Goal: Task Accomplishment & Management: Manage account settings

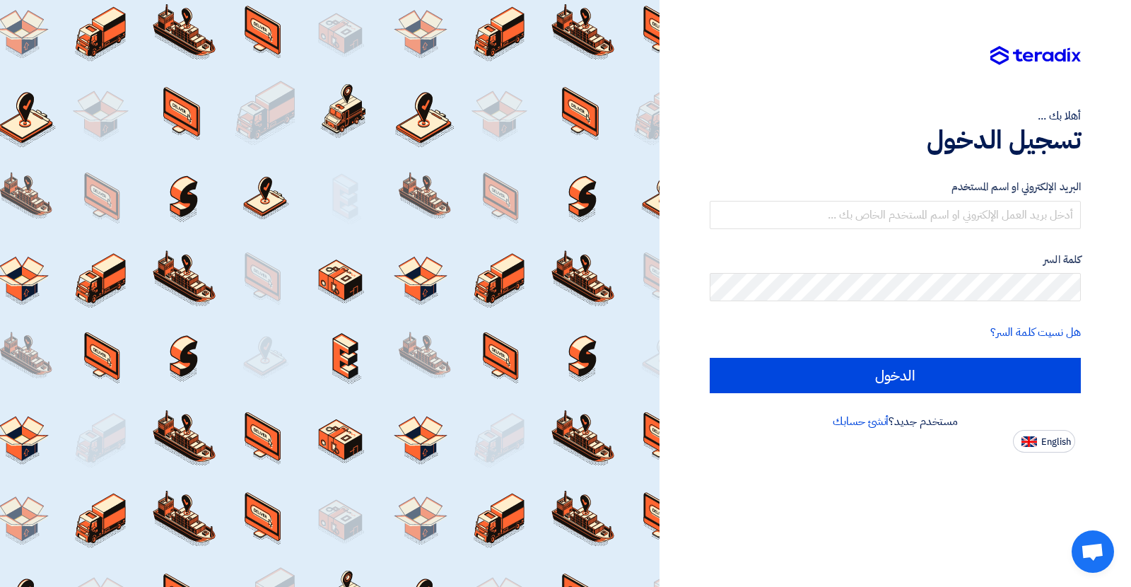
type input "[PERSON_NAME][EMAIL_ADDRESS][PERSON_NAME][DOMAIN_NAME]"
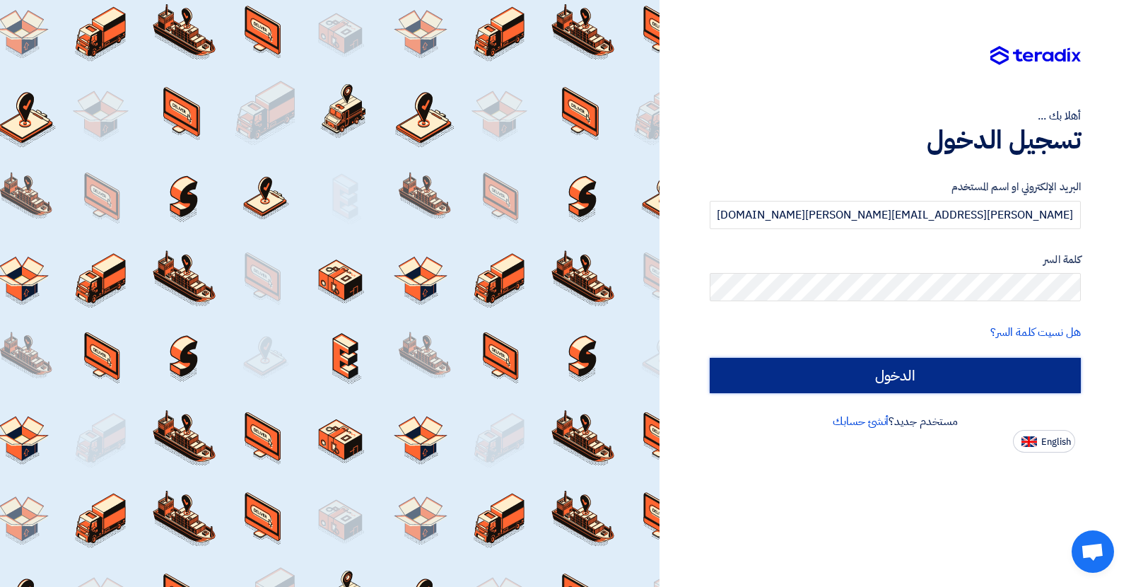
click at [781, 372] on input "الدخول" at bounding box center [895, 375] width 371 height 35
type input "Sign in"
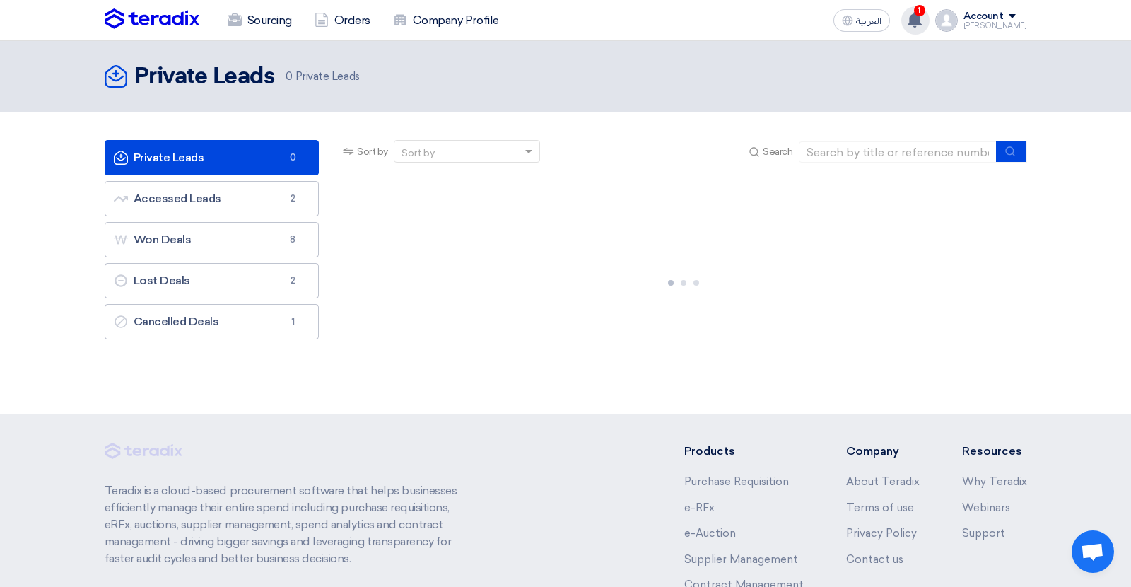
click at [922, 21] on use at bounding box center [915, 20] width 14 height 16
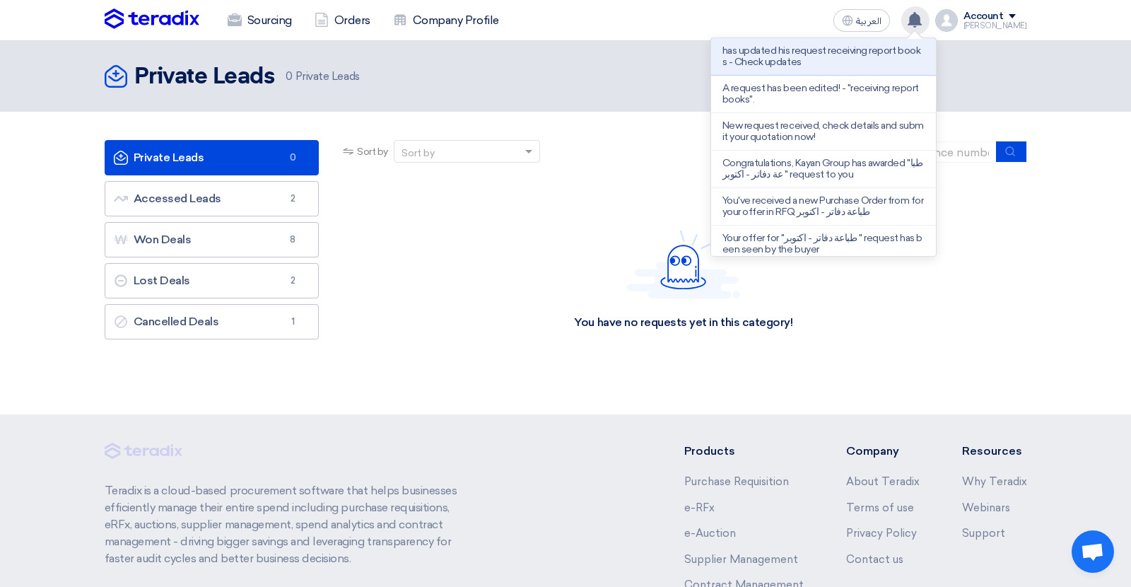
click at [922, 21] on use at bounding box center [915, 20] width 14 height 16
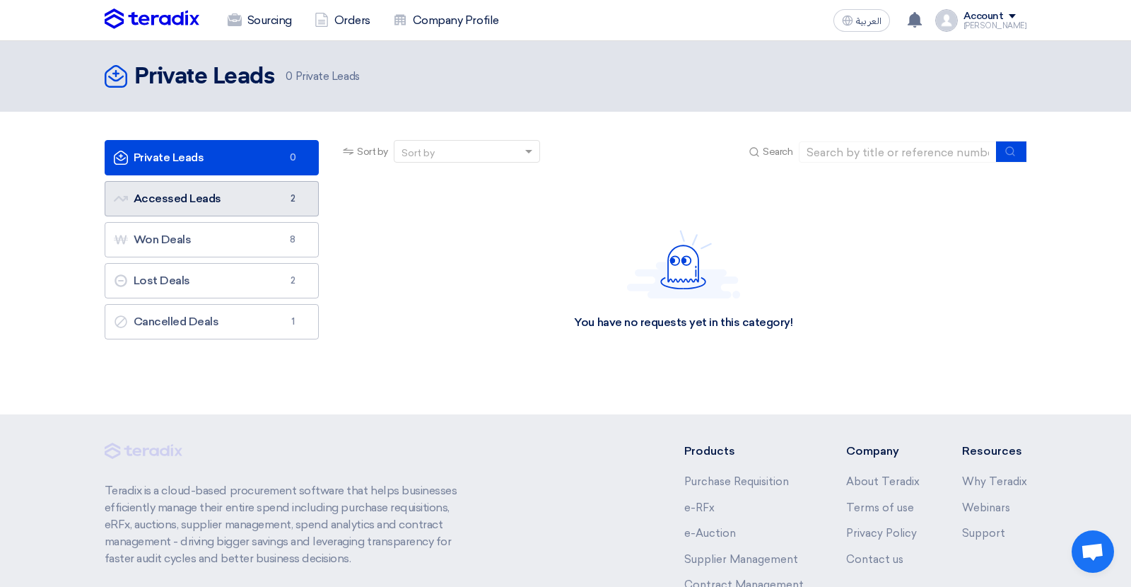
click at [204, 188] on link "Accessed Leads Accessed Leads 2" at bounding box center [212, 198] width 215 height 35
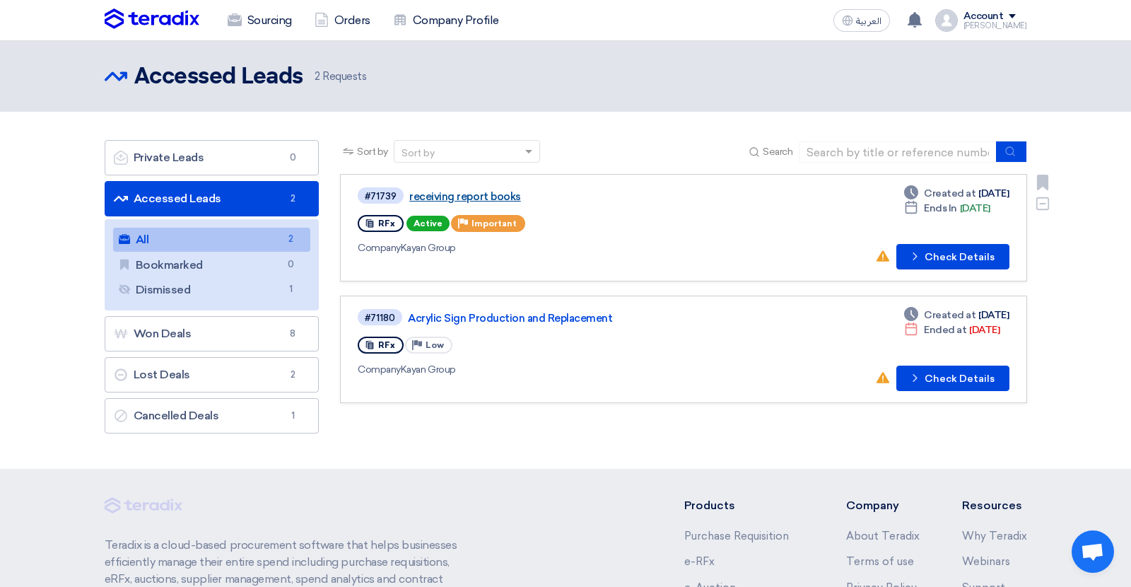
click at [447, 193] on link "receiving report books" at bounding box center [585, 196] width 353 height 13
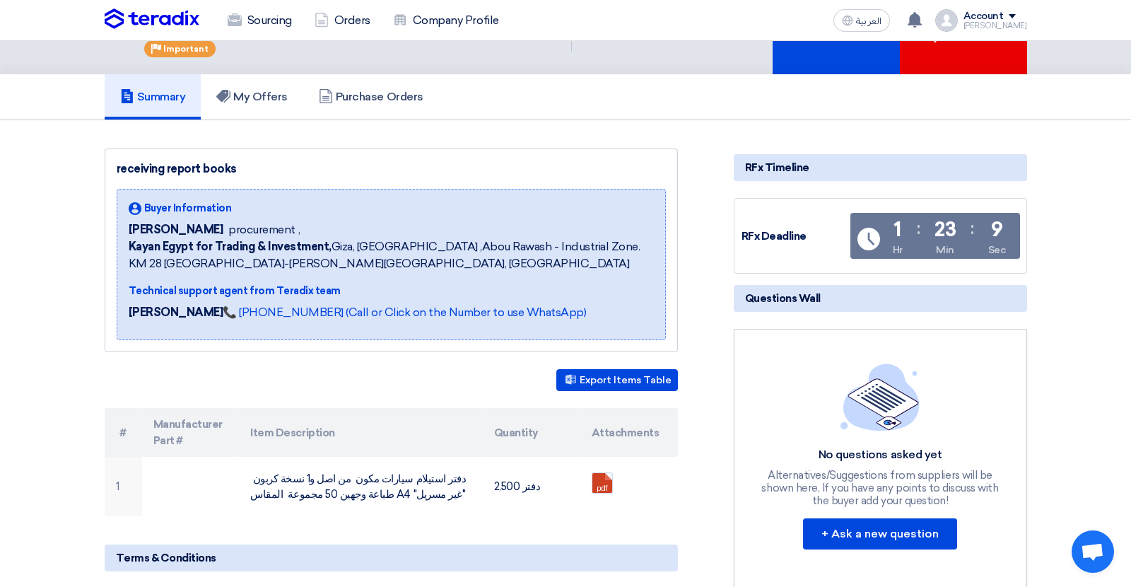
scroll to position [64, 0]
click at [260, 98] on h5 "My Offers" at bounding box center [251, 97] width 71 height 14
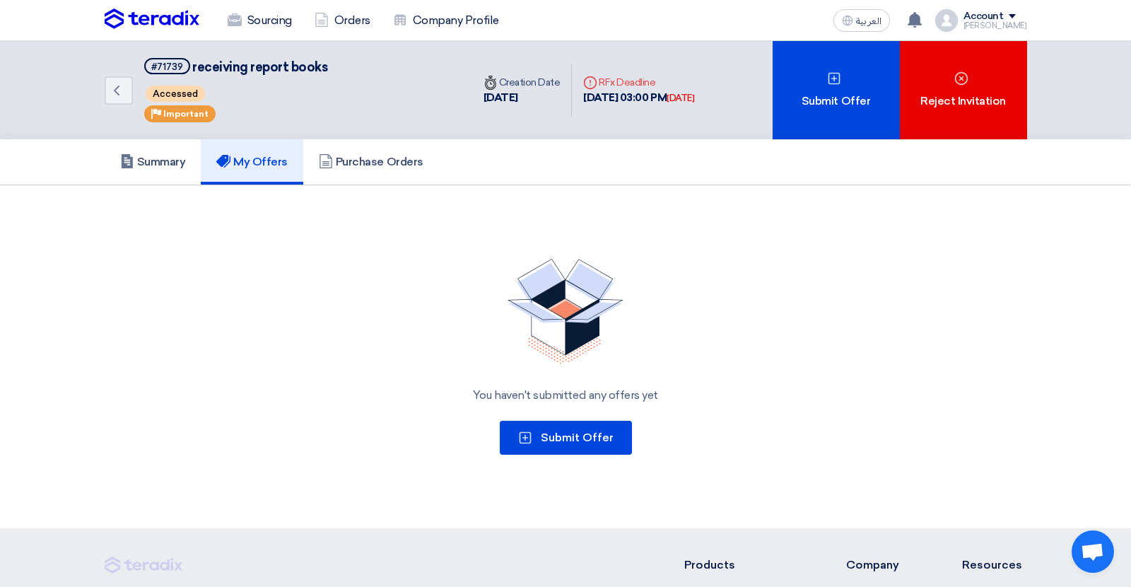
scroll to position [16, 0]
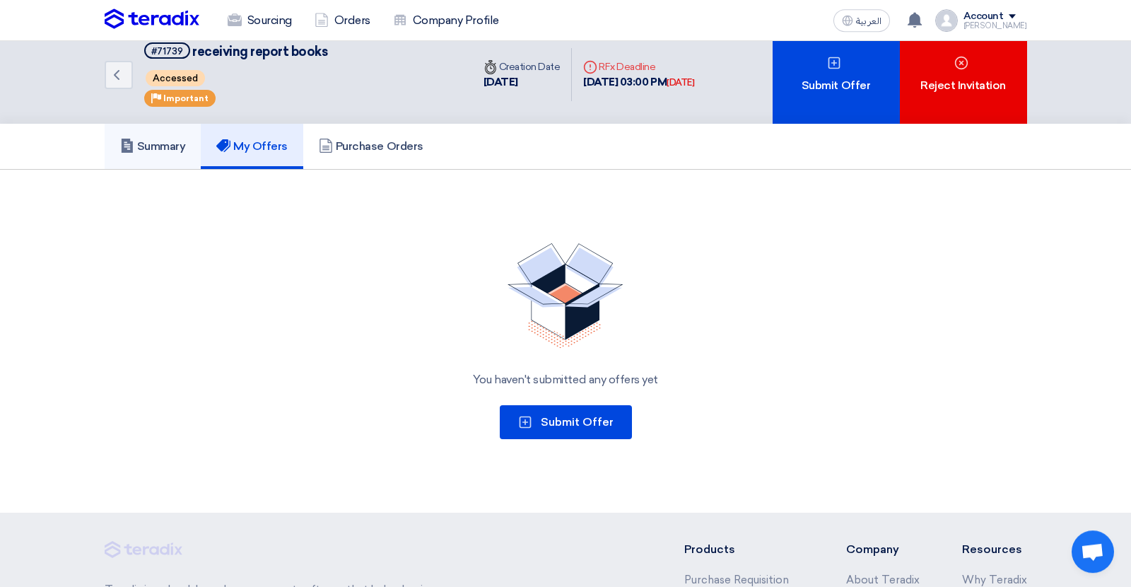
click at [170, 145] on h5 "Summary" at bounding box center [153, 146] width 66 height 14
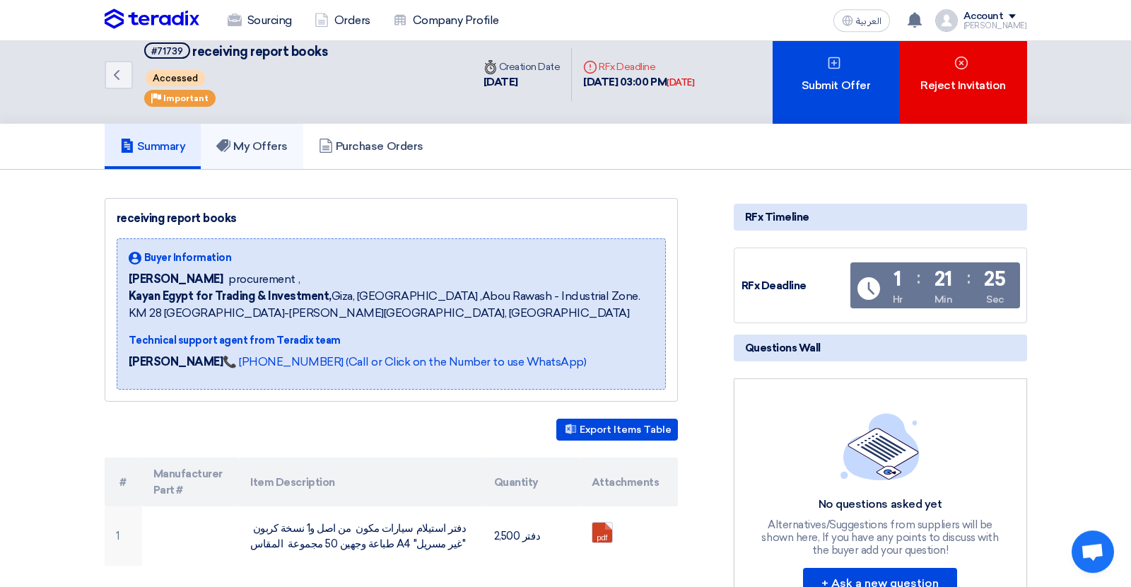
click at [255, 153] on link "My Offers" at bounding box center [252, 146] width 103 height 45
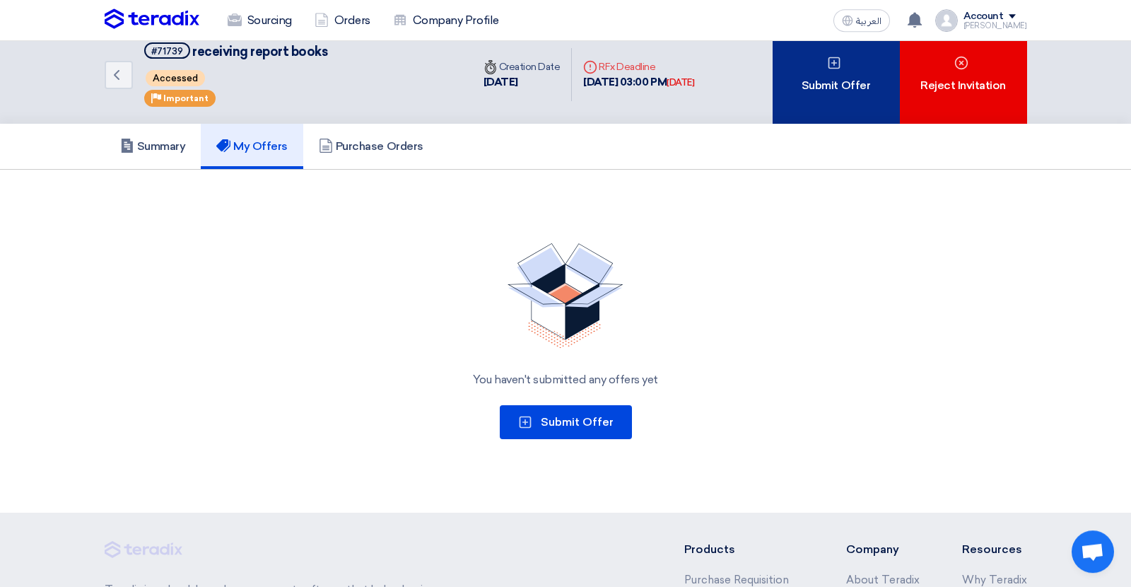
click at [833, 91] on div "Submit Offer" at bounding box center [836, 74] width 127 height 98
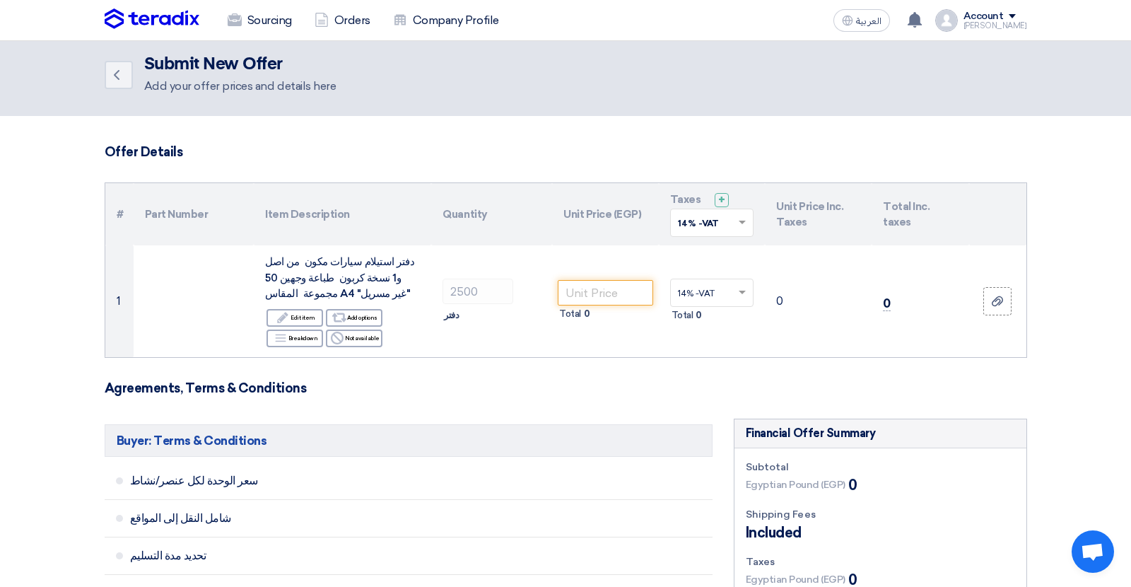
scroll to position [5, 0]
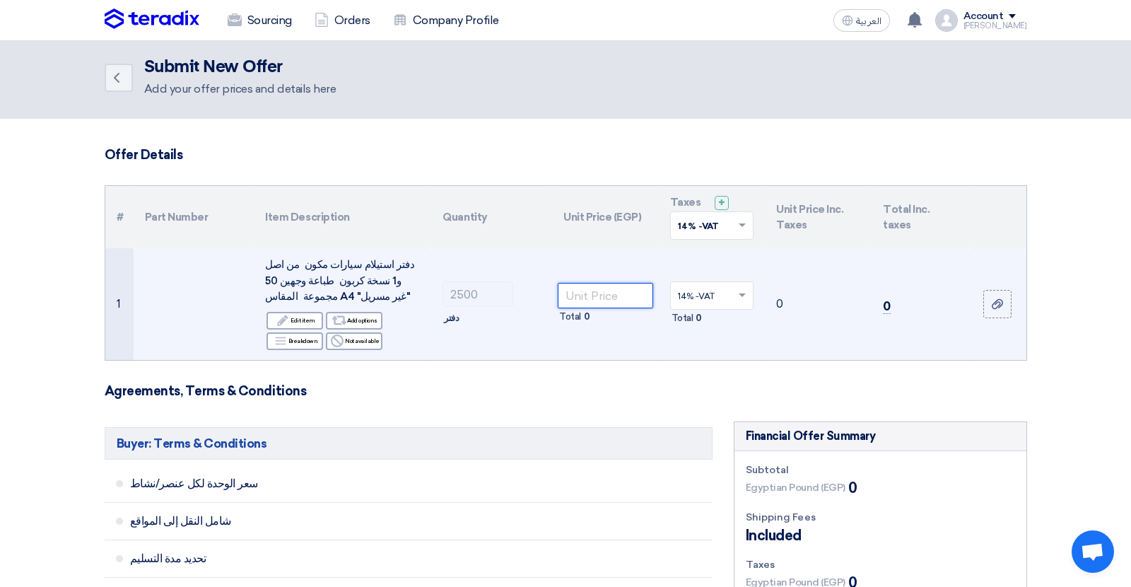
click at [591, 298] on input "number" at bounding box center [605, 295] width 95 height 25
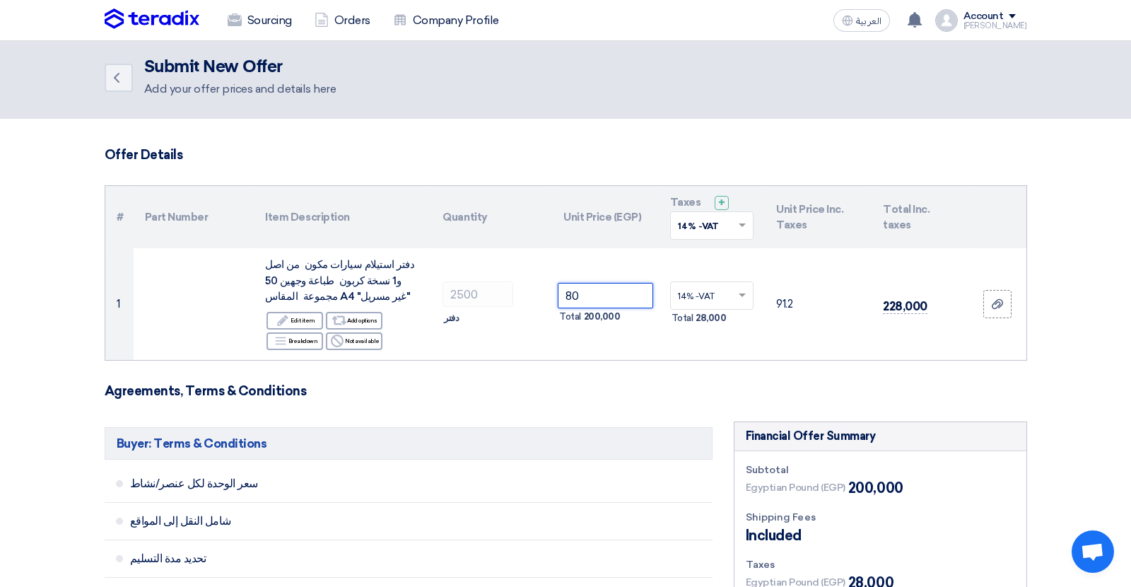
type input "8"
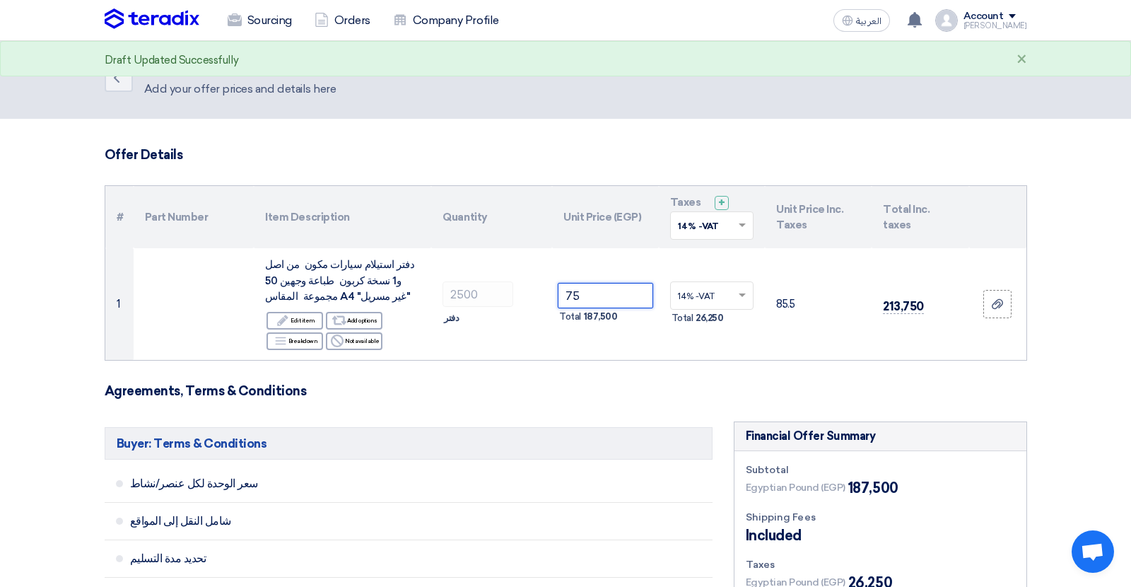
type input "75"
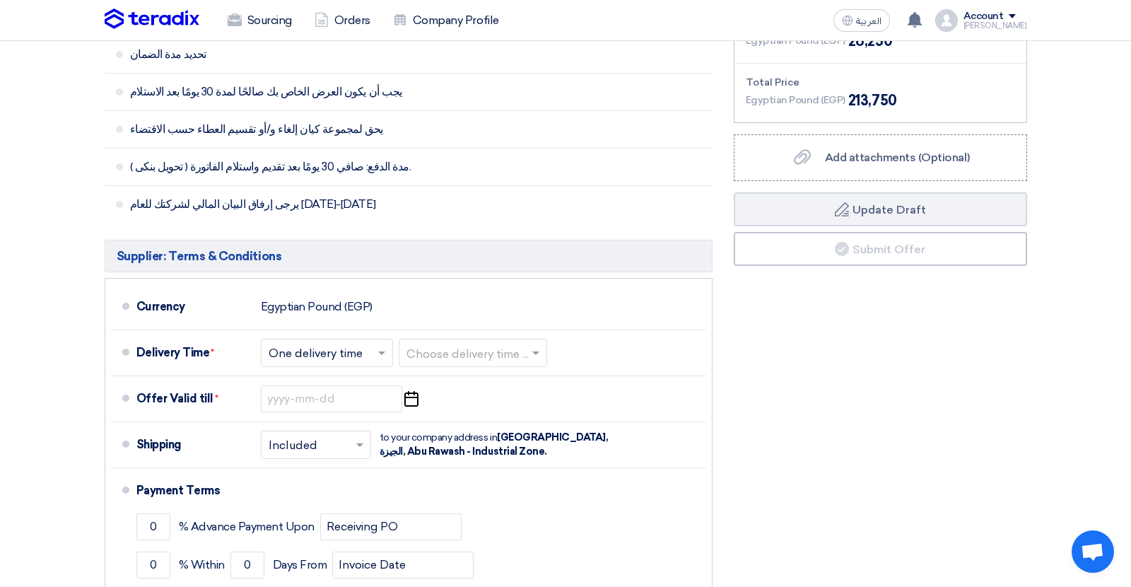
scroll to position [554, 0]
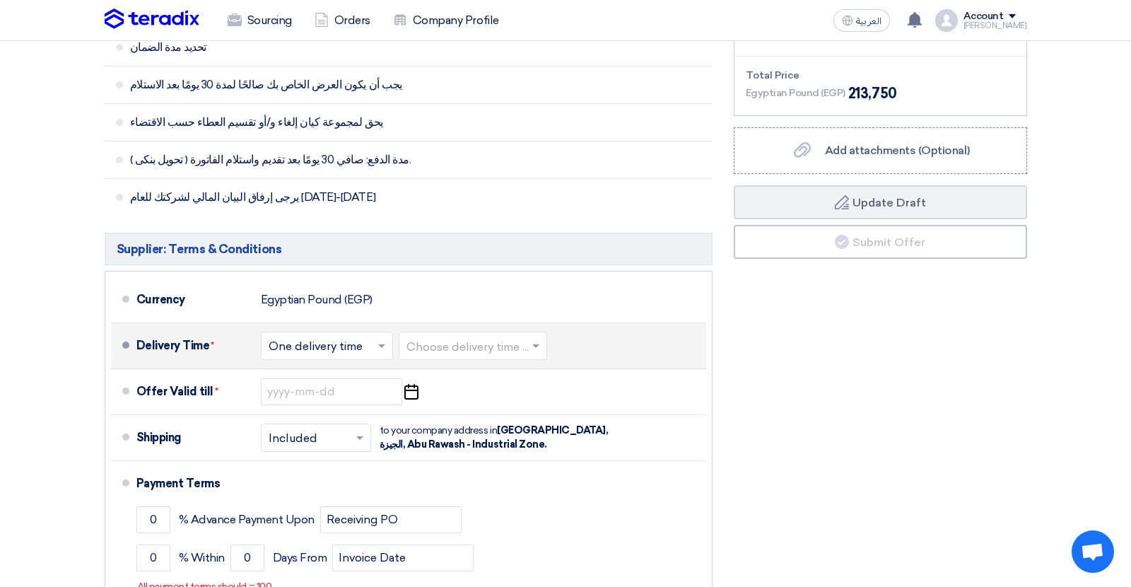
click at [375, 347] on input "text" at bounding box center [328, 346] width 118 height 21
click at [342, 407] on span "One delivery time" at bounding box center [318, 401] width 98 height 13
click at [534, 347] on span at bounding box center [538, 346] width 18 height 14
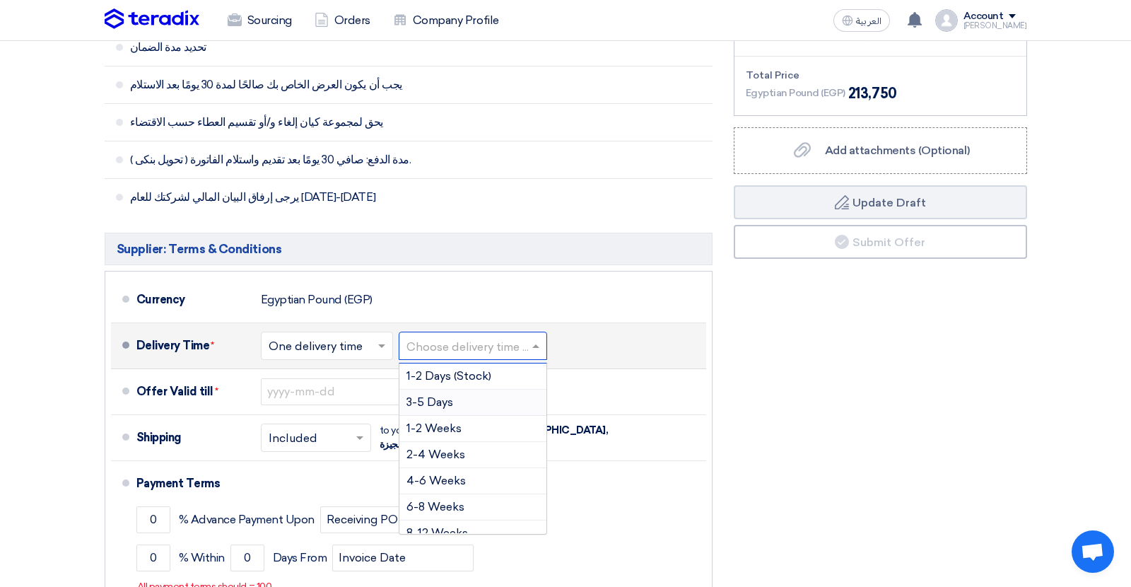
click at [493, 409] on div "3-5 Days" at bounding box center [472, 403] width 147 height 26
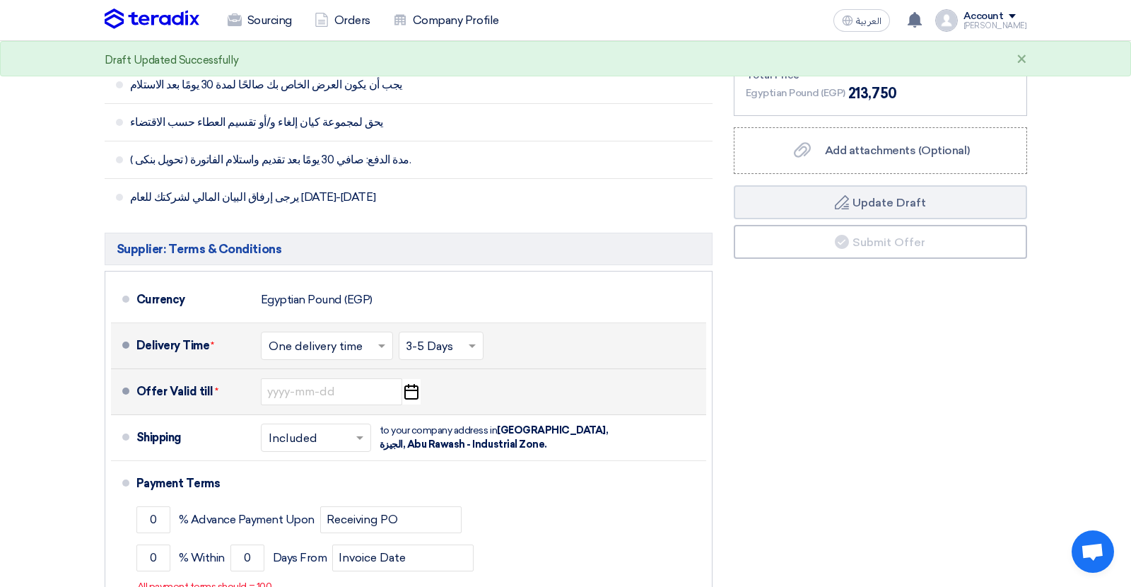
click at [418, 399] on use "button" at bounding box center [411, 392] width 14 height 16
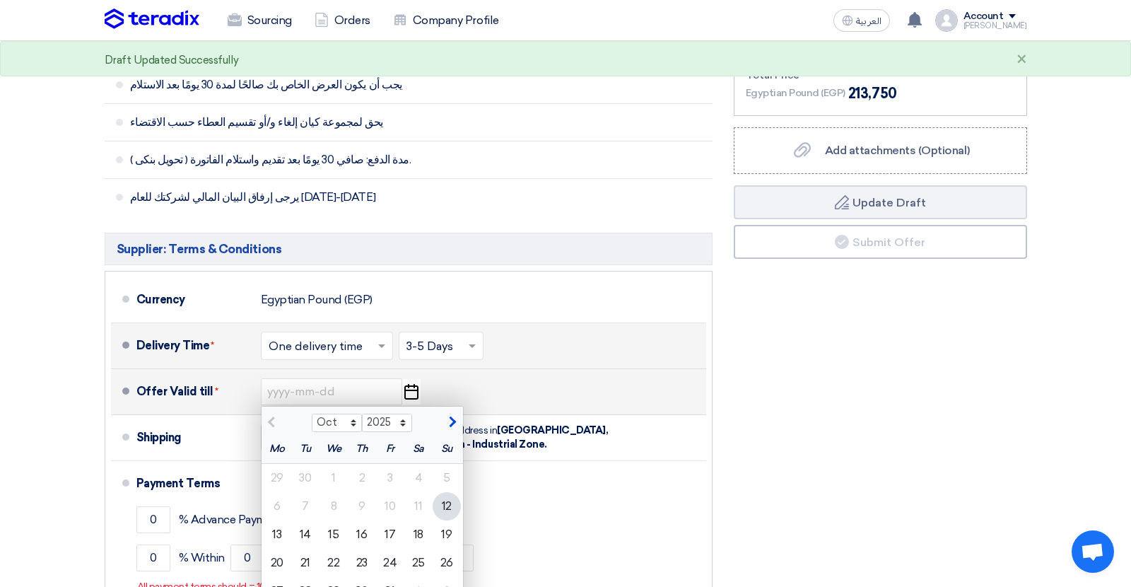
click at [451, 428] on span "button" at bounding box center [451, 422] width 8 height 13
select select "11"
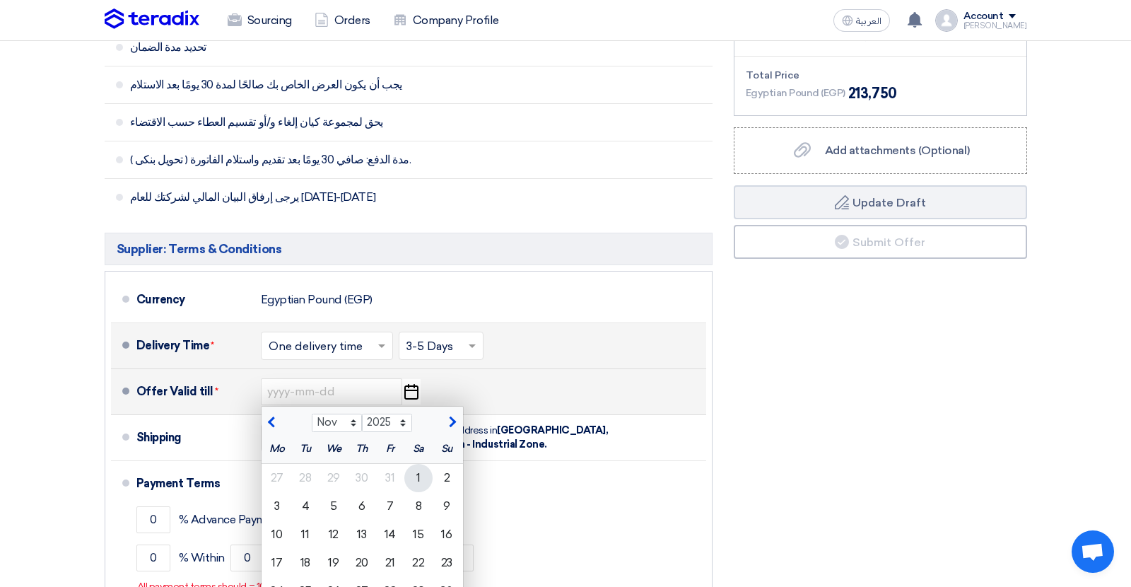
click at [419, 477] on div "1" at bounding box center [418, 478] width 28 height 28
type input "11/1/2025"
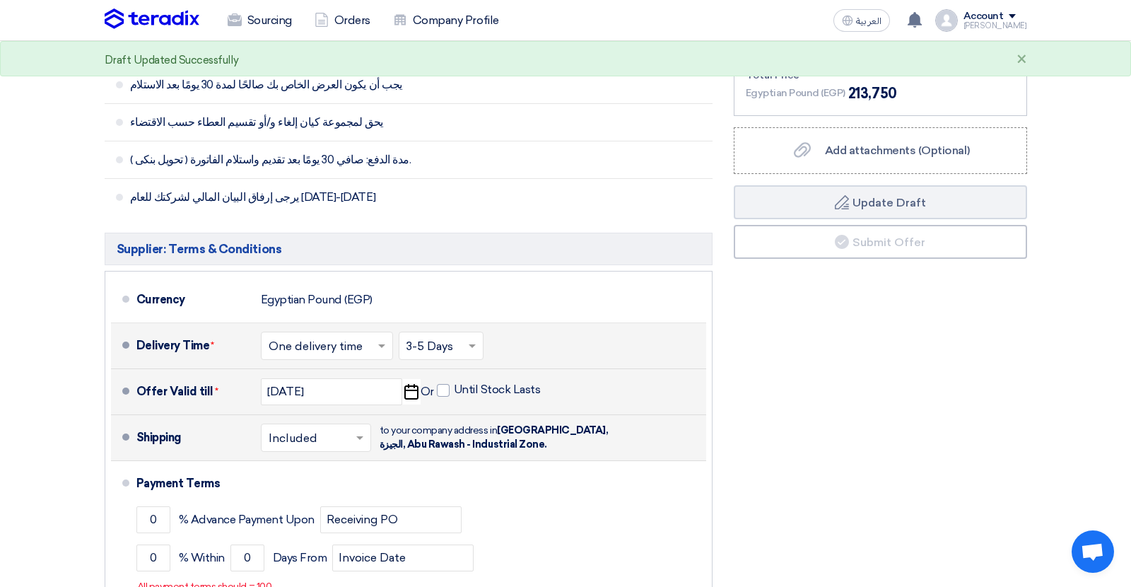
click at [363, 447] on div at bounding box center [316, 437] width 109 height 21
click at [340, 473] on div "Included" at bounding box center [316, 468] width 109 height 26
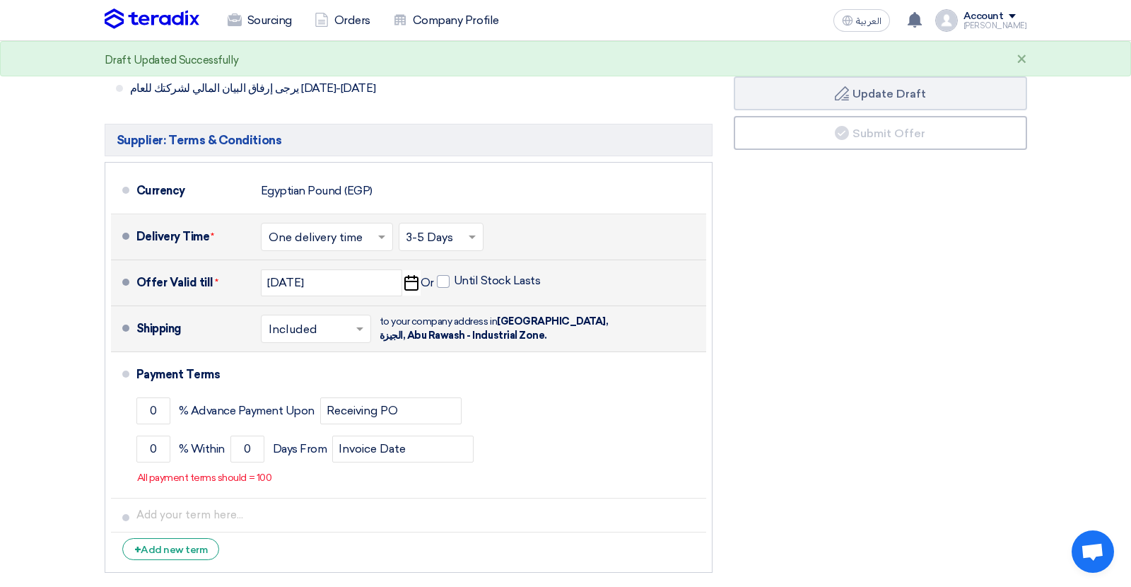
scroll to position [672, 0]
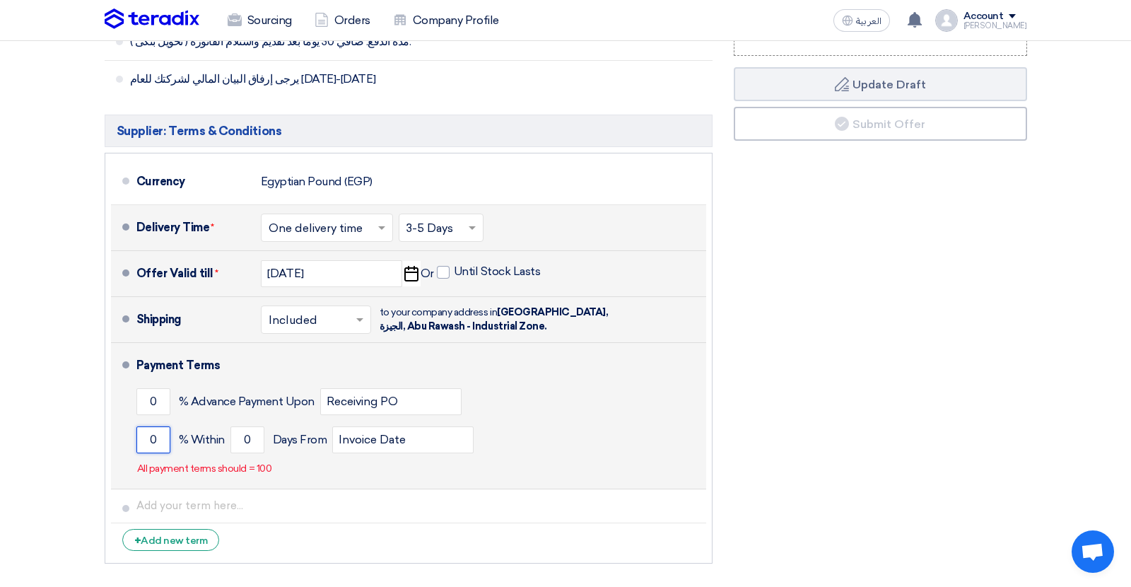
click at [154, 446] on input "0" at bounding box center [153, 439] width 34 height 27
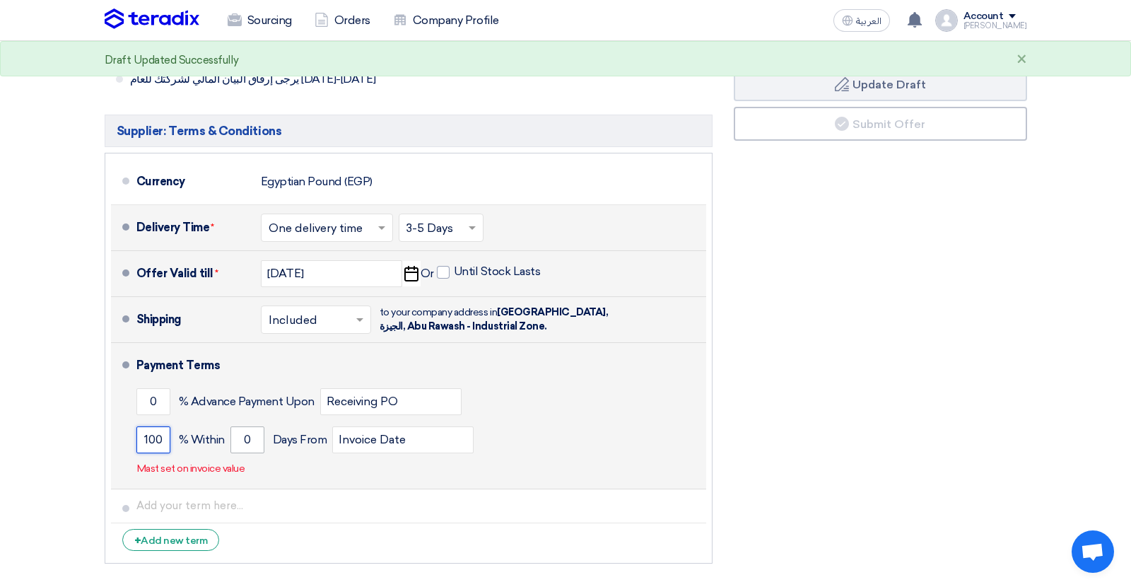
type input "100"
click at [246, 451] on input "0" at bounding box center [247, 439] width 34 height 27
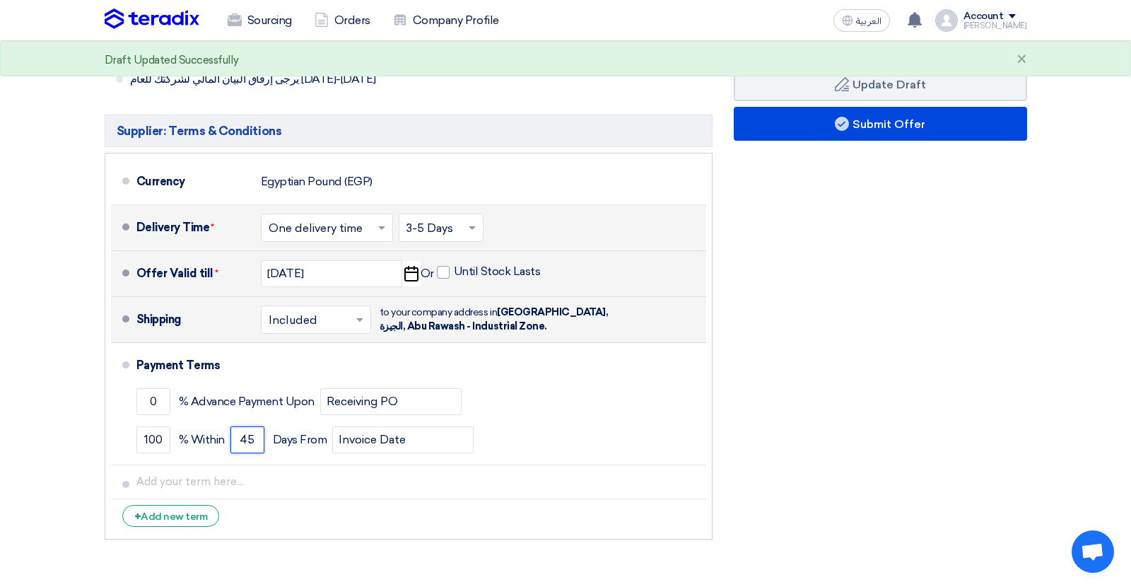
type input "45"
click at [795, 374] on div "Financial Offer Summary Subtotal Egyptian Pound (EGP) 187,500 Shipping Fees" at bounding box center [880, 151] width 315 height 792
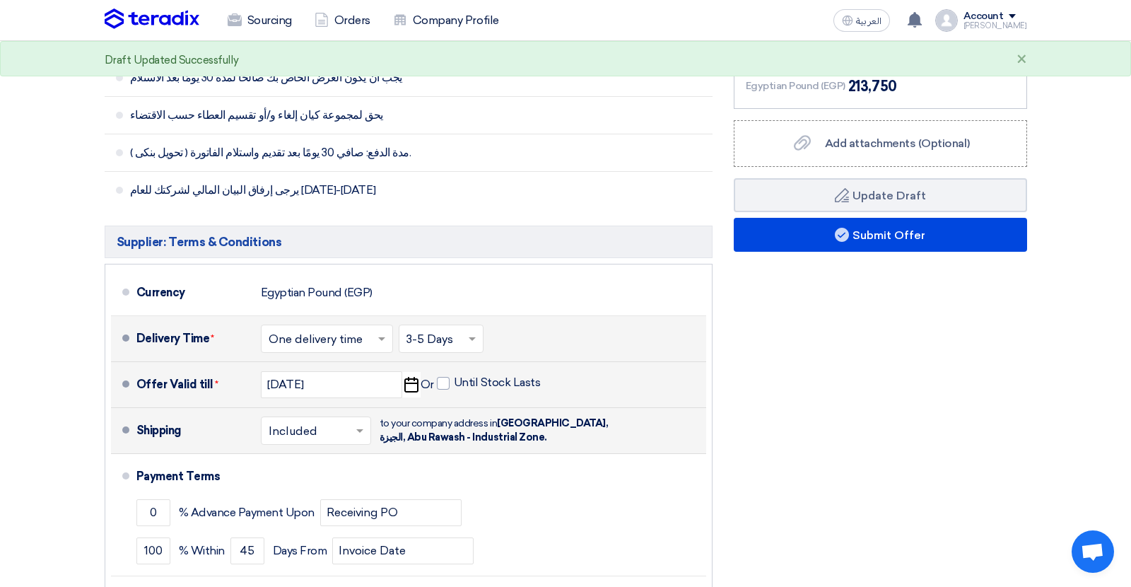
scroll to position [558, 0]
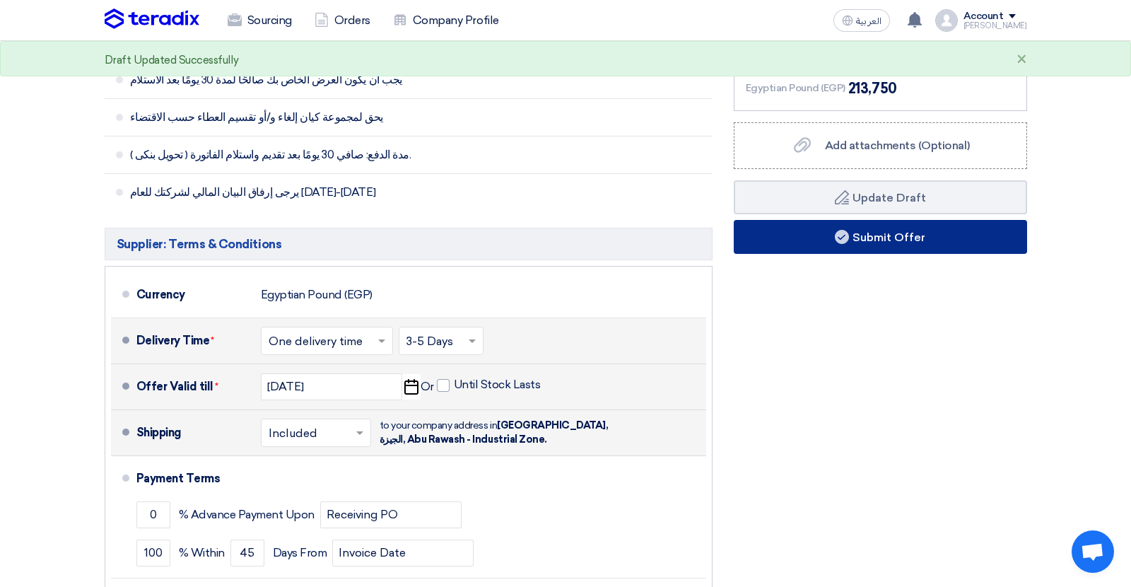
click at [791, 244] on button "Submit Offer" at bounding box center [880, 237] width 293 height 34
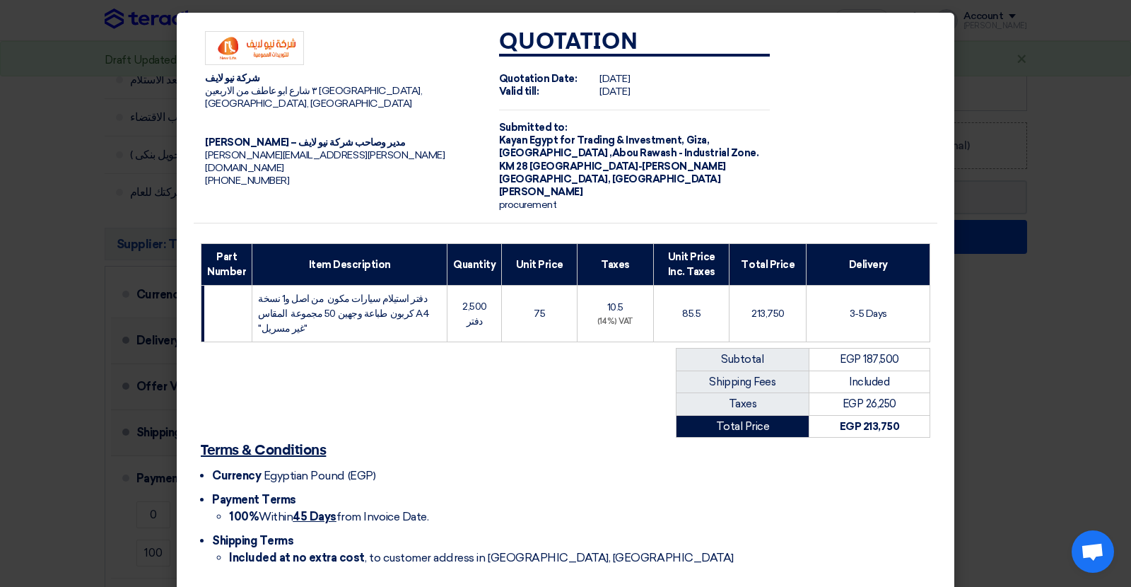
scroll to position [45, 0]
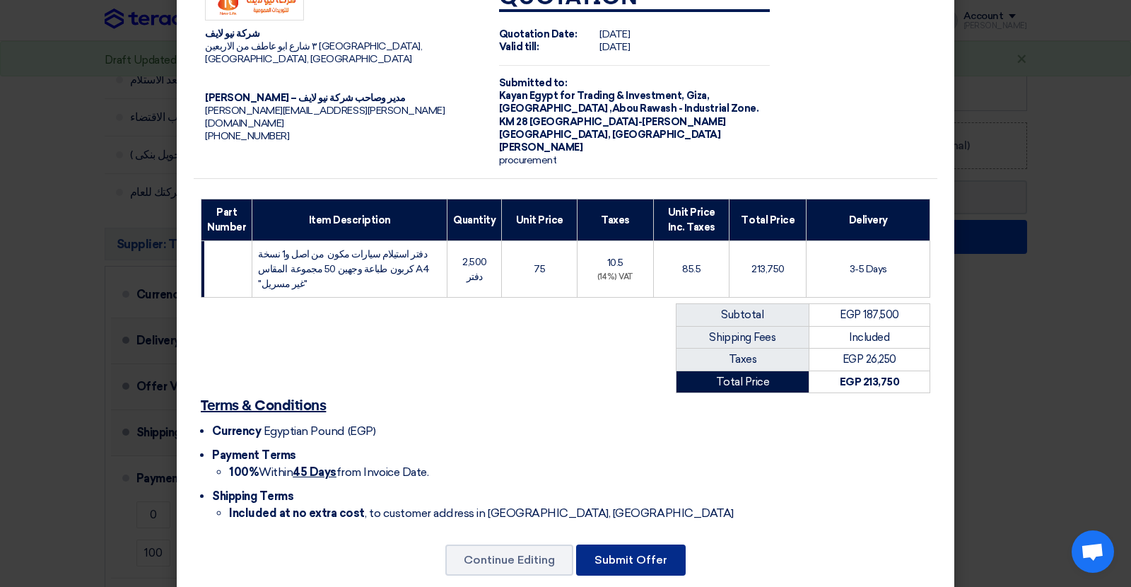
click at [609, 544] on button "Submit Offer" at bounding box center [631, 559] width 110 height 31
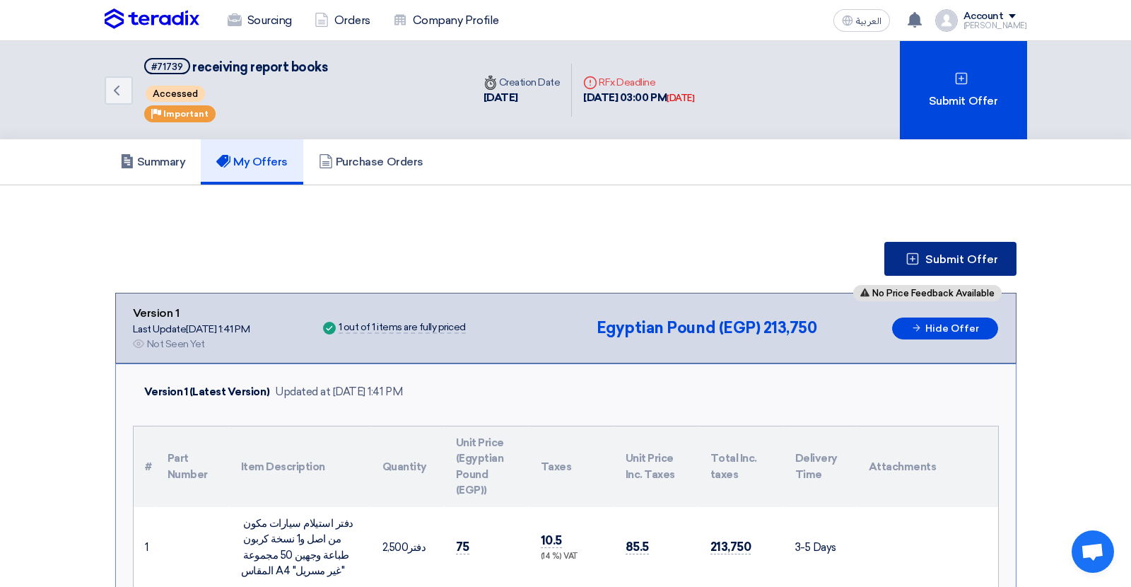
click at [967, 257] on span "Submit Offer" at bounding box center [961, 259] width 73 height 11
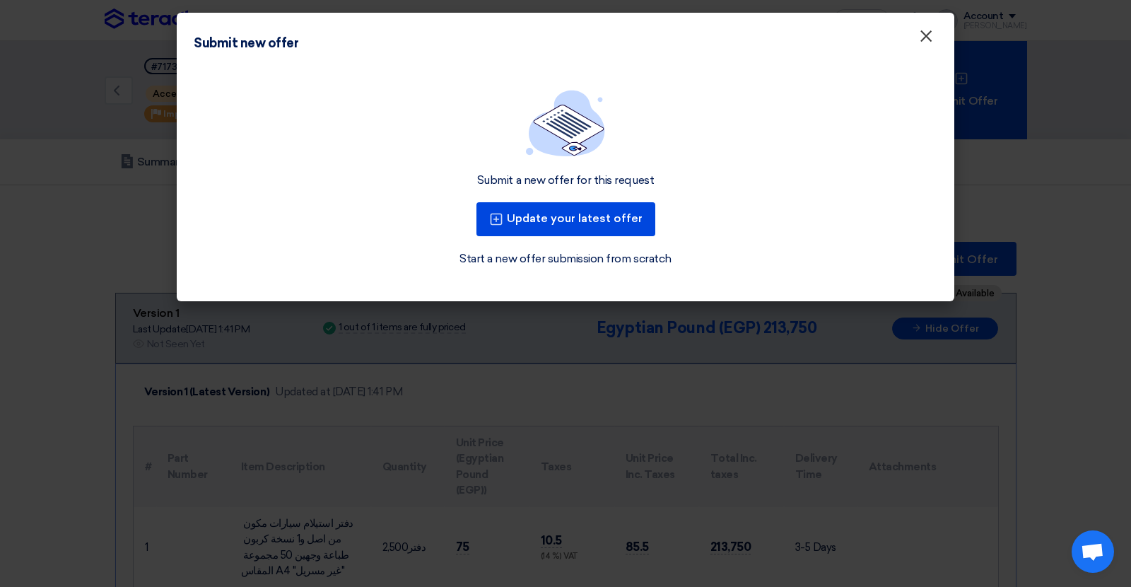
click at [920, 34] on span "×" at bounding box center [926, 39] width 14 height 28
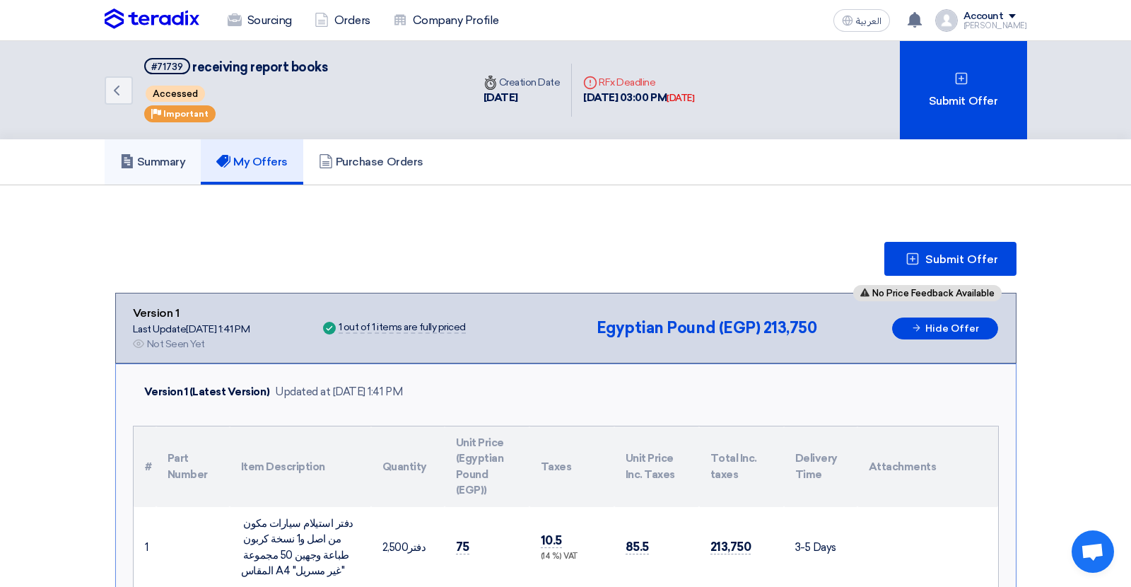
click at [163, 146] on link "Summary" at bounding box center [153, 161] width 97 height 45
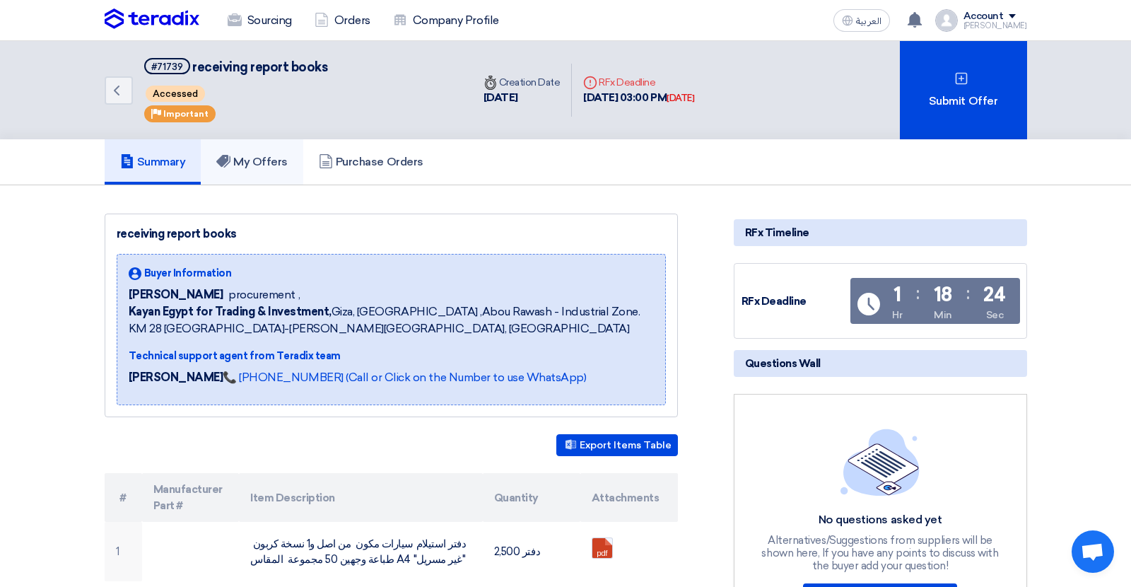
click at [250, 162] on h5 "My Offers" at bounding box center [251, 162] width 71 height 14
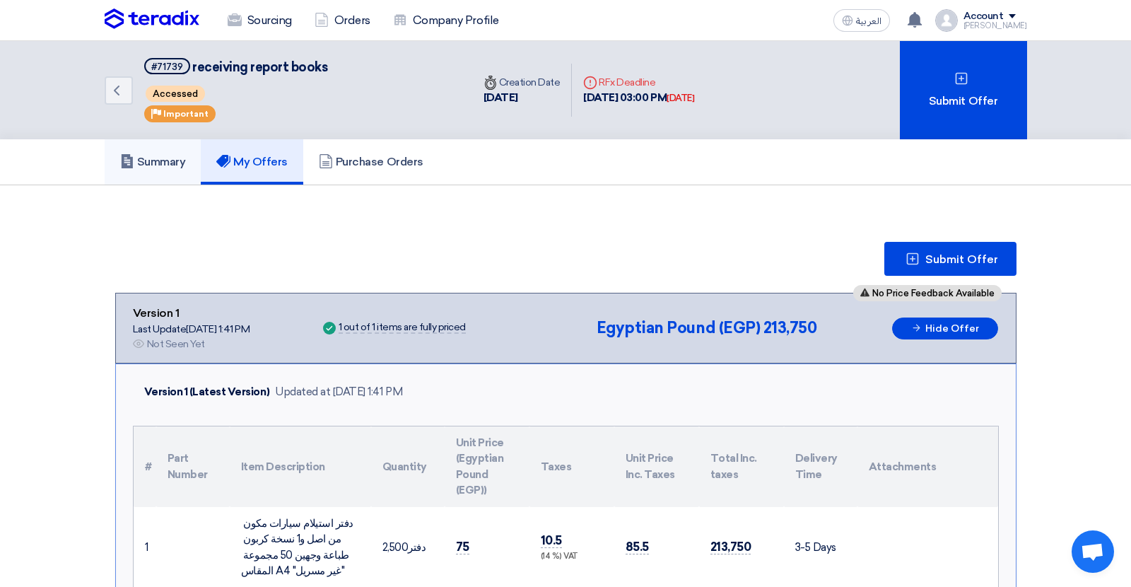
click at [144, 158] on h5 "Summary" at bounding box center [153, 162] width 66 height 14
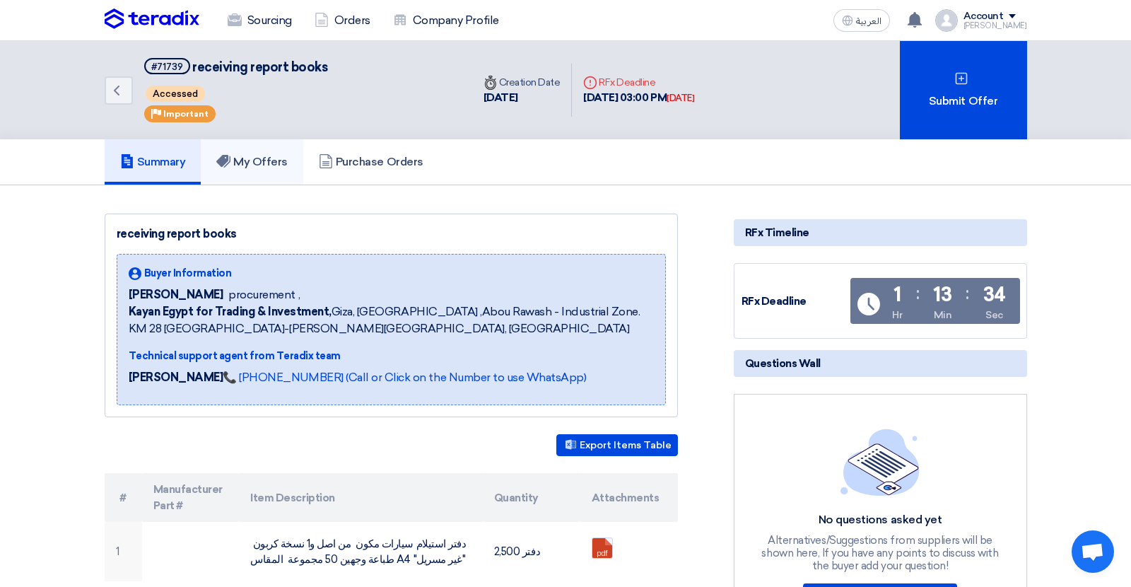
click at [276, 166] on h5 "My Offers" at bounding box center [251, 162] width 71 height 14
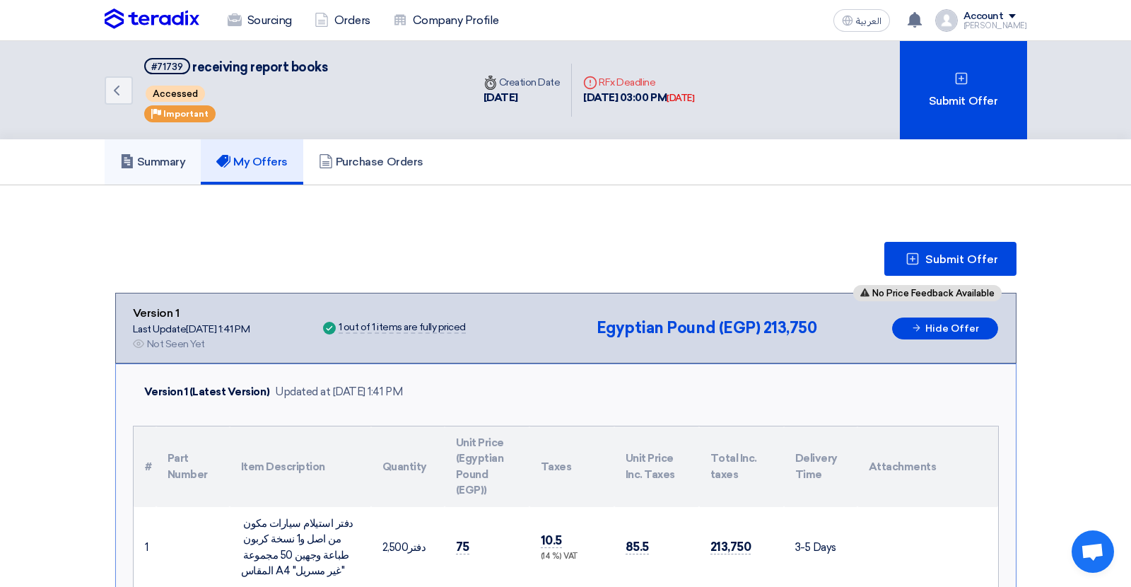
click at [184, 172] on link "Summary" at bounding box center [153, 161] width 97 height 45
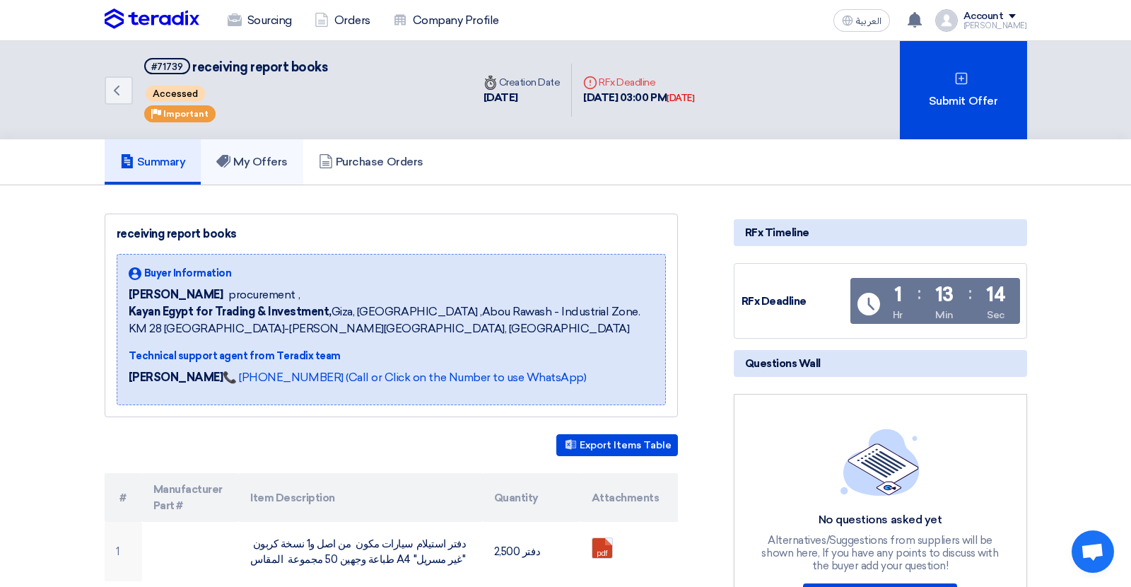
click at [265, 165] on h5 "My Offers" at bounding box center [251, 162] width 71 height 14
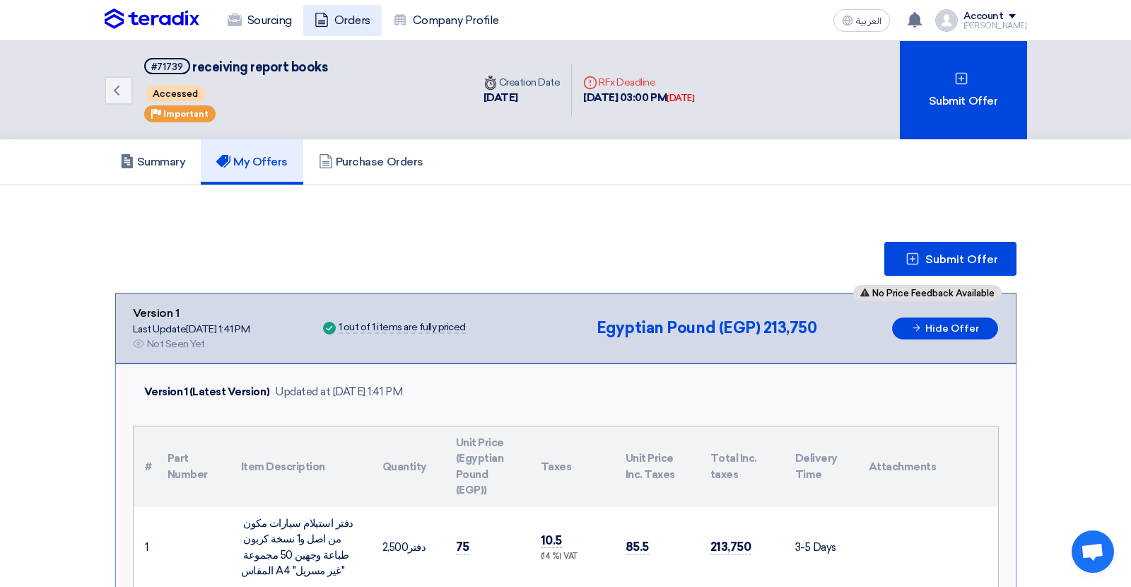
click at [350, 27] on link "Orders" at bounding box center [342, 20] width 78 height 31
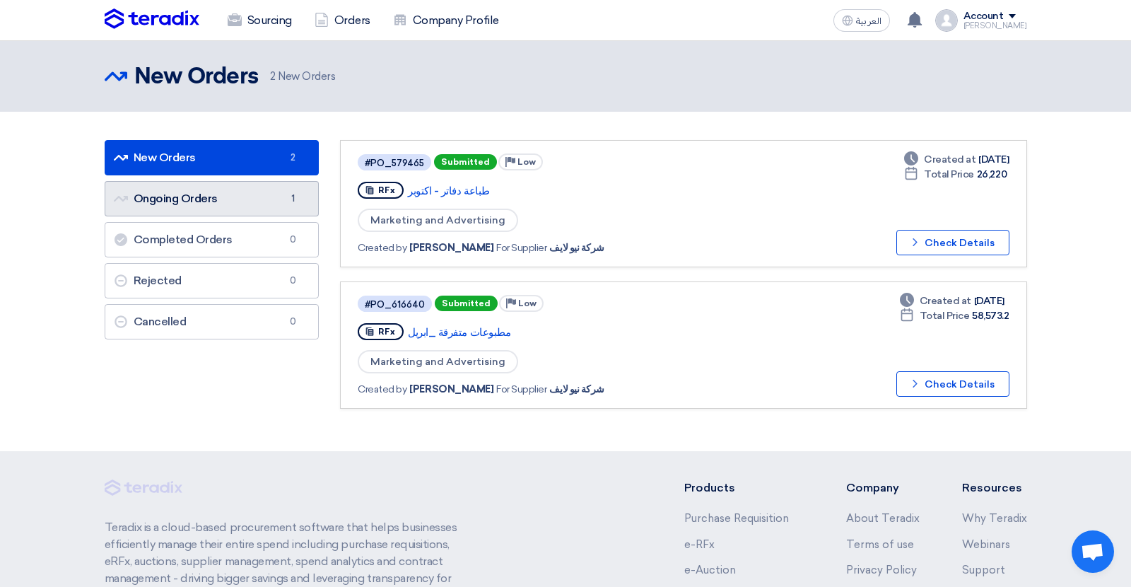
click at [247, 197] on link "Ongoing Orders Ongoing Orders 1" at bounding box center [212, 198] width 215 height 35
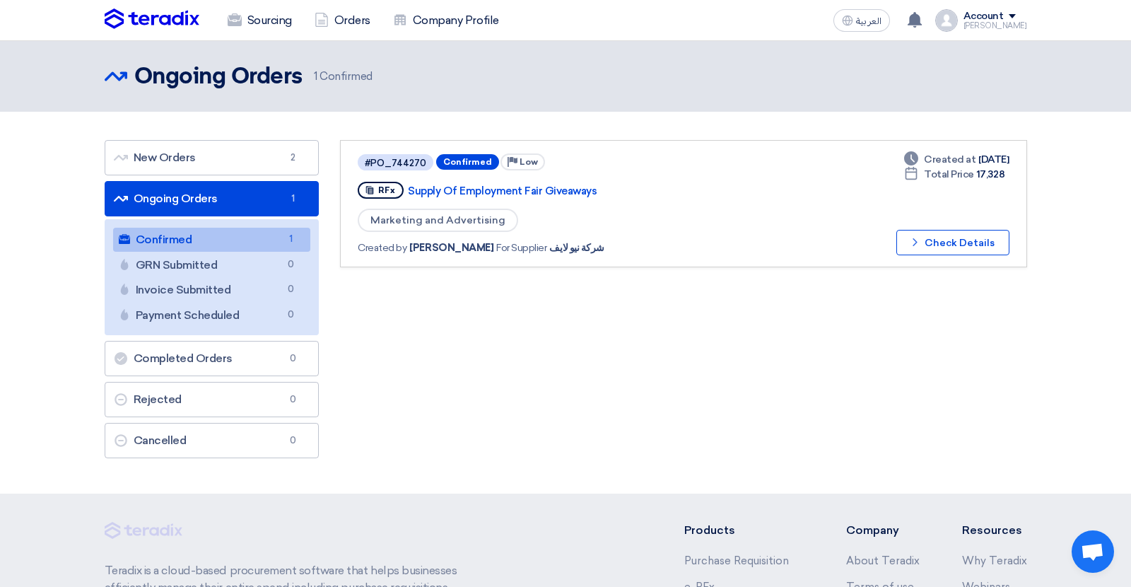
click at [264, 209] on link "Ongoing Orders Ongoing Orders 1" at bounding box center [212, 198] width 215 height 35
click at [260, 167] on link "New Orders New Orders 2" at bounding box center [212, 157] width 215 height 35
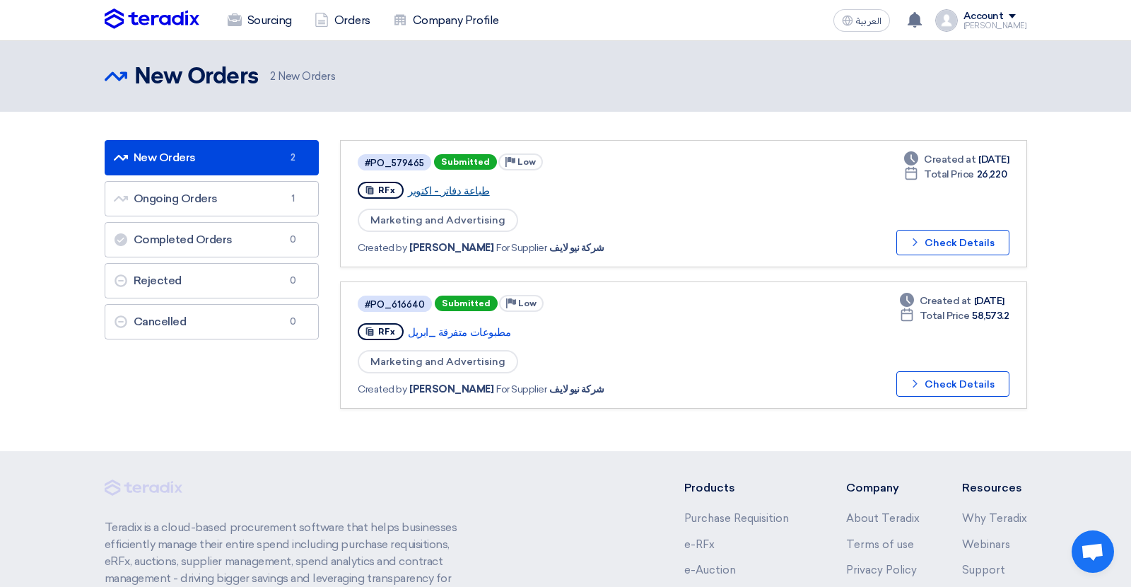
click at [445, 195] on link "طباعة دفاتر - اكتوبر" at bounding box center [584, 191] width 353 height 13
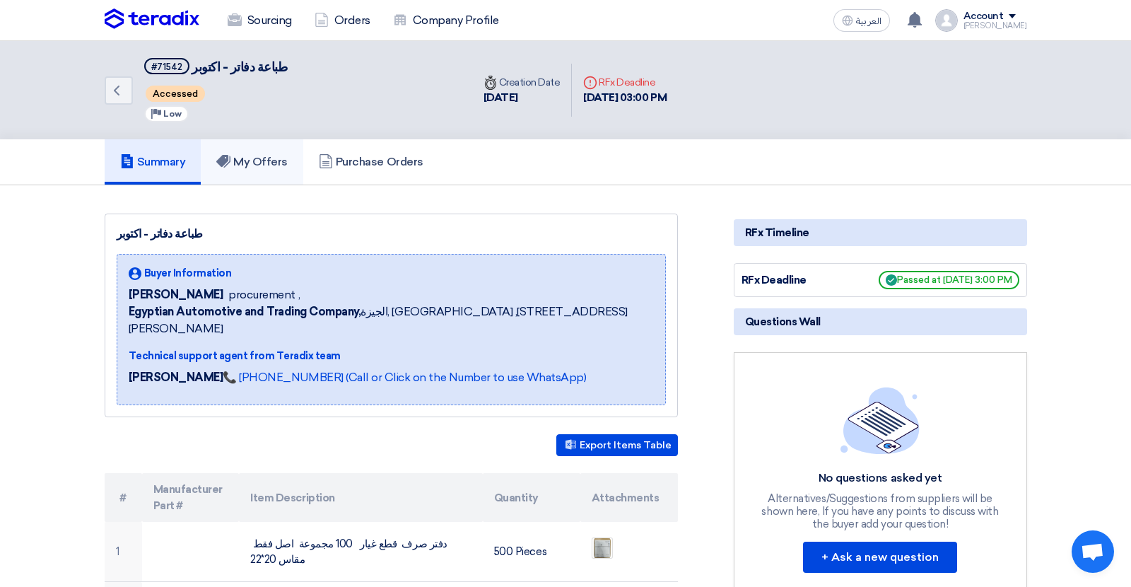
click at [279, 156] on h5 "My Offers" at bounding box center [251, 162] width 71 height 14
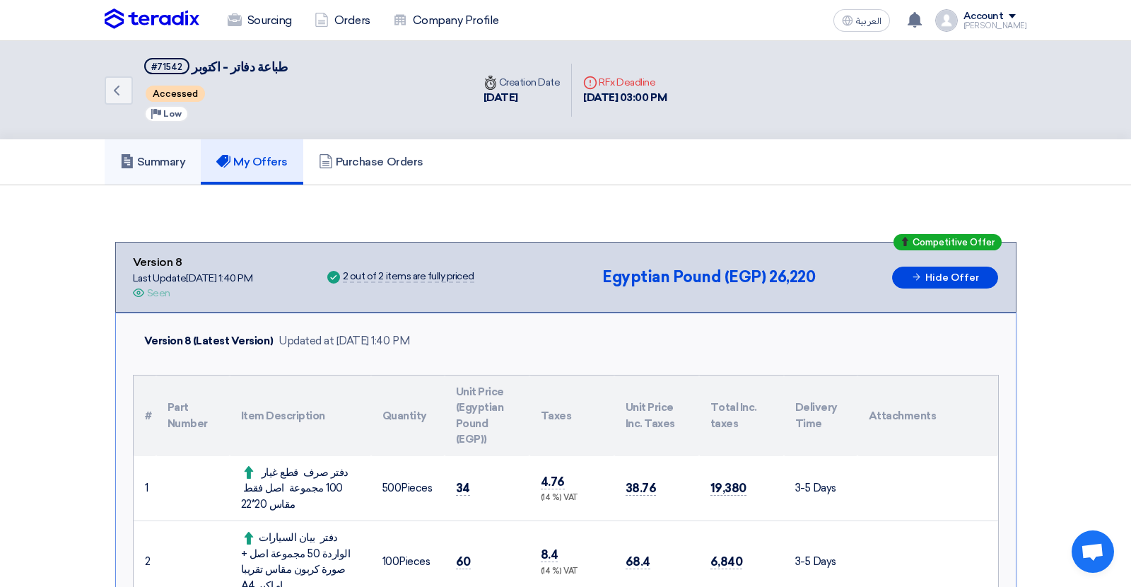
click at [156, 155] on h5 "Summary" at bounding box center [153, 162] width 66 height 14
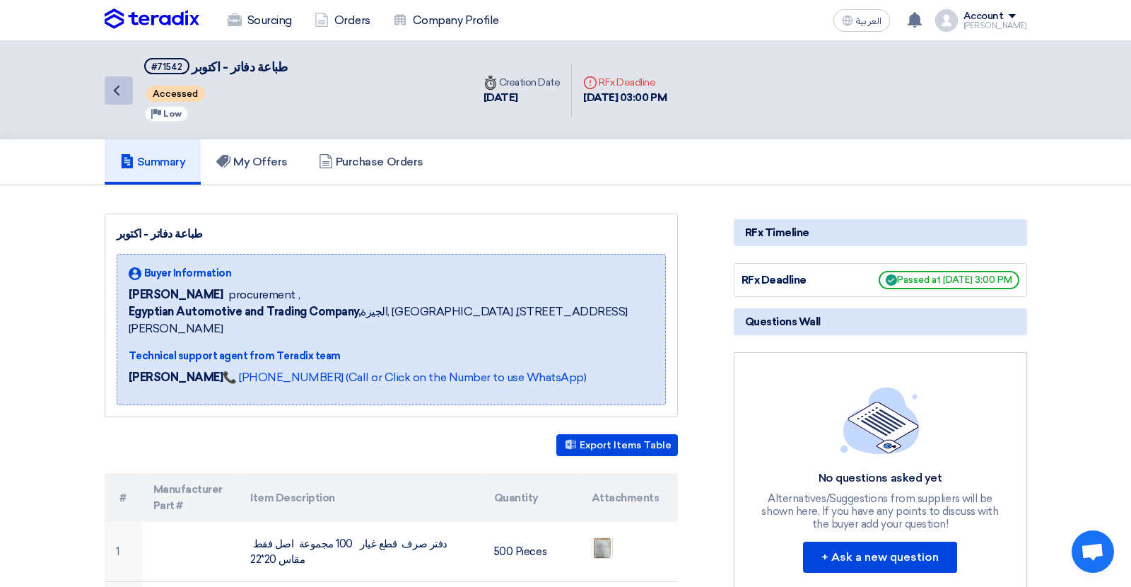
click at [117, 98] on icon "Back" at bounding box center [116, 90] width 17 height 17
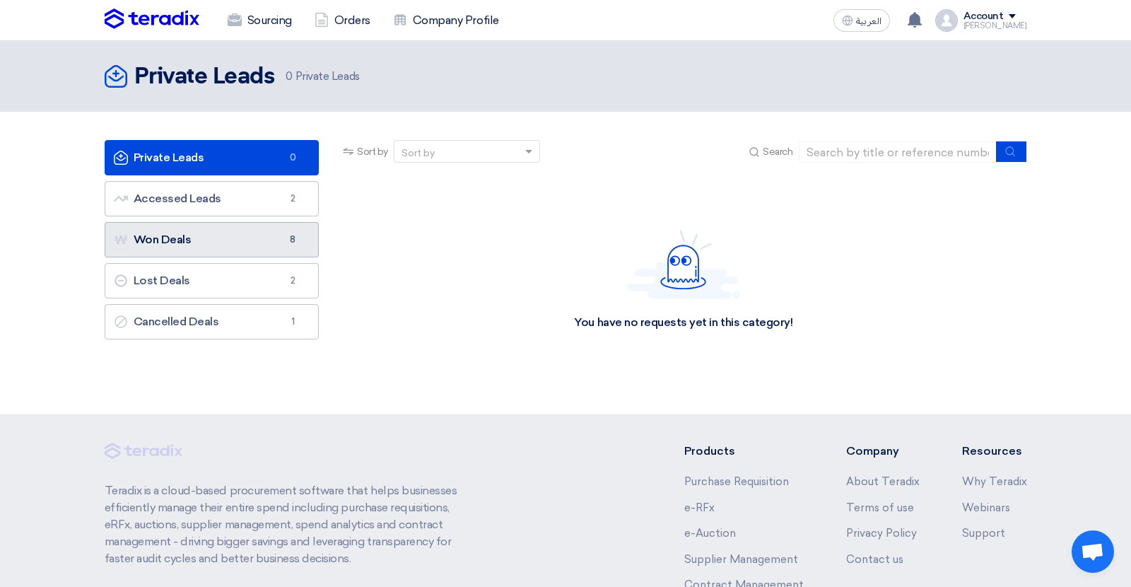
click at [198, 236] on link "Won Deals Won Deals 8" at bounding box center [212, 239] width 215 height 35
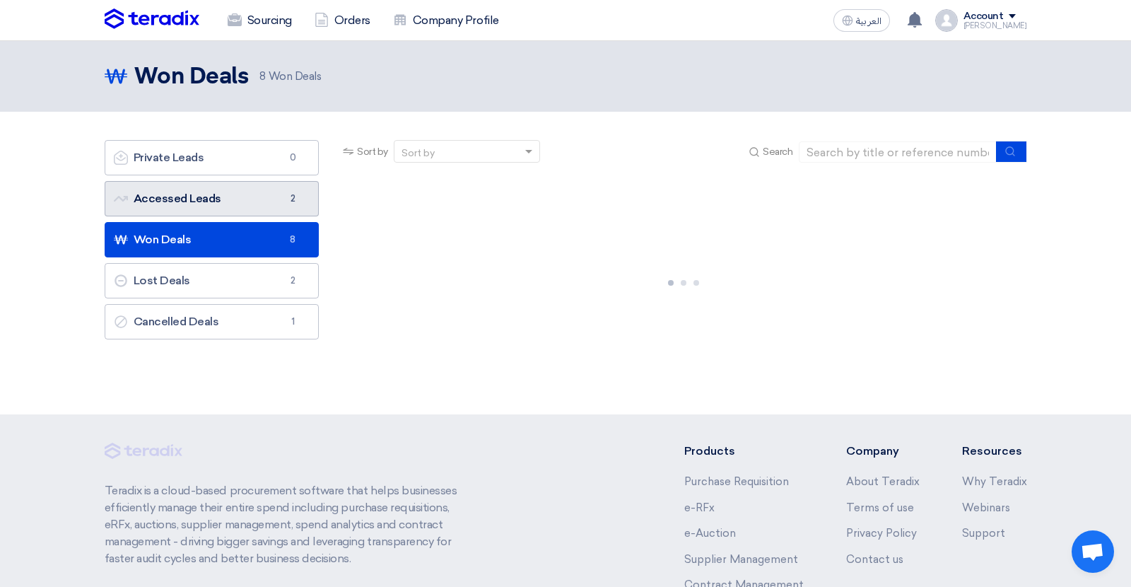
click at [209, 206] on link "Accessed Leads Accessed Leads 2" at bounding box center [212, 198] width 215 height 35
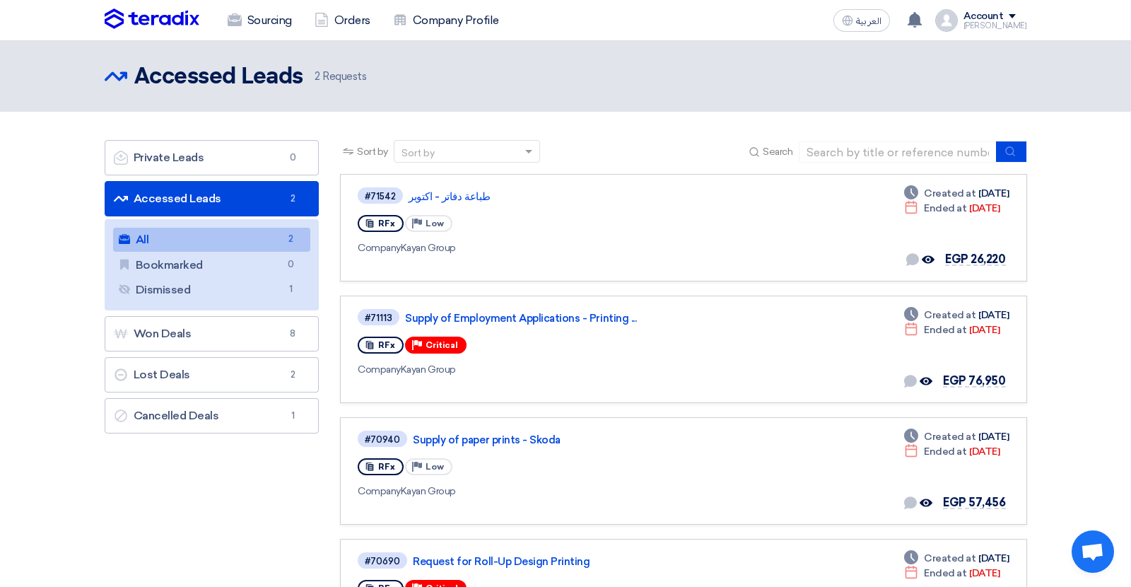
click at [228, 200] on link "Accessed Leads Accessed Leads 2" at bounding box center [212, 198] width 215 height 35
click at [431, 200] on link "طباعة دفاتر - اكتوبر" at bounding box center [585, 196] width 353 height 13
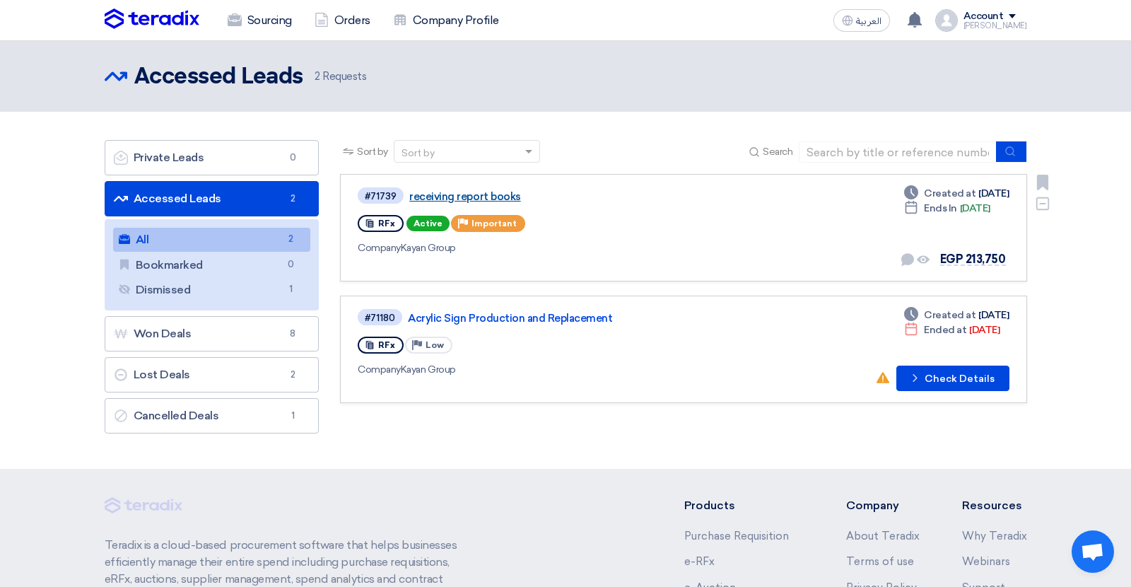
click at [452, 194] on link "receiving report books" at bounding box center [585, 196] width 353 height 13
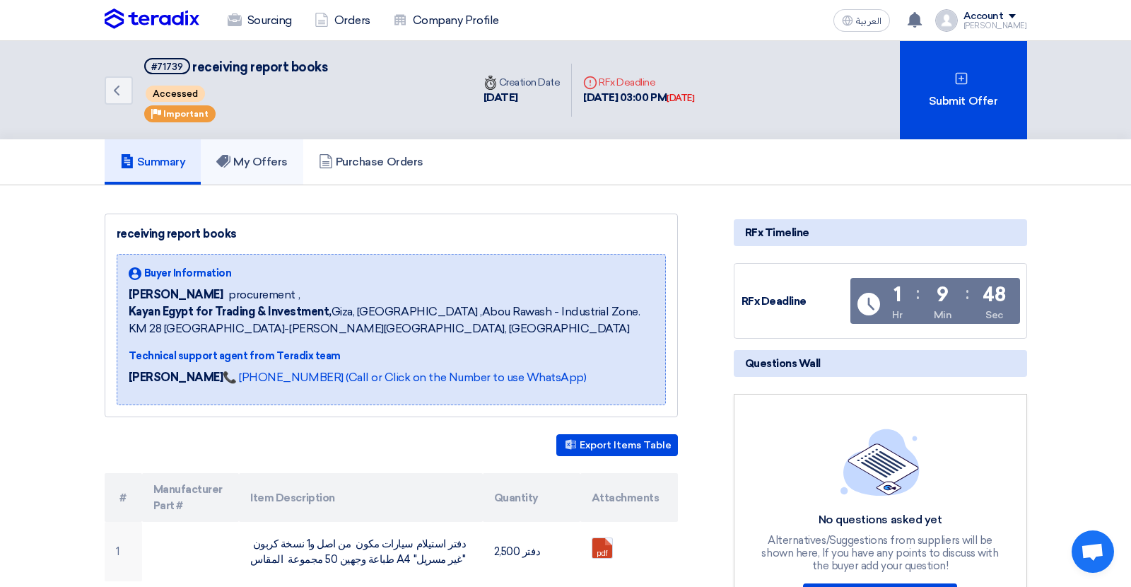
click at [239, 161] on h5 "My Offers" at bounding box center [251, 162] width 71 height 14
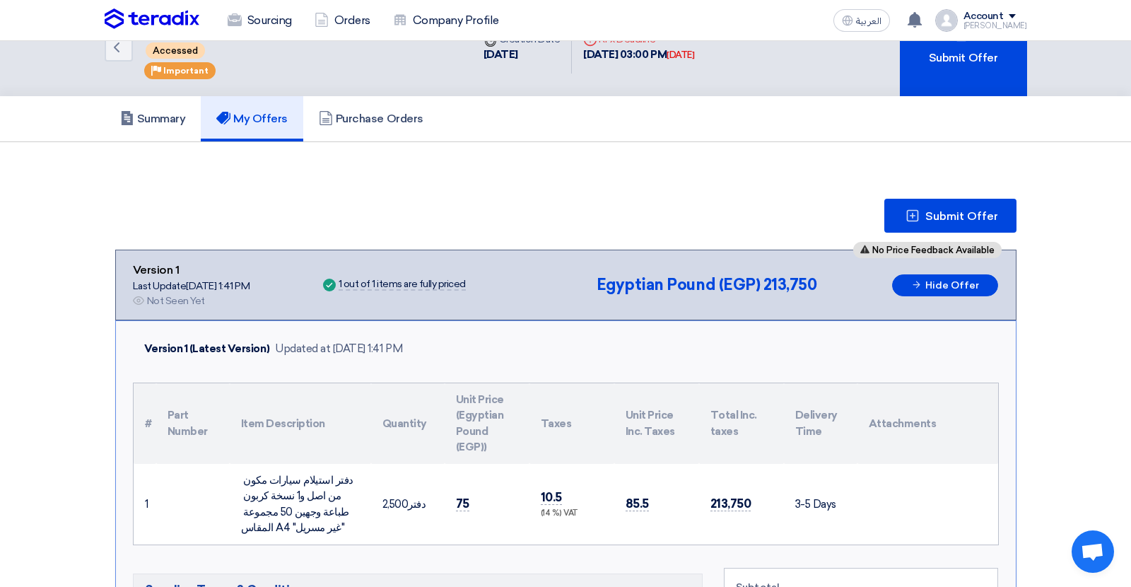
scroll to position [47, 0]
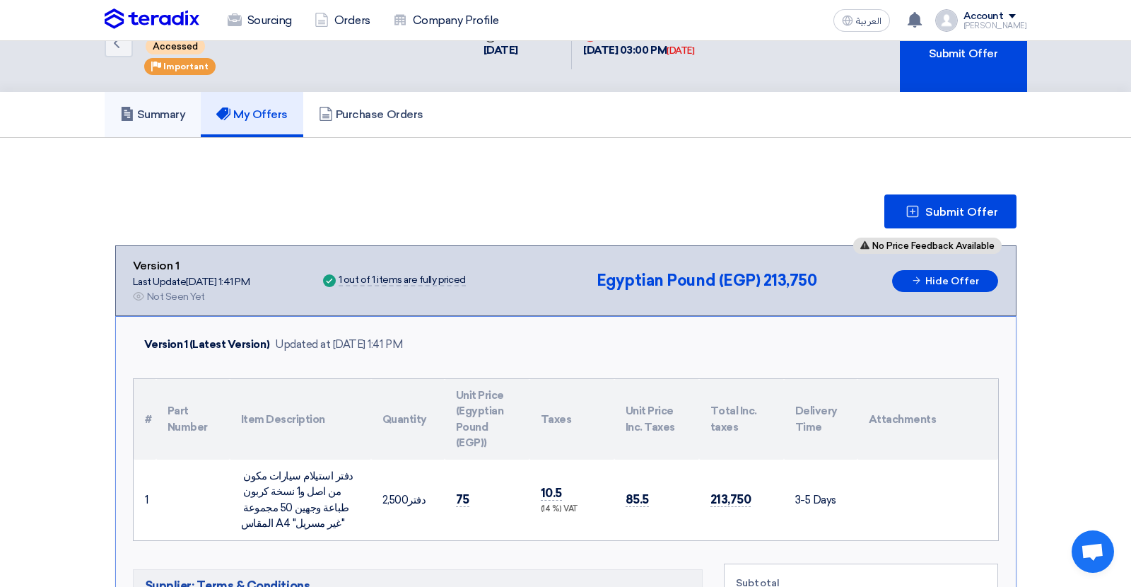
click at [173, 115] on h5 "Summary" at bounding box center [153, 114] width 66 height 14
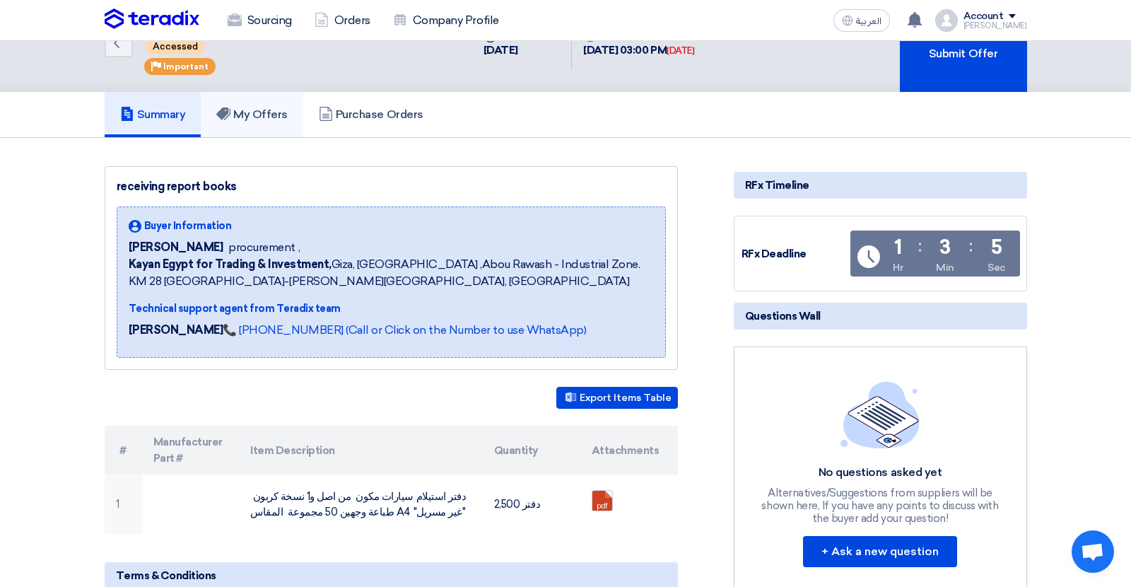
click at [254, 120] on link "My Offers" at bounding box center [252, 114] width 103 height 45
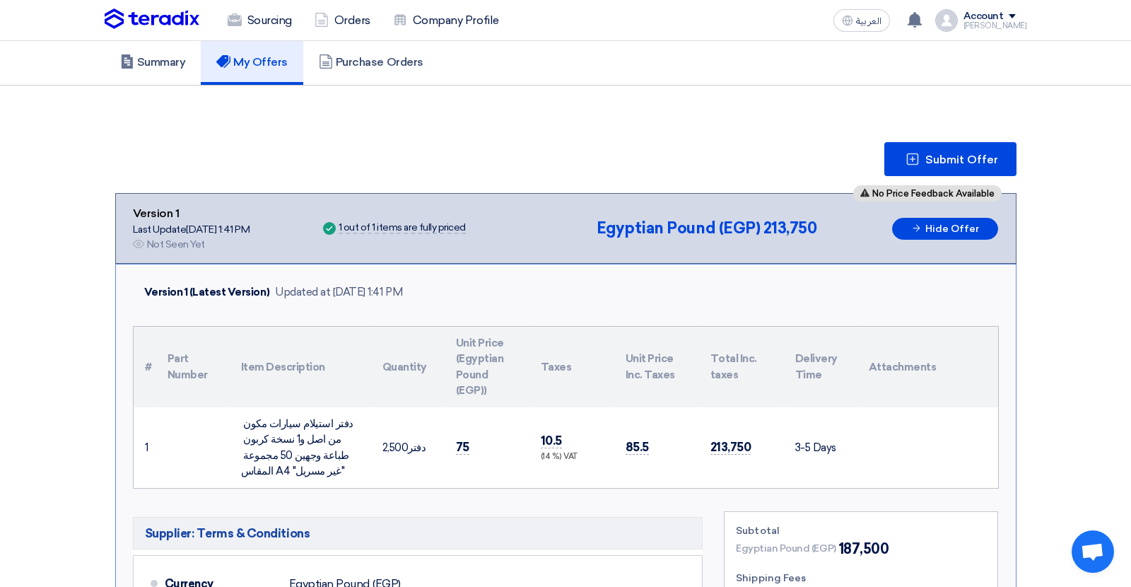
scroll to position [98, 0]
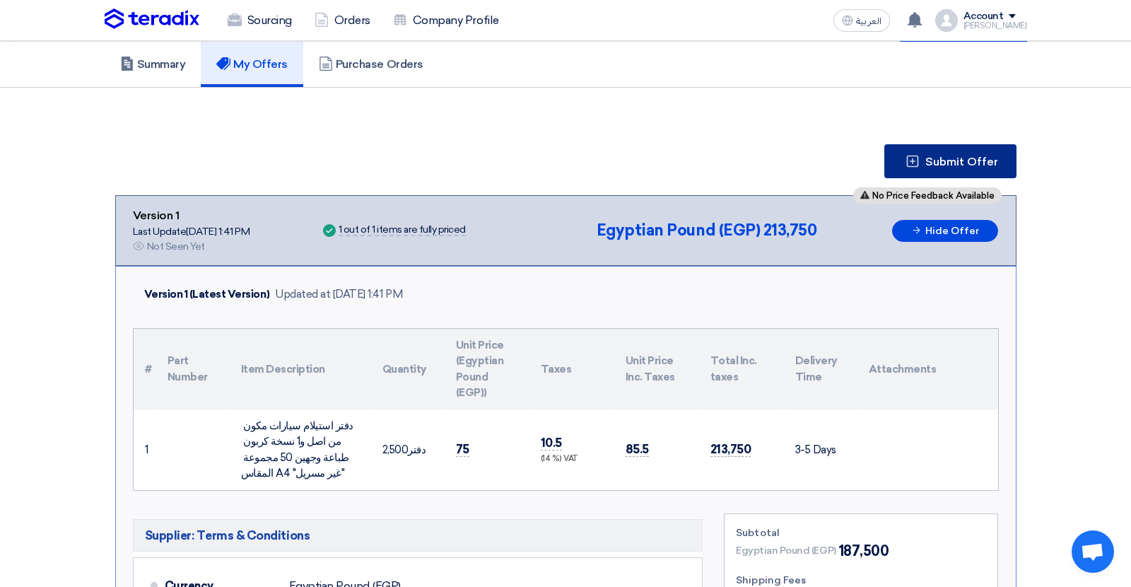
click at [944, 161] on span "Submit Offer" at bounding box center [961, 161] width 73 height 11
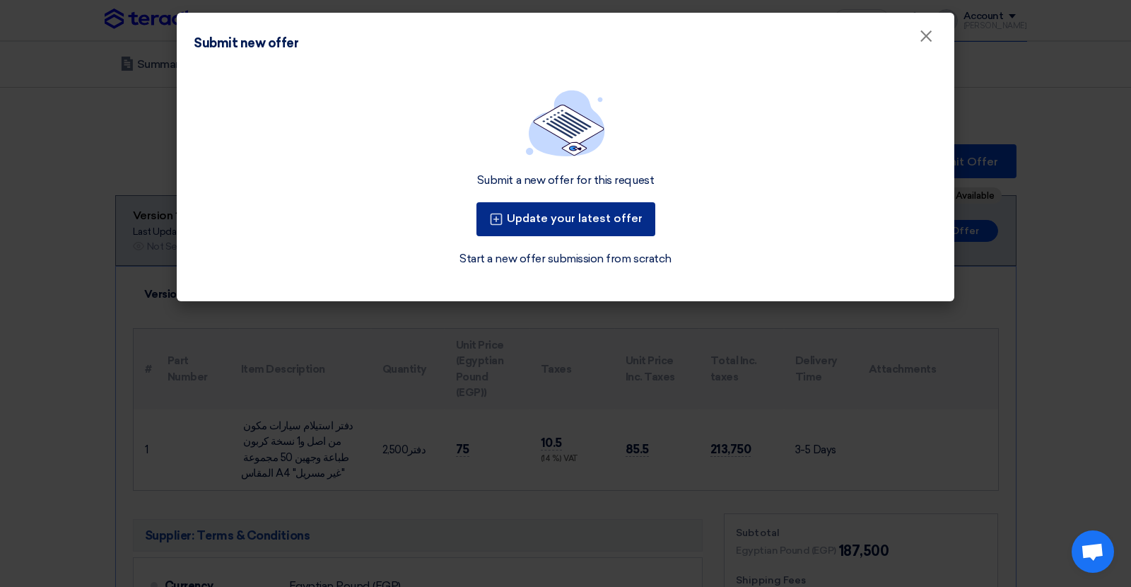
click at [582, 221] on button "Update your latest offer" at bounding box center [565, 219] width 179 height 34
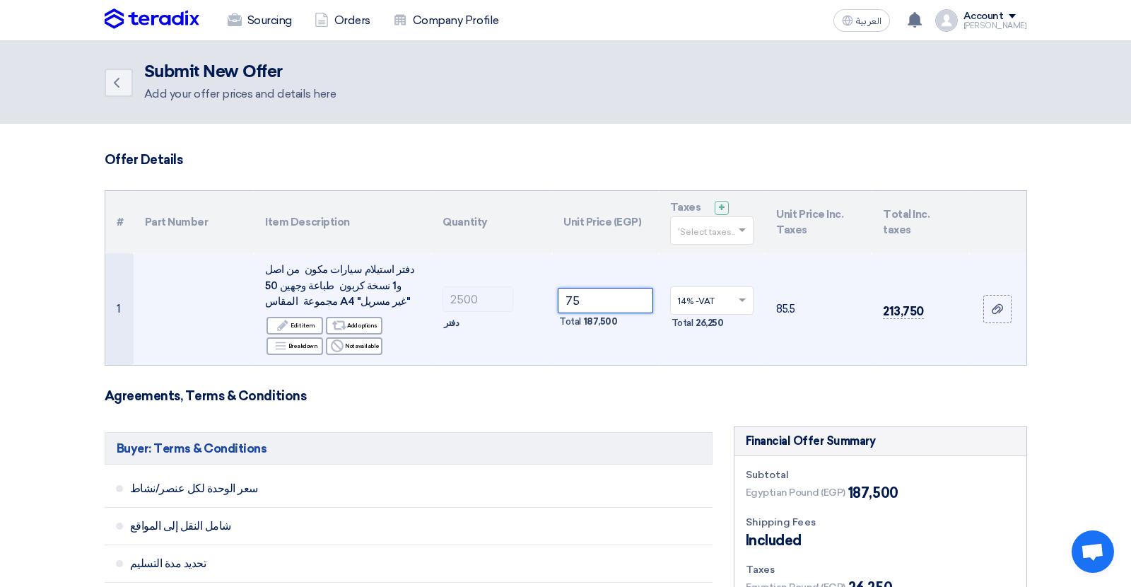
click at [577, 304] on input "75" at bounding box center [605, 300] width 95 height 25
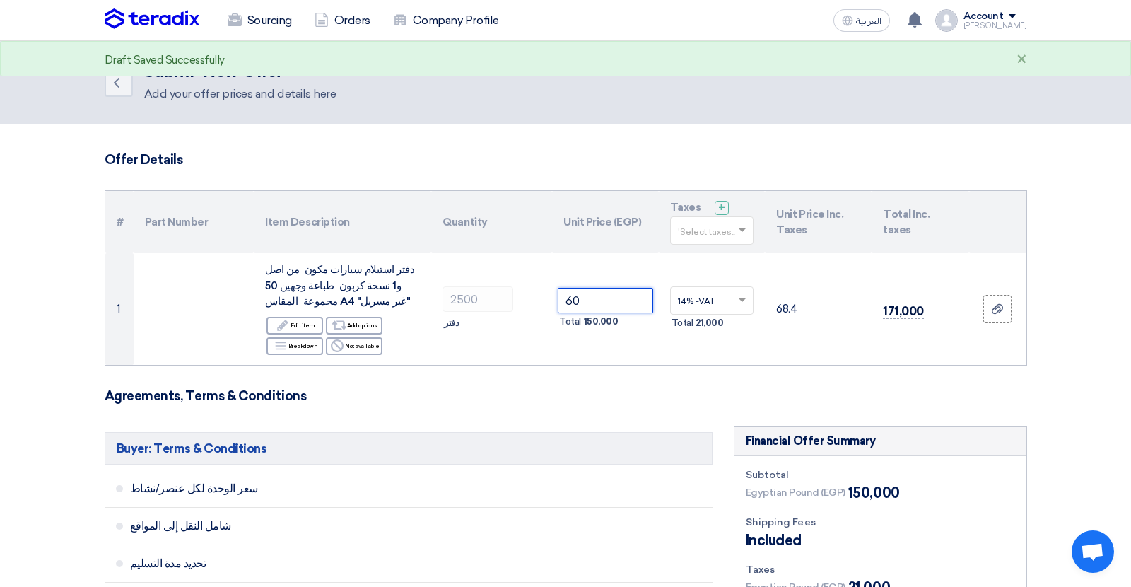
type input "60"
click at [559, 389] on h3 "Agreements, Terms & Conditions" at bounding box center [566, 396] width 923 height 16
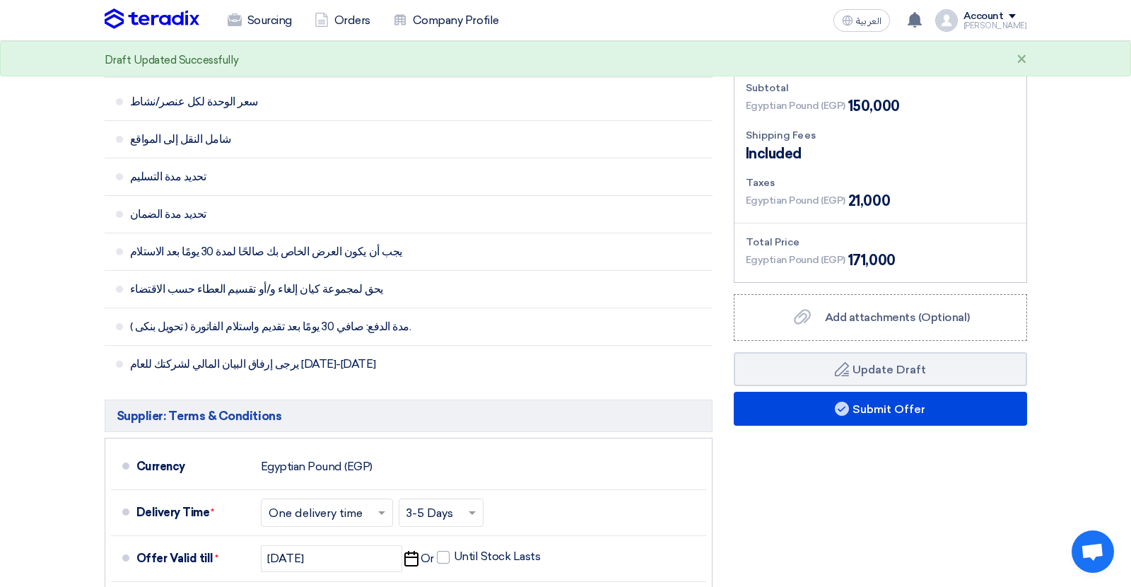
scroll to position [398, 0]
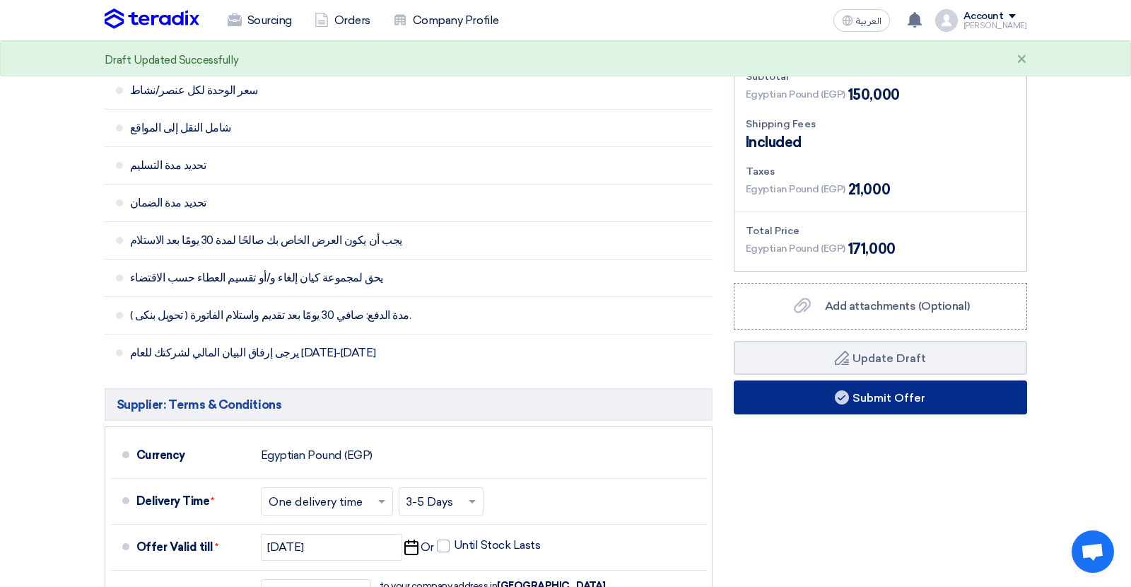
click at [790, 399] on button "Submit Offer" at bounding box center [880, 397] width 293 height 34
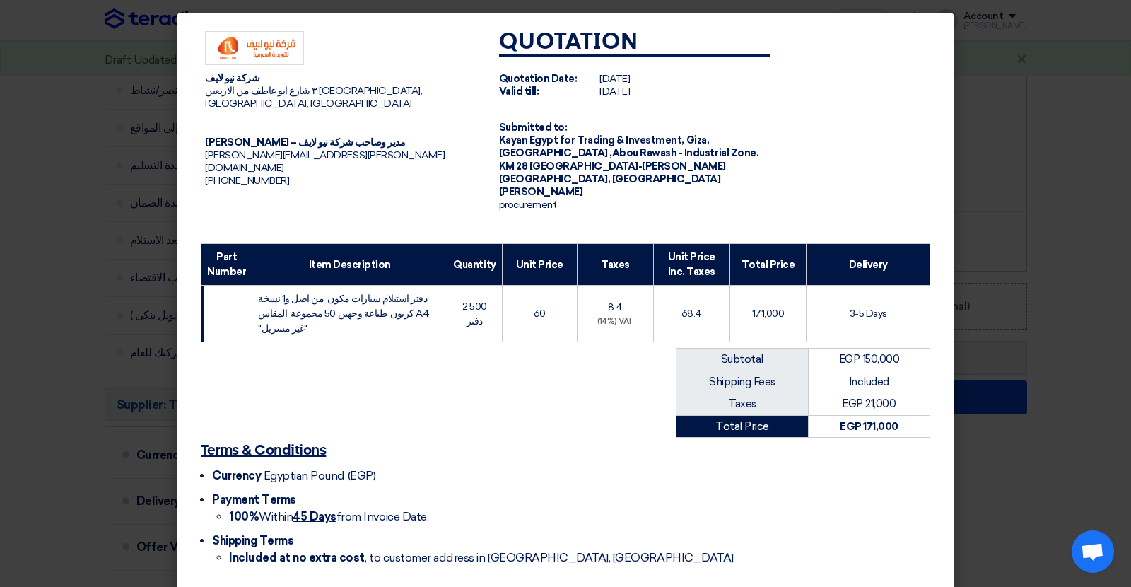
scroll to position [45, 0]
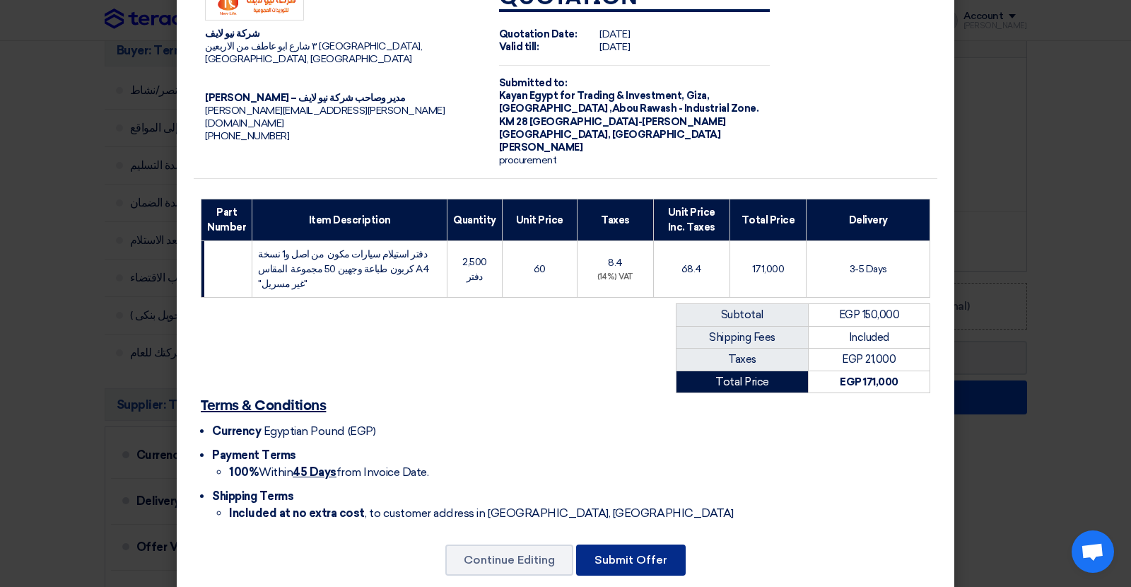
click at [623, 544] on button "Submit Offer" at bounding box center [631, 559] width 110 height 31
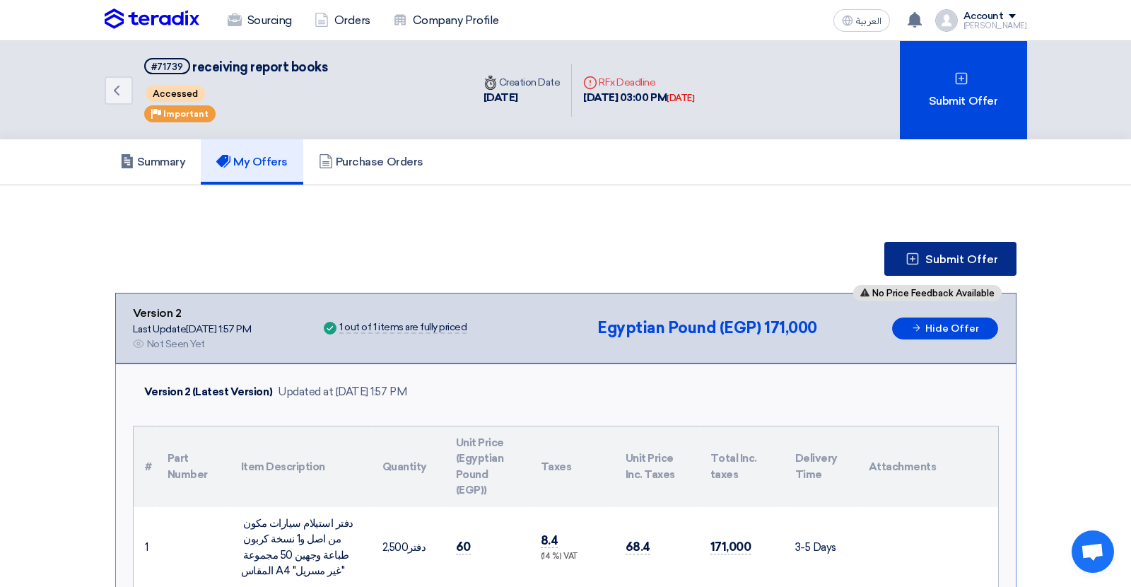
click at [937, 254] on span "Submit Offer" at bounding box center [961, 259] width 73 height 11
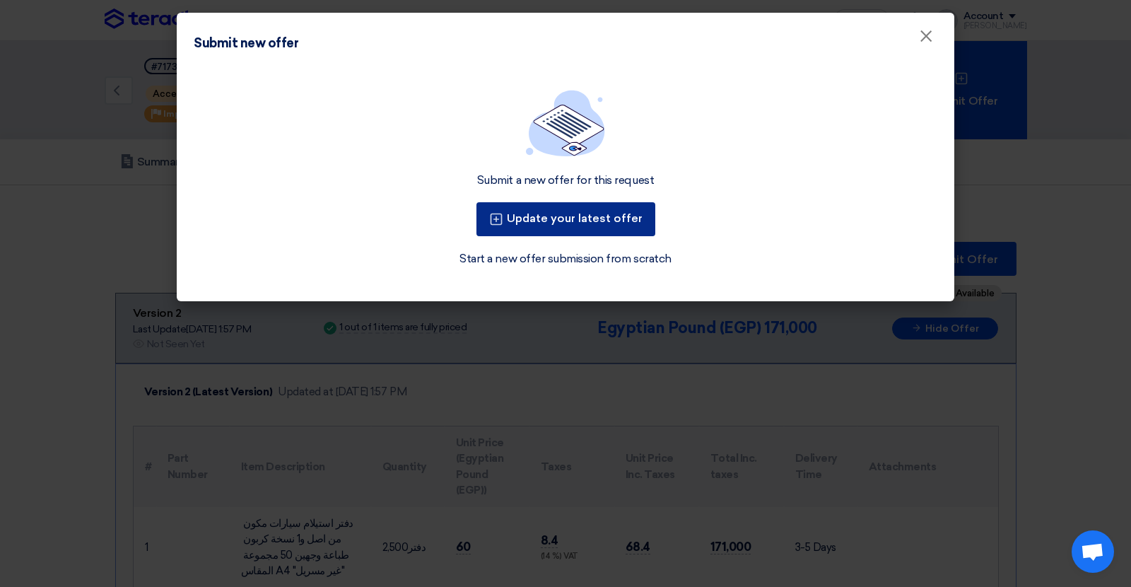
click at [611, 213] on button "Update your latest offer" at bounding box center [565, 219] width 179 height 34
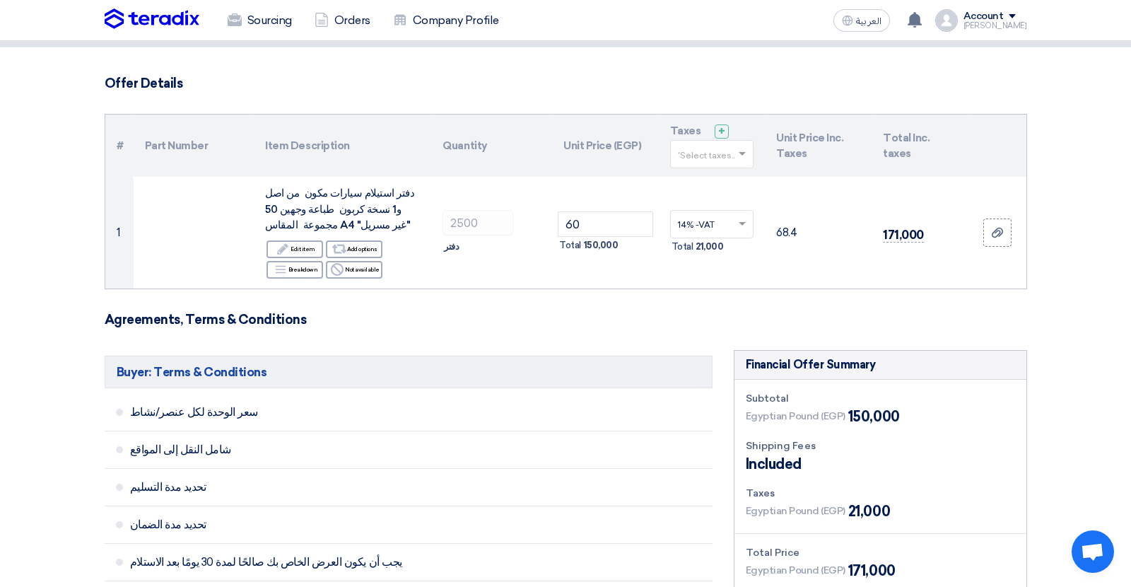
scroll to position [108, 0]
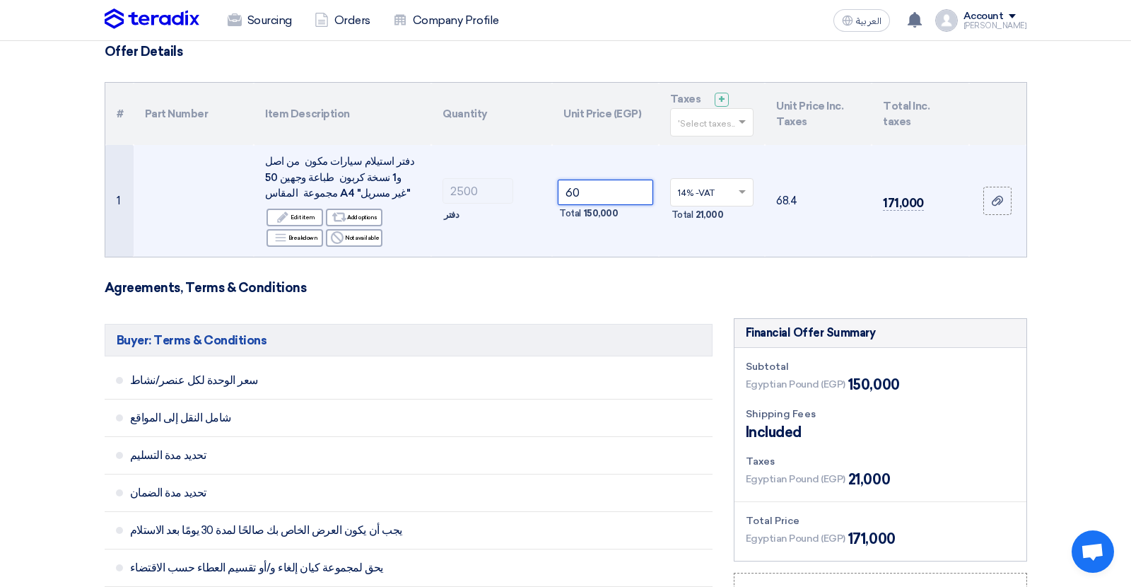
click at [576, 194] on input "60" at bounding box center [605, 192] width 95 height 25
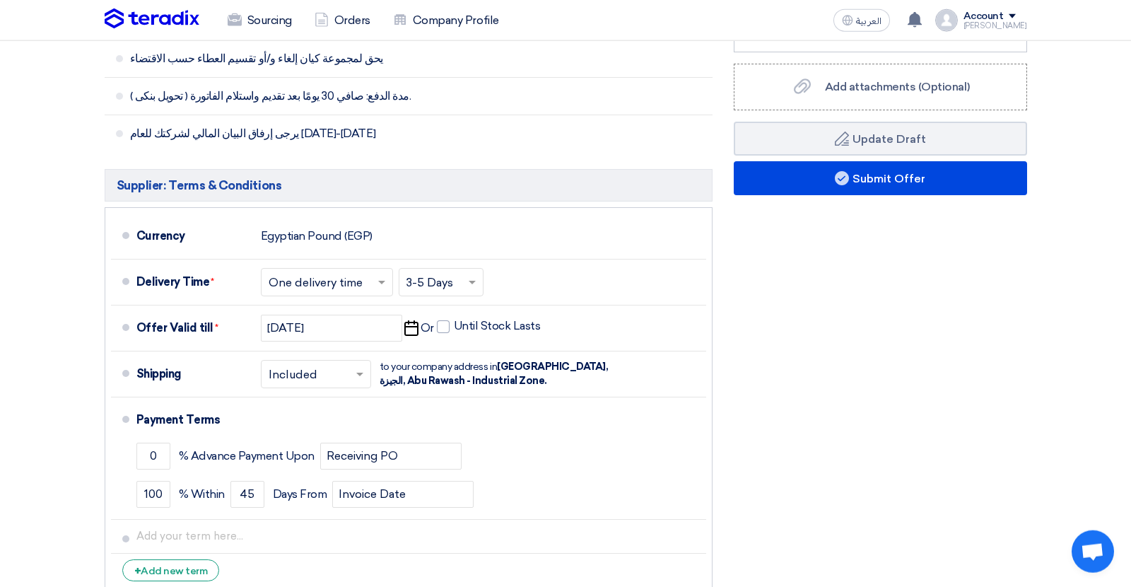
scroll to position [681, 0]
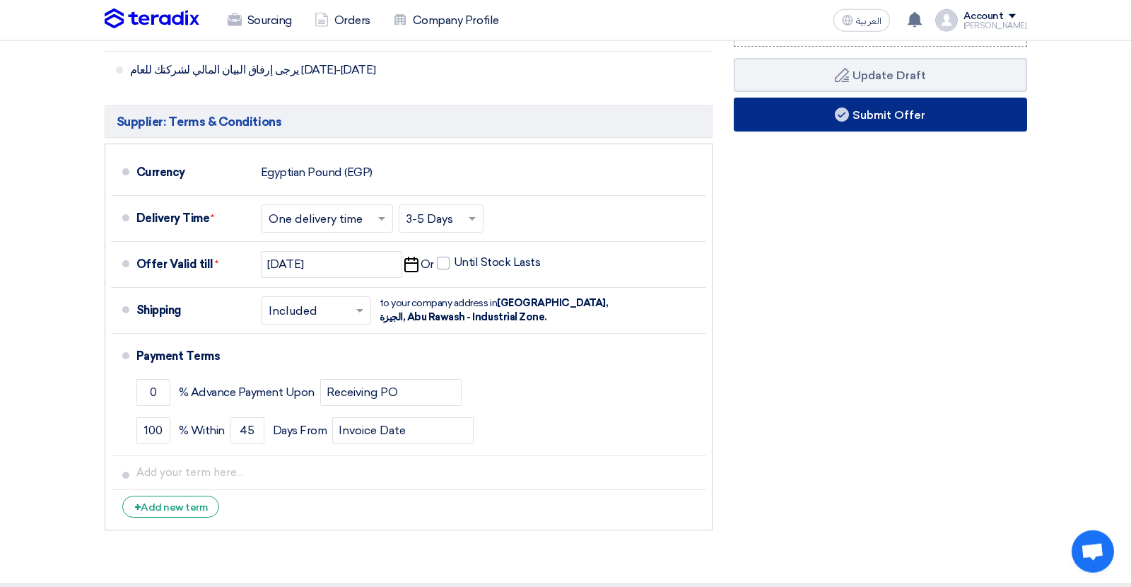
type input "58"
click at [905, 112] on button "Submit Offer" at bounding box center [880, 115] width 293 height 34
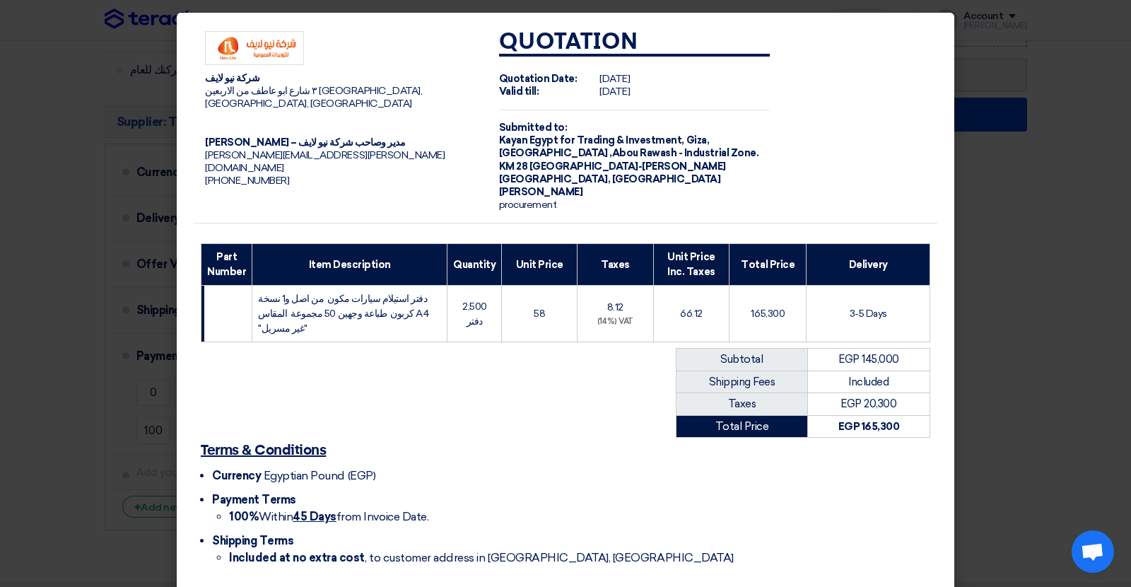
scroll to position [45, 0]
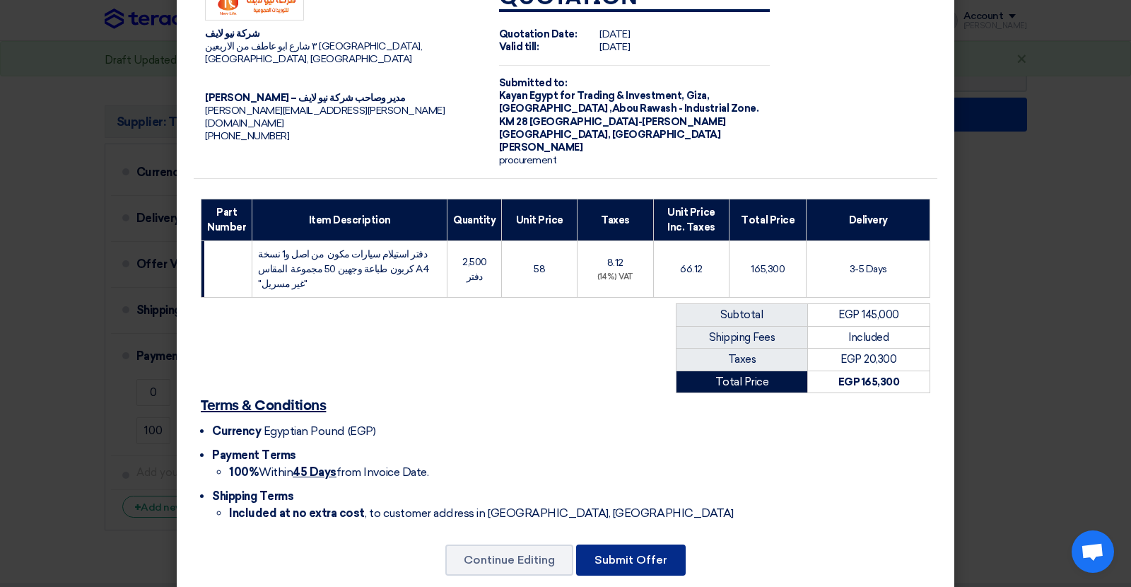
click at [617, 544] on button "Submit Offer" at bounding box center [631, 559] width 110 height 31
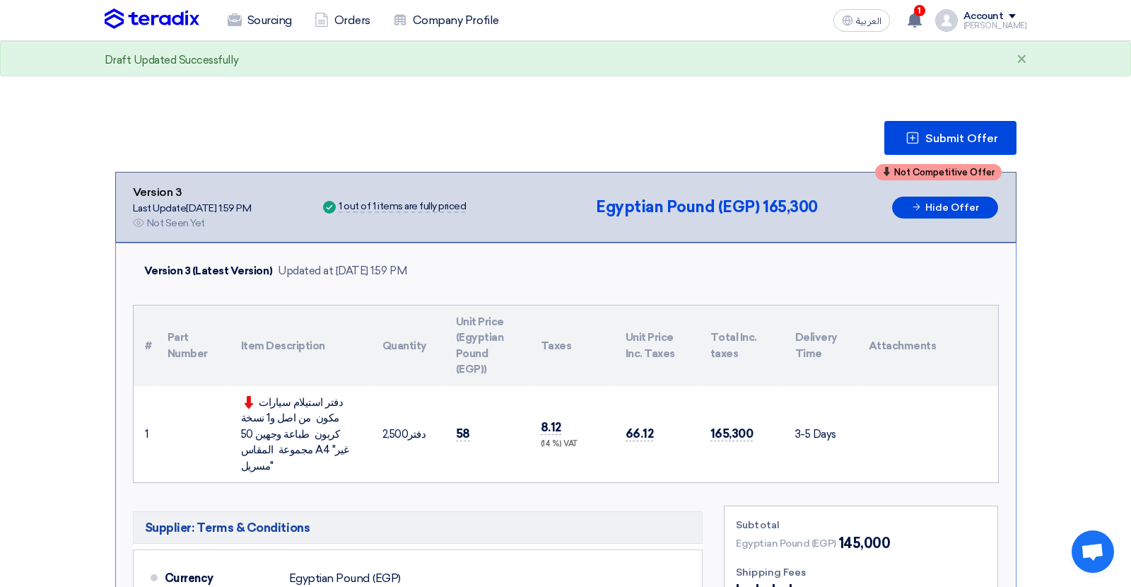
scroll to position [118, 0]
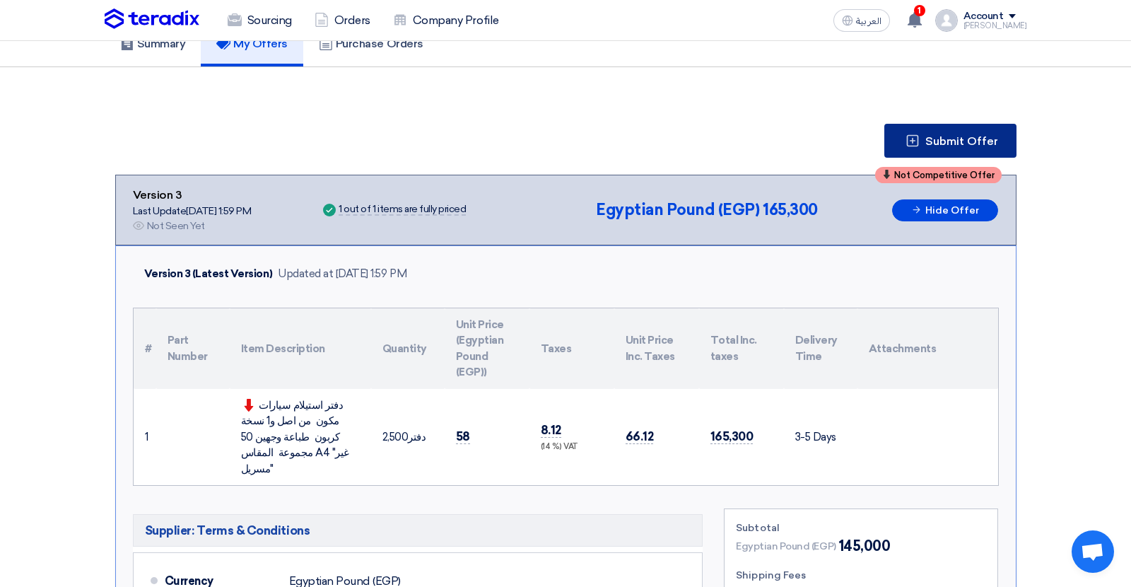
click at [942, 129] on button "Submit Offer" at bounding box center [950, 141] width 132 height 34
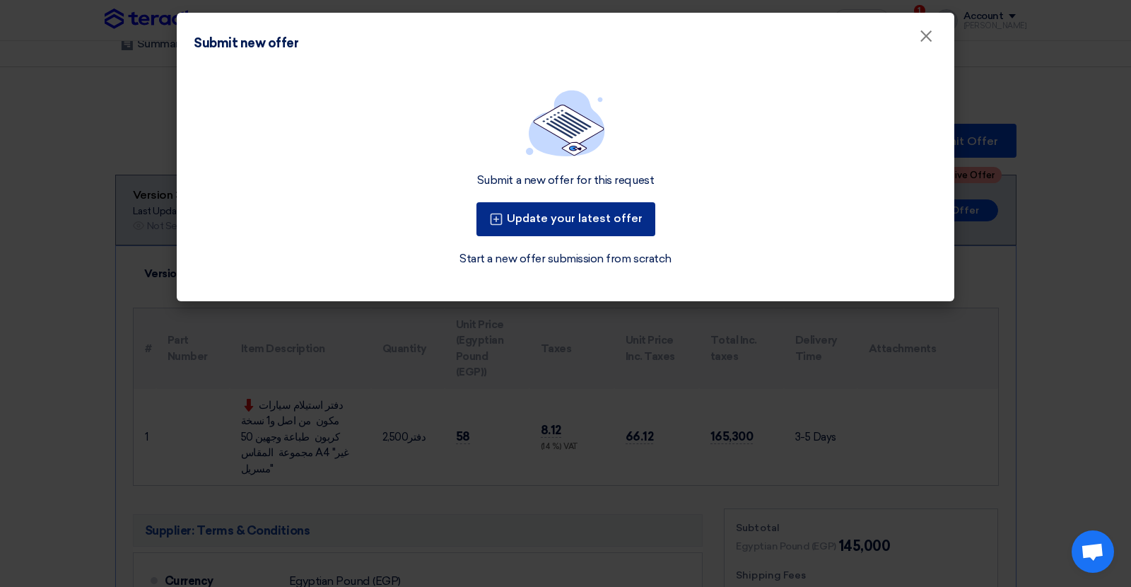
click at [595, 216] on button "Update your latest offer" at bounding box center [565, 219] width 179 height 34
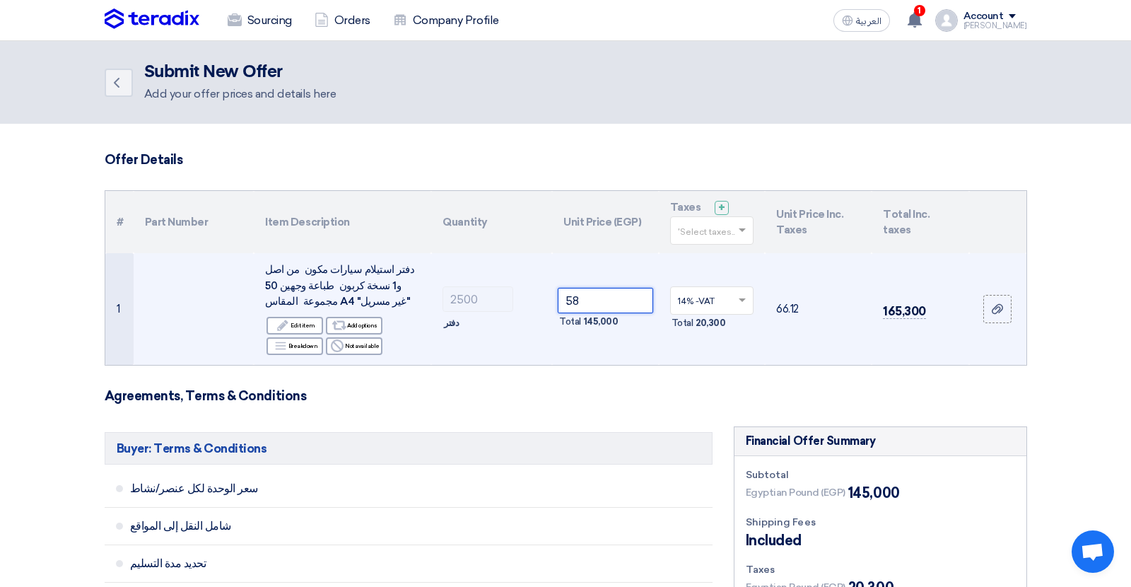
click at [573, 301] on input "58" at bounding box center [605, 300] width 95 height 25
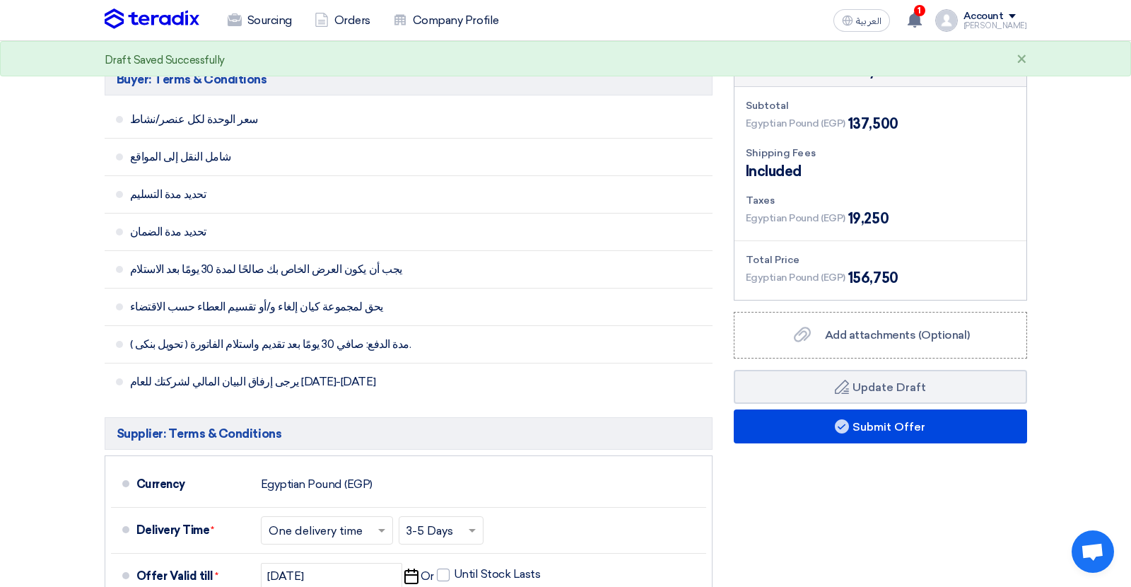
scroll to position [421, 0]
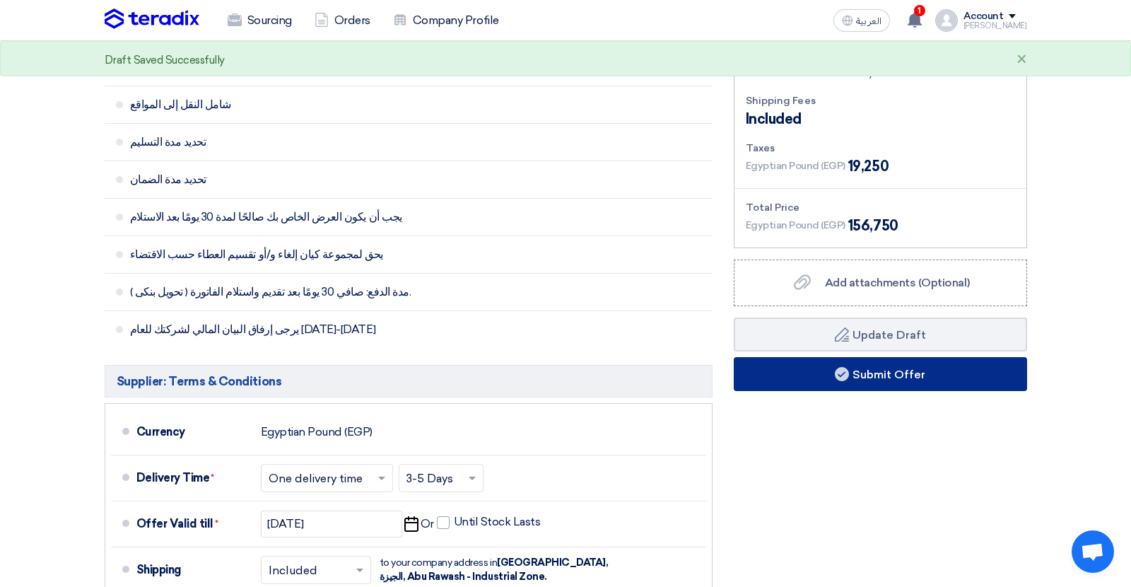
type input "55"
click at [780, 373] on button "Submit Offer" at bounding box center [880, 374] width 293 height 34
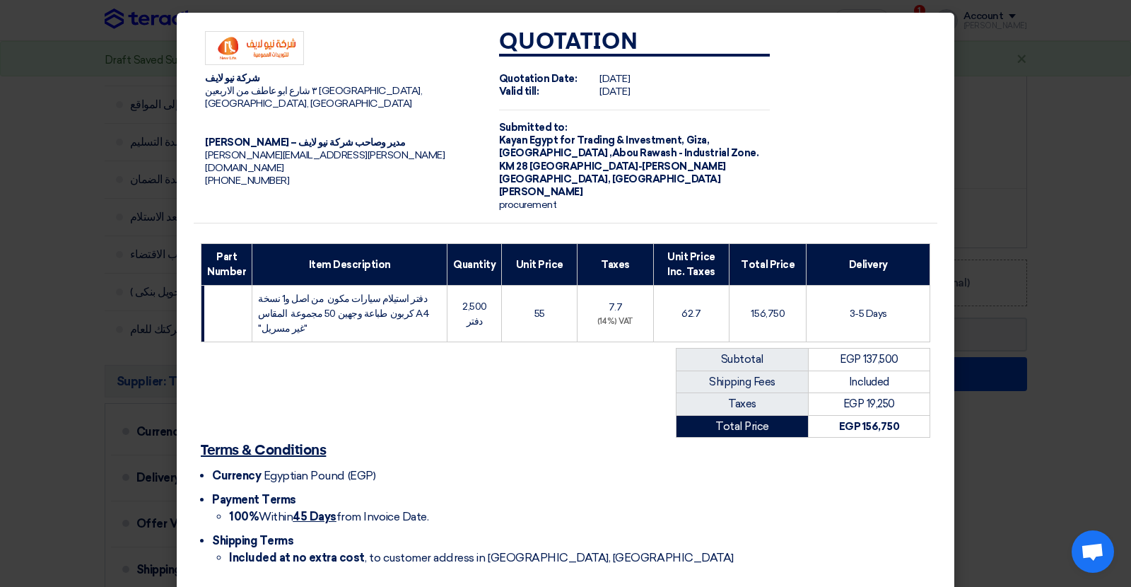
scroll to position [45, 0]
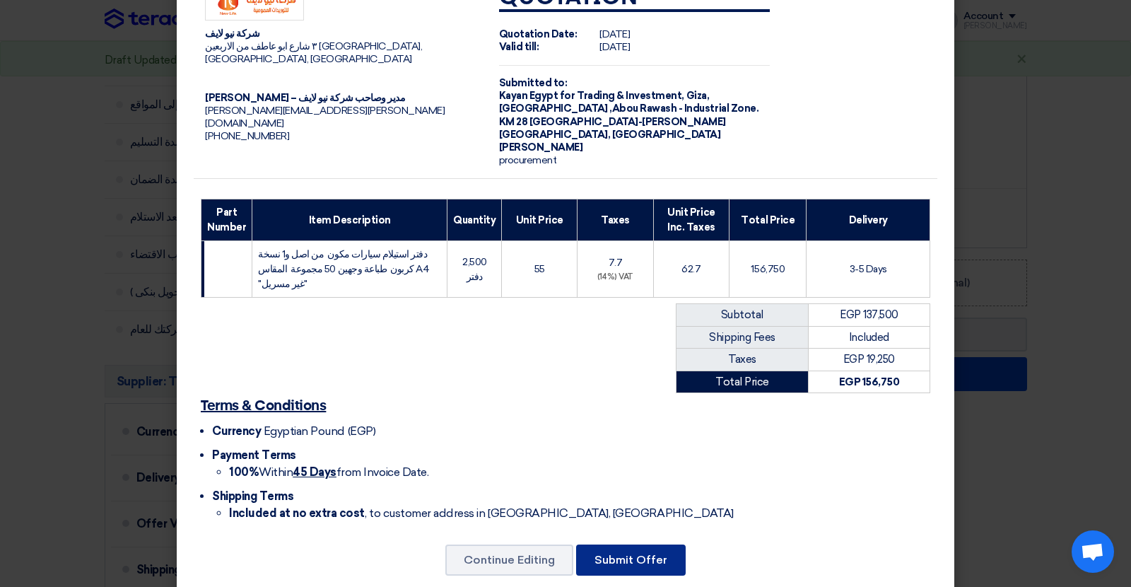
click at [622, 544] on button "Submit Offer" at bounding box center [631, 559] width 110 height 31
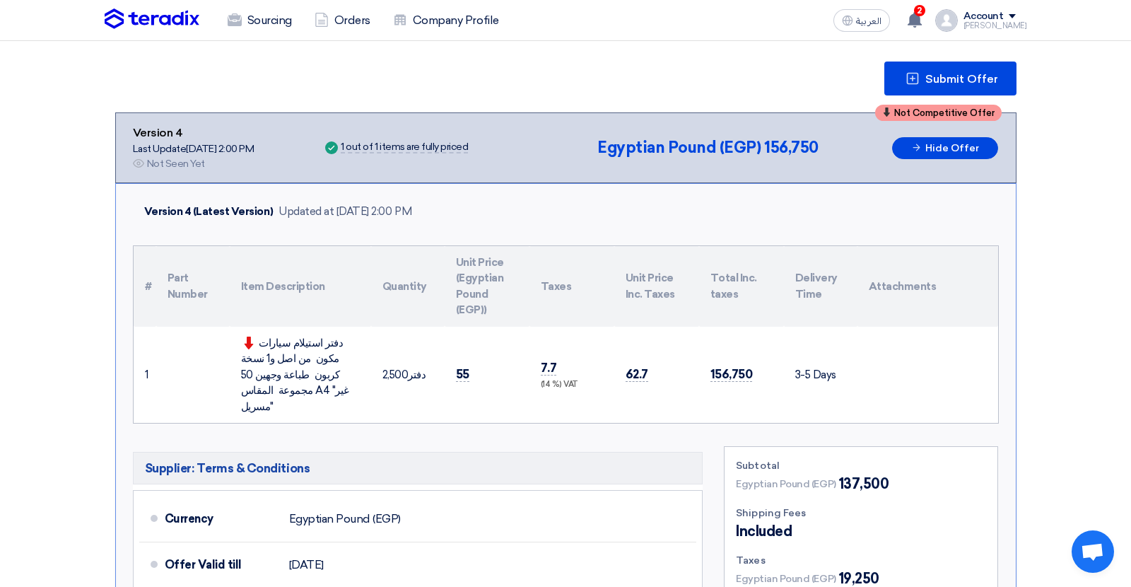
scroll to position [173, 0]
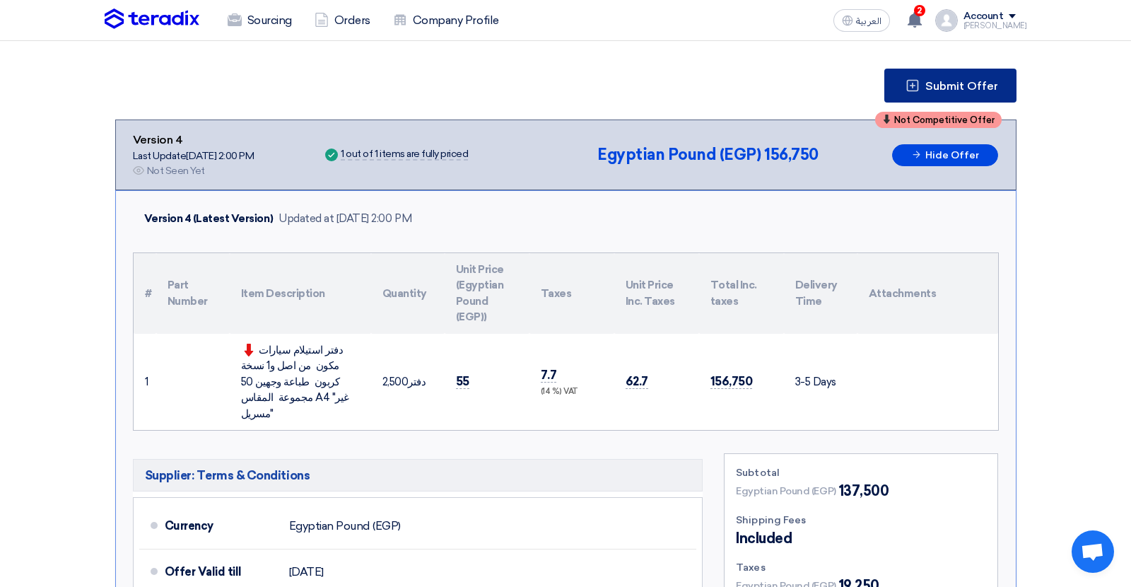
click at [947, 84] on span "Submit Offer" at bounding box center [961, 86] width 73 height 11
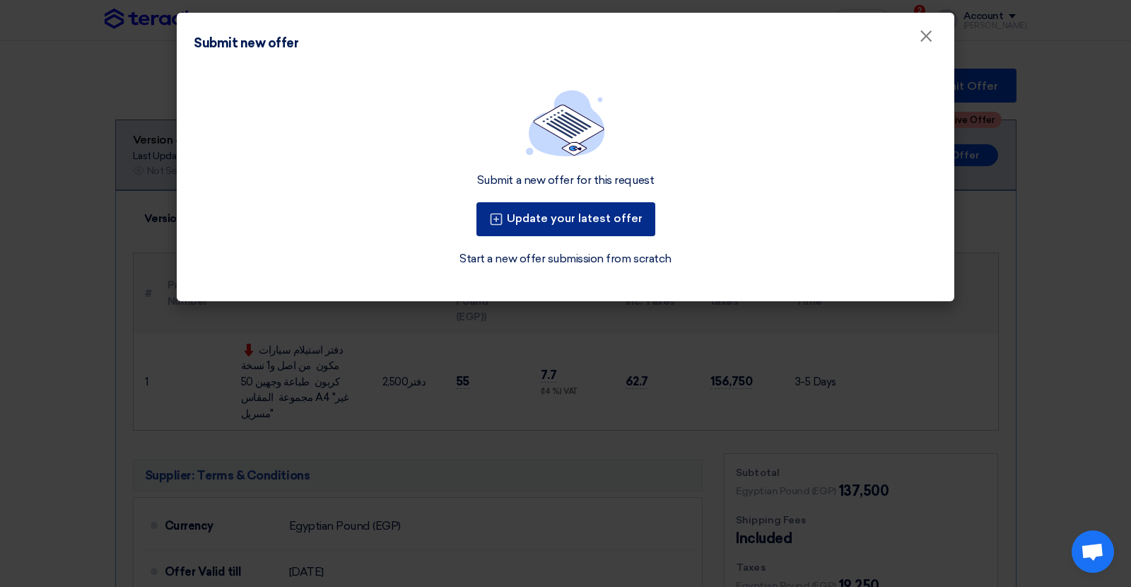
click at [583, 223] on button "Update your latest offer" at bounding box center [565, 219] width 179 height 34
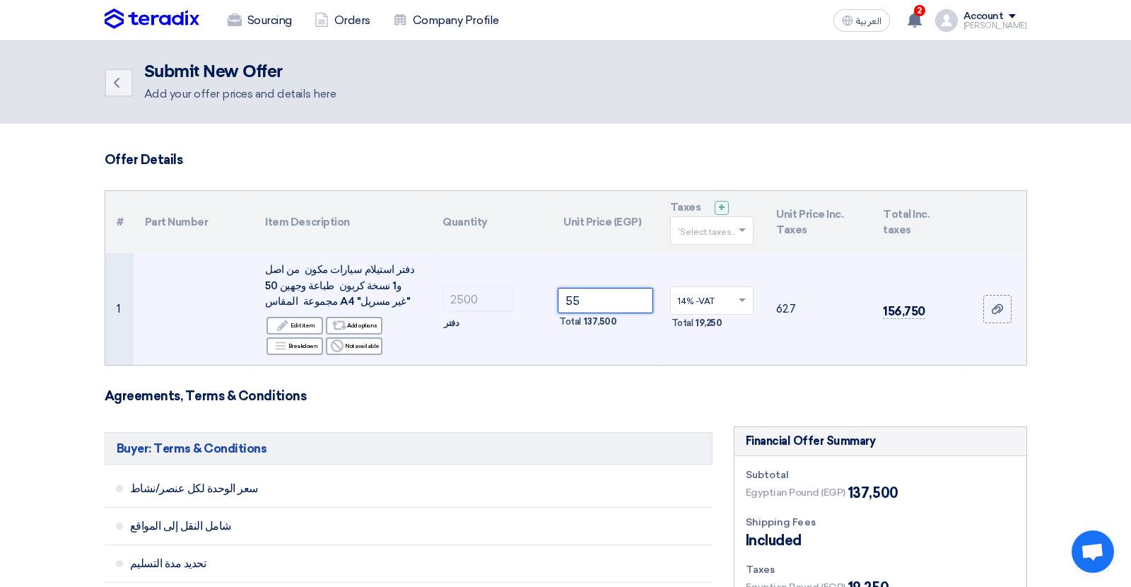
click at [570, 299] on input "55" at bounding box center [605, 300] width 95 height 25
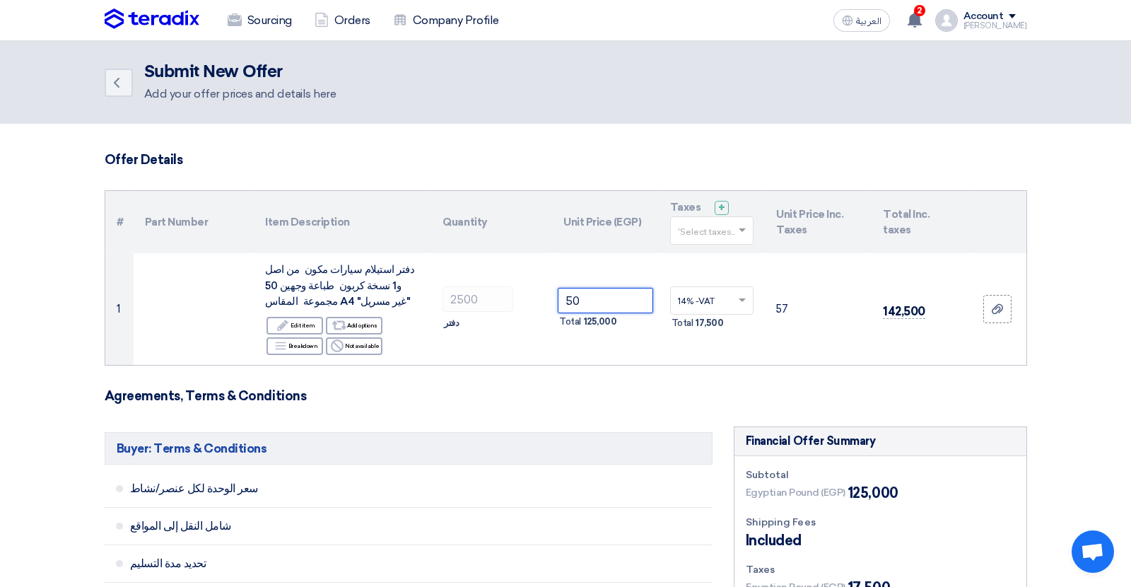
type input "50"
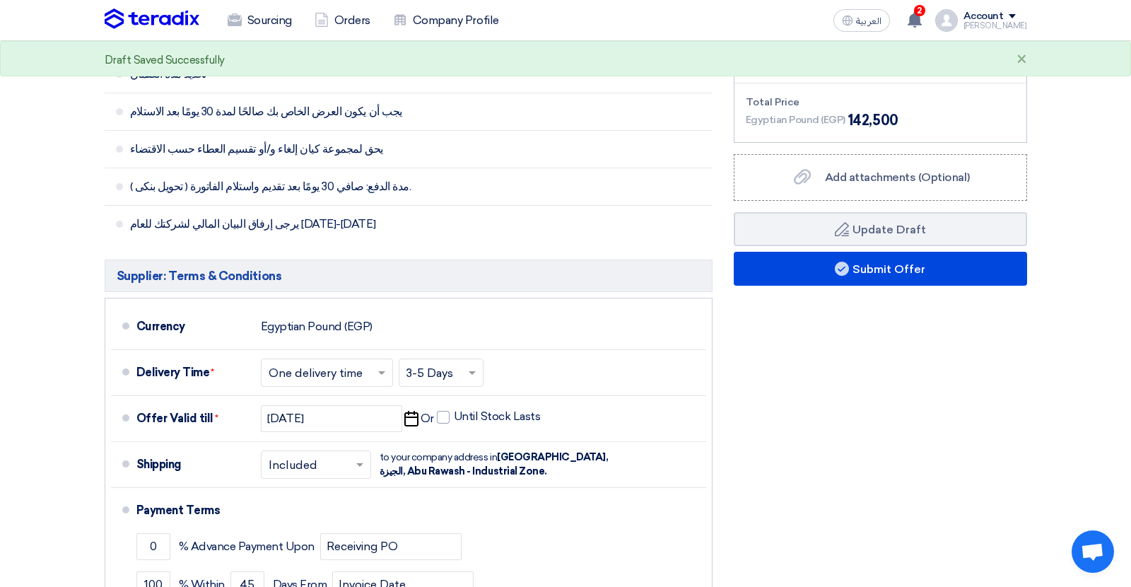
scroll to position [578, 0]
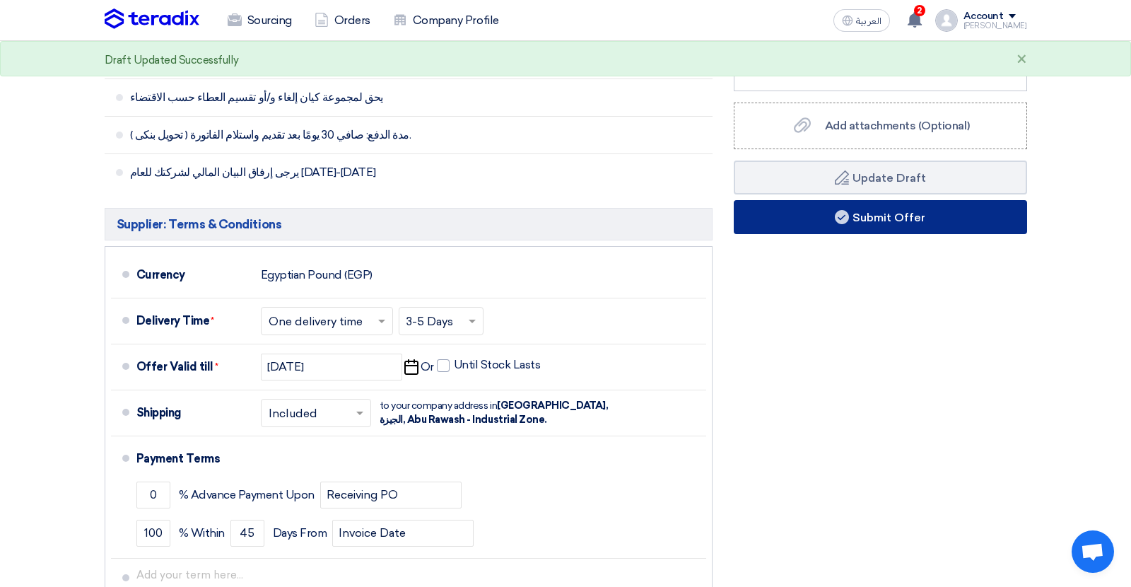
click at [789, 223] on button "Submit Offer" at bounding box center [880, 217] width 293 height 34
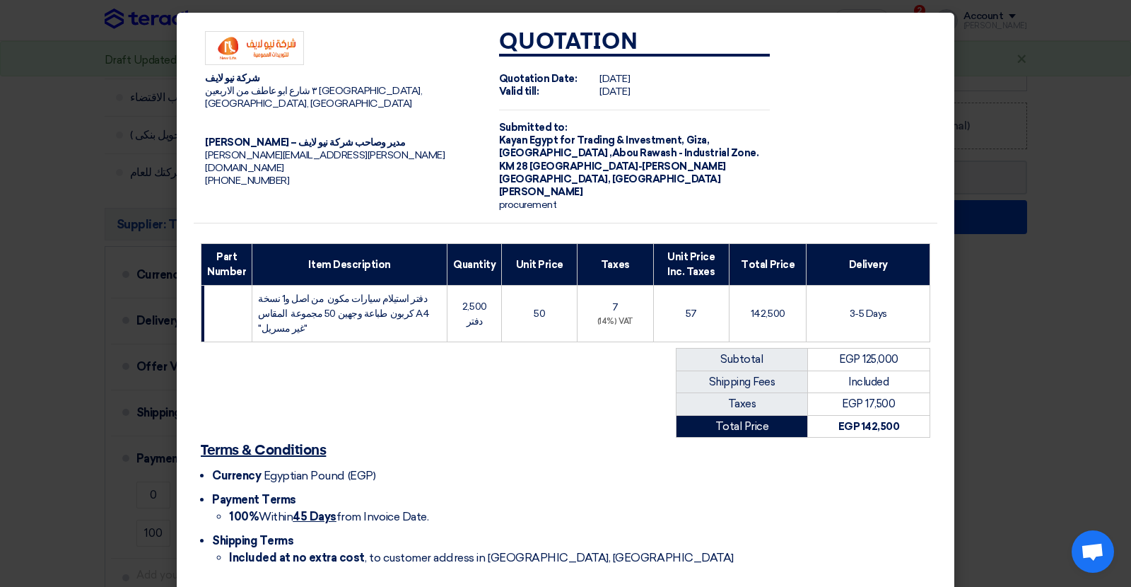
scroll to position [45, 0]
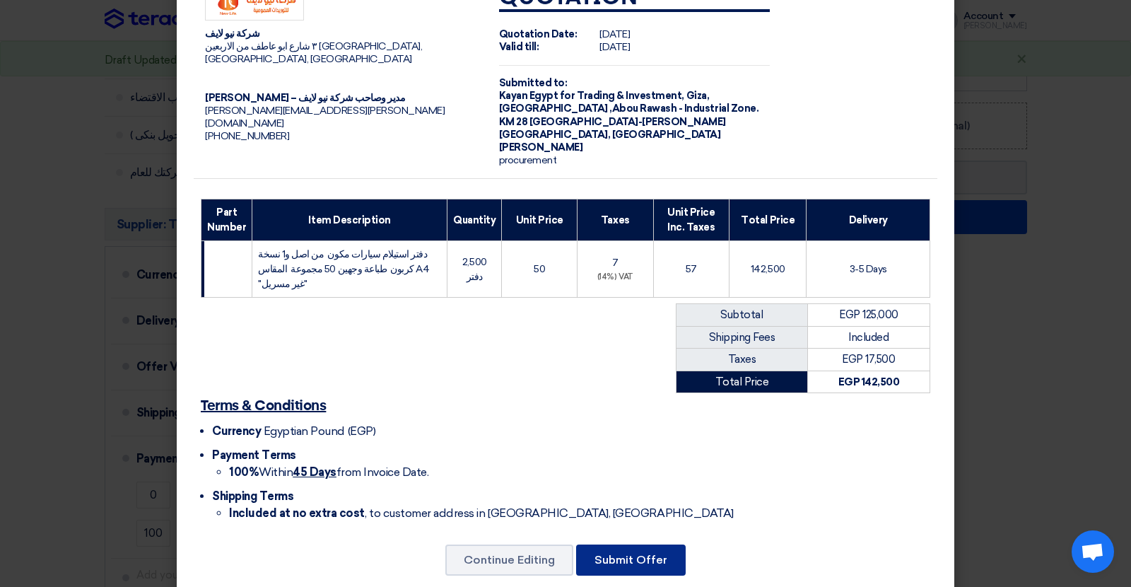
click at [623, 544] on button "Submit Offer" at bounding box center [631, 559] width 110 height 31
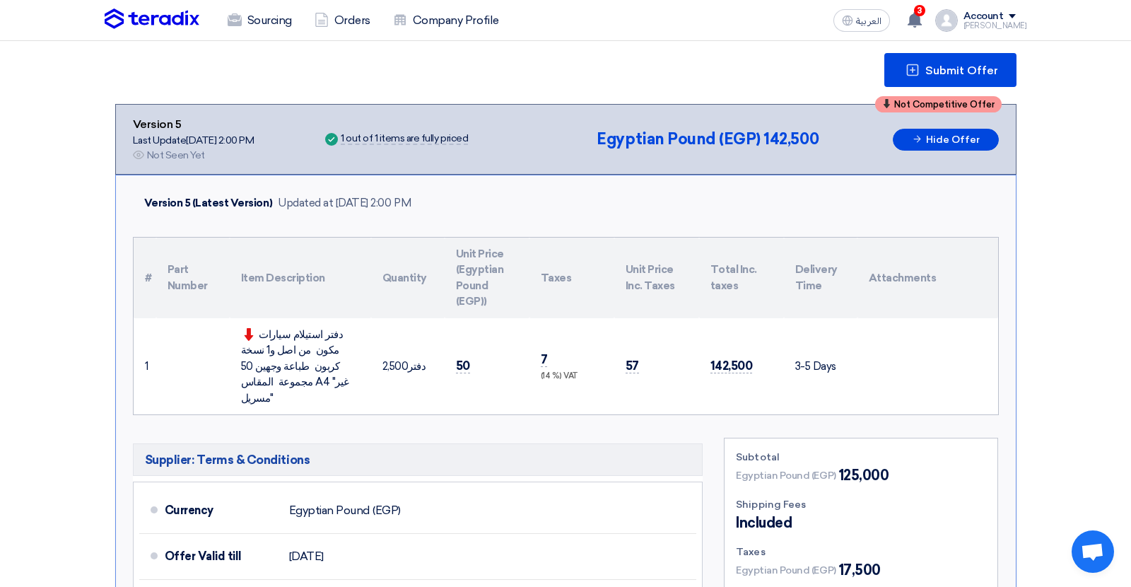
scroll to position [188, 0]
click at [937, 71] on span "Submit Offer" at bounding box center [961, 71] width 73 height 11
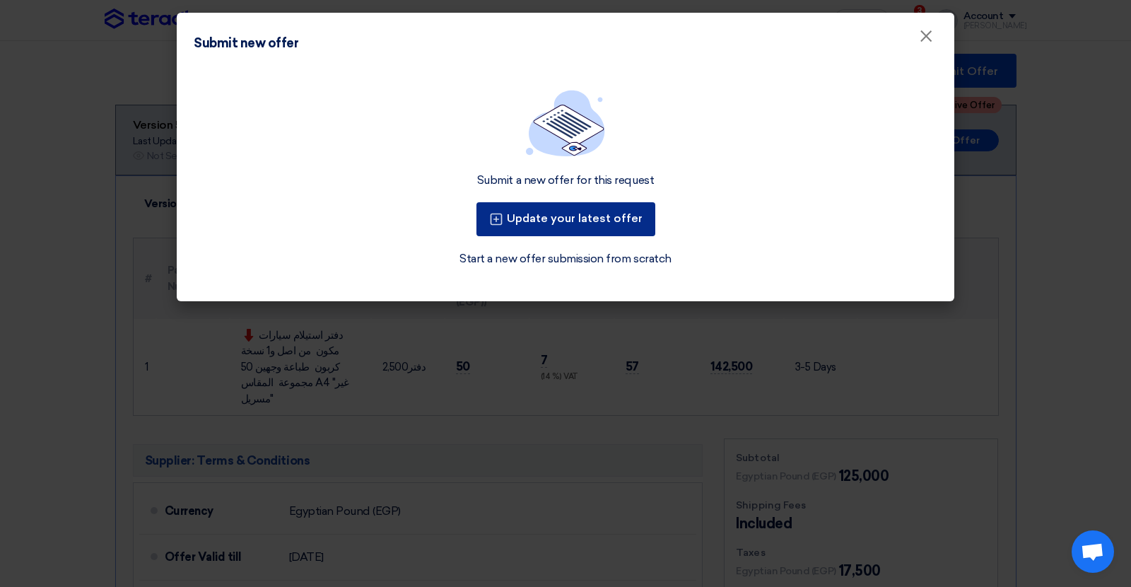
click at [610, 215] on button "Update your latest offer" at bounding box center [565, 219] width 179 height 34
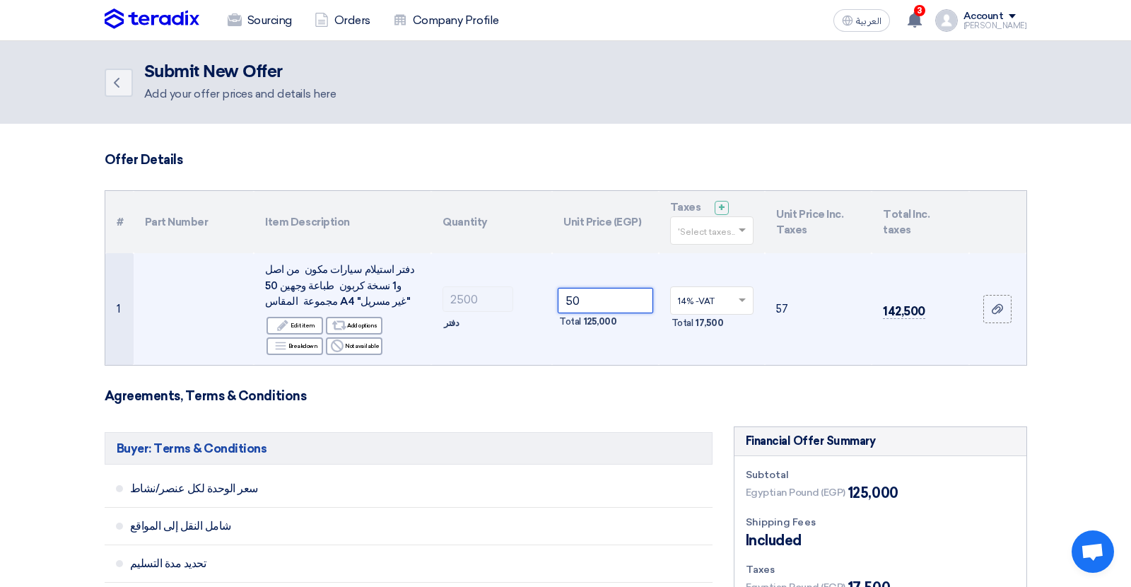
click at [575, 300] on input "50" at bounding box center [605, 300] width 95 height 25
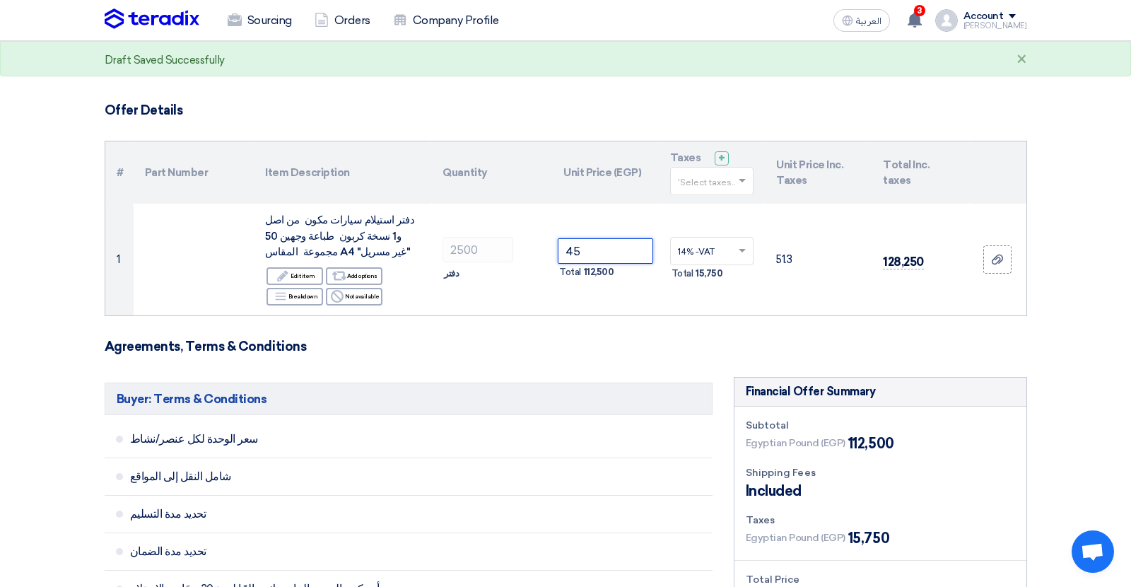
scroll to position [79, 0]
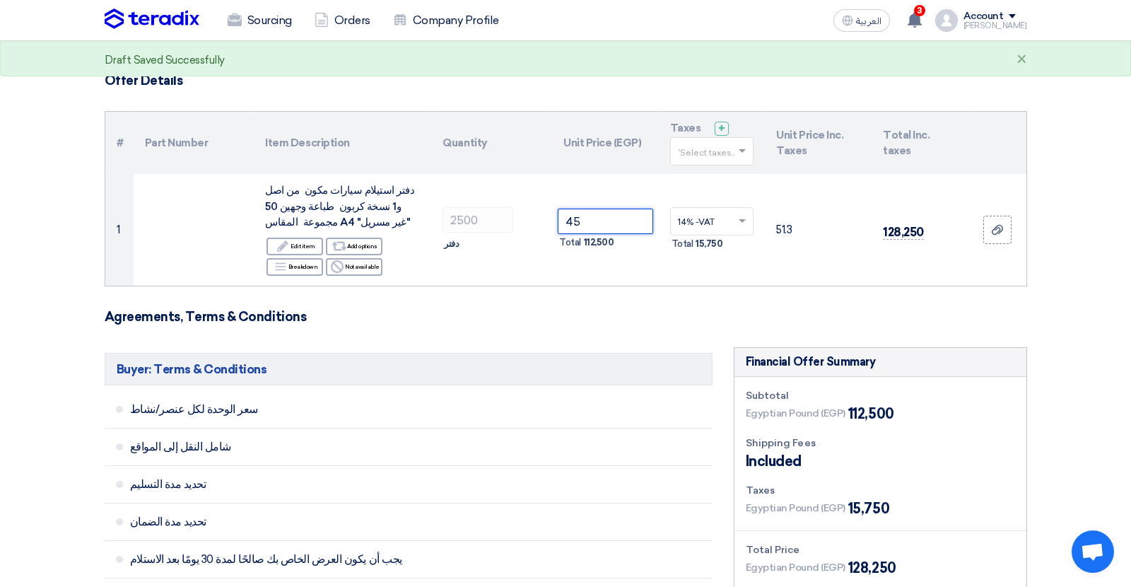
type input "4"
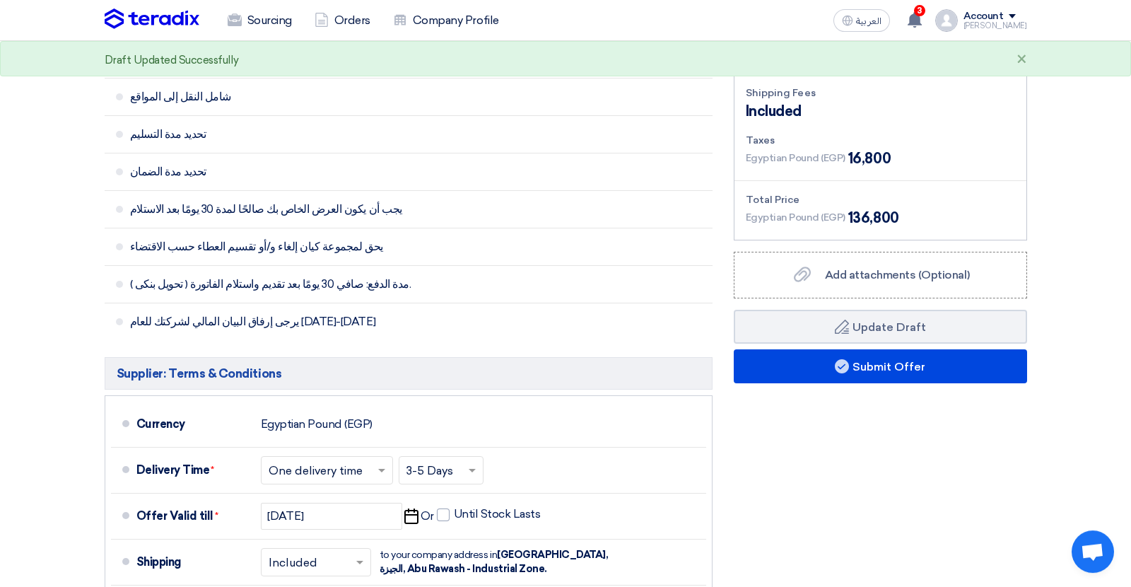
scroll to position [439, 0]
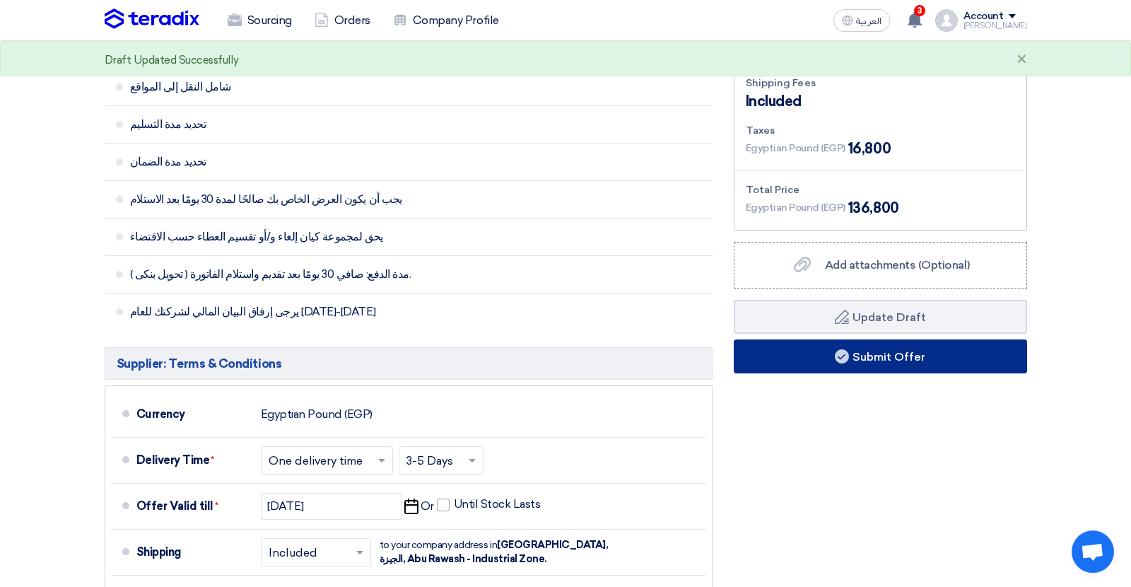
type input "48"
click at [796, 364] on button "Submit Offer" at bounding box center [880, 356] width 293 height 34
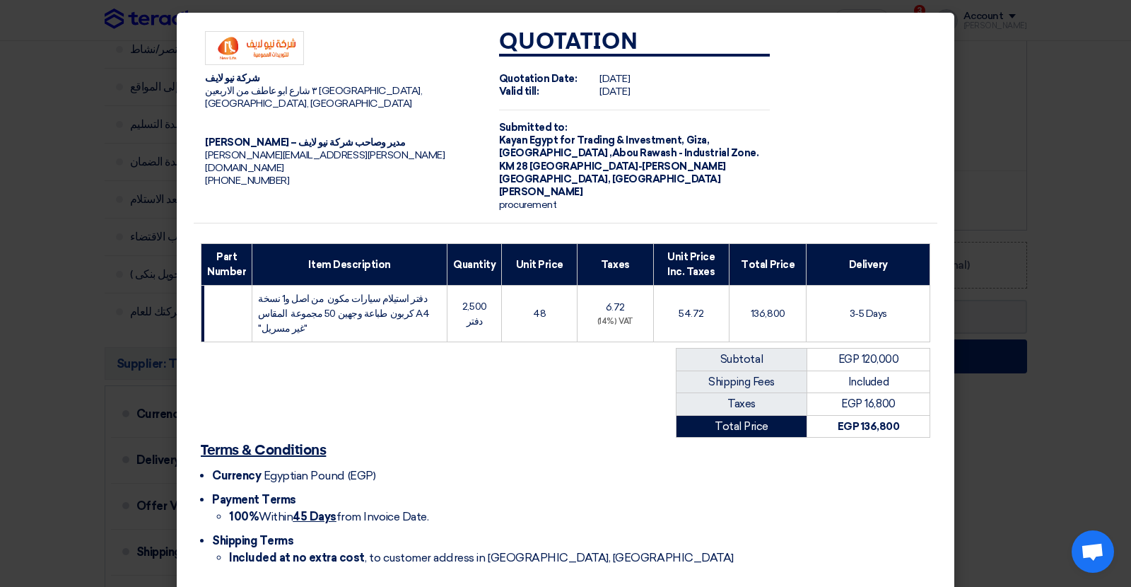
scroll to position [45, 0]
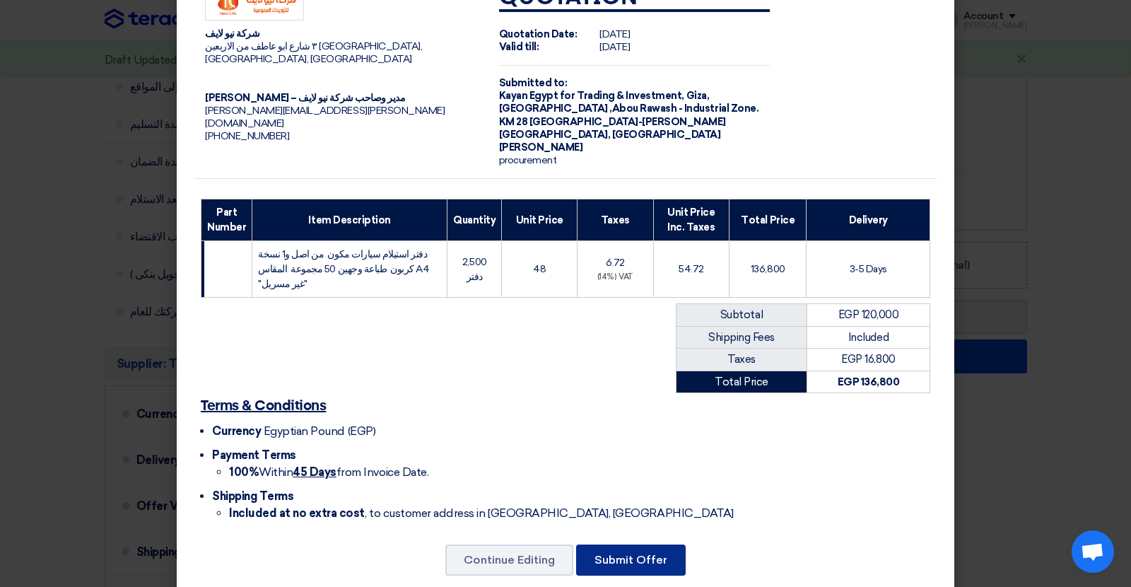
click at [650, 544] on button "Submit Offer" at bounding box center [631, 559] width 110 height 31
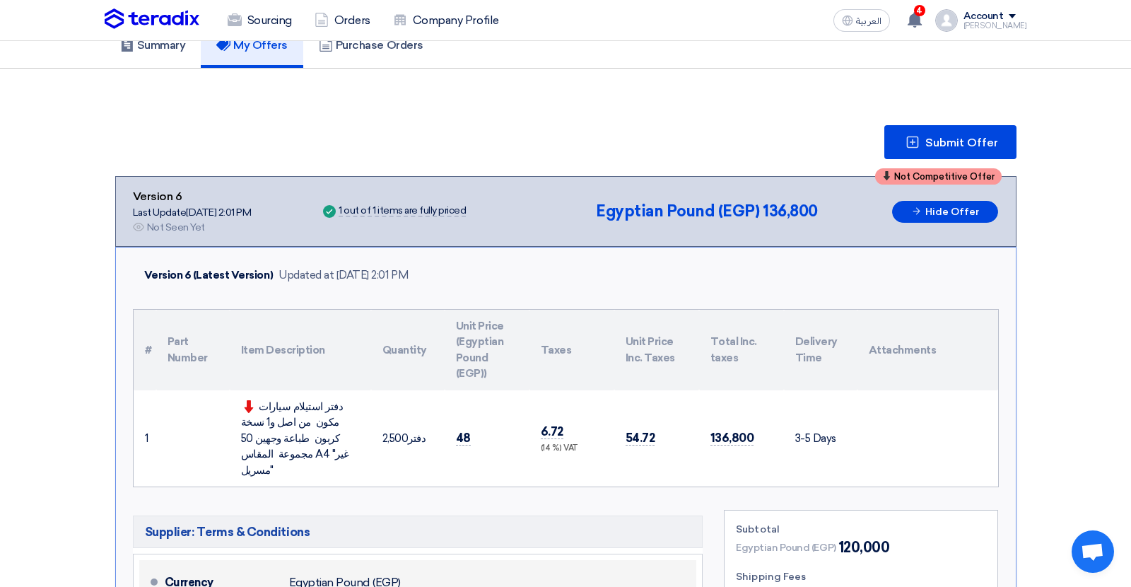
scroll to position [97, 0]
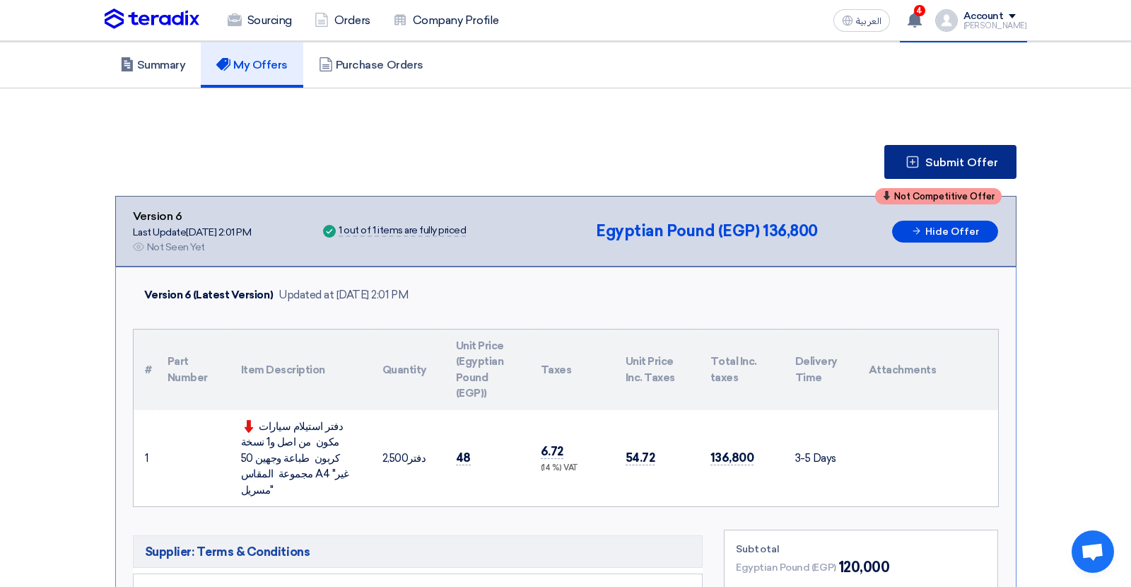
click at [929, 163] on span "Submit Offer" at bounding box center [961, 162] width 73 height 11
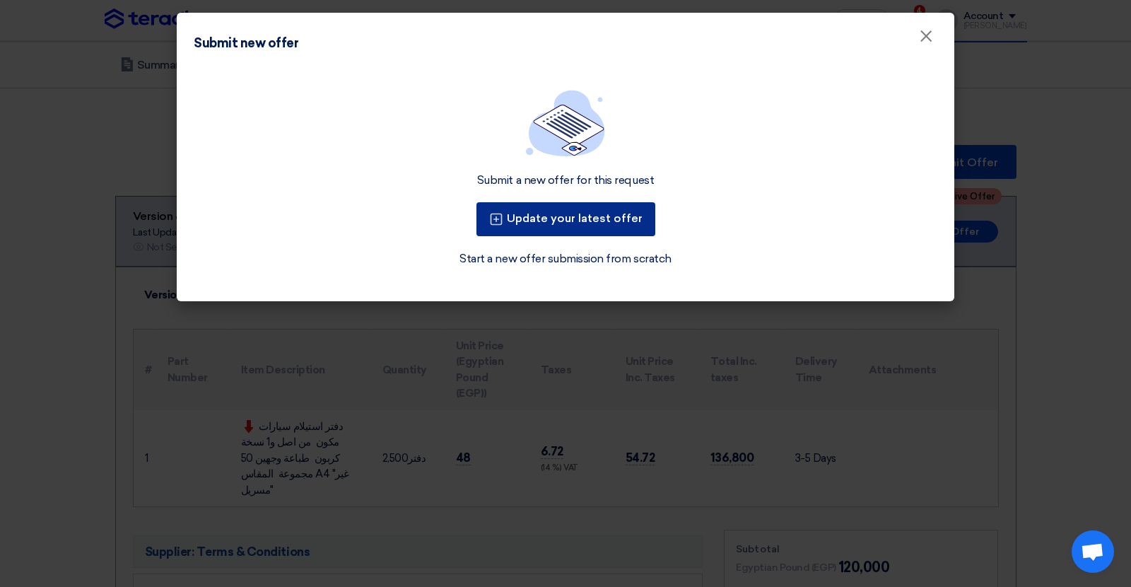
click at [631, 221] on button "Update your latest offer" at bounding box center [565, 219] width 179 height 34
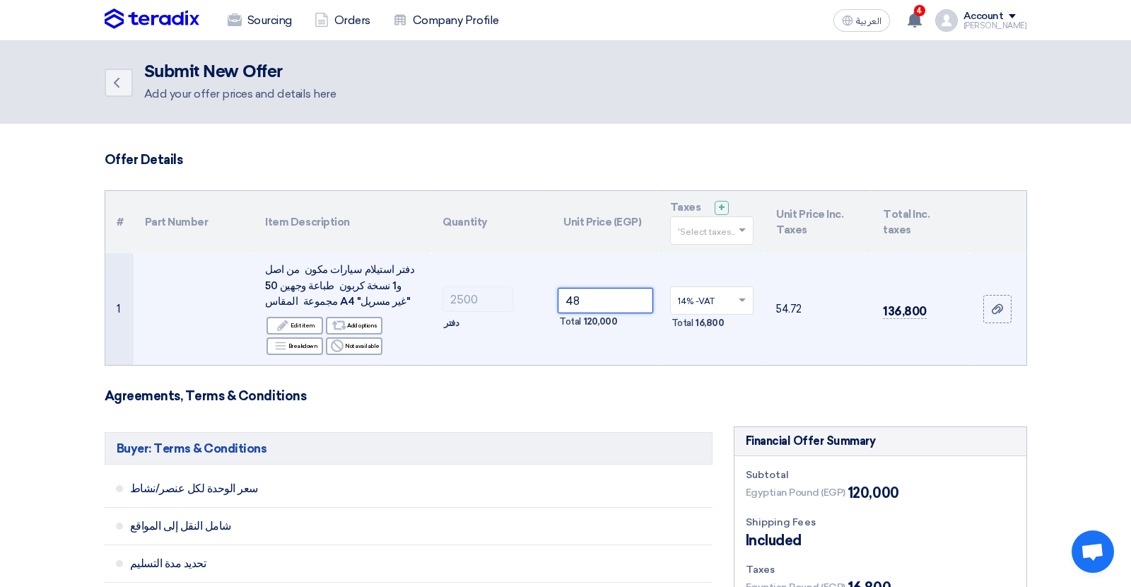
click at [573, 294] on input "48" at bounding box center [605, 300] width 95 height 25
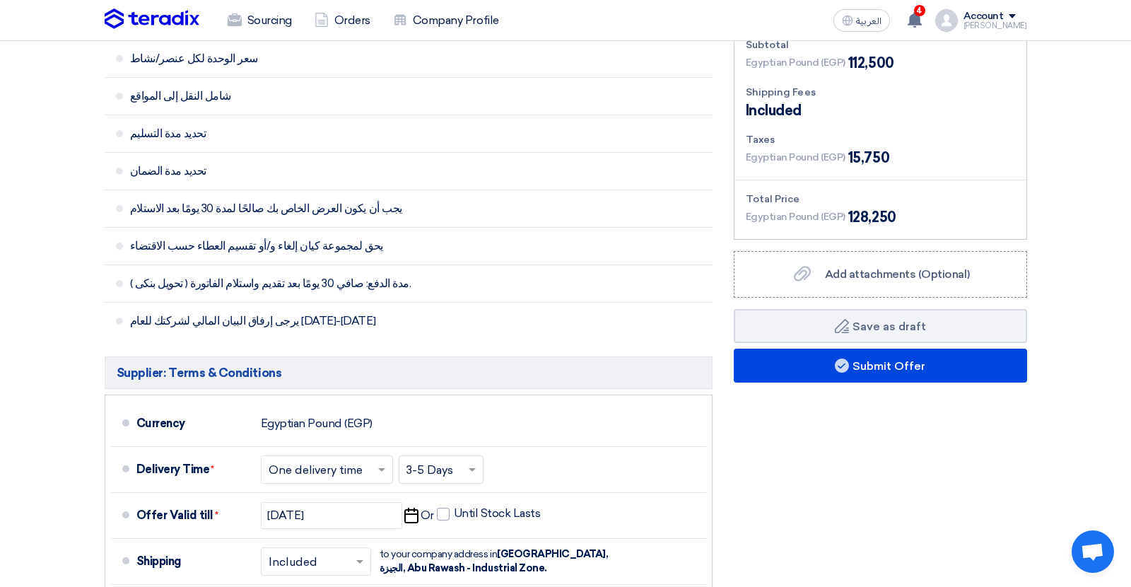
scroll to position [445, 0]
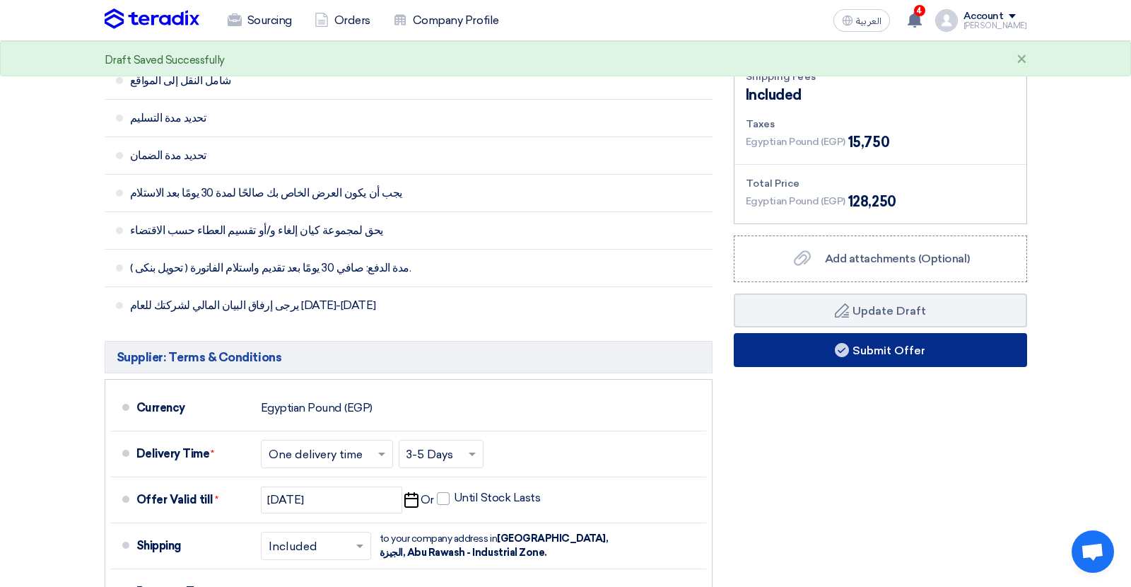
type input "45"
click at [783, 351] on button "Submit Offer" at bounding box center [880, 350] width 293 height 34
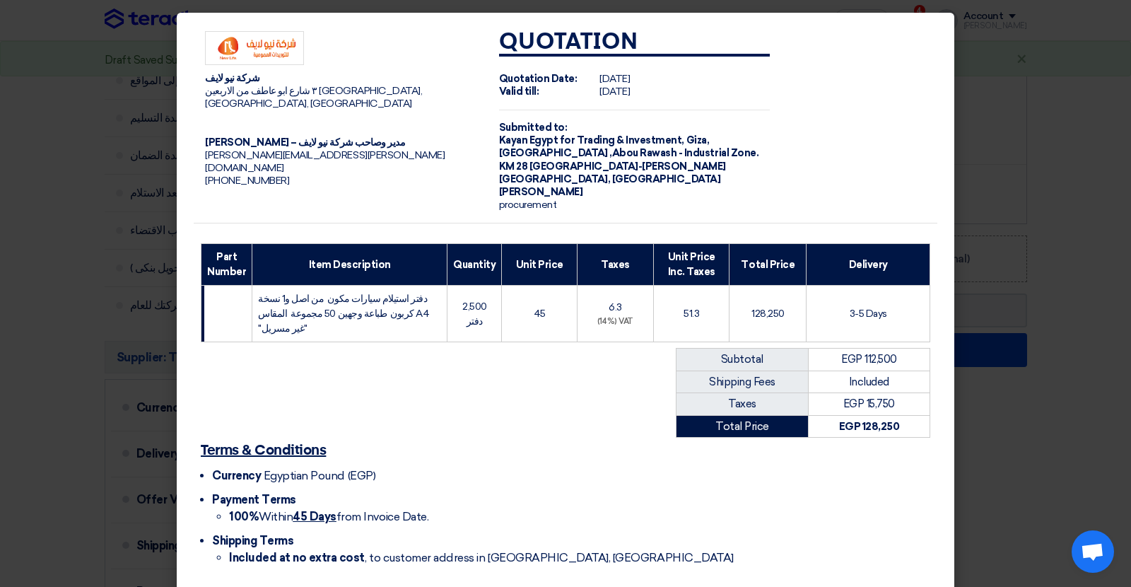
scroll to position [45, 0]
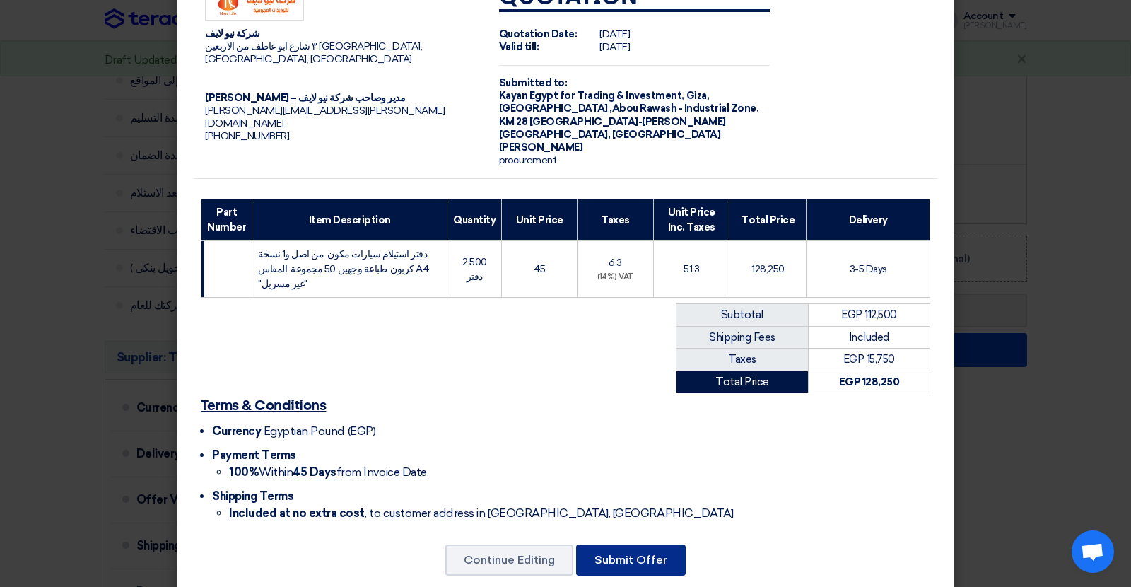
click at [642, 544] on button "Submit Offer" at bounding box center [631, 559] width 110 height 31
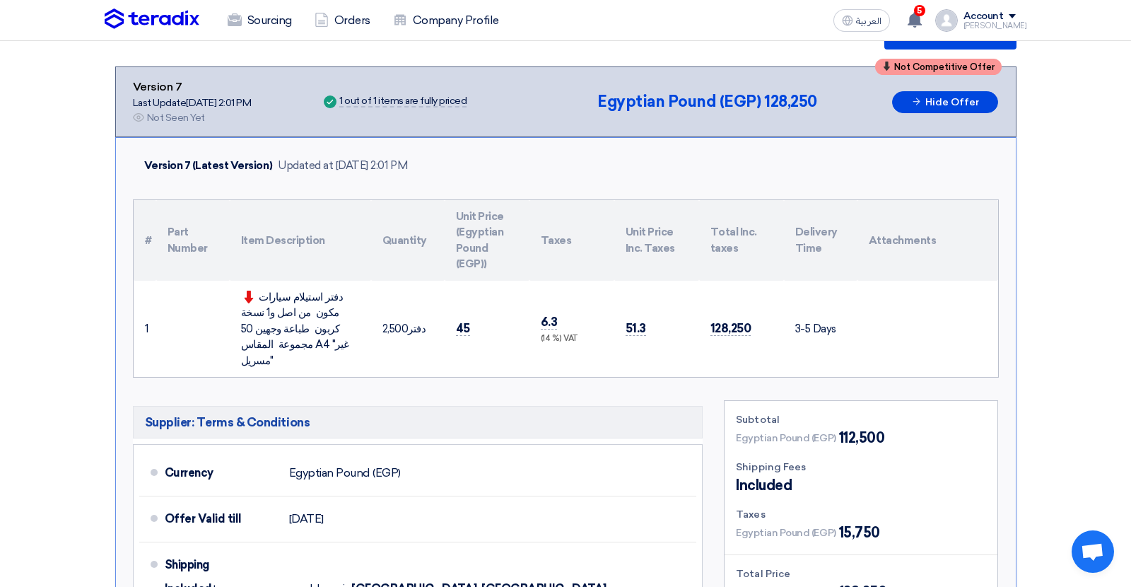
scroll to position [163, 0]
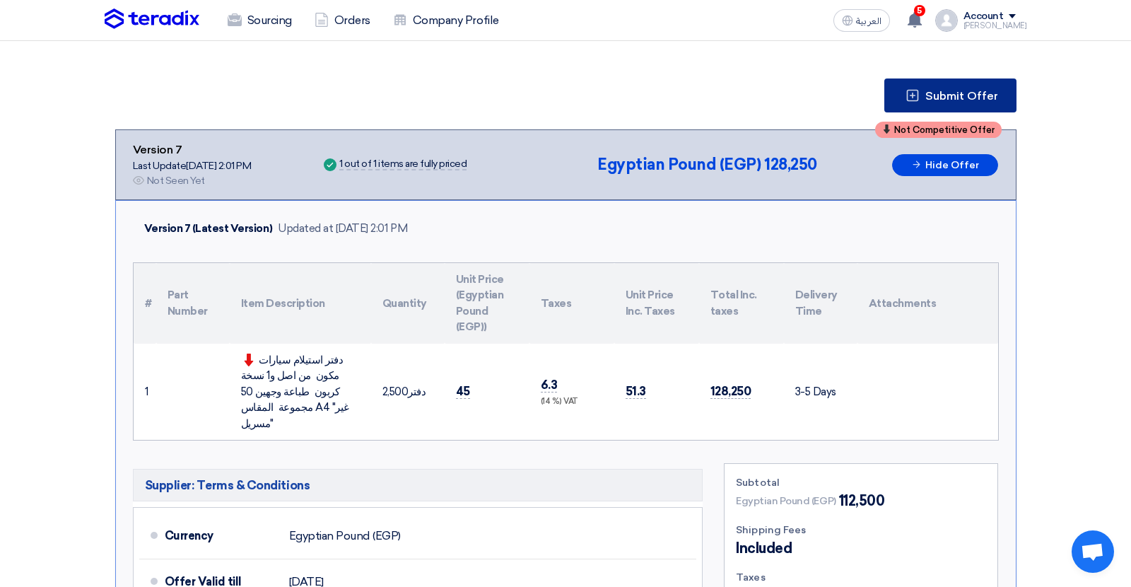
click at [926, 88] on button "Submit Offer" at bounding box center [950, 95] width 132 height 34
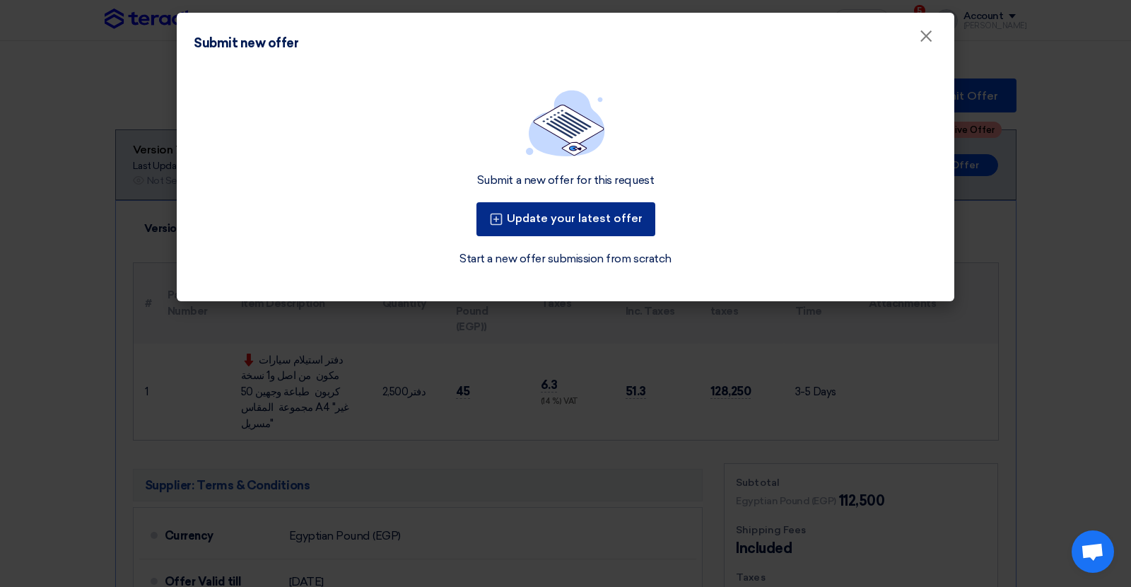
click at [601, 219] on button "Update your latest offer" at bounding box center [565, 219] width 179 height 34
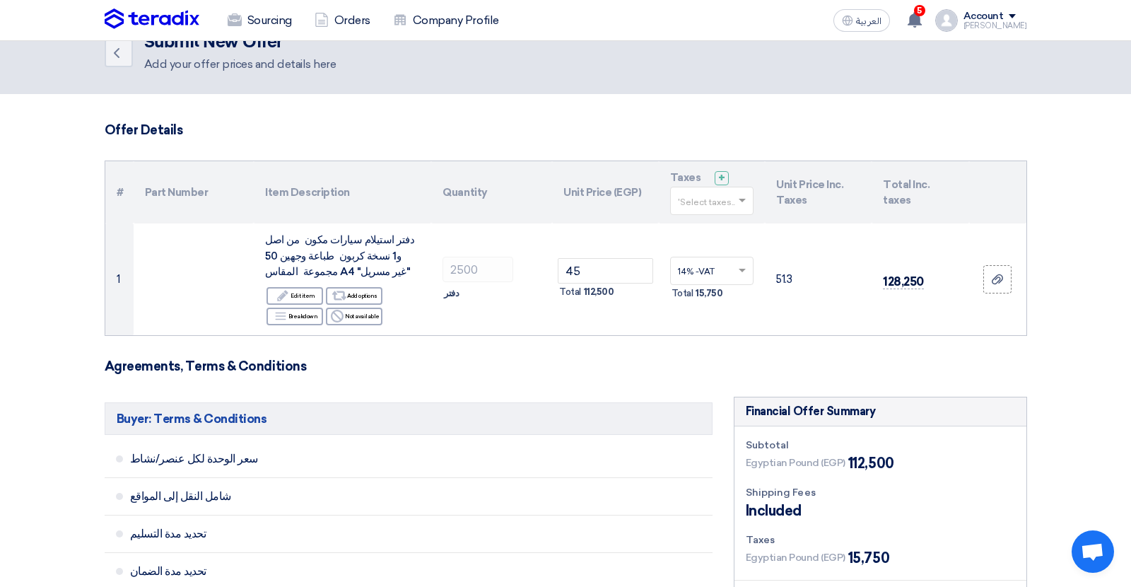
scroll to position [45, 0]
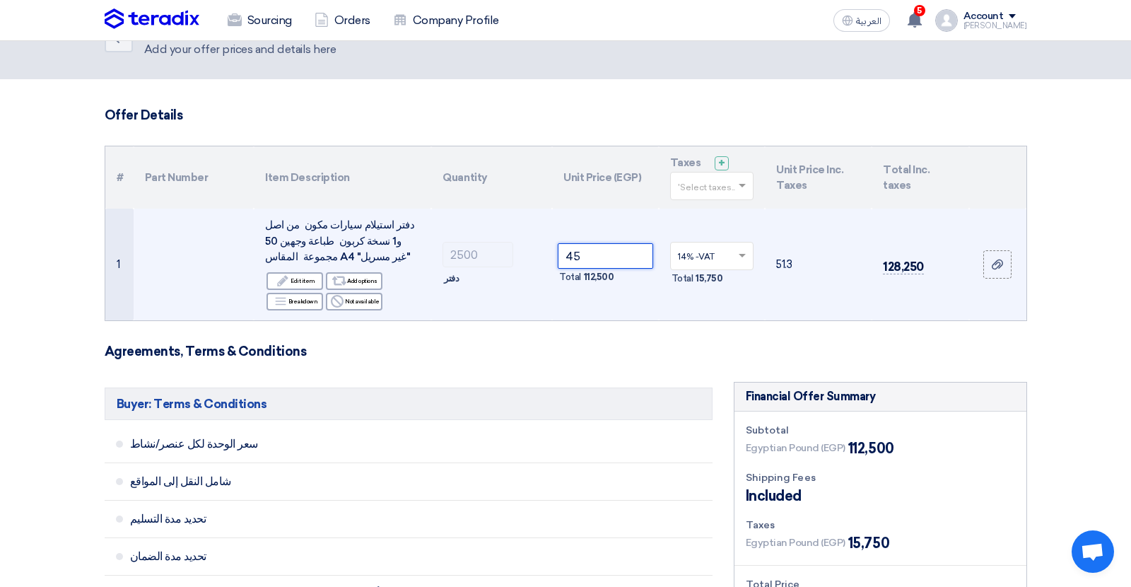
click at [569, 257] on input "45" at bounding box center [605, 255] width 95 height 25
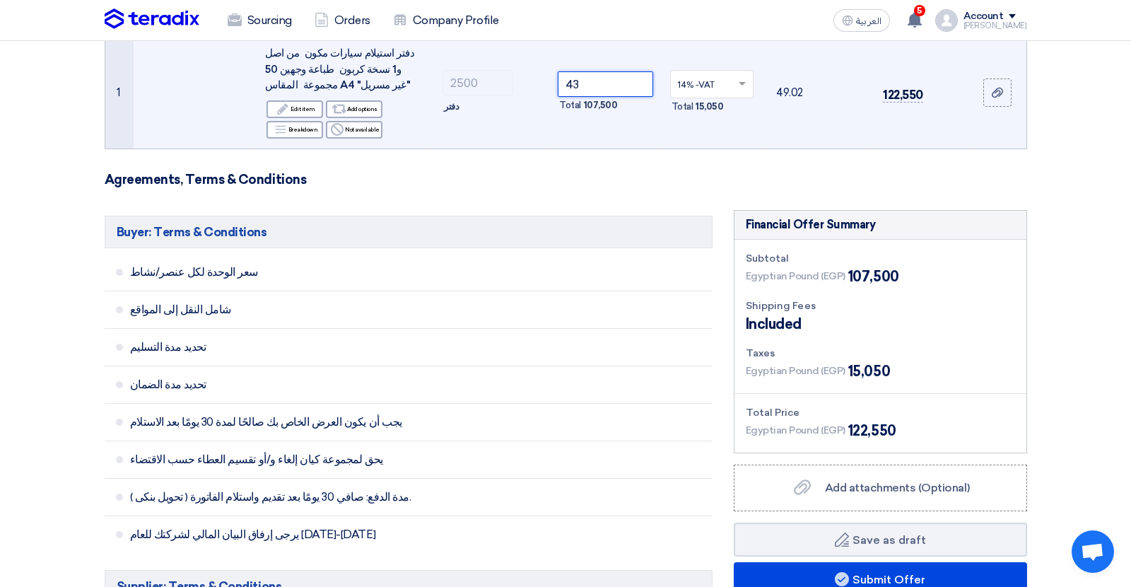
scroll to position [354, 0]
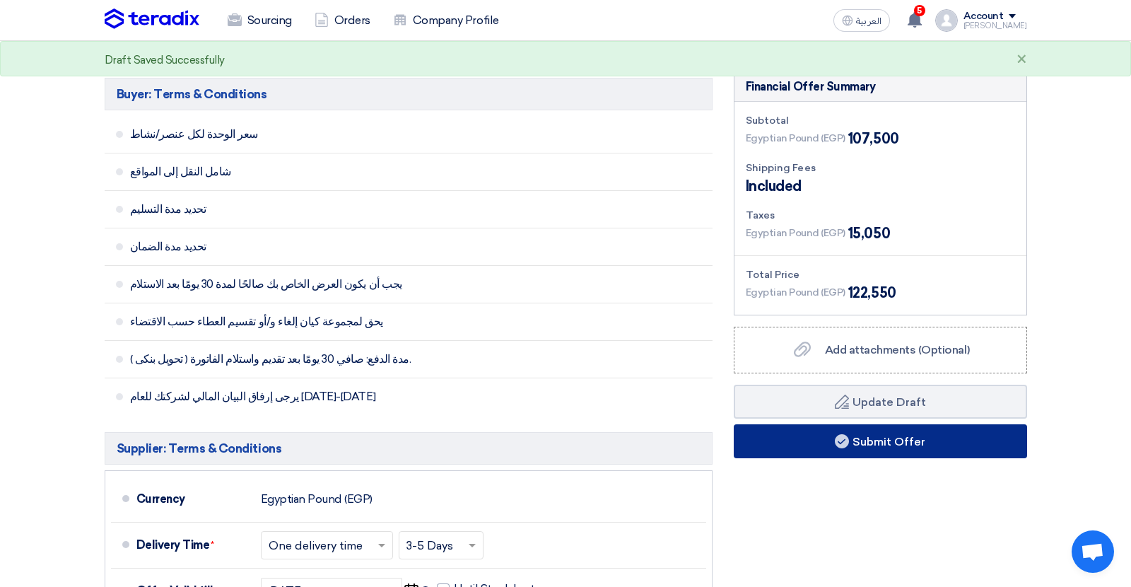
type input "43"
click at [767, 444] on button "Submit Offer" at bounding box center [880, 441] width 293 height 34
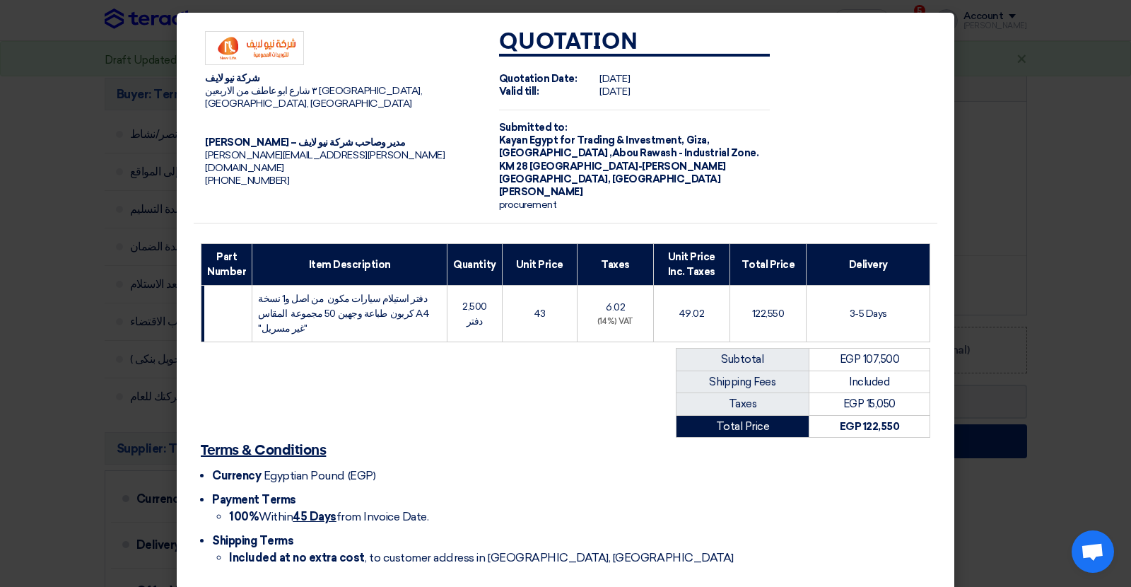
scroll to position [45, 0]
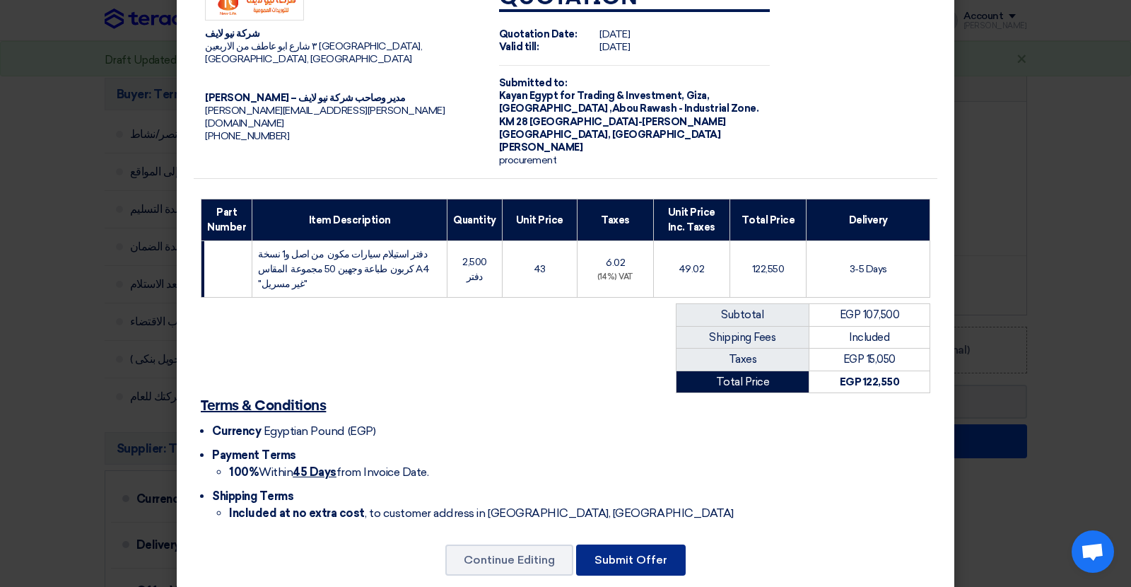
click at [650, 544] on button "Submit Offer" at bounding box center [631, 559] width 110 height 31
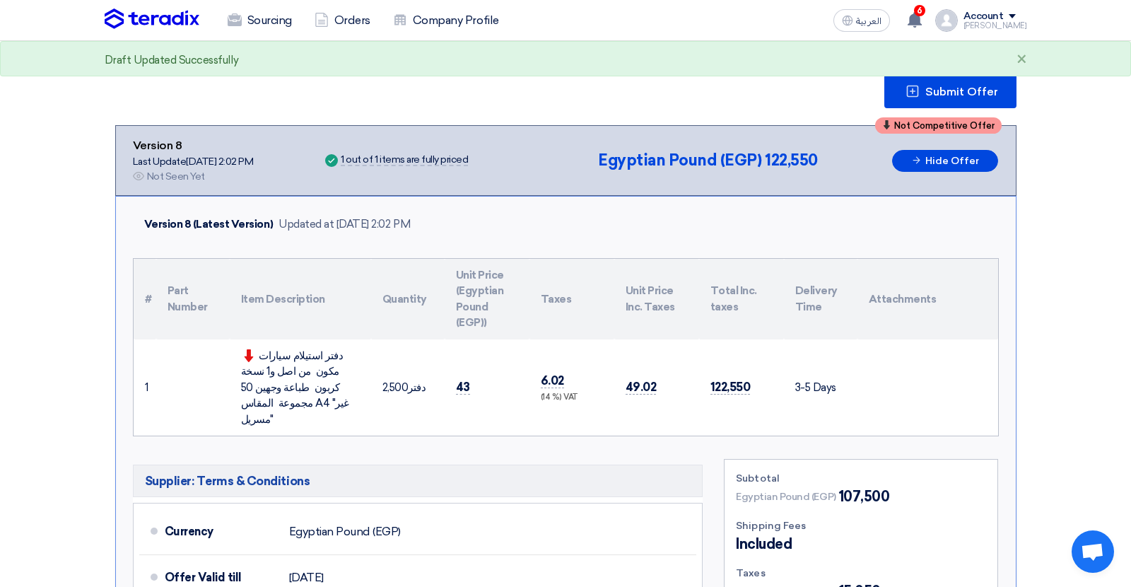
scroll to position [164, 0]
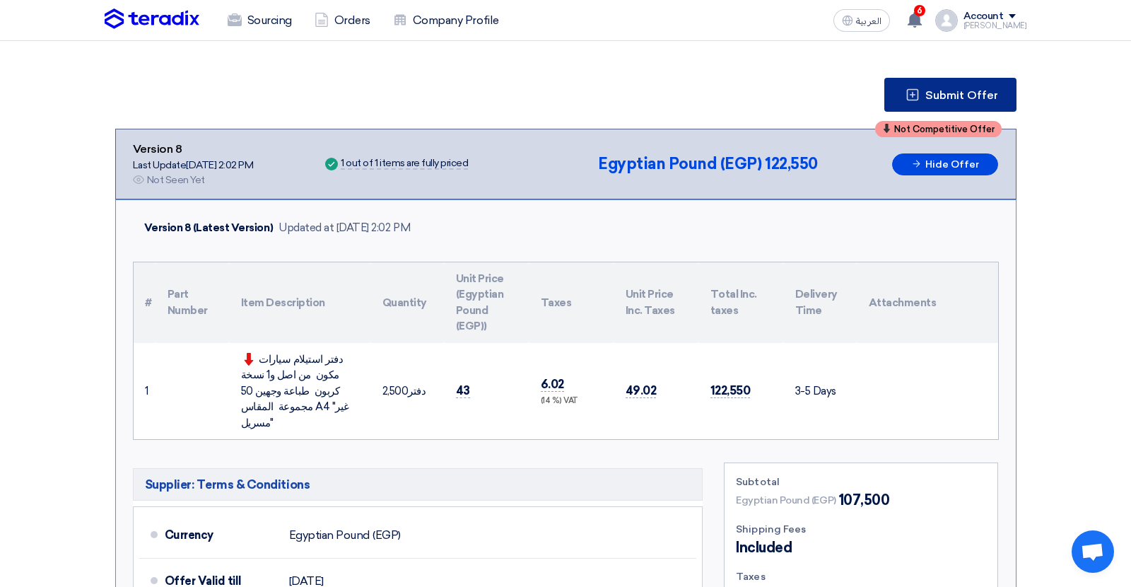
click at [940, 90] on span "Submit Offer" at bounding box center [961, 95] width 73 height 11
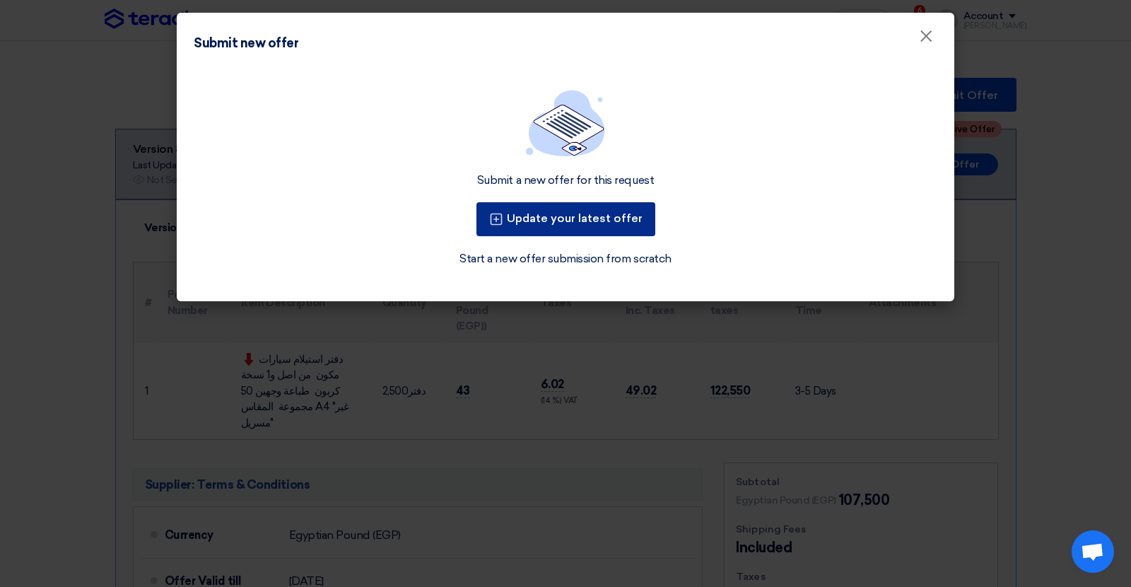
click at [584, 225] on button "Update your latest offer" at bounding box center [565, 219] width 179 height 34
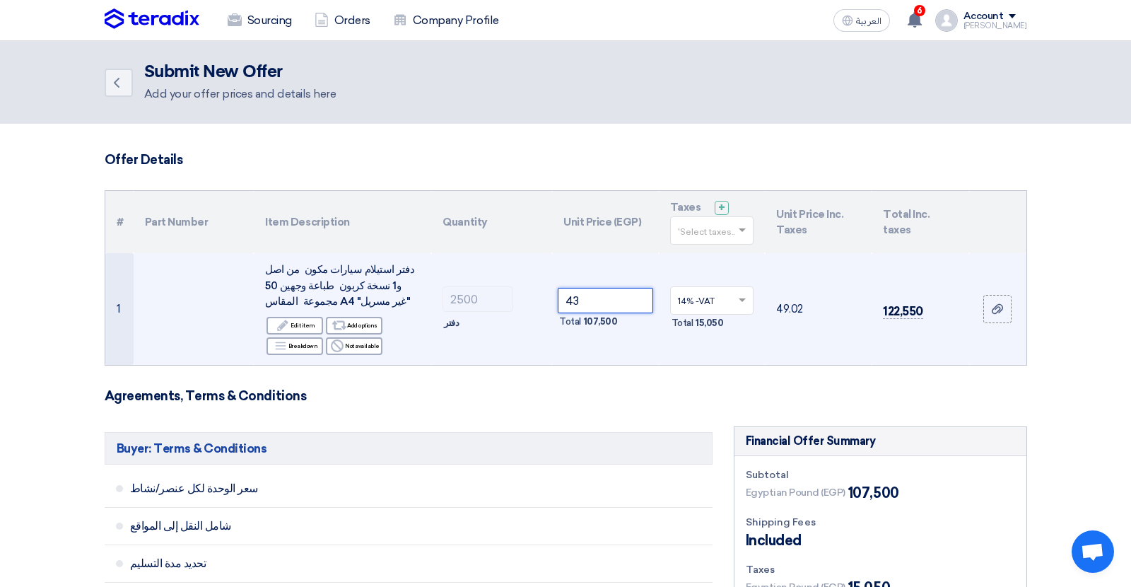
click at [575, 306] on input "43" at bounding box center [605, 300] width 95 height 25
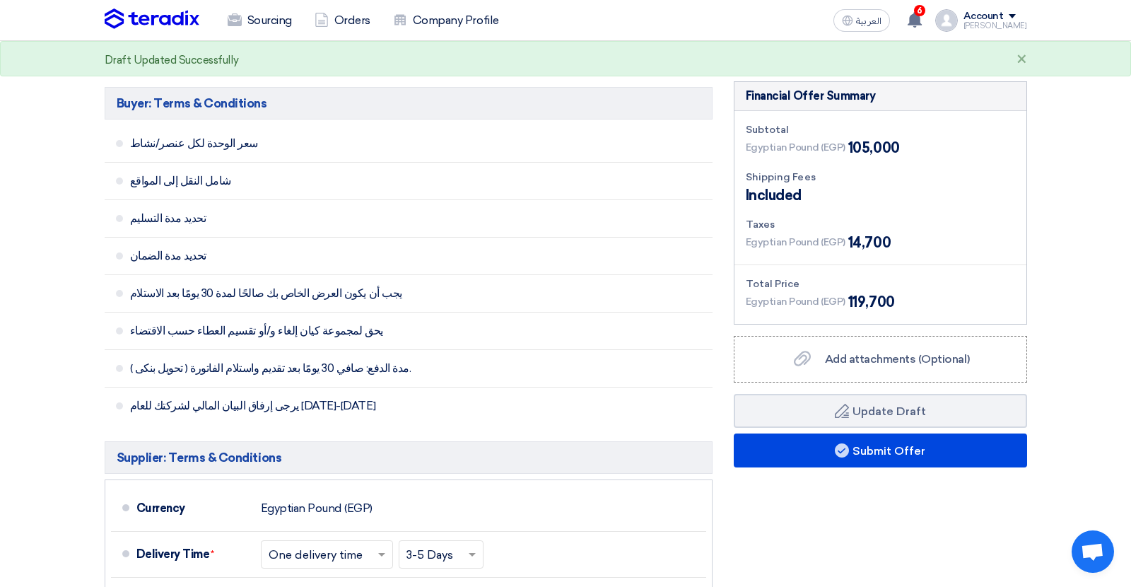
scroll to position [351, 0]
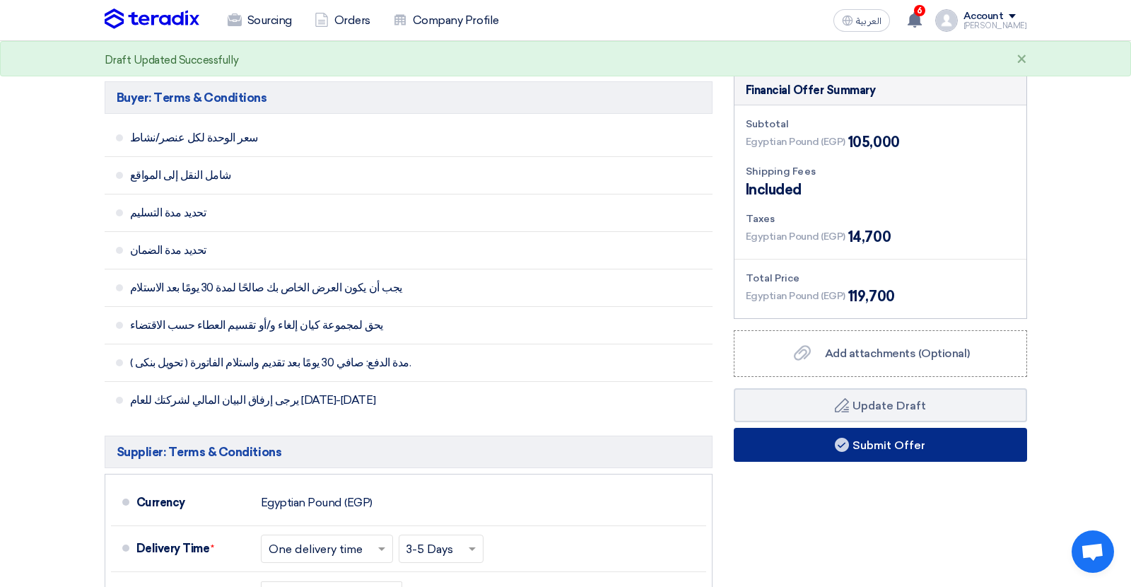
type input "42"
click at [760, 455] on button "Submit Offer" at bounding box center [880, 445] width 293 height 34
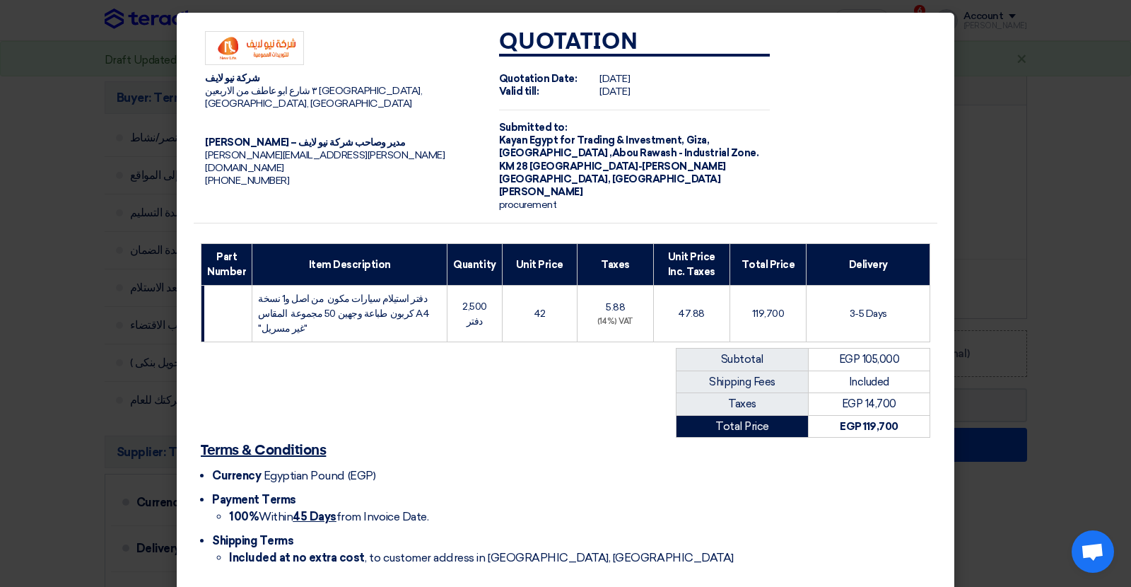
scroll to position [45, 0]
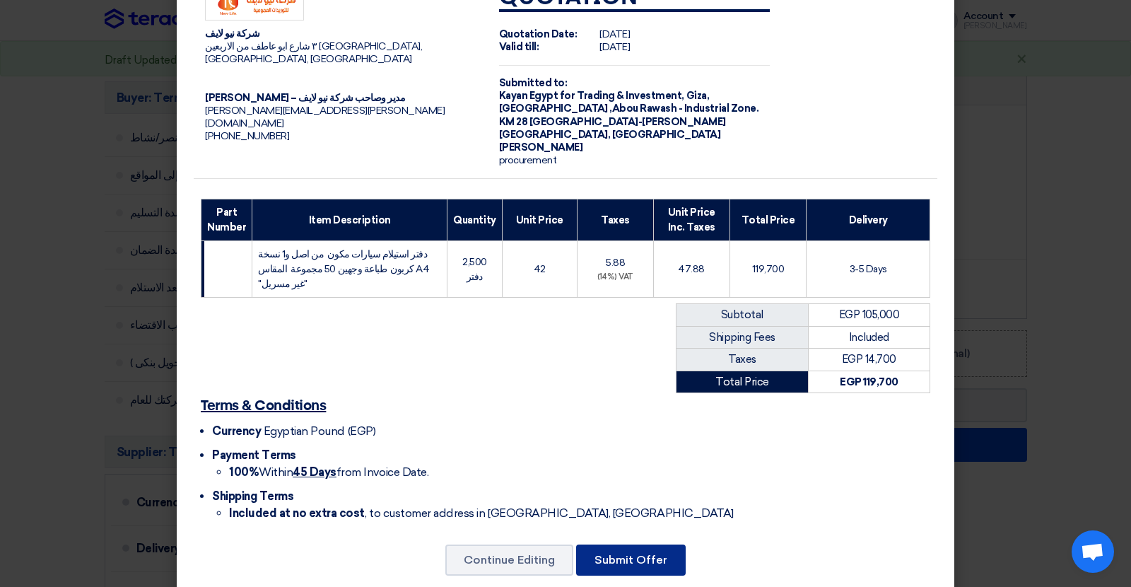
click at [610, 544] on button "Submit Offer" at bounding box center [631, 559] width 110 height 31
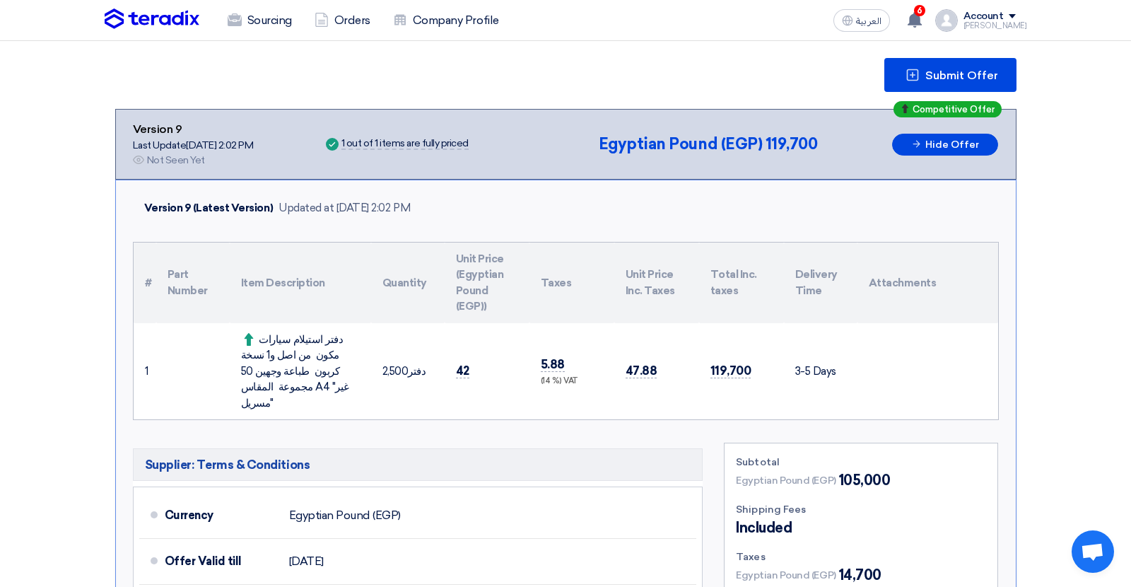
scroll to position [197, 0]
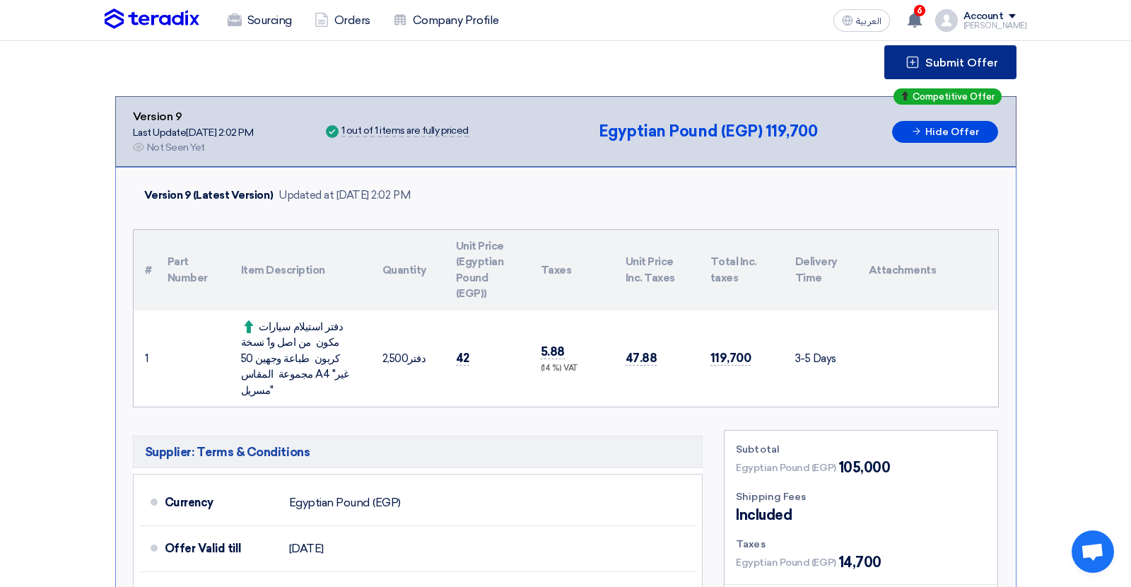
click at [952, 62] on span "Submit Offer" at bounding box center [961, 62] width 73 height 11
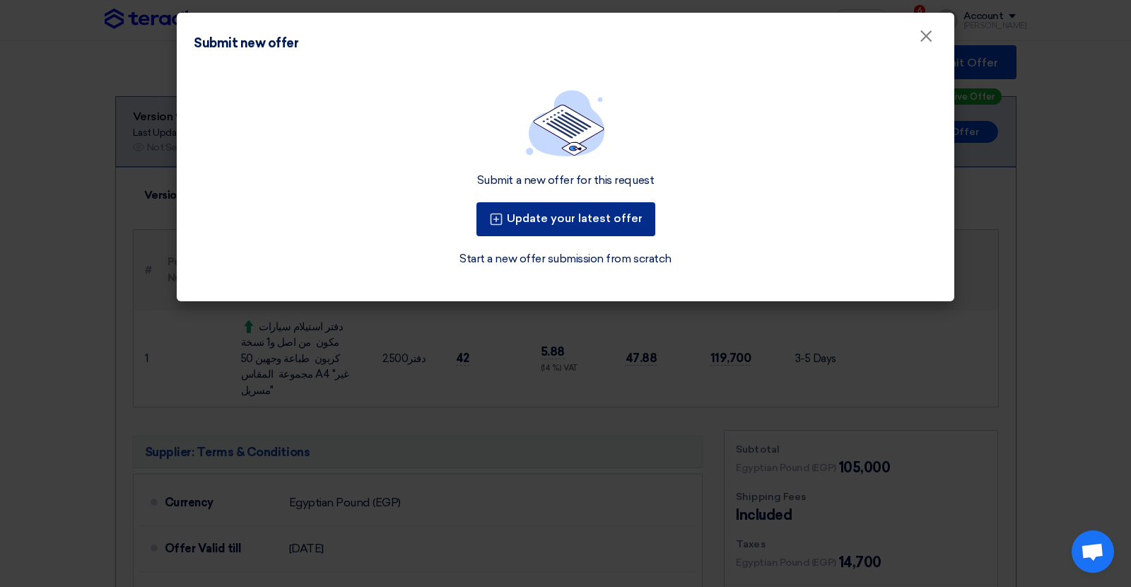
click at [621, 218] on button "Update your latest offer" at bounding box center [565, 219] width 179 height 34
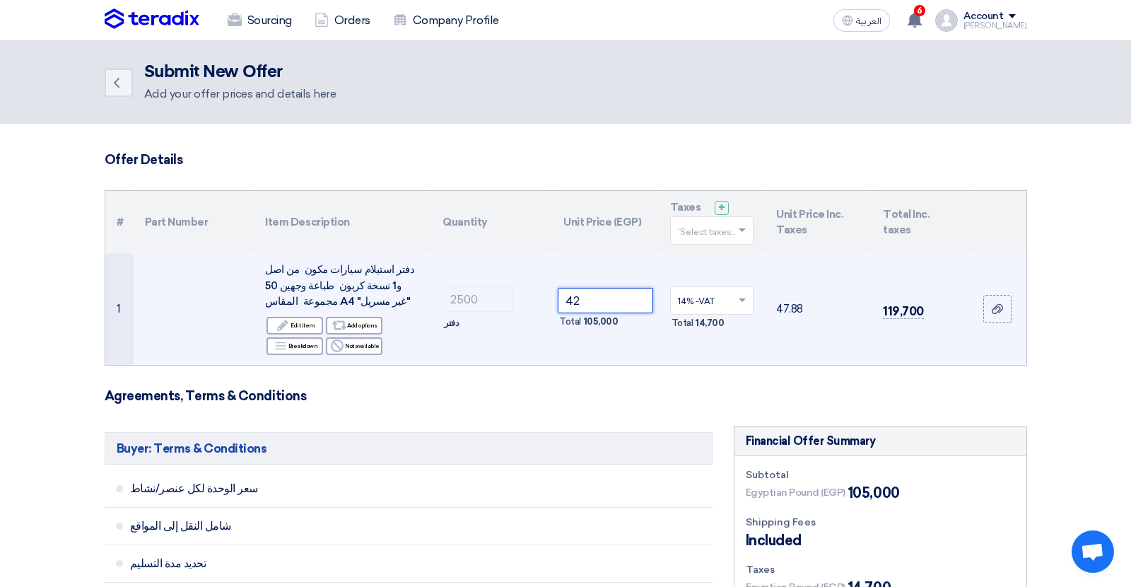
click at [570, 301] on input "42" at bounding box center [605, 300] width 95 height 25
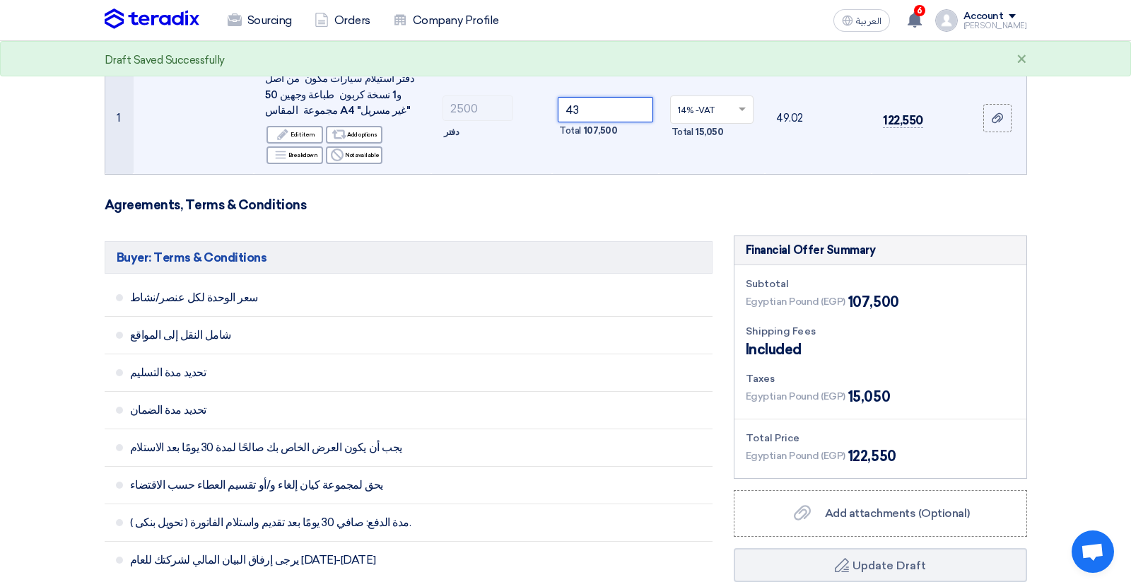
scroll to position [269, 0]
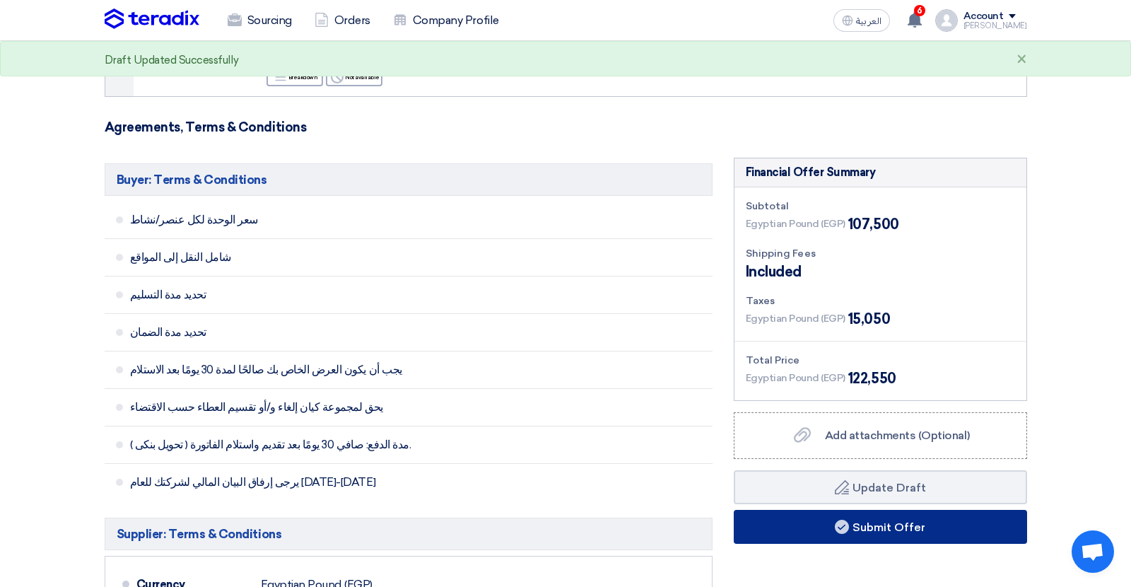
type input "43"
click at [809, 522] on button "Submit Offer" at bounding box center [880, 527] width 293 height 34
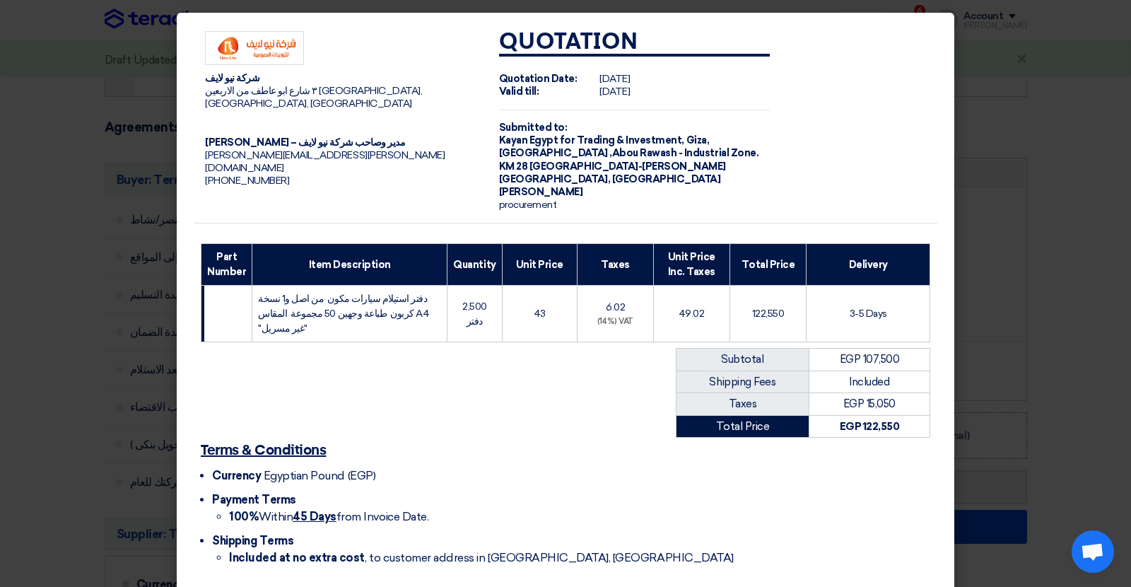
scroll to position [45, 0]
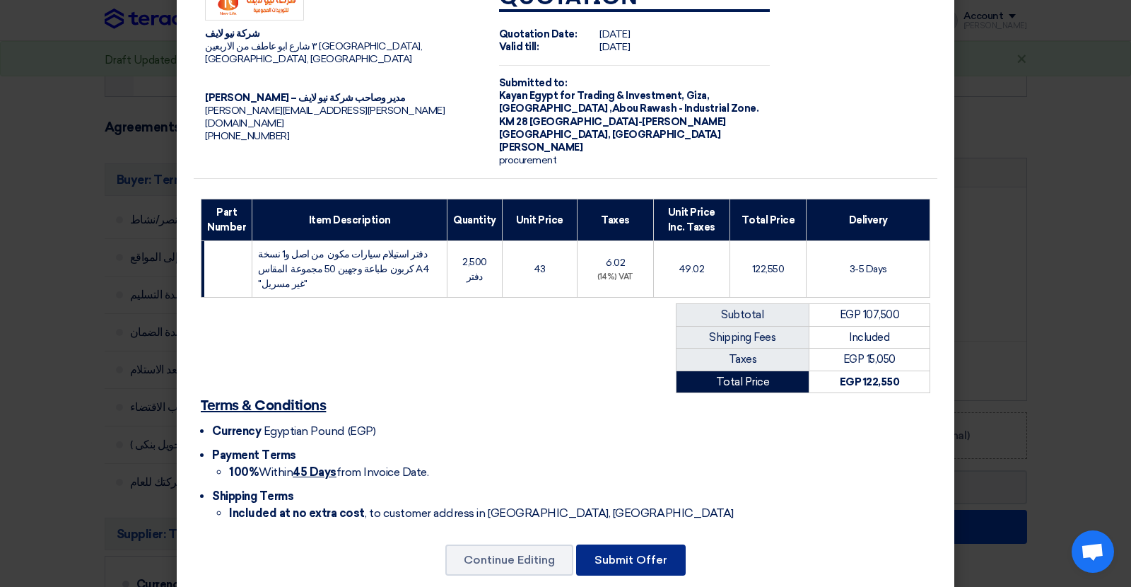
click at [646, 544] on button "Submit Offer" at bounding box center [631, 559] width 110 height 31
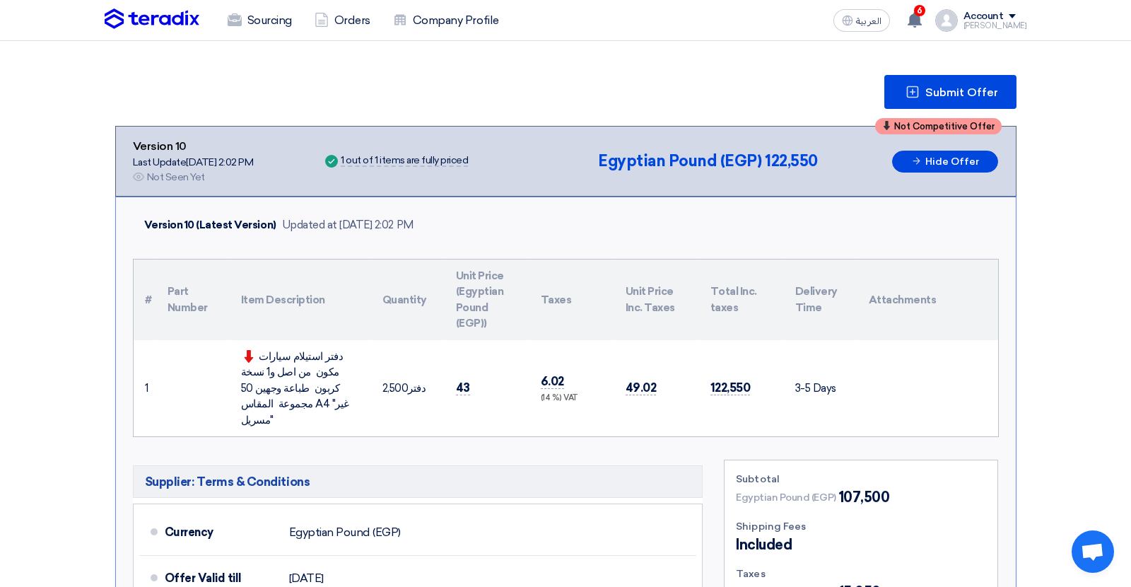
scroll to position [160, 0]
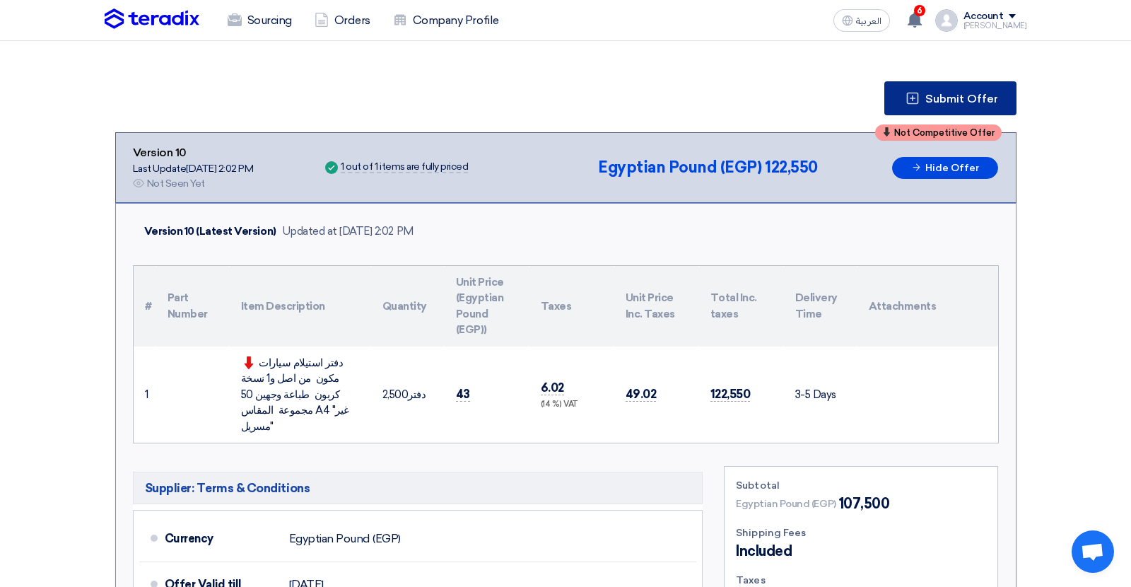
click at [956, 96] on span "Submit Offer" at bounding box center [961, 98] width 73 height 11
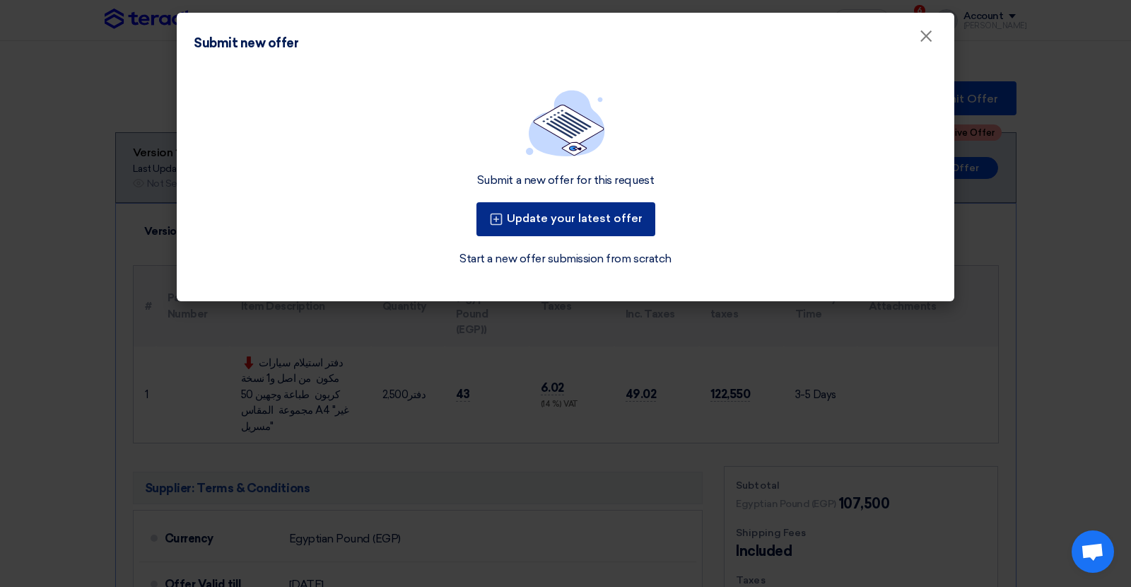
click at [629, 223] on button "Update your latest offer" at bounding box center [565, 219] width 179 height 34
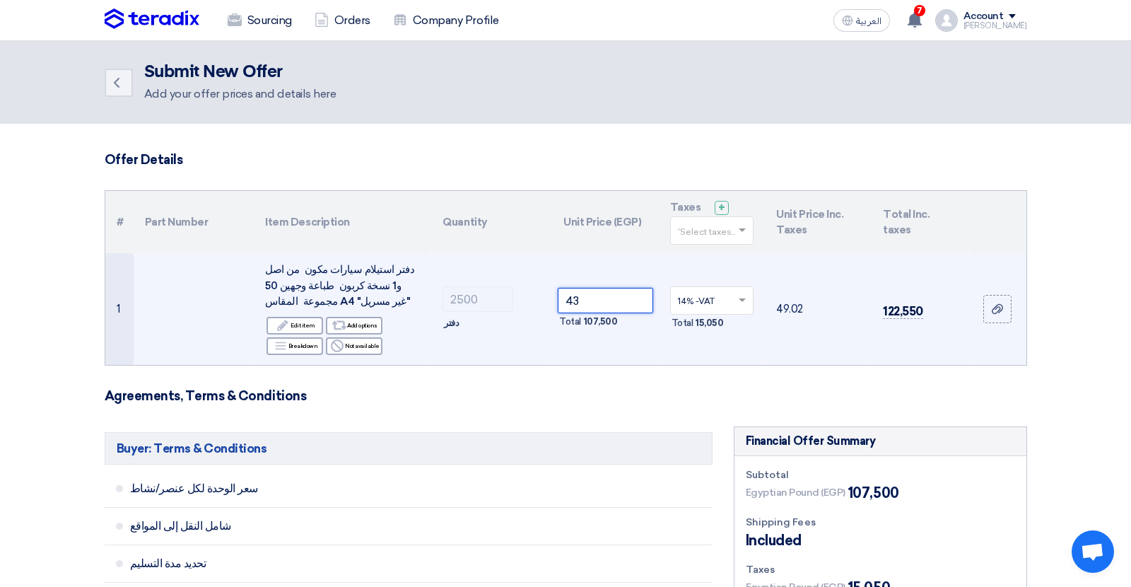
click at [579, 296] on input "43" at bounding box center [605, 300] width 95 height 25
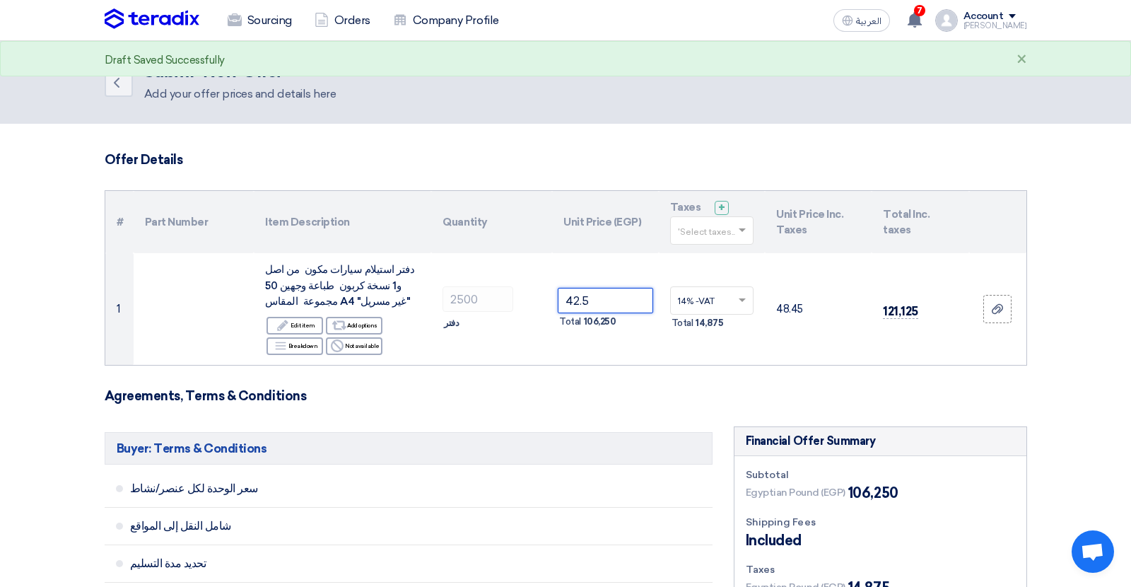
type input "42.5"
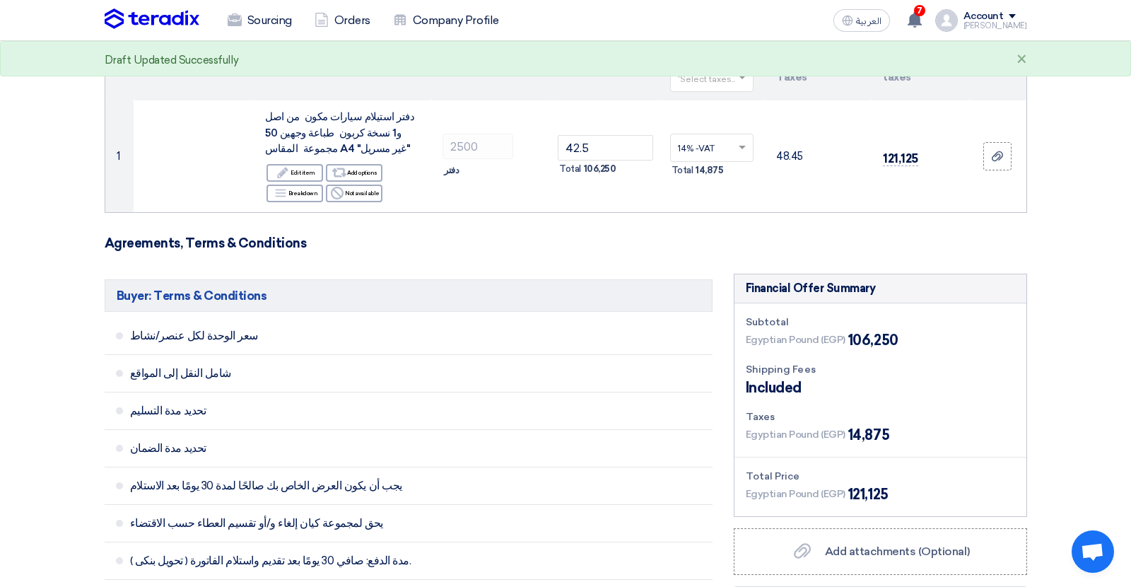
scroll to position [264, 0]
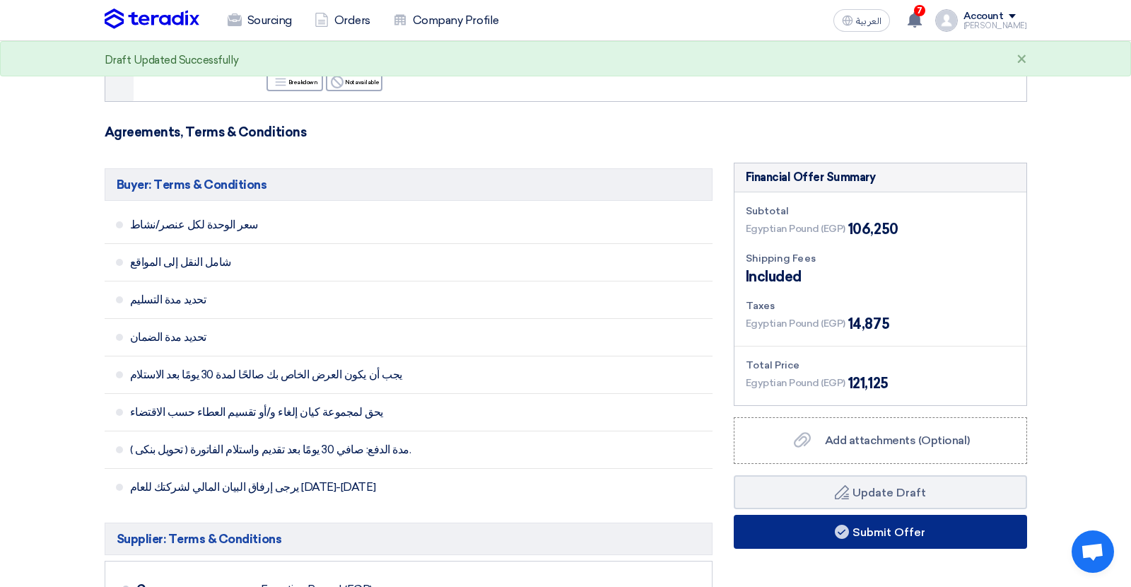
click at [764, 527] on button "Submit Offer" at bounding box center [880, 532] width 293 height 34
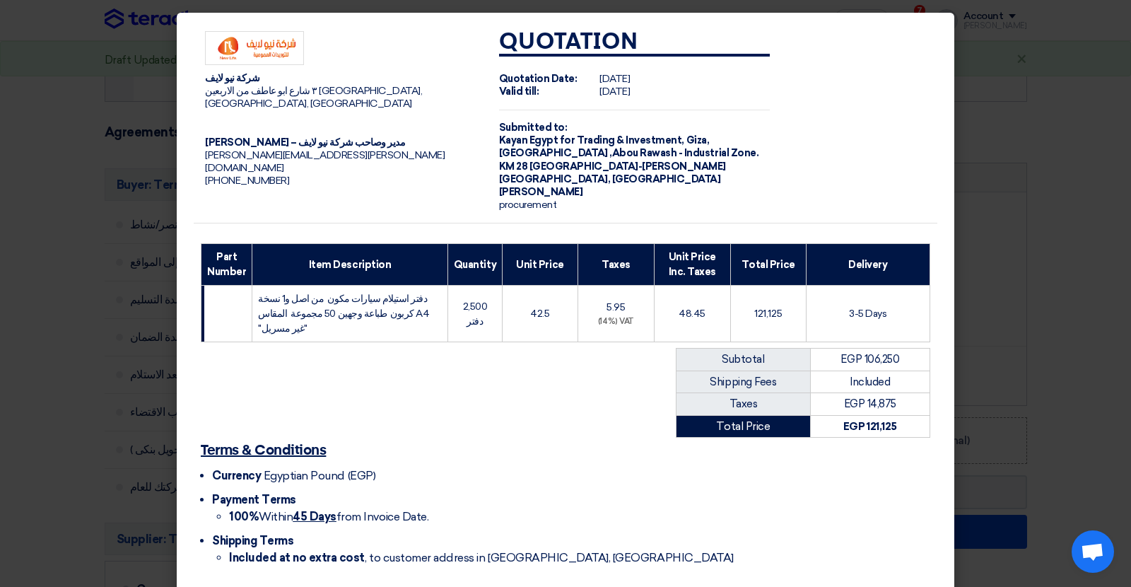
scroll to position [45, 0]
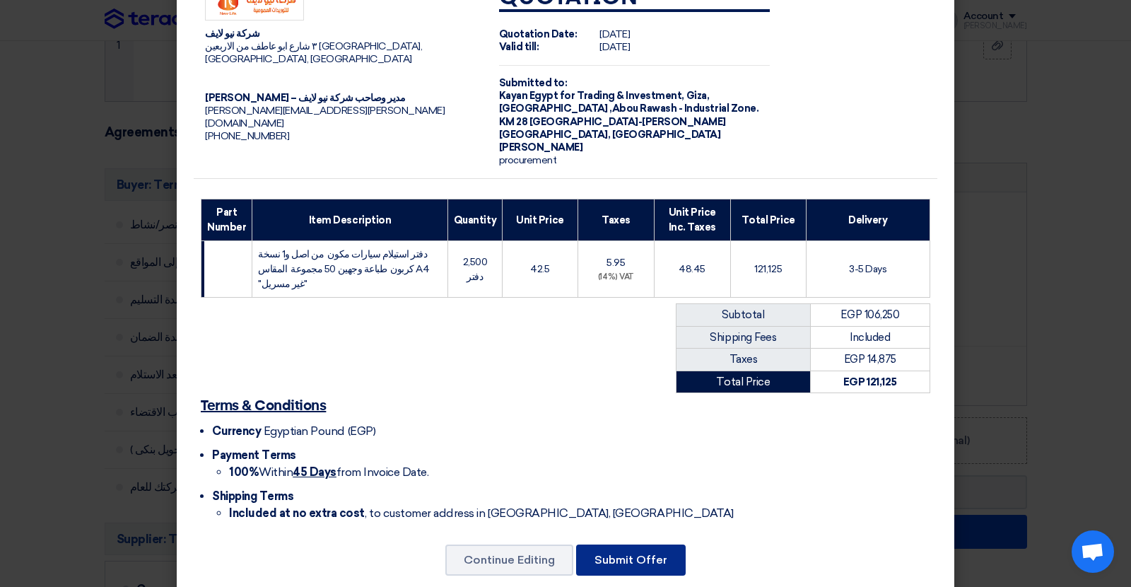
click at [624, 544] on button "Submit Offer" at bounding box center [631, 559] width 110 height 31
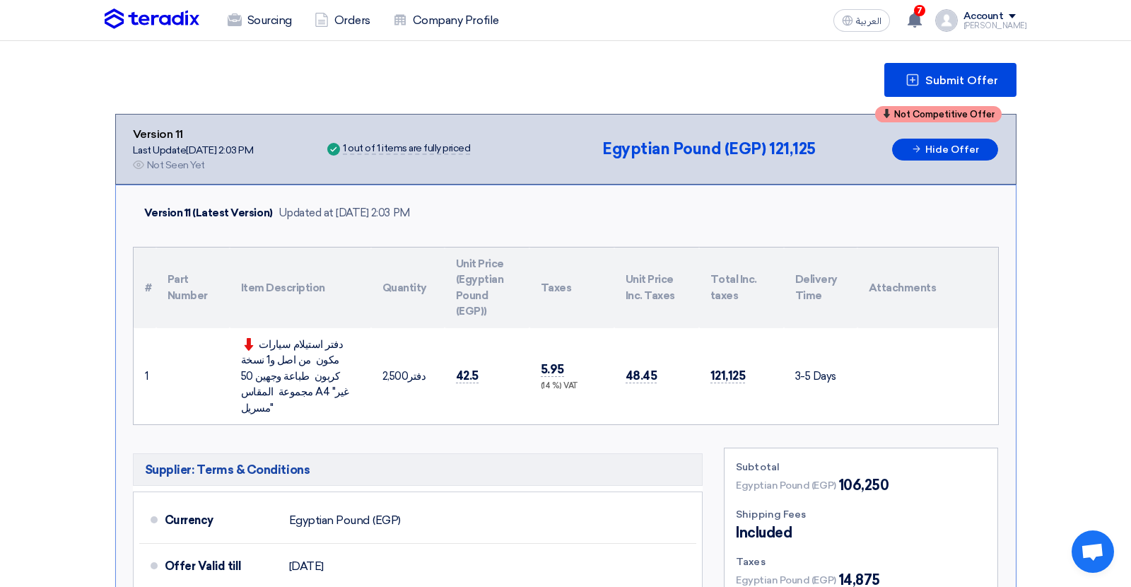
scroll to position [209, 0]
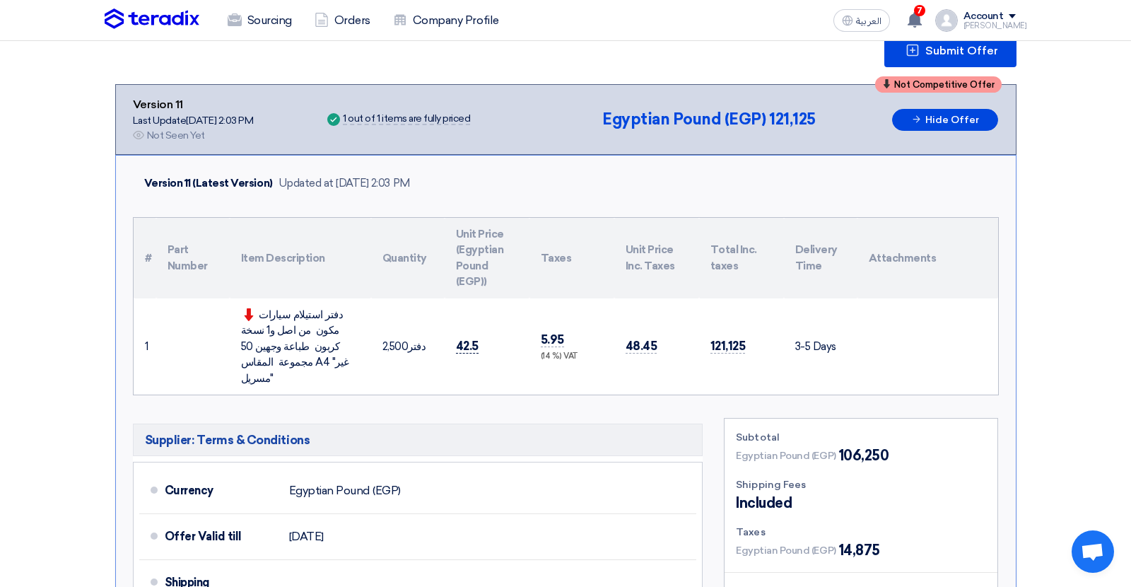
click at [467, 339] on span "42.5" at bounding box center [467, 346] width 23 height 15
click at [930, 46] on span "Submit Offer" at bounding box center [961, 50] width 73 height 11
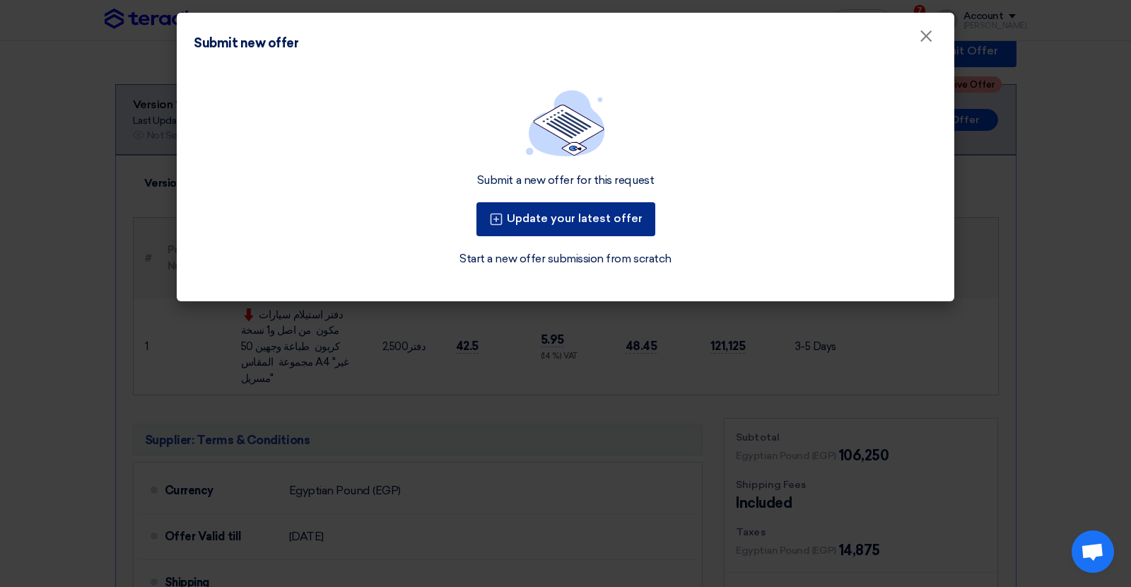
click at [580, 222] on button "Update your latest offer" at bounding box center [565, 219] width 179 height 34
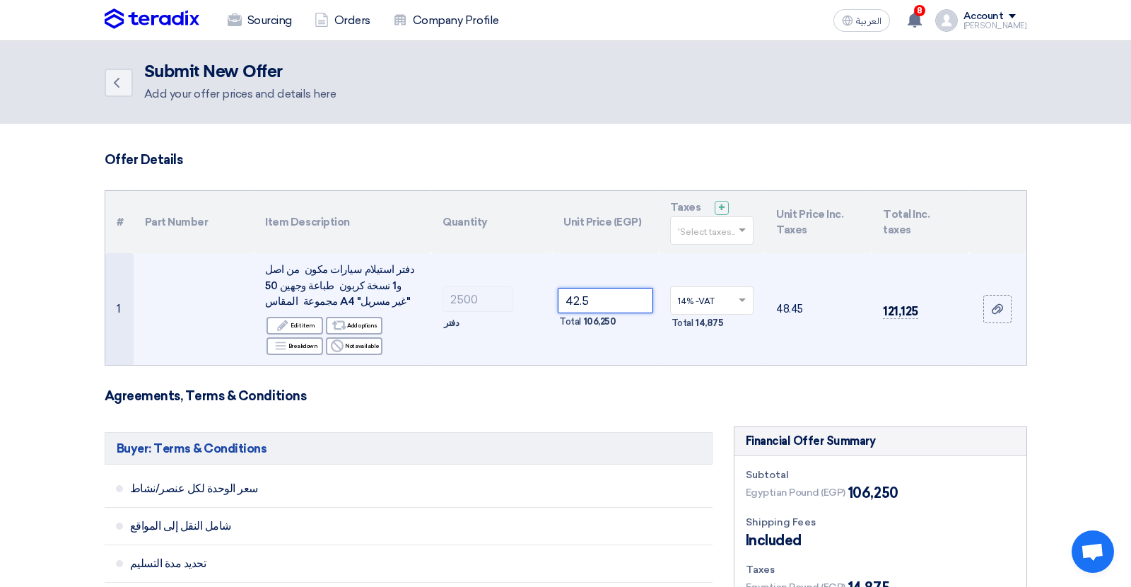
click at [580, 298] on input "42.5" at bounding box center [605, 300] width 95 height 25
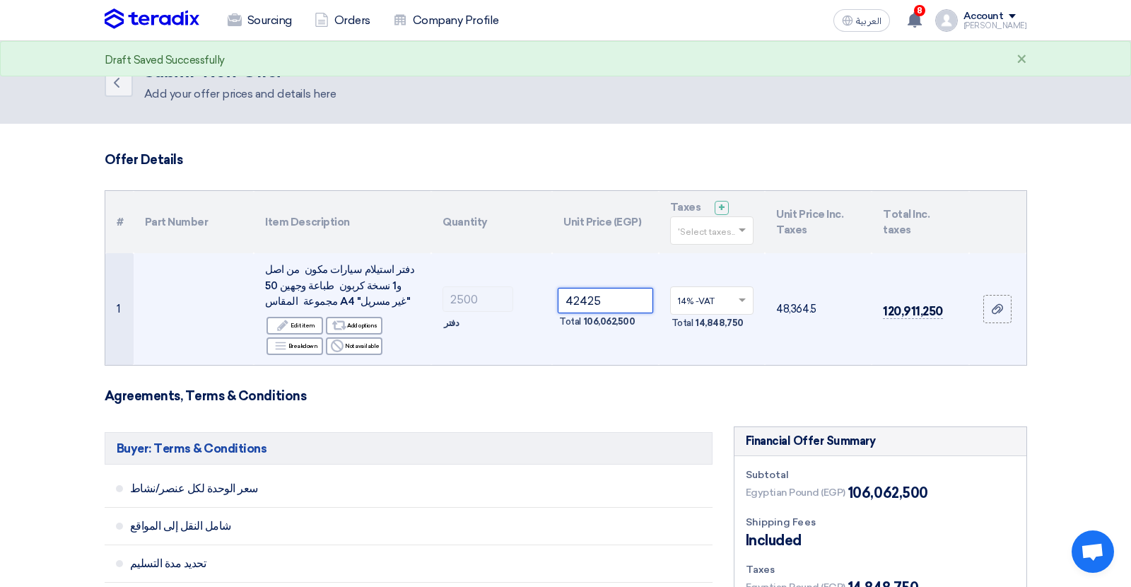
click at [587, 300] on input "42425" at bounding box center [605, 300] width 95 height 25
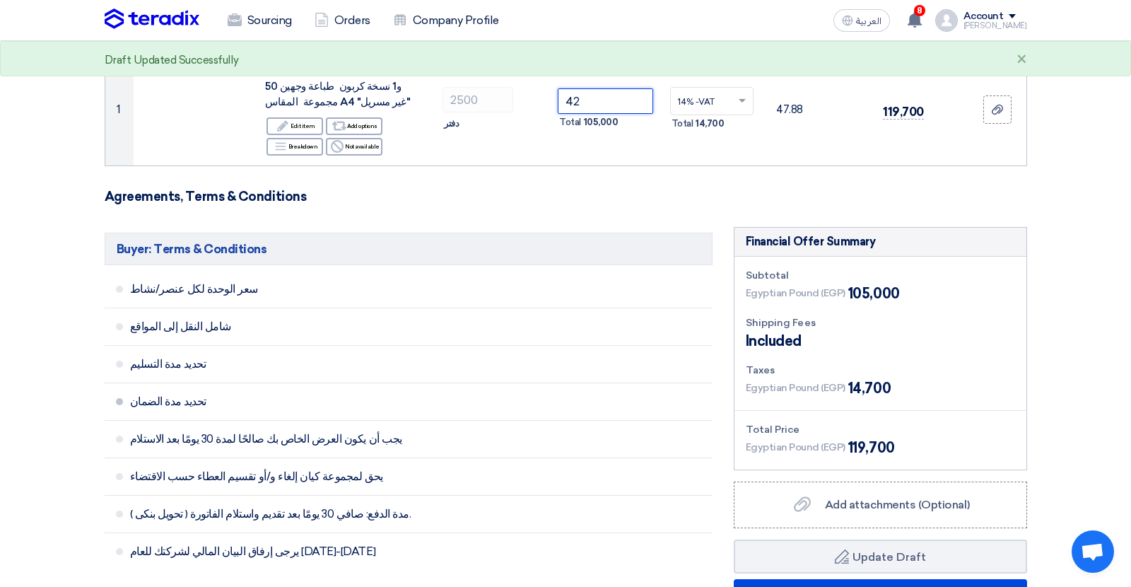
scroll to position [322, 0]
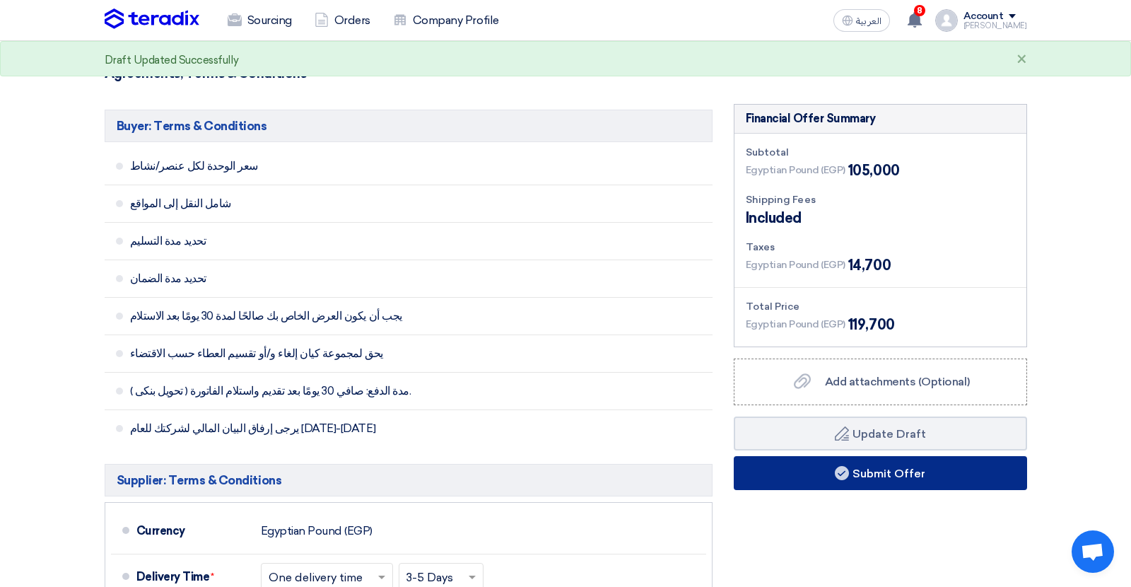
type input "42"
click at [792, 462] on button "Submit Offer" at bounding box center [880, 473] width 293 height 34
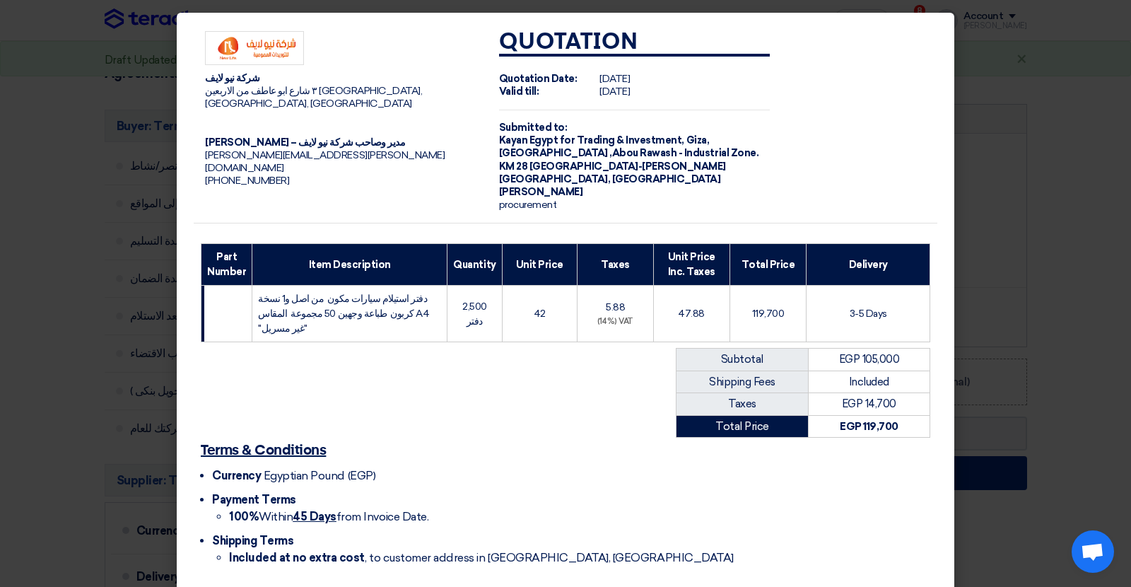
scroll to position [45, 0]
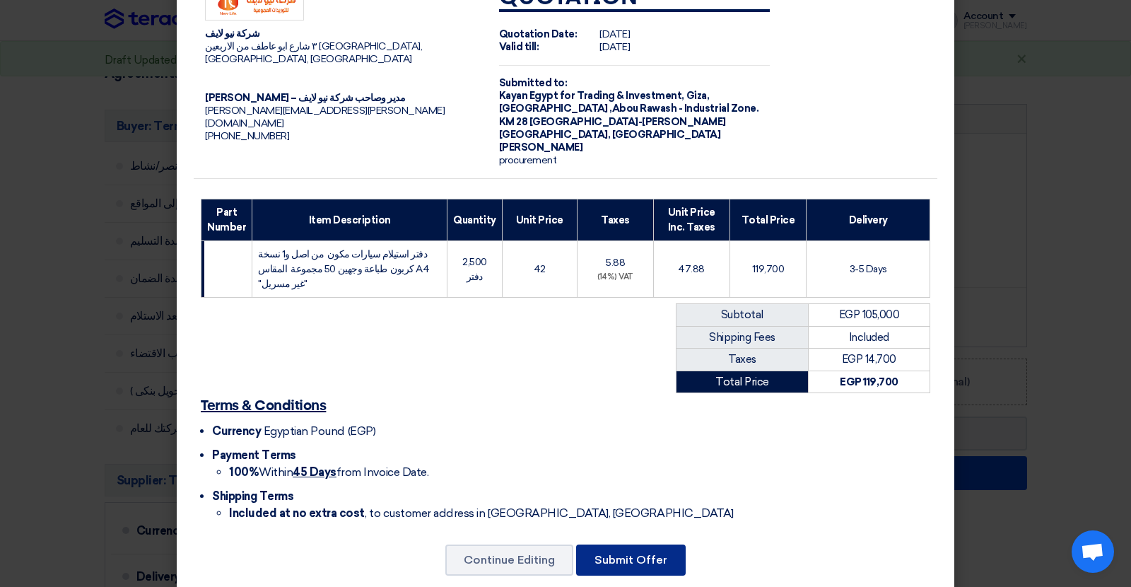
click at [661, 544] on button "Submit Offer" at bounding box center [631, 559] width 110 height 31
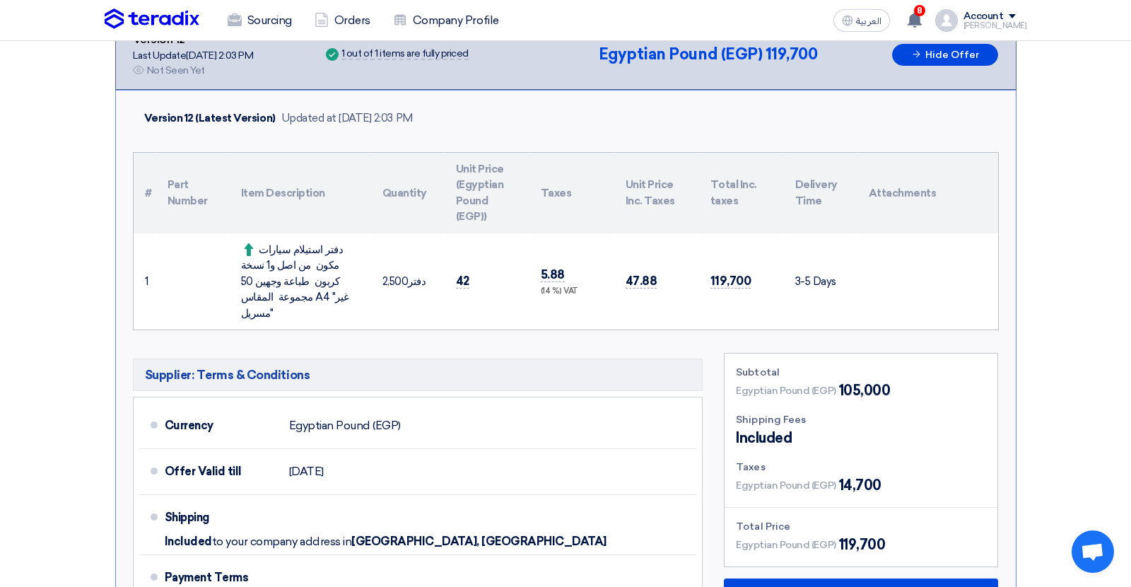
scroll to position [276, 0]
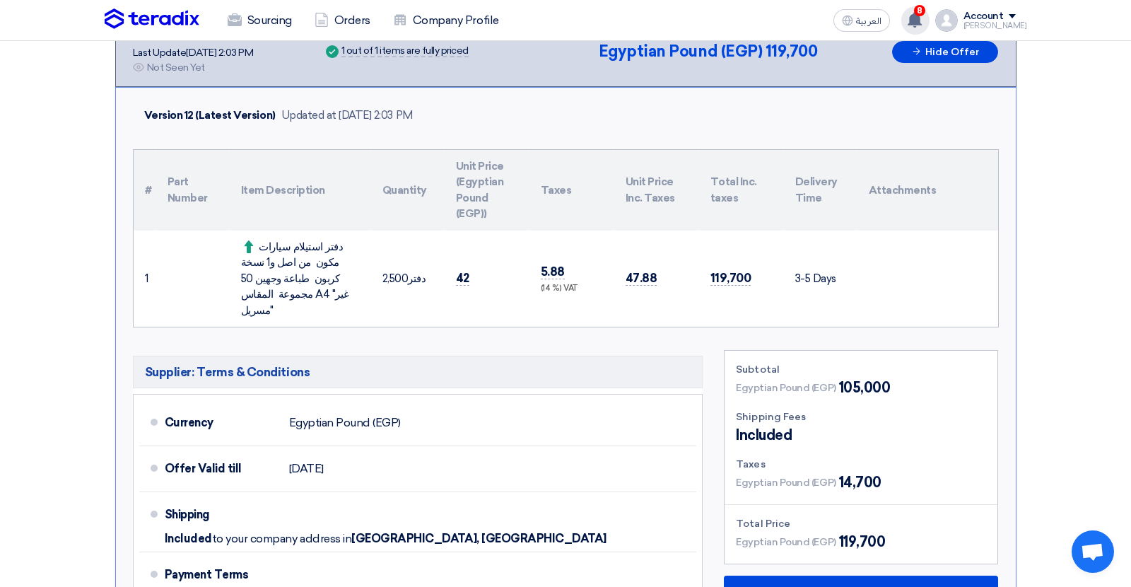
click at [922, 21] on use at bounding box center [915, 20] width 14 height 16
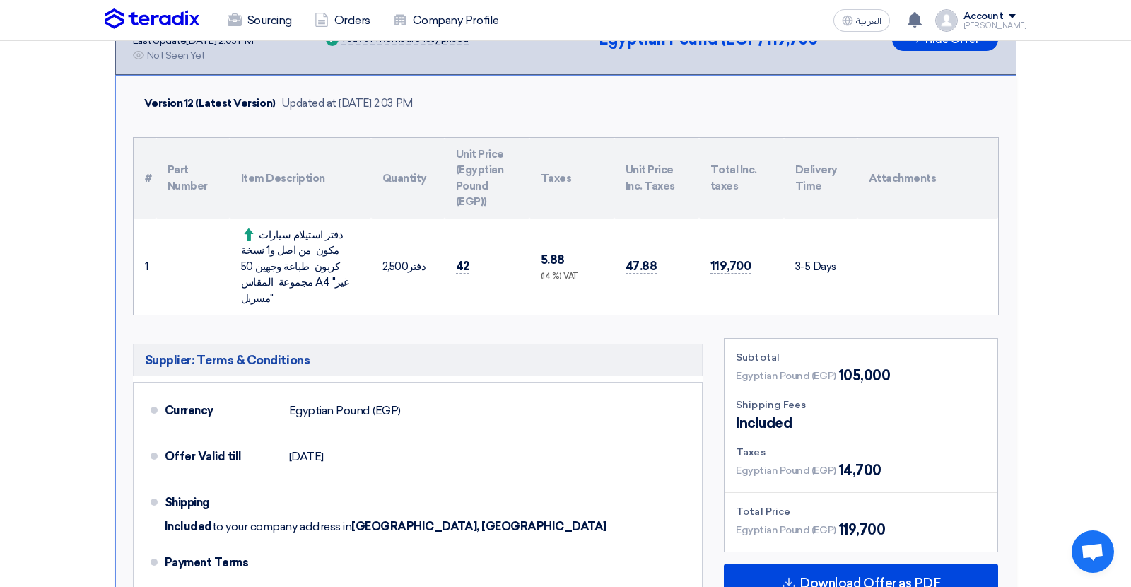
scroll to position [0, 0]
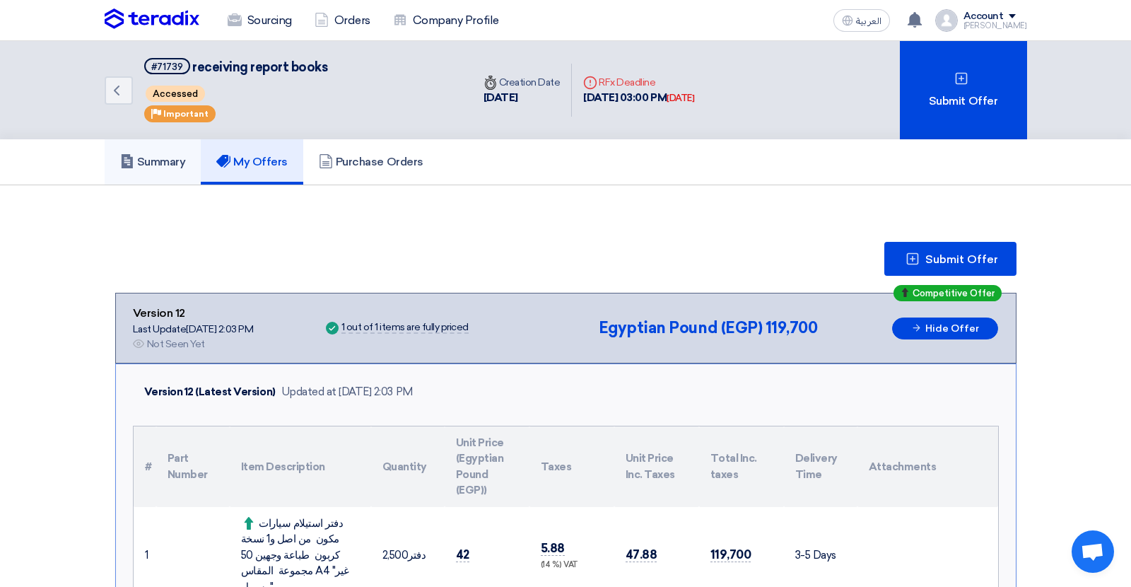
click at [173, 155] on h5 "Summary" at bounding box center [153, 162] width 66 height 14
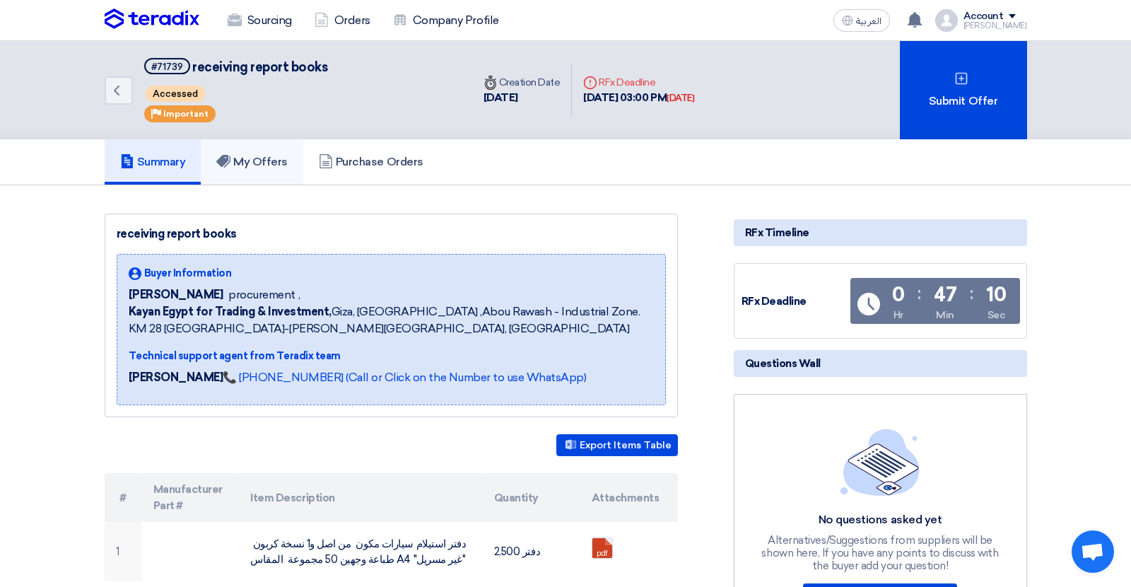
click at [248, 155] on h5 "My Offers" at bounding box center [251, 162] width 71 height 14
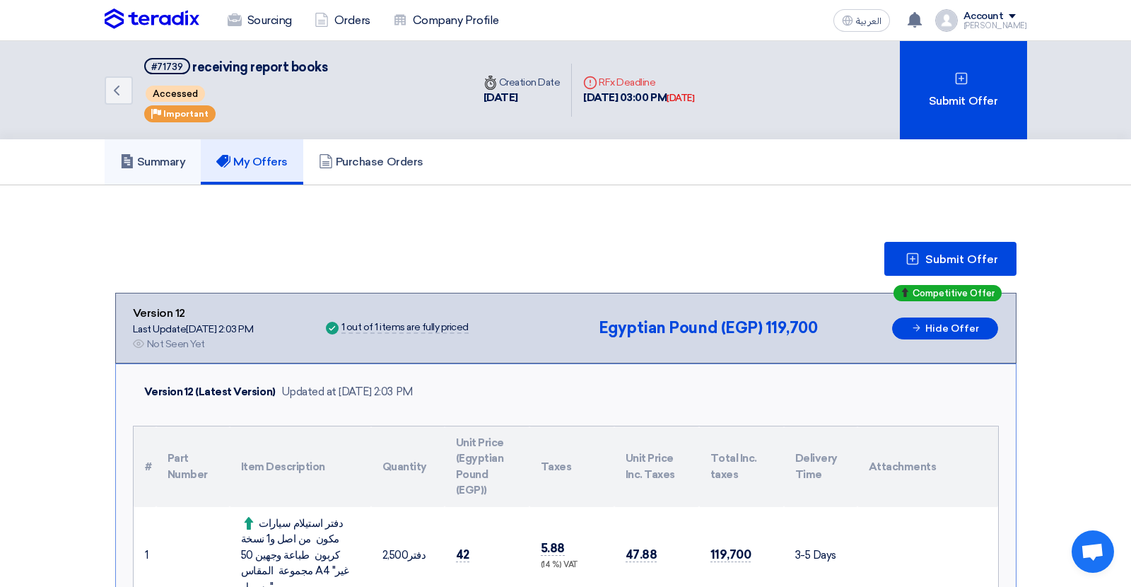
click at [173, 163] on h5 "Summary" at bounding box center [153, 162] width 66 height 14
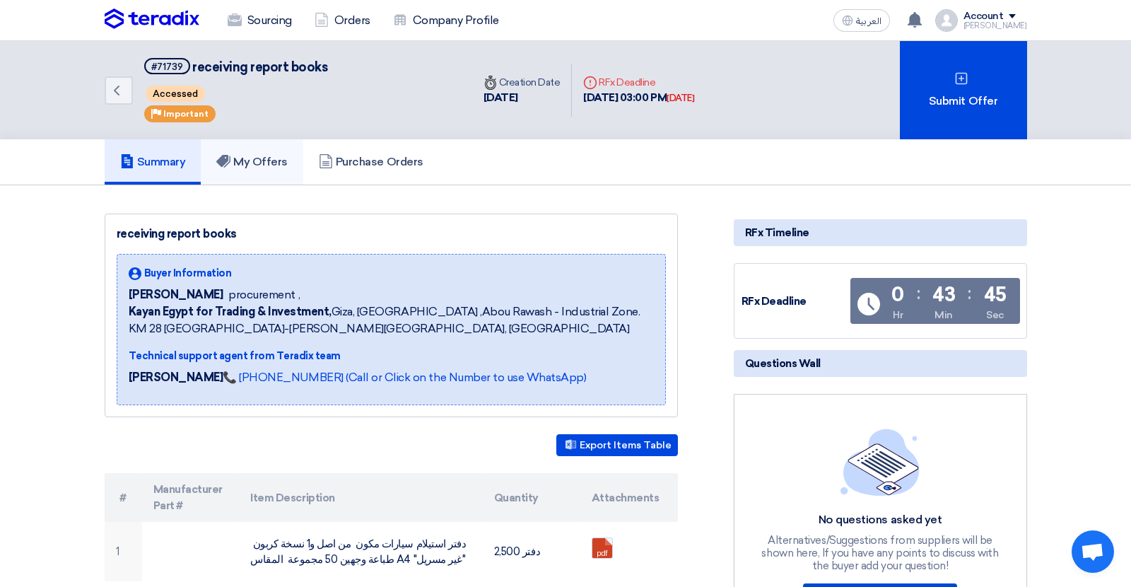
click at [257, 172] on link "My Offers" at bounding box center [252, 161] width 103 height 45
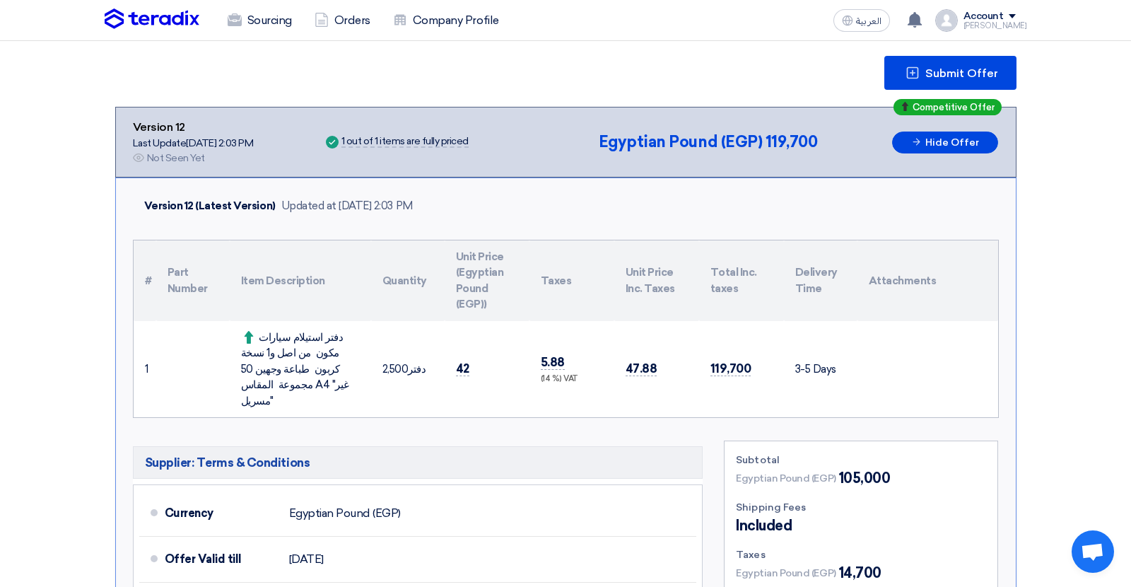
scroll to position [168, 0]
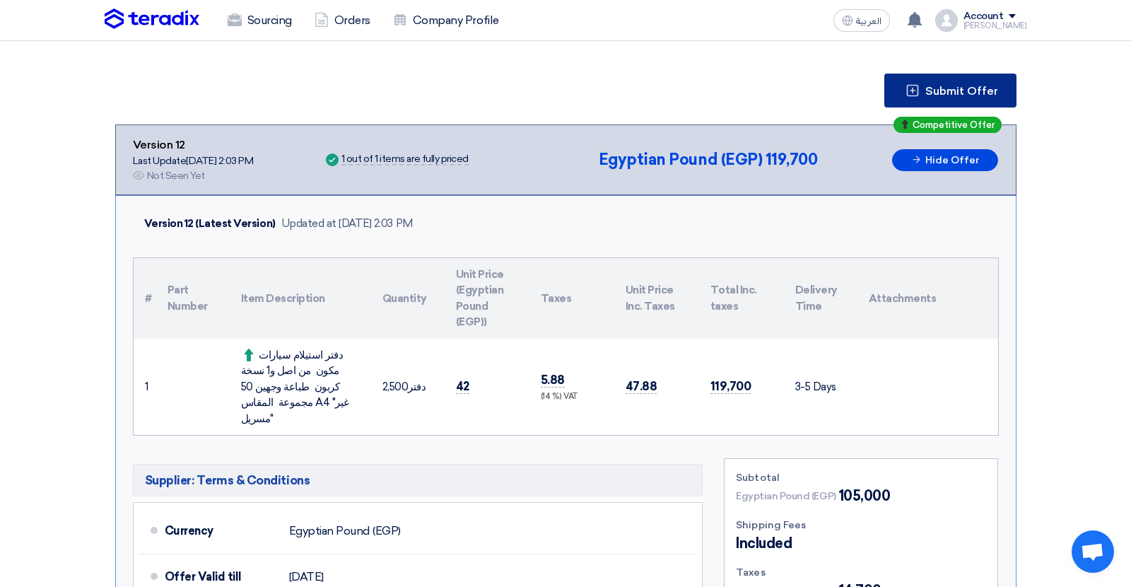
click at [956, 87] on span "Submit Offer" at bounding box center [961, 91] width 73 height 11
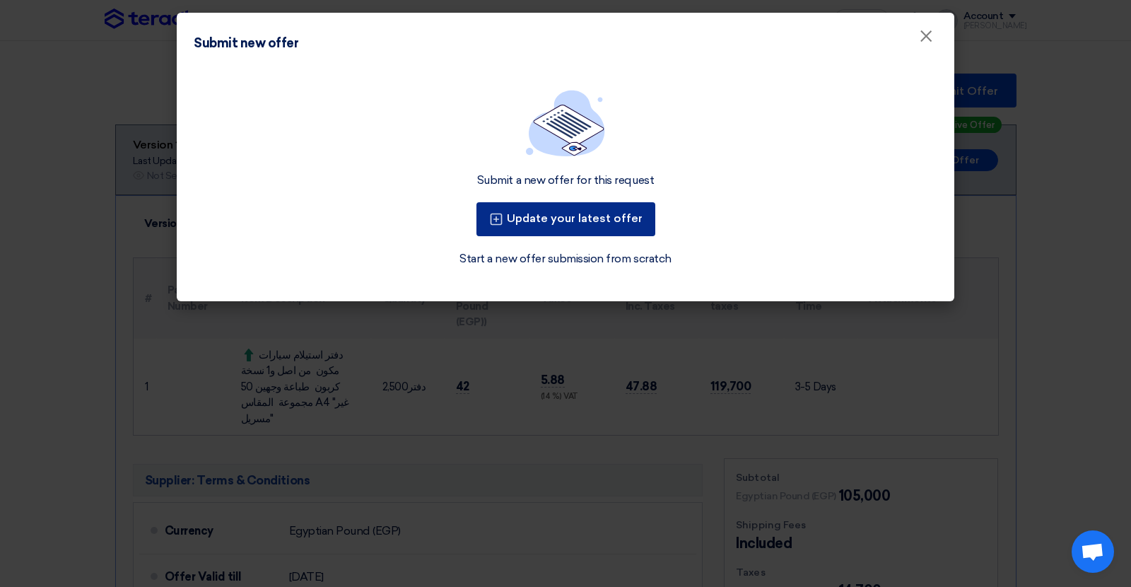
click at [609, 226] on button "Update your latest offer" at bounding box center [565, 219] width 179 height 34
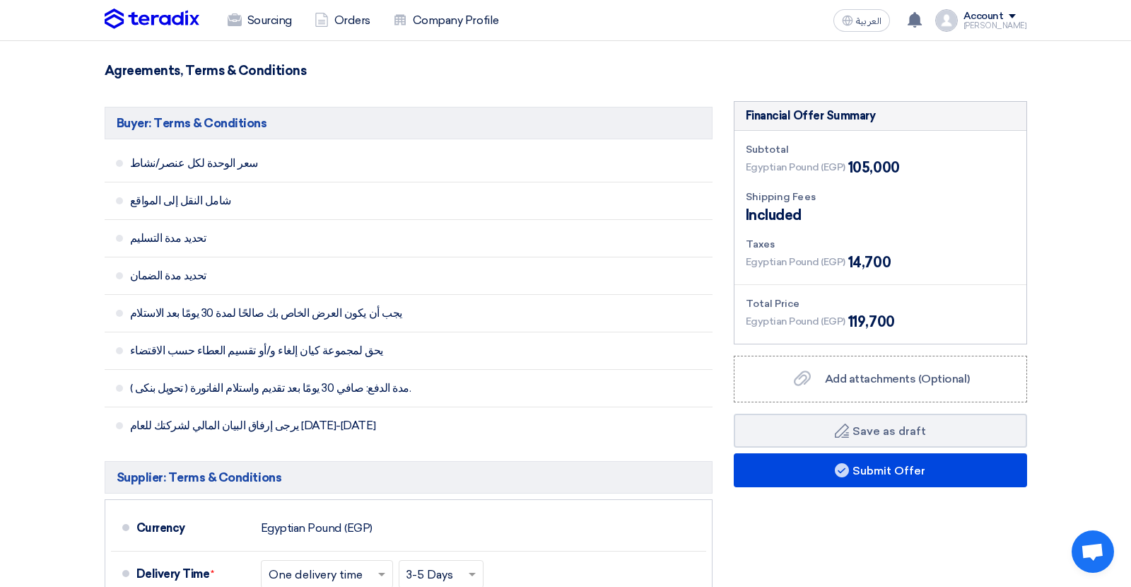
scroll to position [359, 0]
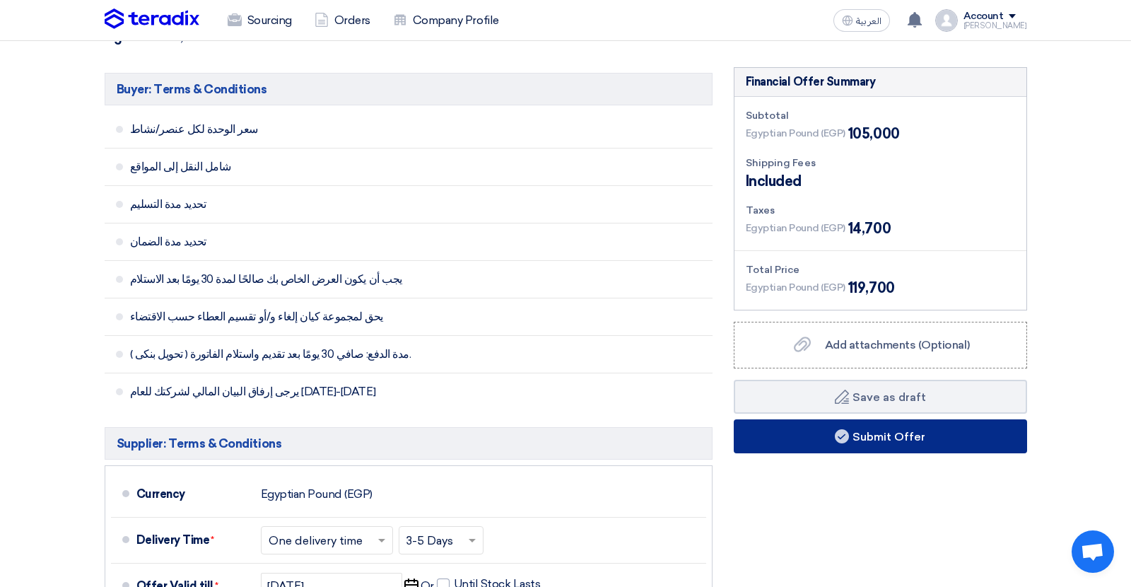
click at [812, 435] on button "Submit Offer" at bounding box center [880, 436] width 293 height 34
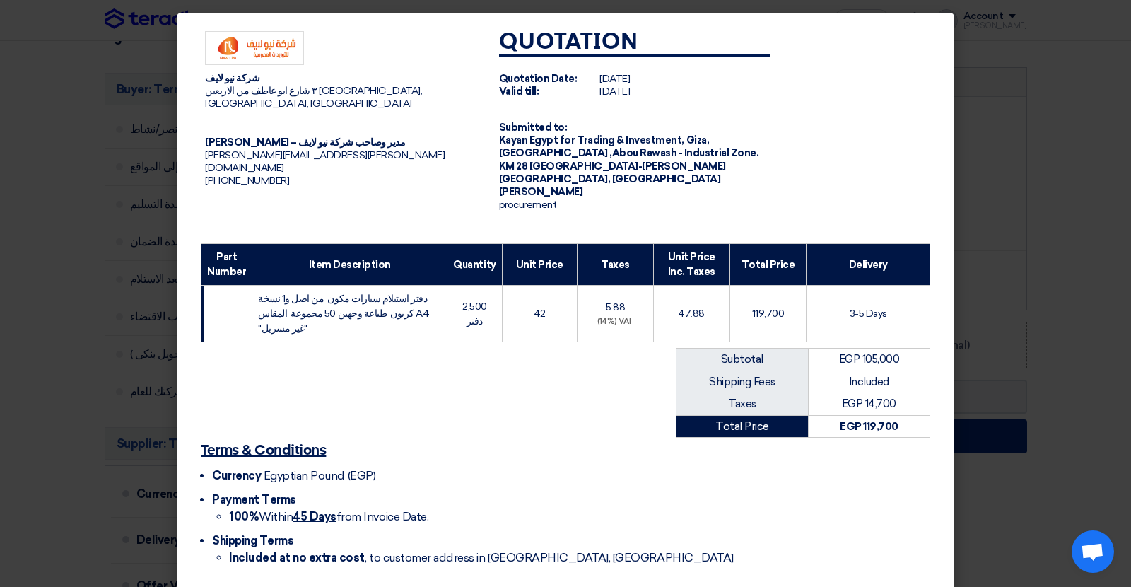
scroll to position [45, 0]
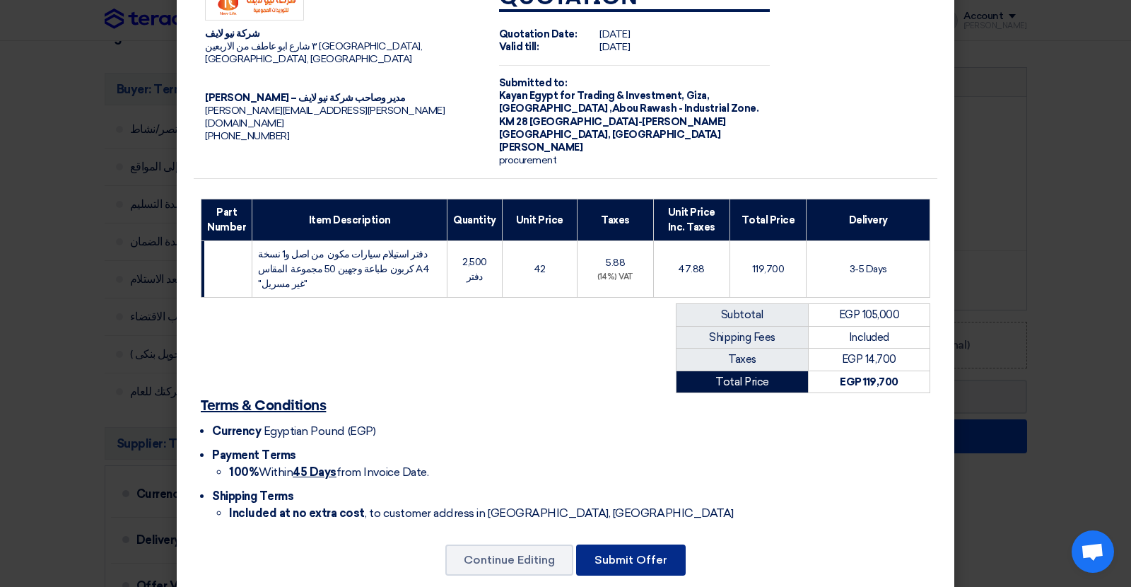
click at [648, 544] on button "Submit Offer" at bounding box center [631, 559] width 110 height 31
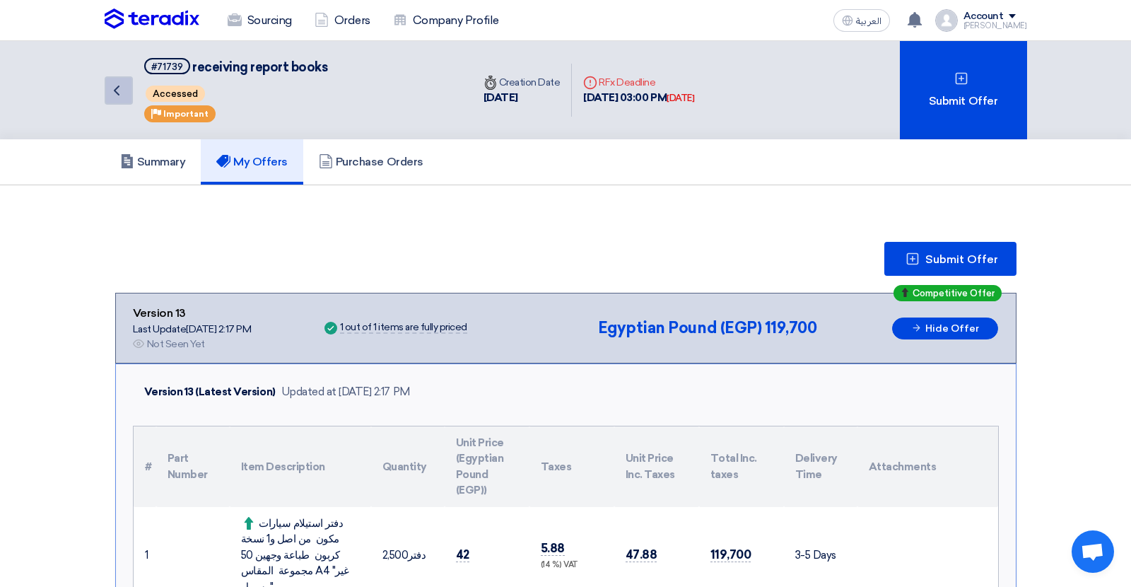
click at [117, 89] on icon "Back" at bounding box center [116, 90] width 17 height 17
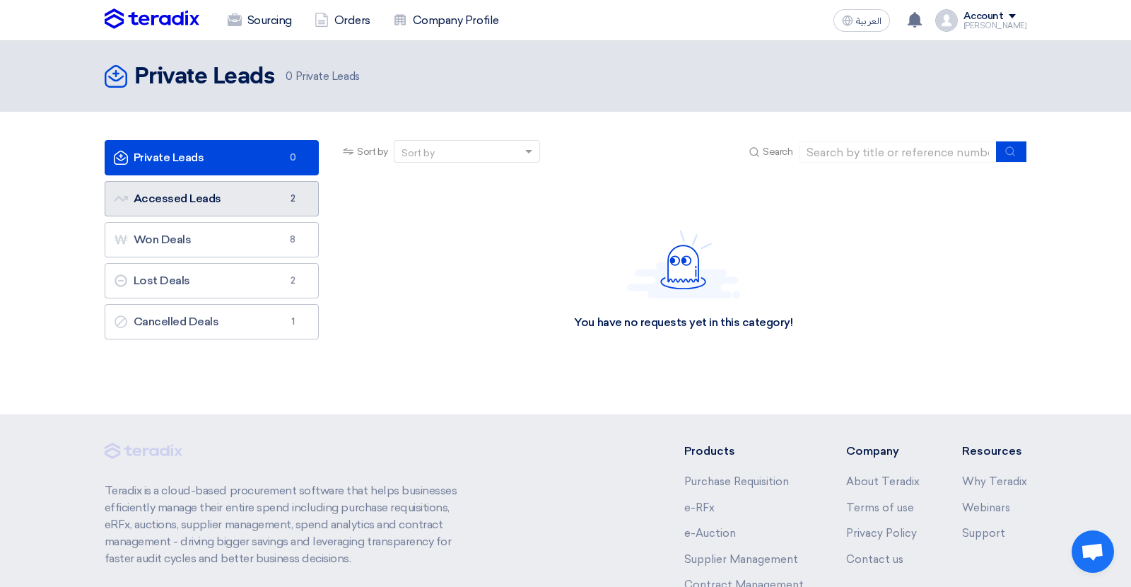
click at [191, 185] on link "Accessed Leads Accessed Leads 2" at bounding box center [212, 198] width 215 height 35
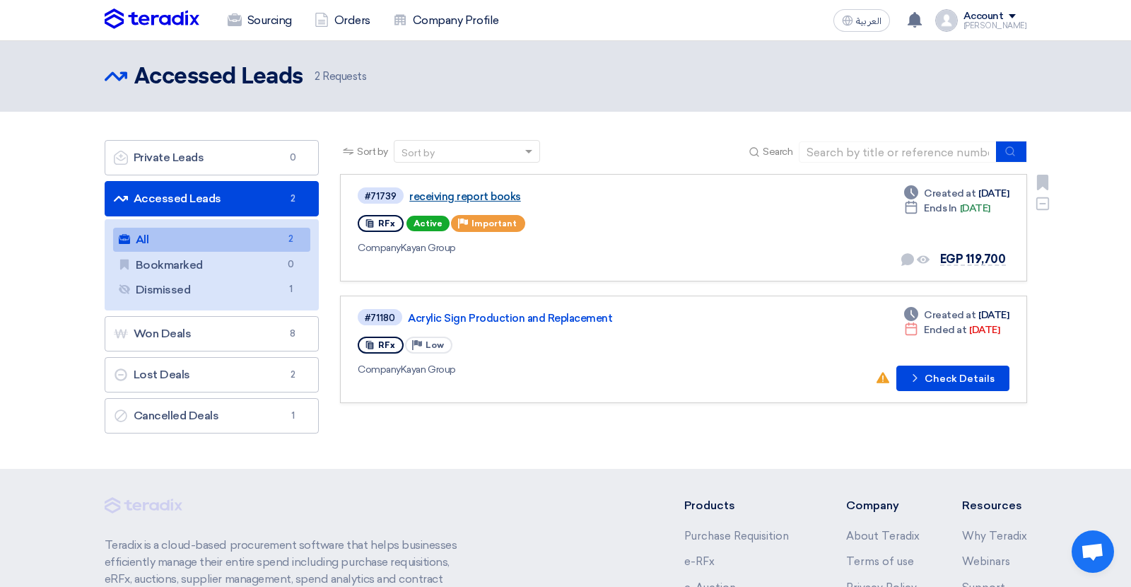
click at [505, 197] on link "receiving report books" at bounding box center [585, 196] width 353 height 13
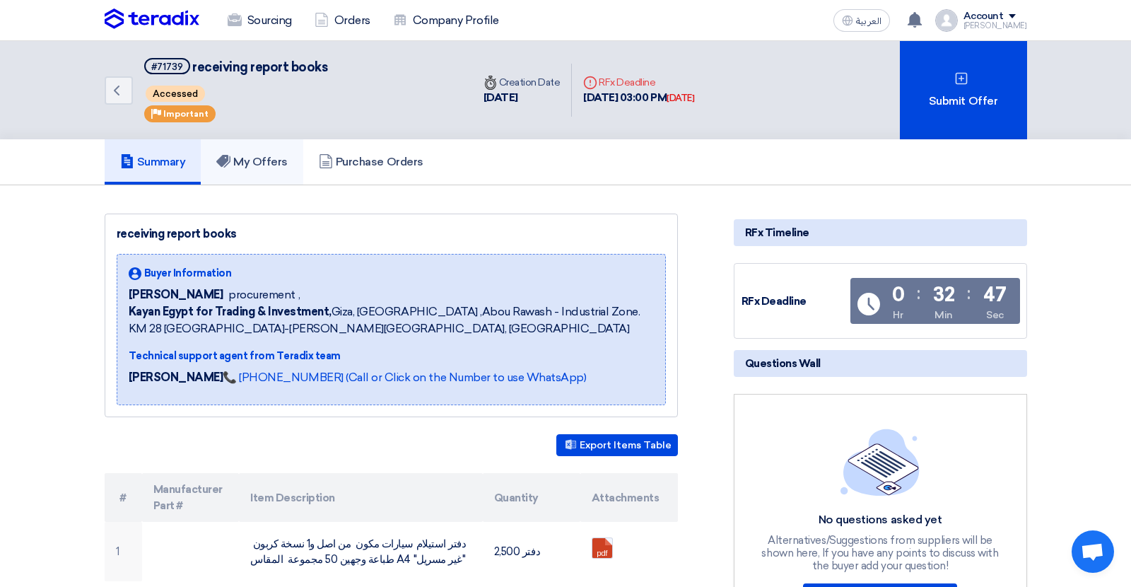
click at [279, 160] on h5 "My Offers" at bounding box center [251, 162] width 71 height 14
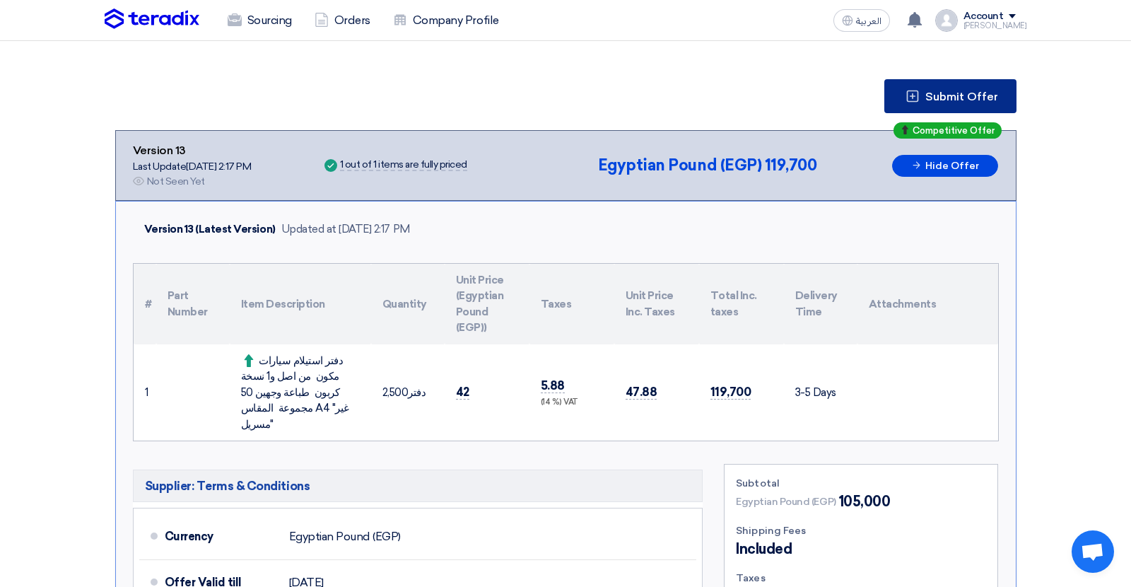
scroll to position [140, 0]
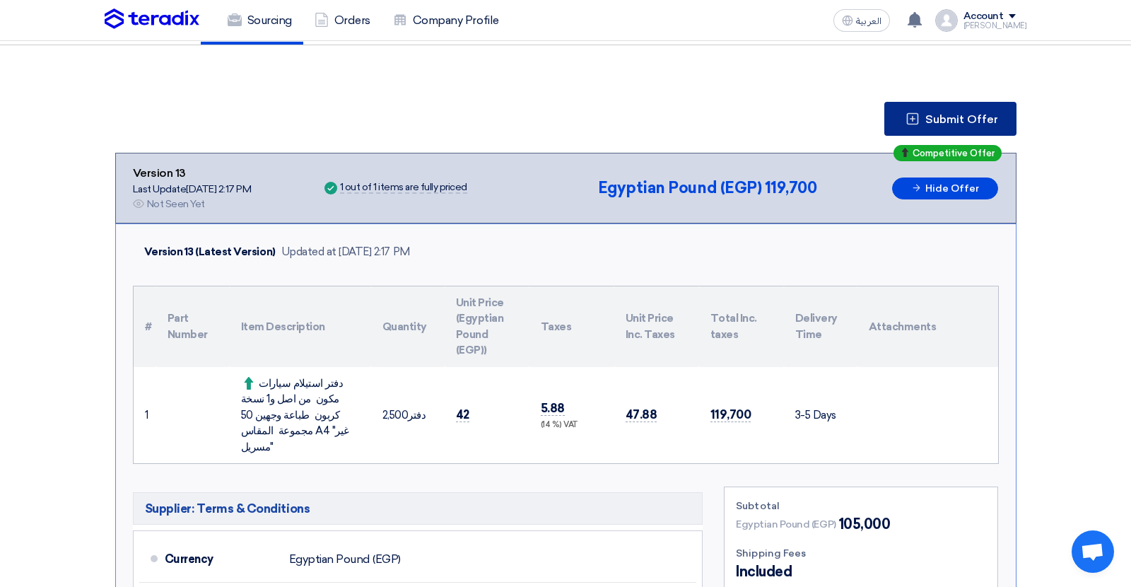
click at [955, 114] on span "Submit Offer" at bounding box center [961, 119] width 73 height 11
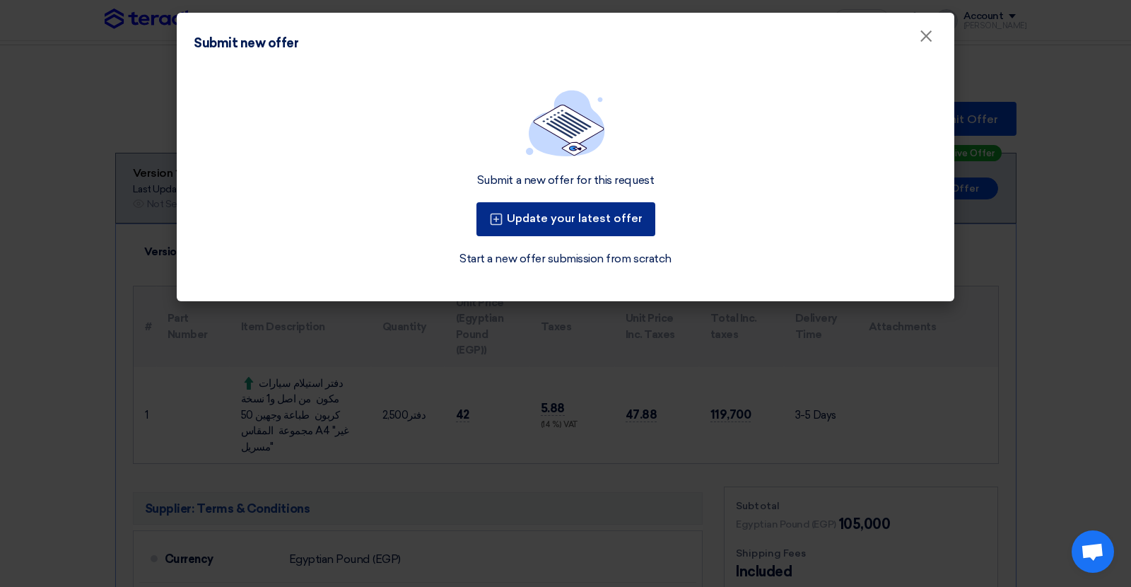
click at [628, 214] on button "Update your latest offer" at bounding box center [565, 219] width 179 height 34
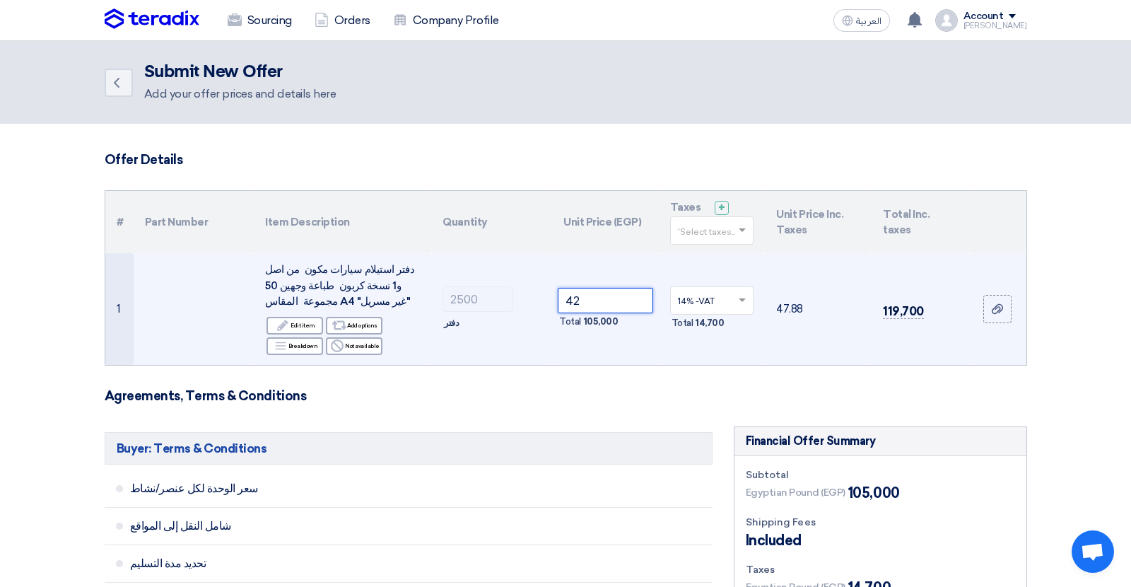
click at [583, 304] on input "42" at bounding box center [605, 300] width 95 height 25
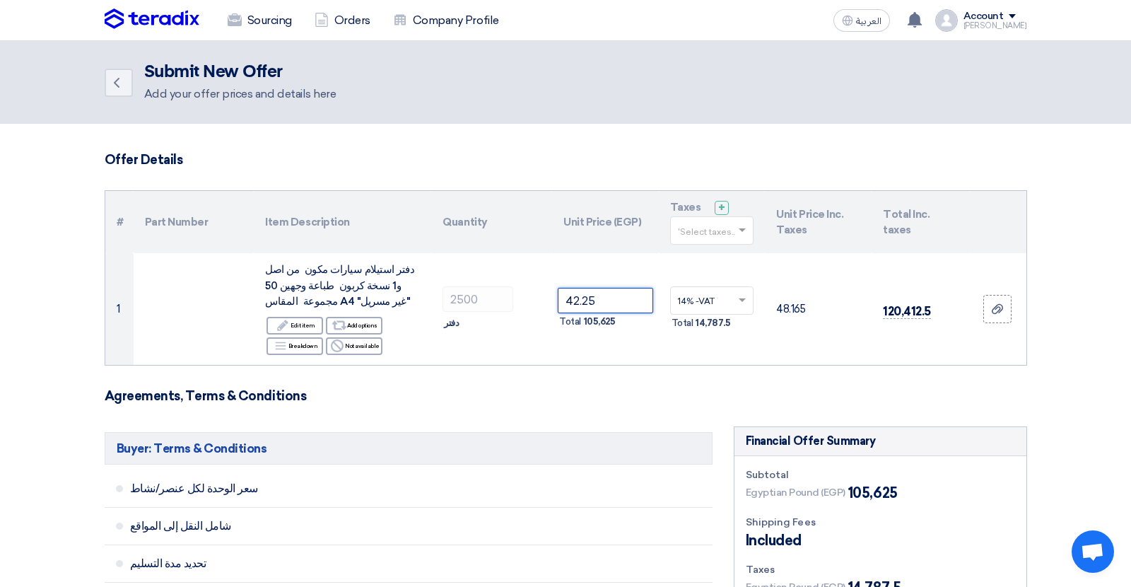
type input "42.25"
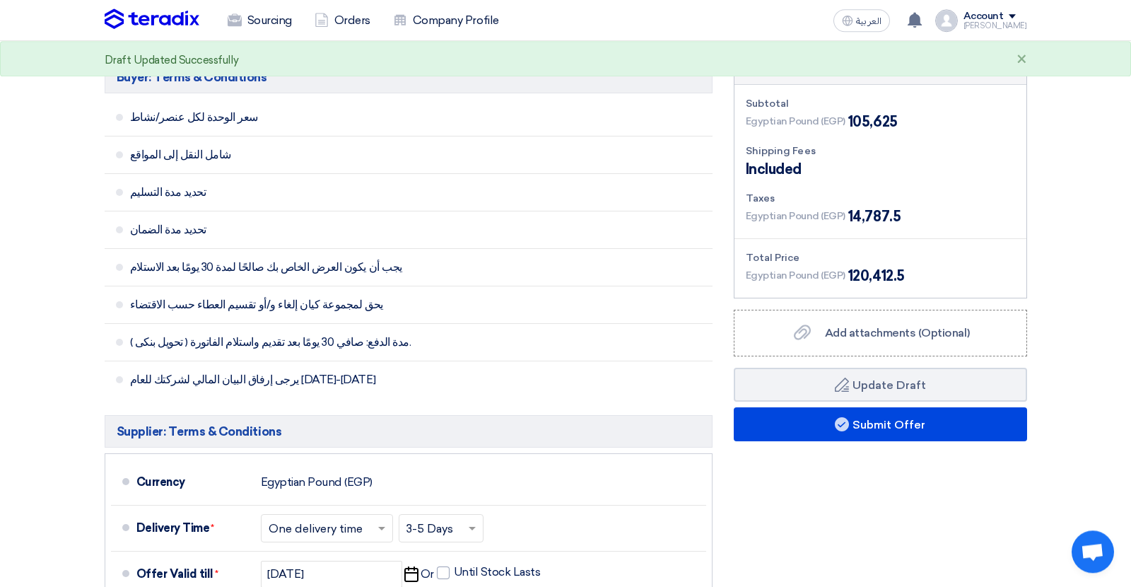
scroll to position [440, 0]
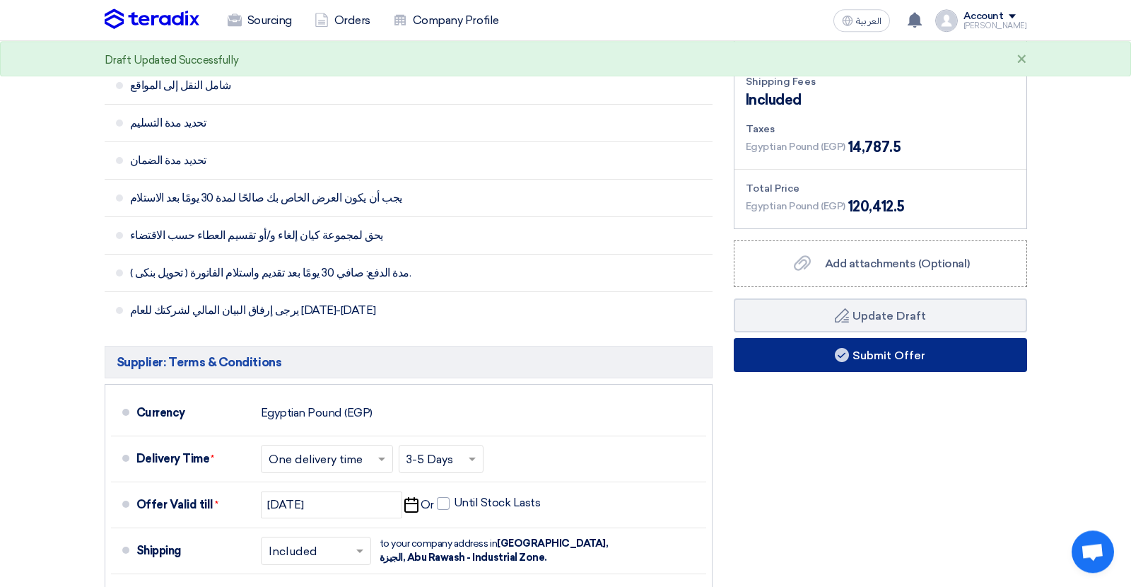
click at [807, 355] on button "Submit Offer" at bounding box center [880, 355] width 293 height 34
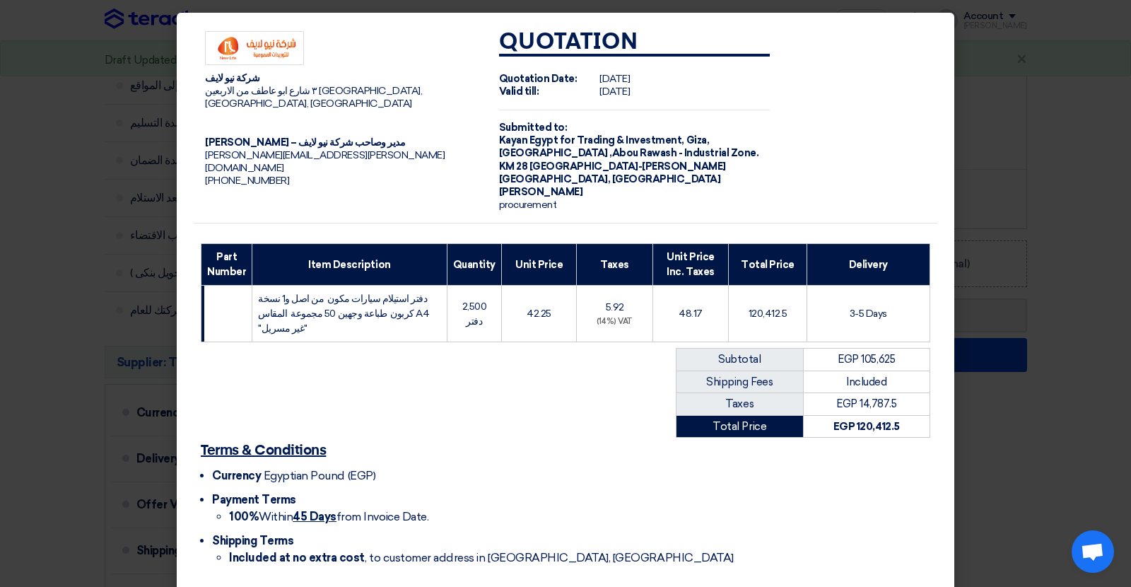
scroll to position [45, 0]
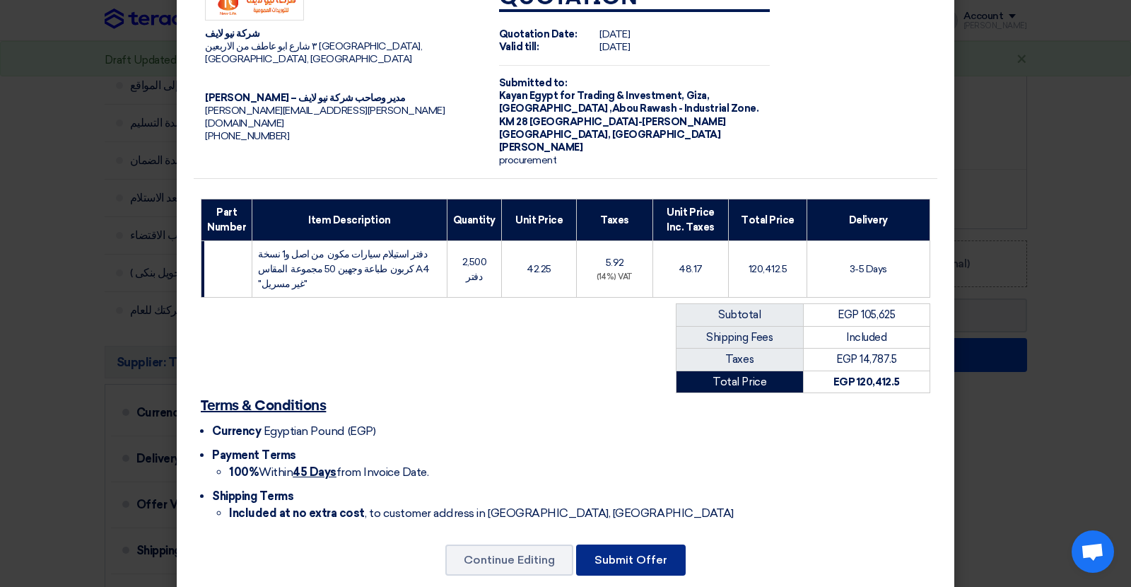
click at [636, 544] on button "Submit Offer" at bounding box center [631, 559] width 110 height 31
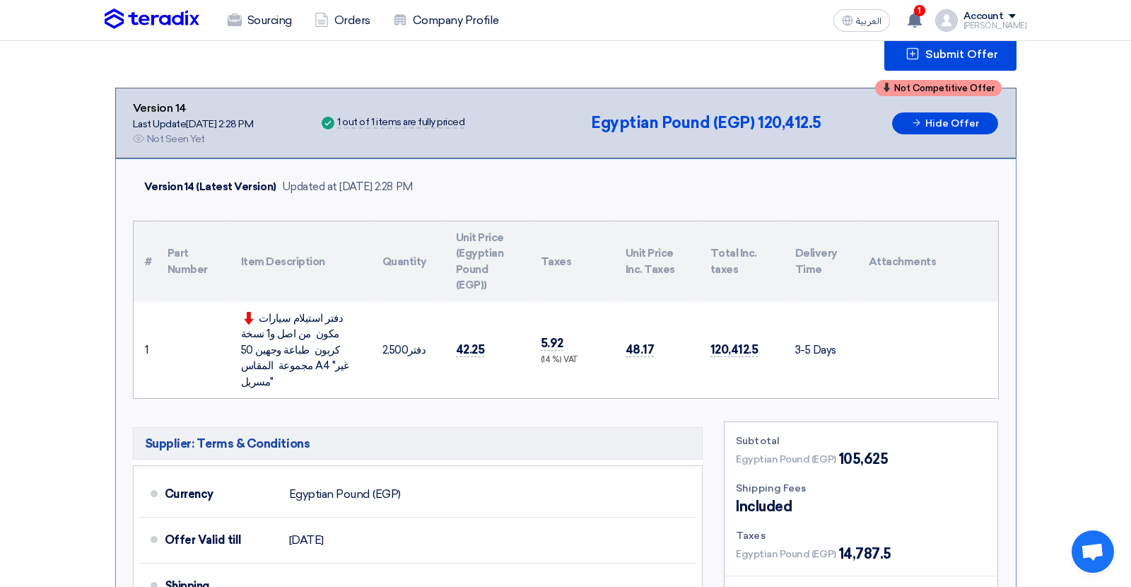
scroll to position [125, 0]
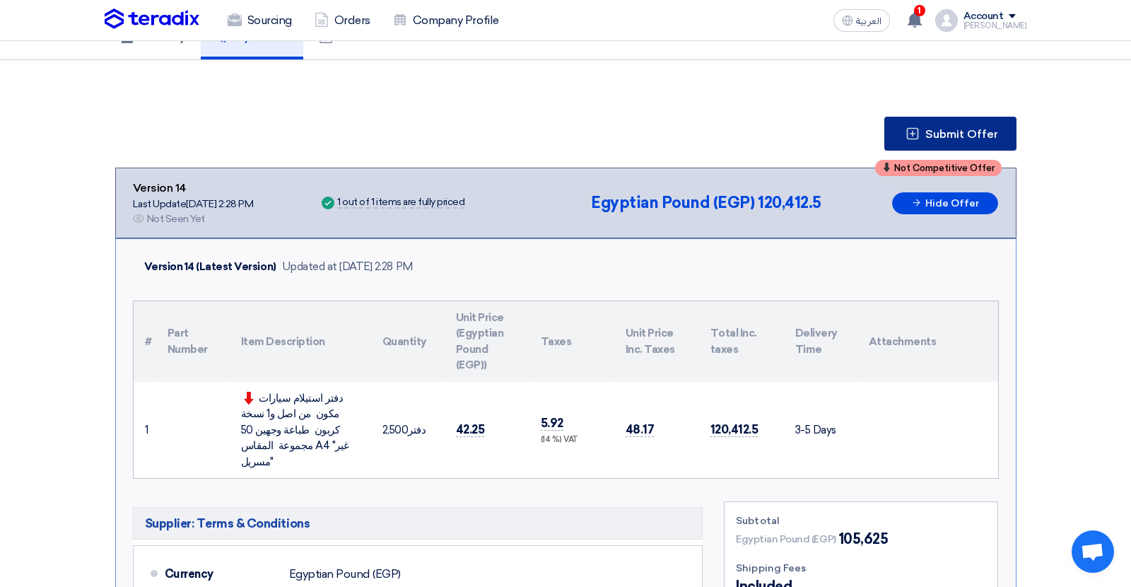
click at [941, 129] on span "Submit Offer" at bounding box center [961, 134] width 73 height 11
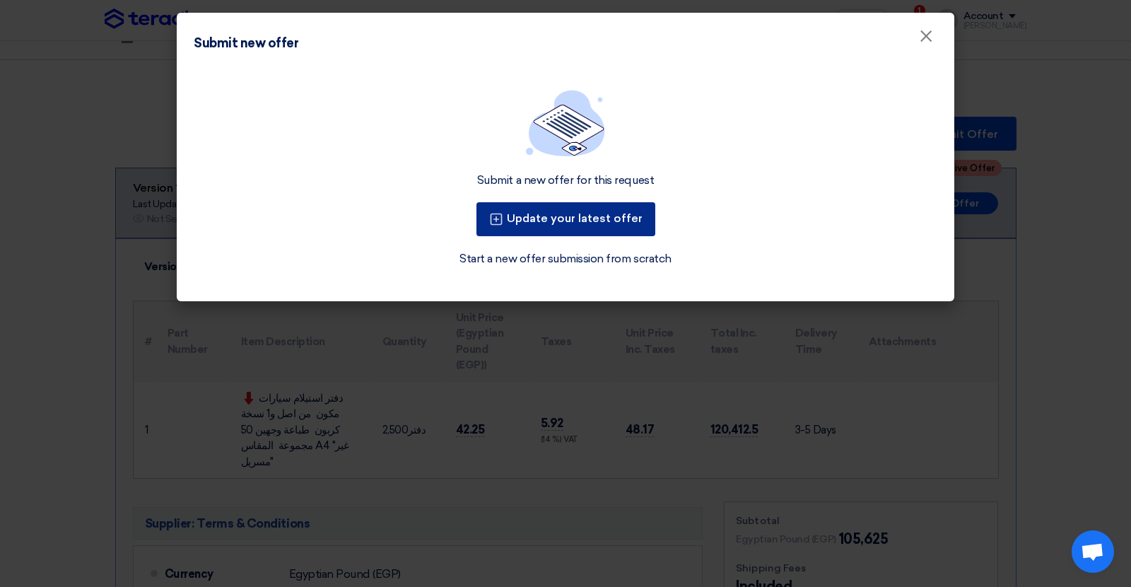
click at [590, 229] on button "Update your latest offer" at bounding box center [565, 219] width 179 height 34
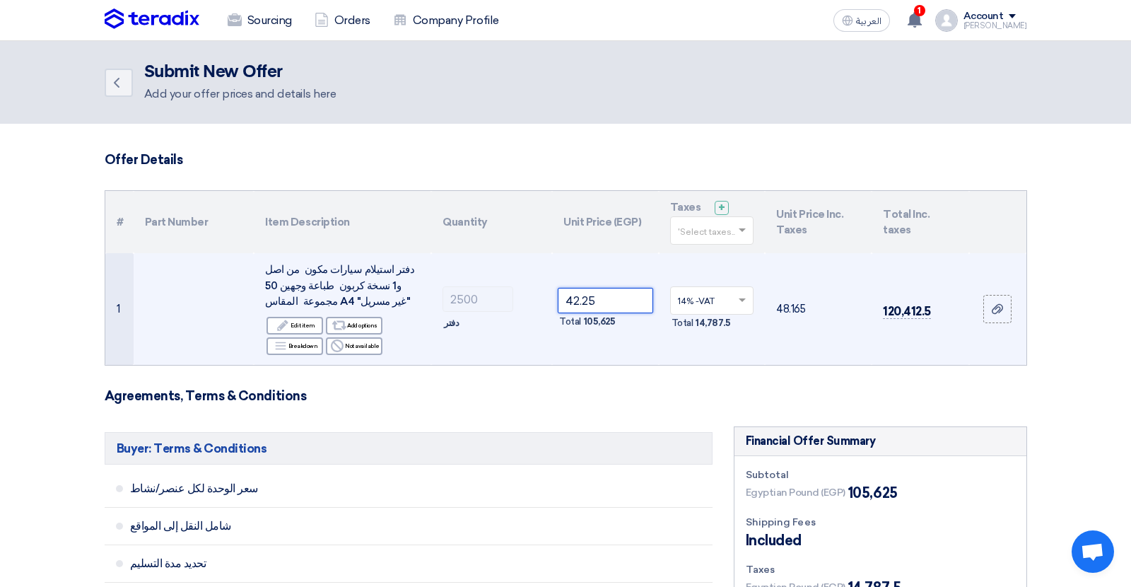
click at [585, 300] on input "42.25" at bounding box center [605, 300] width 95 height 25
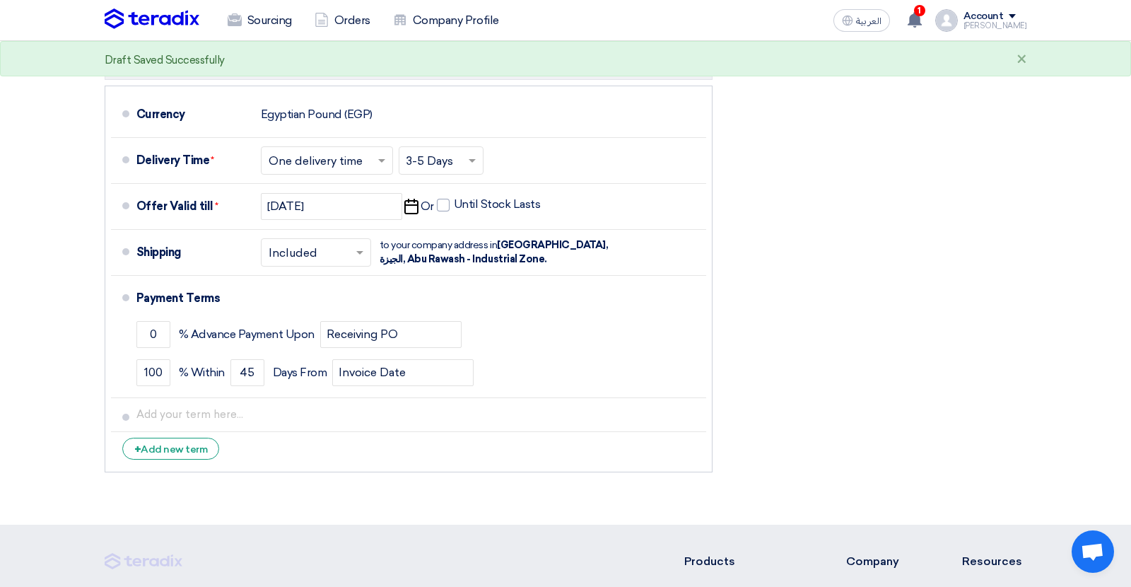
scroll to position [655, 0]
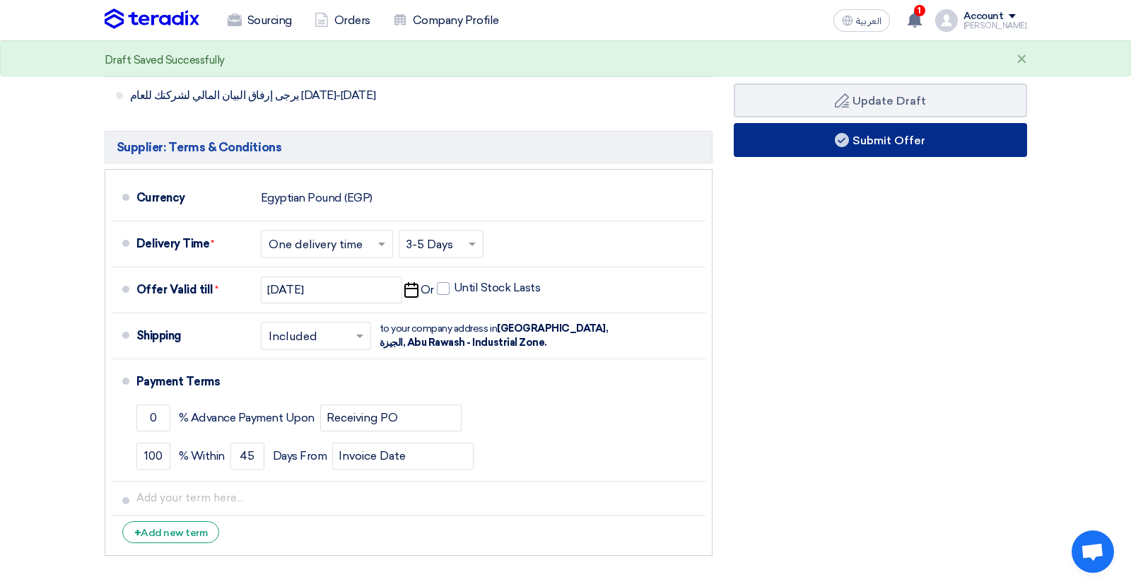
type input "42"
click at [862, 148] on button "Submit Offer" at bounding box center [880, 140] width 293 height 34
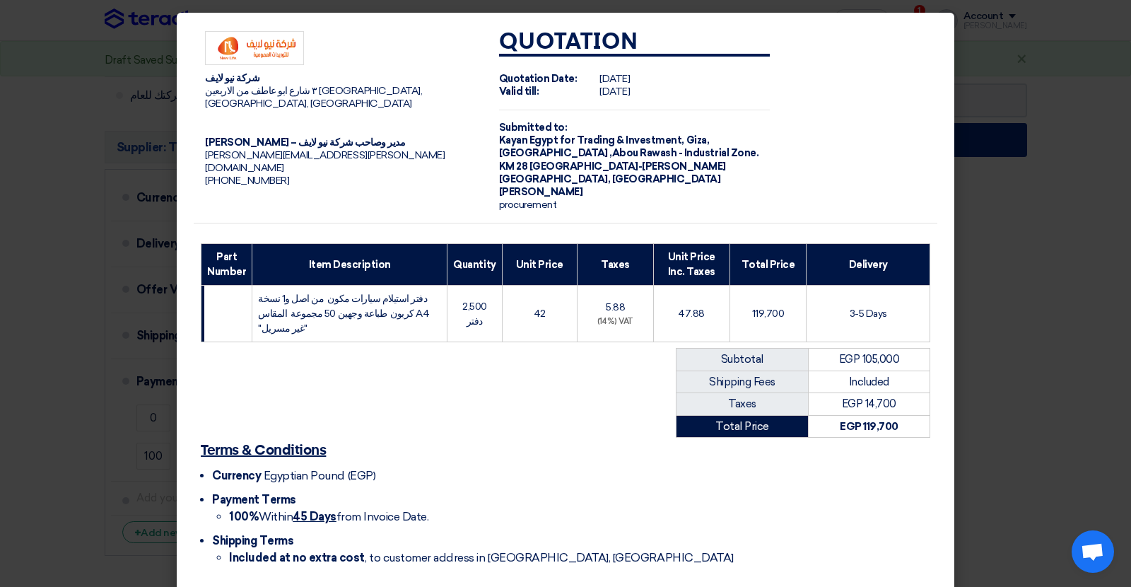
scroll to position [45, 0]
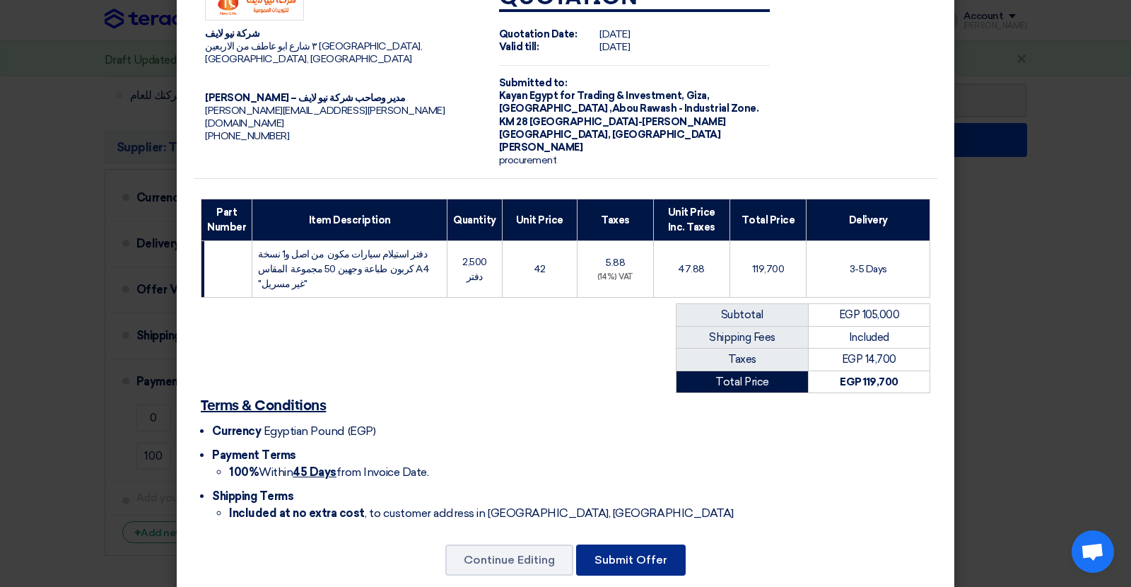
click at [630, 544] on button "Submit Offer" at bounding box center [631, 559] width 110 height 31
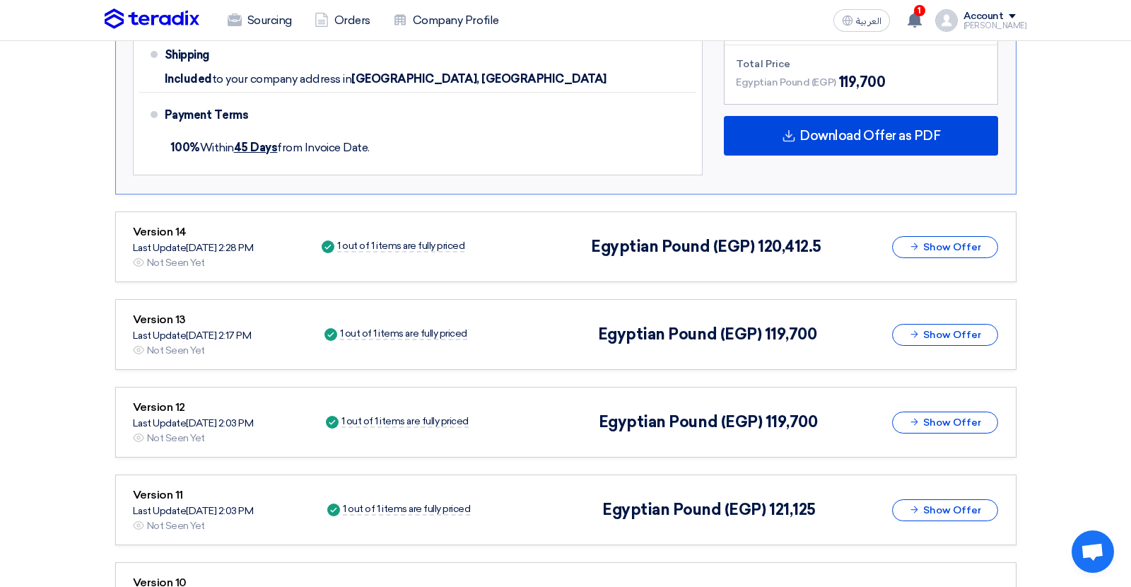
scroll to position [741, 0]
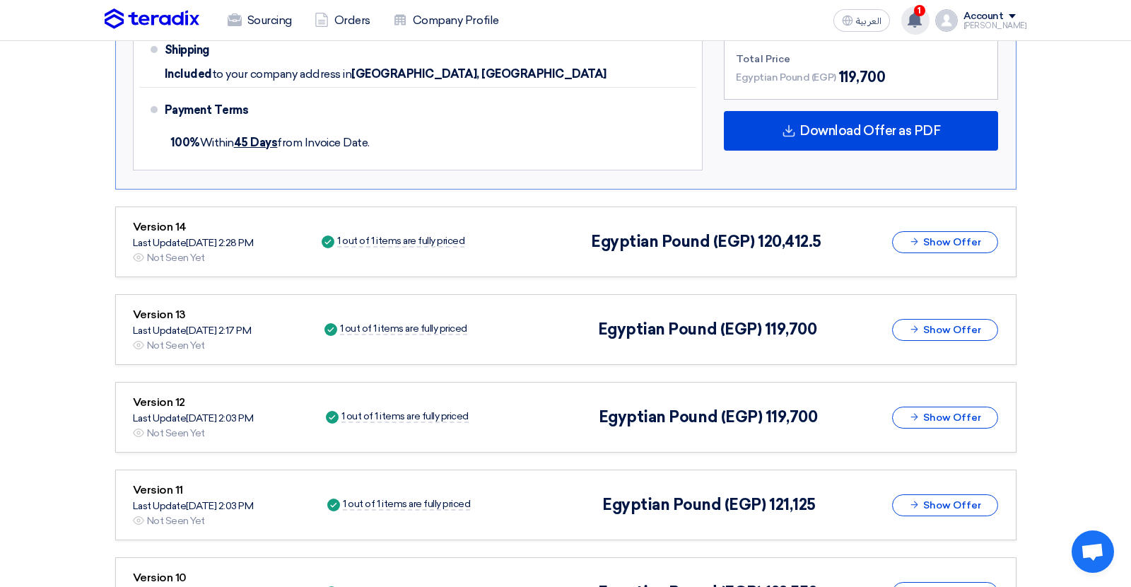
click at [922, 14] on use at bounding box center [915, 20] width 14 height 16
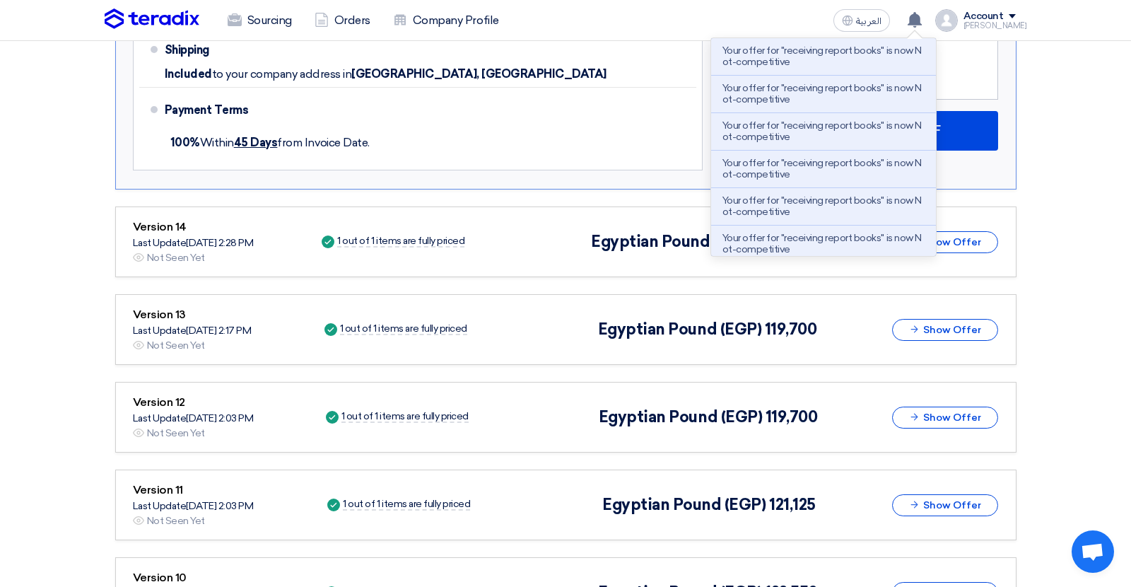
click at [1043, 110] on section "Submit Offer Competitive Offer Version 15 Last Update 12 Oct 2025, 2:28 PM Offe…" at bounding box center [565, 458] width 1131 height 2029
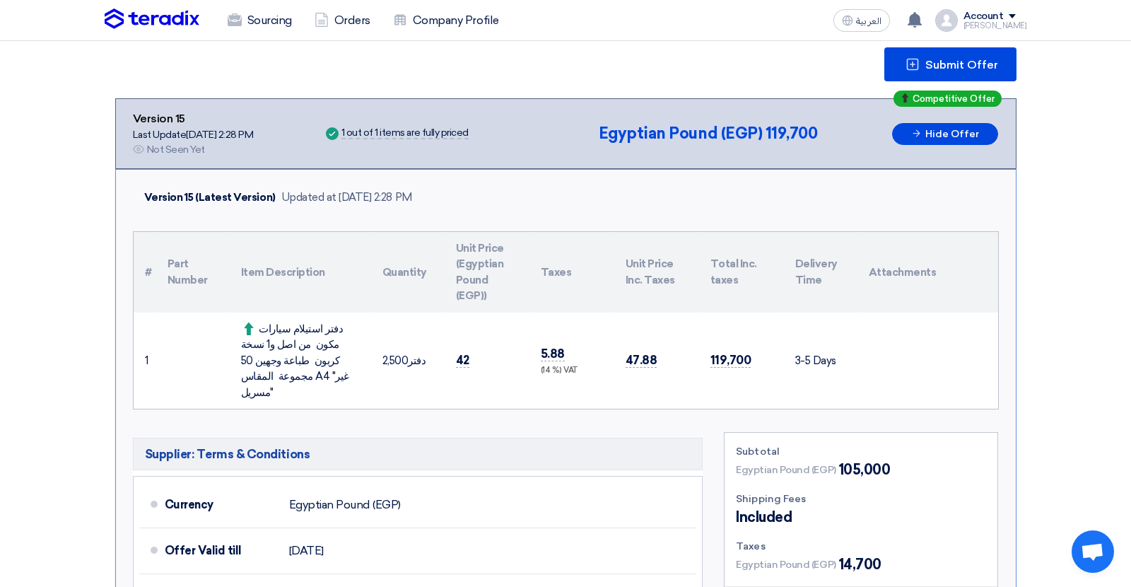
scroll to position [193, 0]
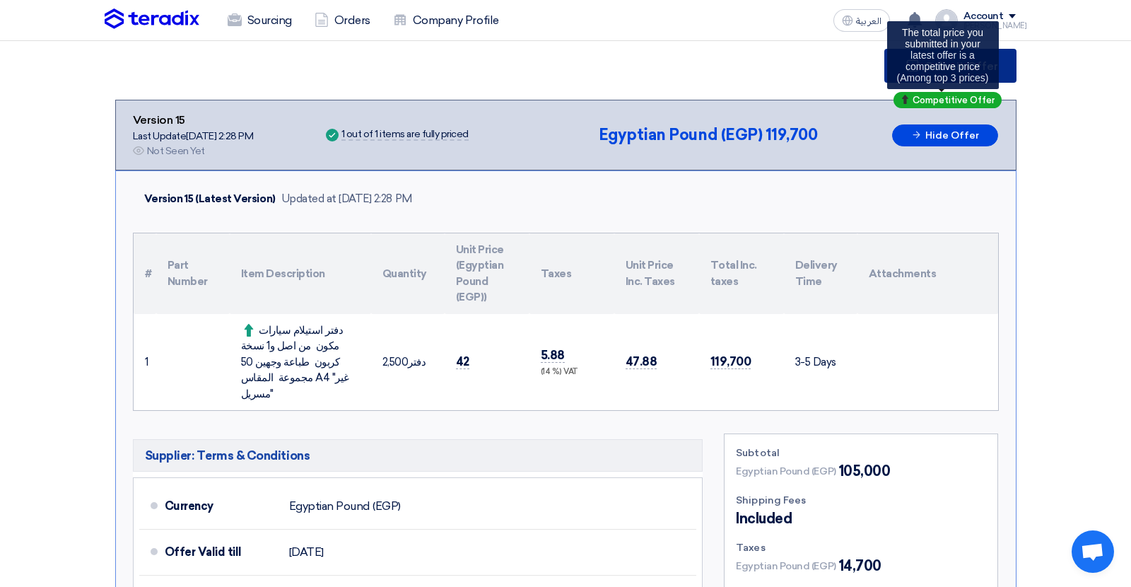
click at [965, 64] on span "Submit Offer" at bounding box center [961, 66] width 73 height 11
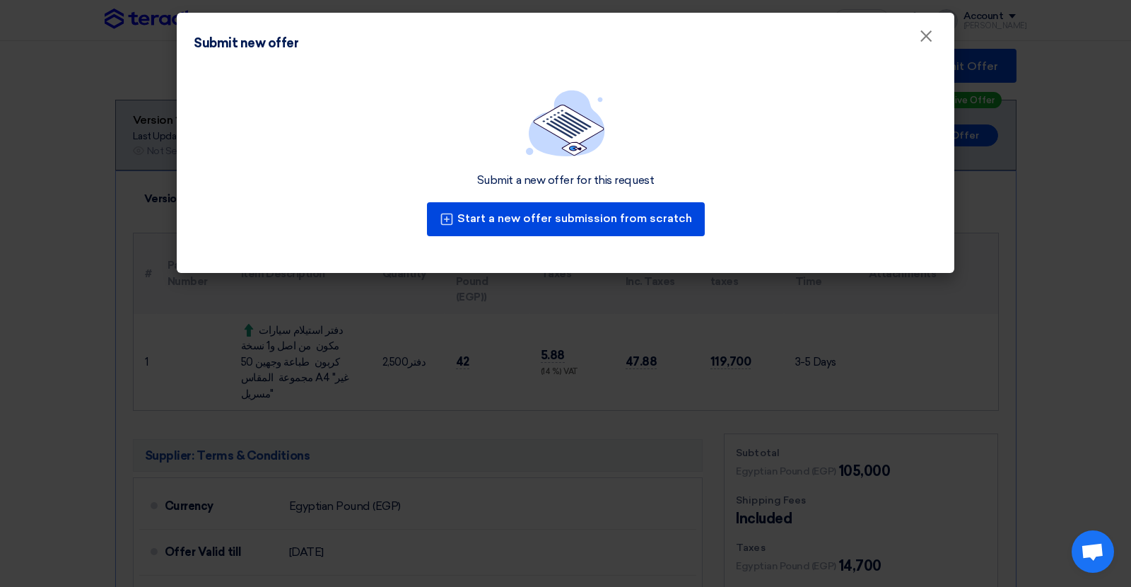
click at [965, 64] on modal-container "Submit new offer × Submit a new offer for this request Start a new offer submis…" at bounding box center [565, 293] width 1131 height 587
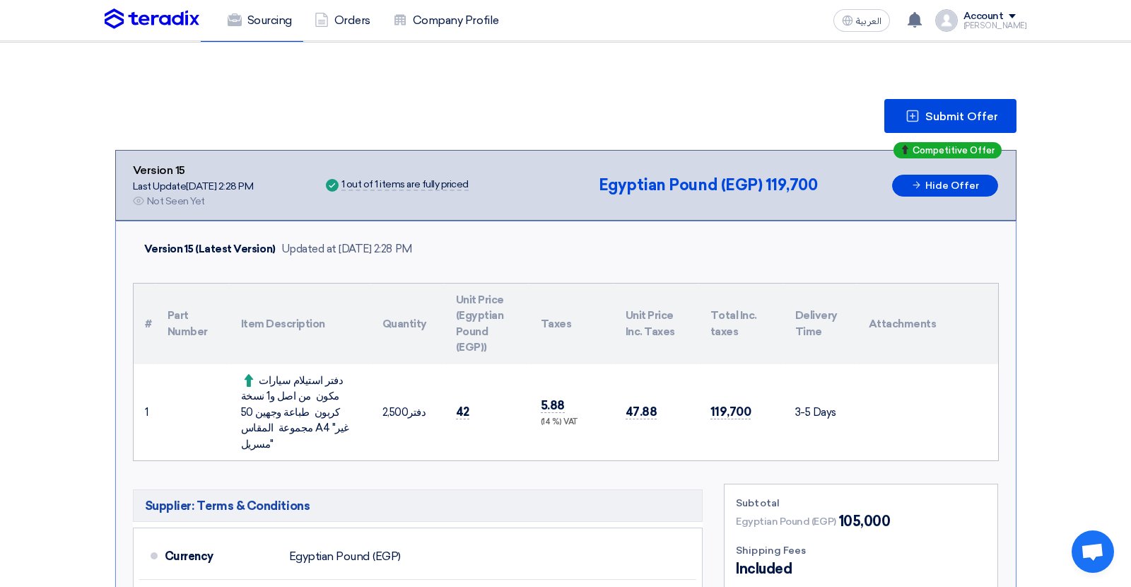
scroll to position [142, 0]
click at [966, 107] on button "Submit Offer" at bounding box center [950, 117] width 132 height 34
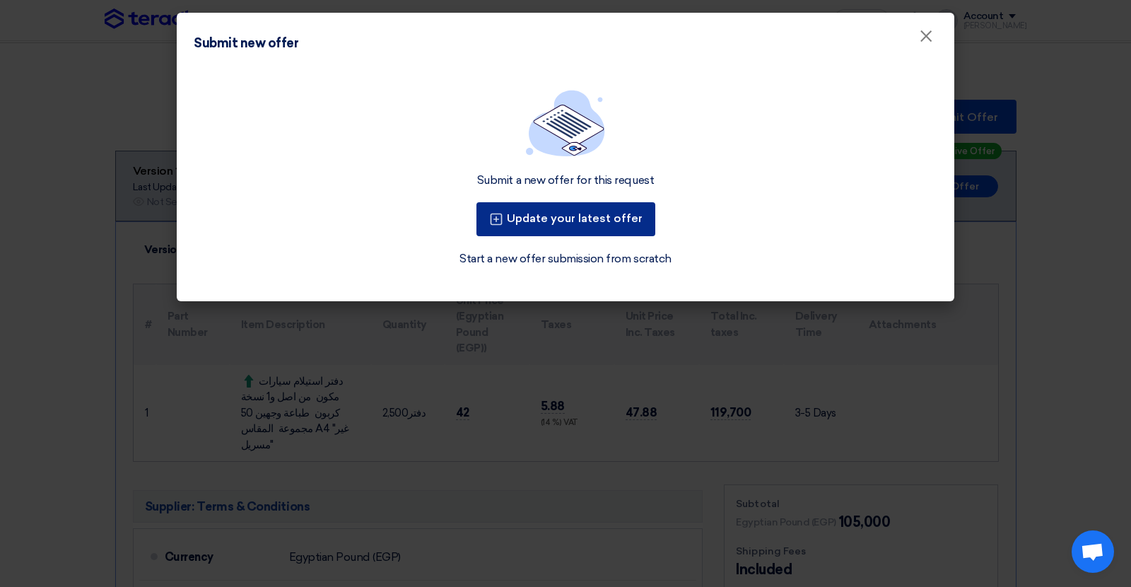
click at [610, 212] on button "Update your latest offer" at bounding box center [565, 219] width 179 height 34
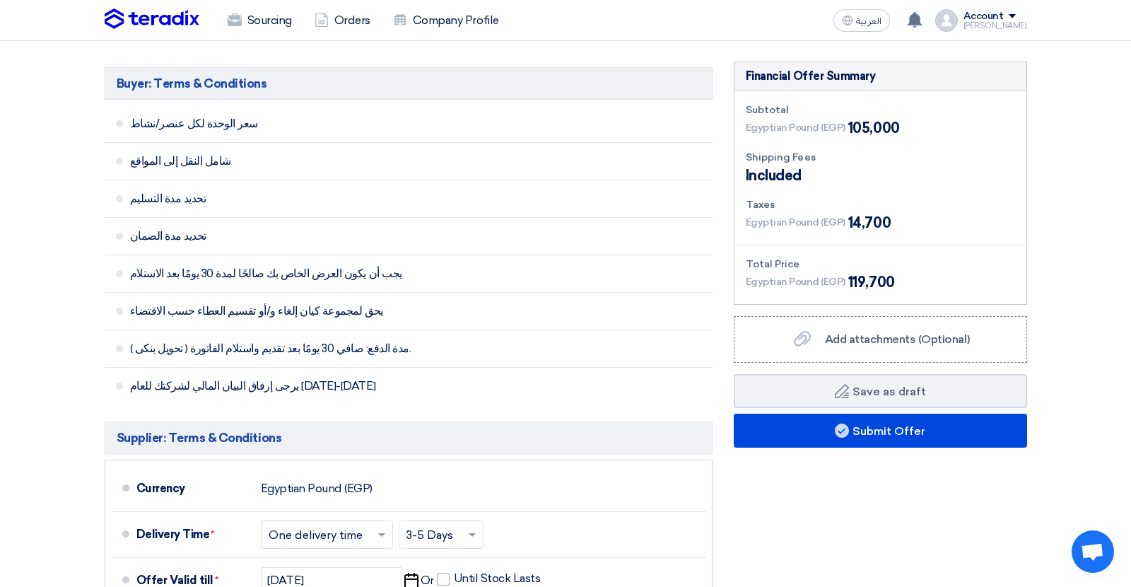
scroll to position [382, 0]
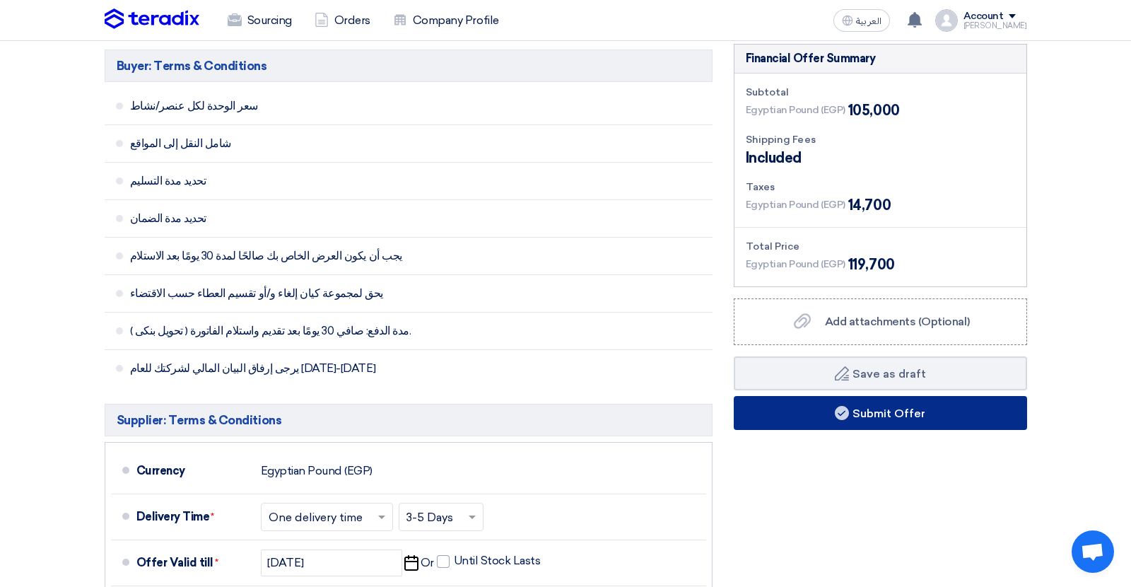
click at [810, 421] on button "Submit Offer" at bounding box center [880, 413] width 293 height 34
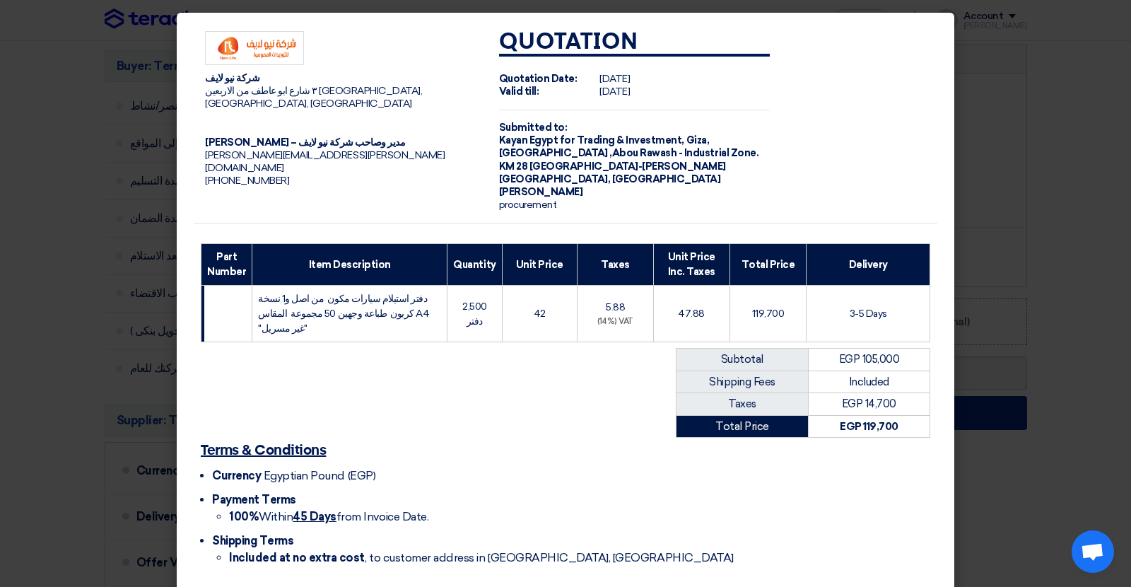
scroll to position [45, 0]
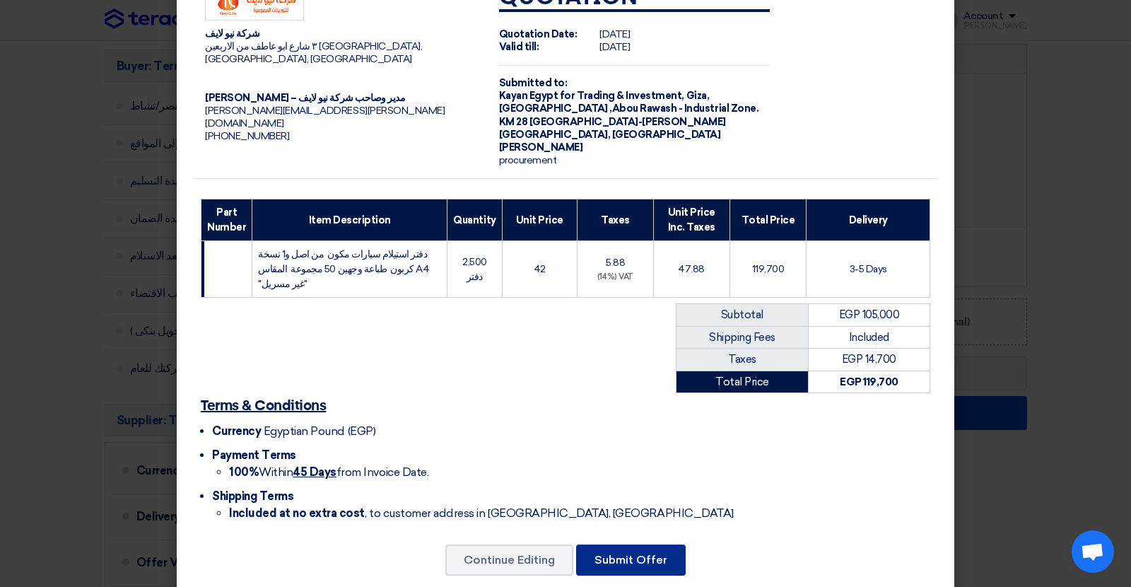
click at [640, 544] on button "Submit Offer" at bounding box center [631, 559] width 110 height 31
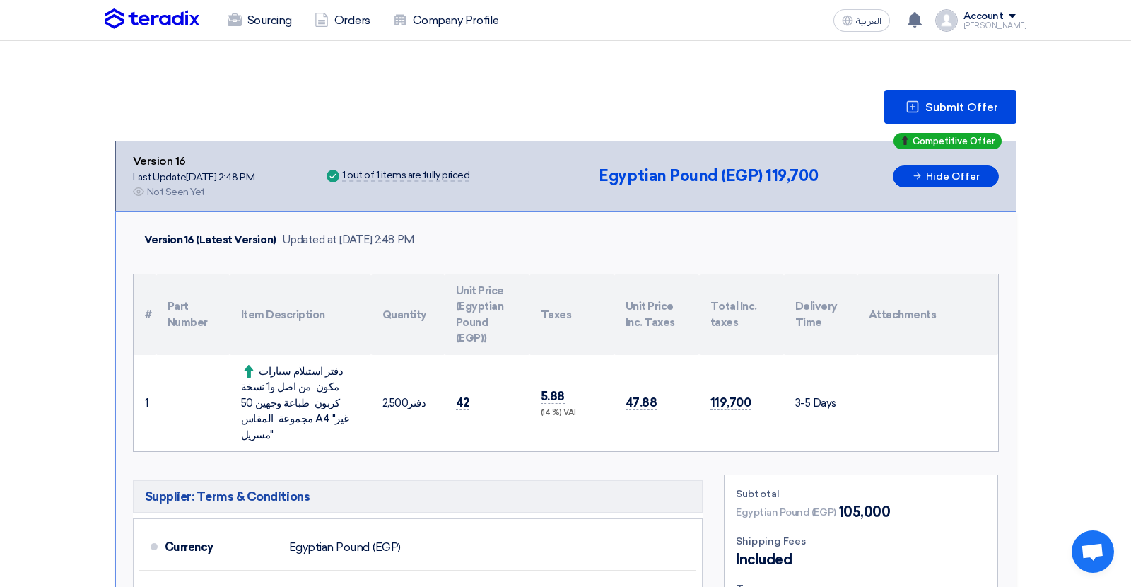
scroll to position [149, 0]
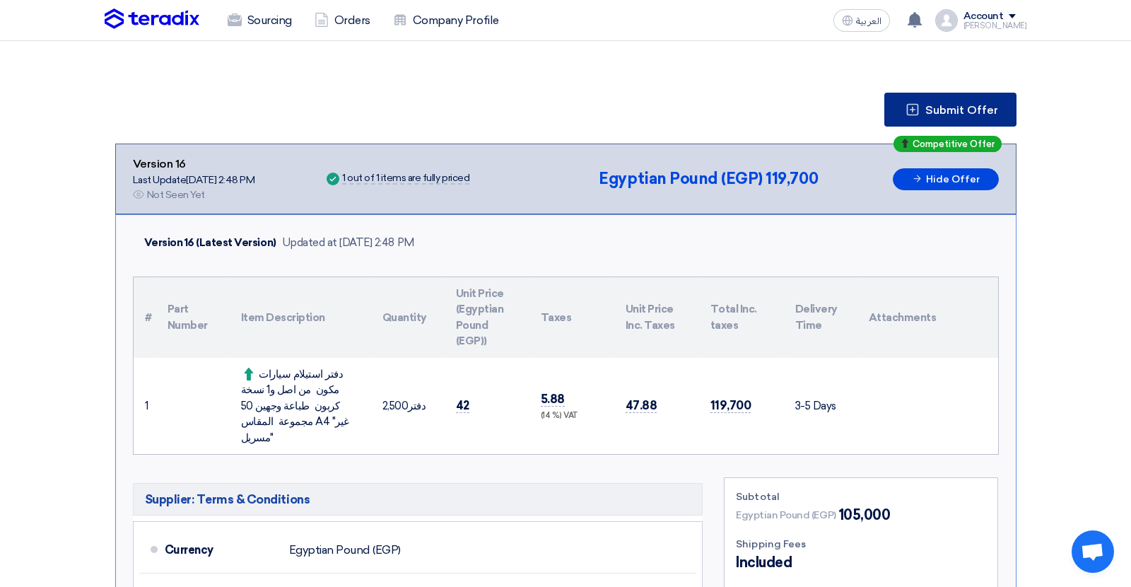
click at [937, 105] on span "Submit Offer" at bounding box center [961, 110] width 73 height 11
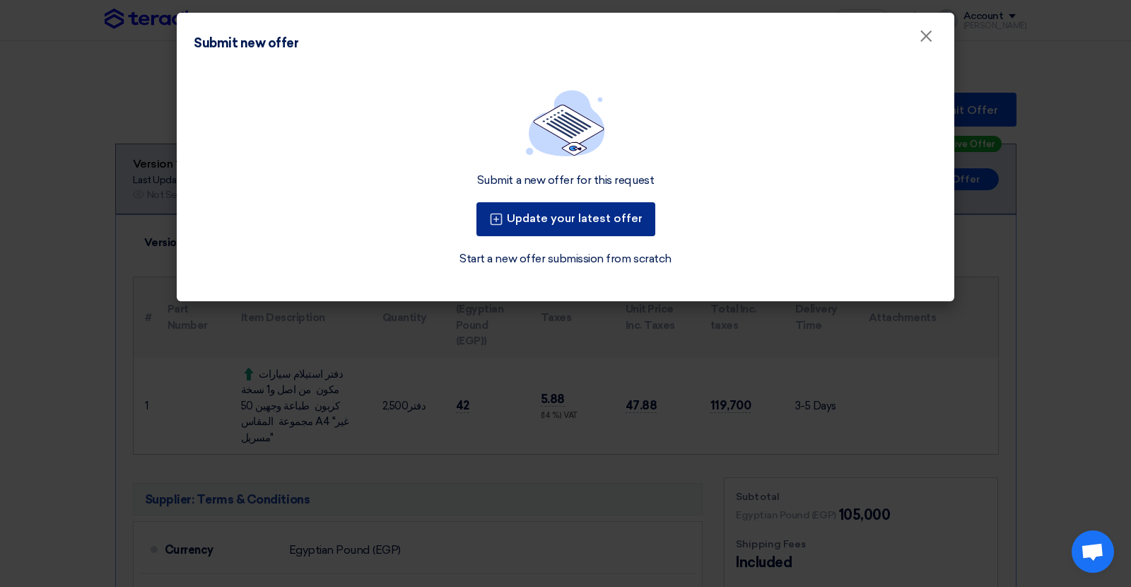
click at [624, 209] on button "Update your latest offer" at bounding box center [565, 219] width 179 height 34
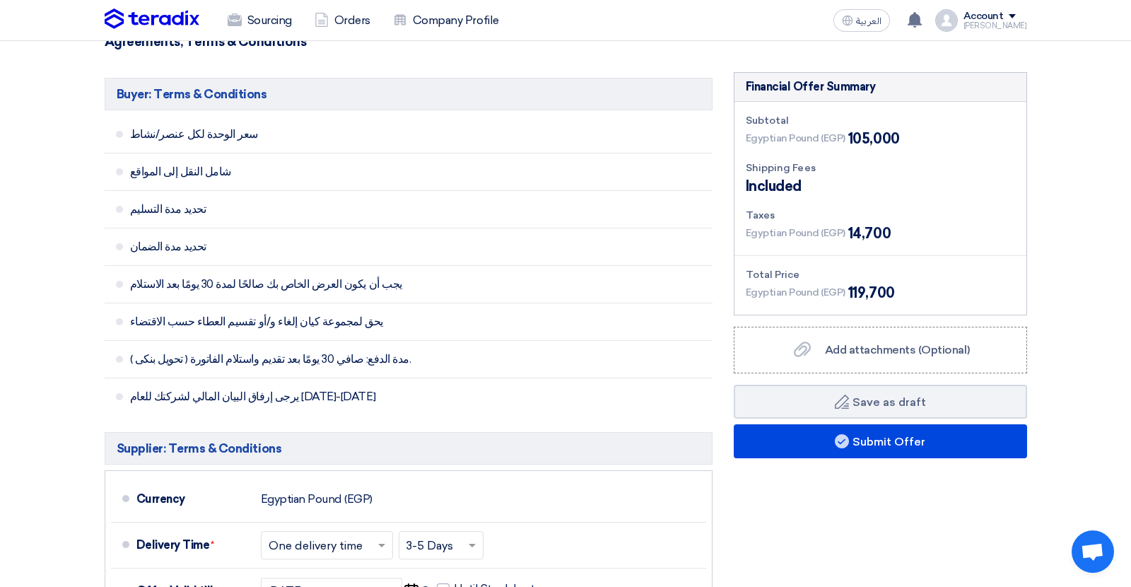
scroll to position [359, 0]
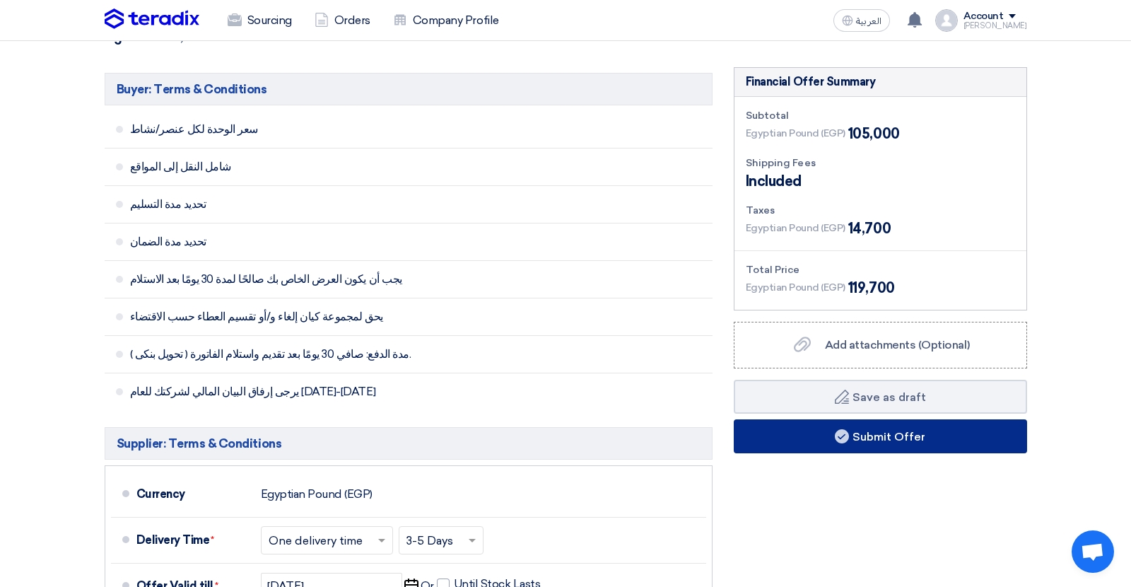
click at [824, 439] on button "Submit Offer" at bounding box center [880, 436] width 293 height 34
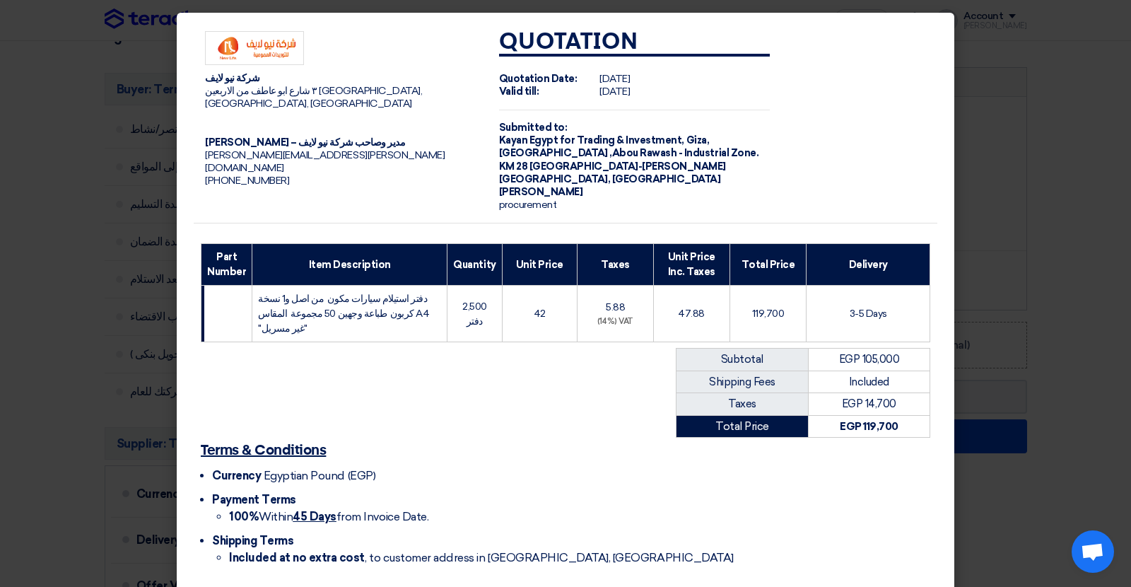
scroll to position [45, 0]
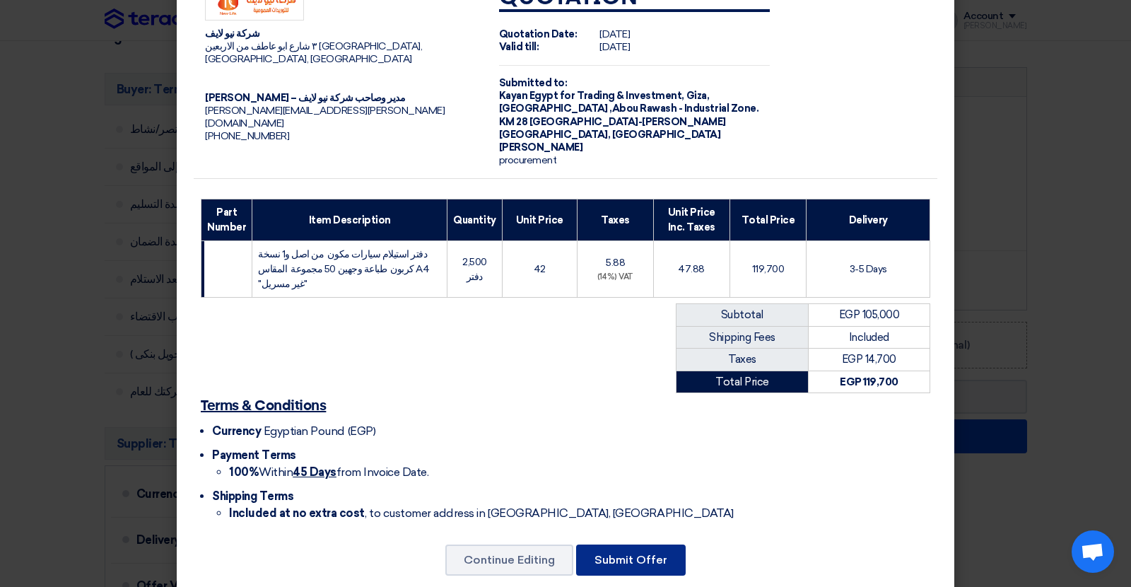
click at [621, 544] on button "Submit Offer" at bounding box center [631, 559] width 110 height 31
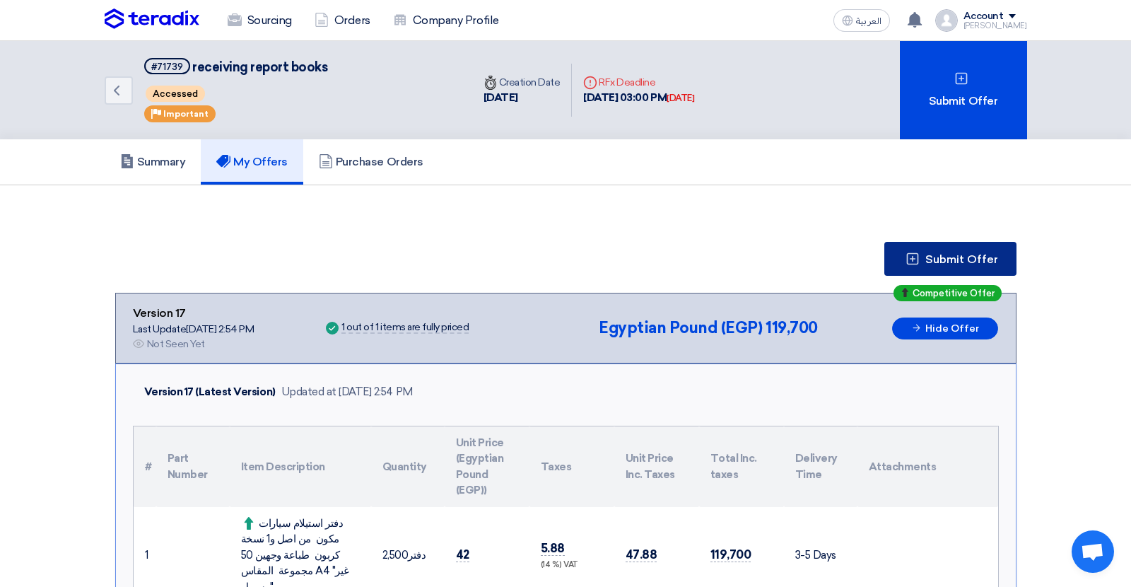
click at [954, 260] on span "Submit Offer" at bounding box center [961, 259] width 73 height 11
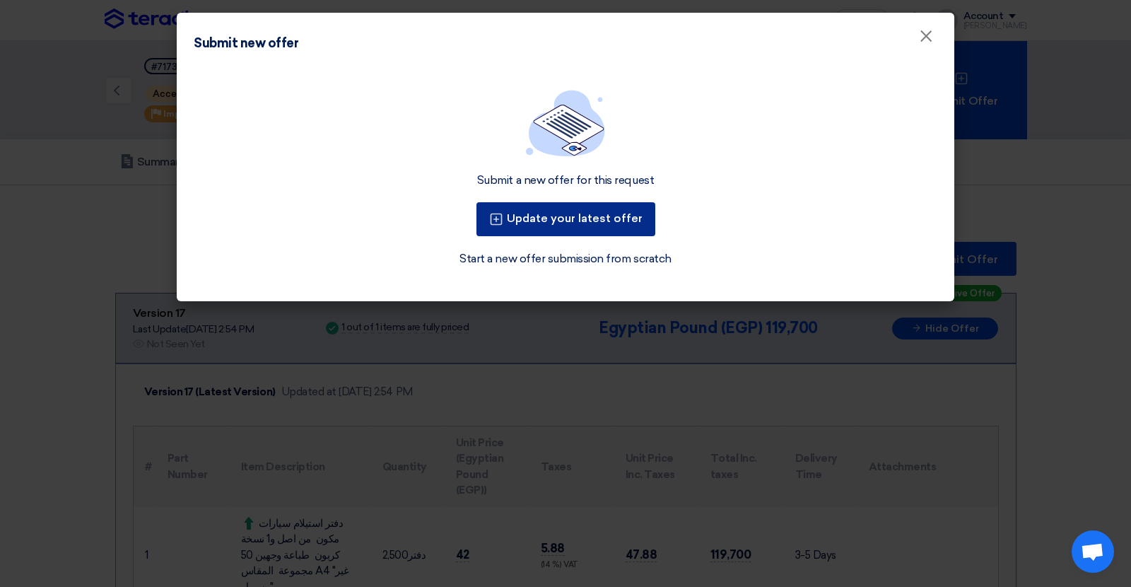
click at [615, 216] on button "Update your latest offer" at bounding box center [565, 219] width 179 height 34
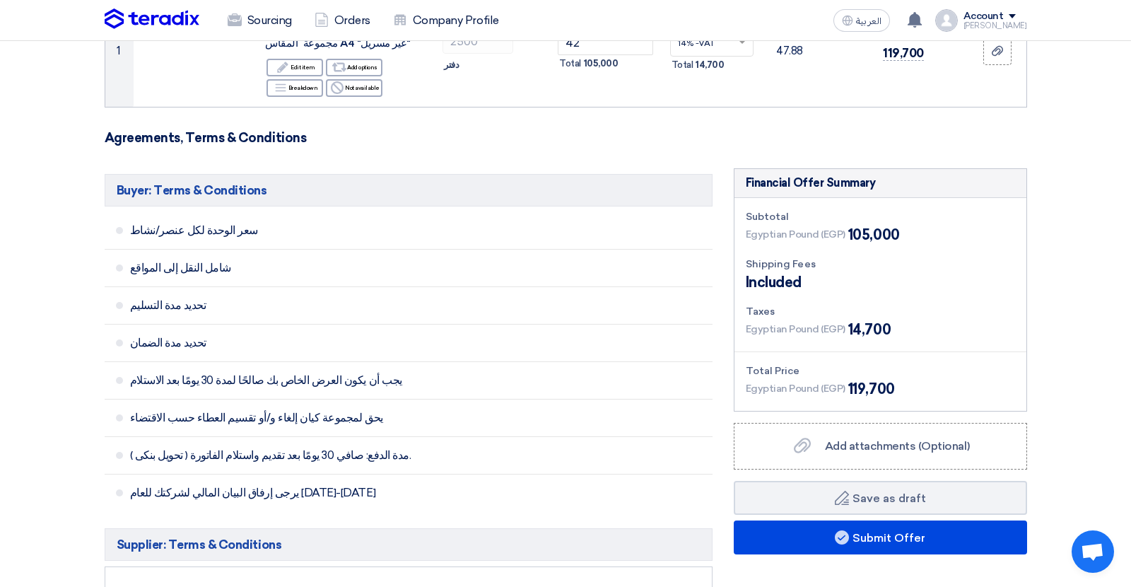
scroll to position [313, 0]
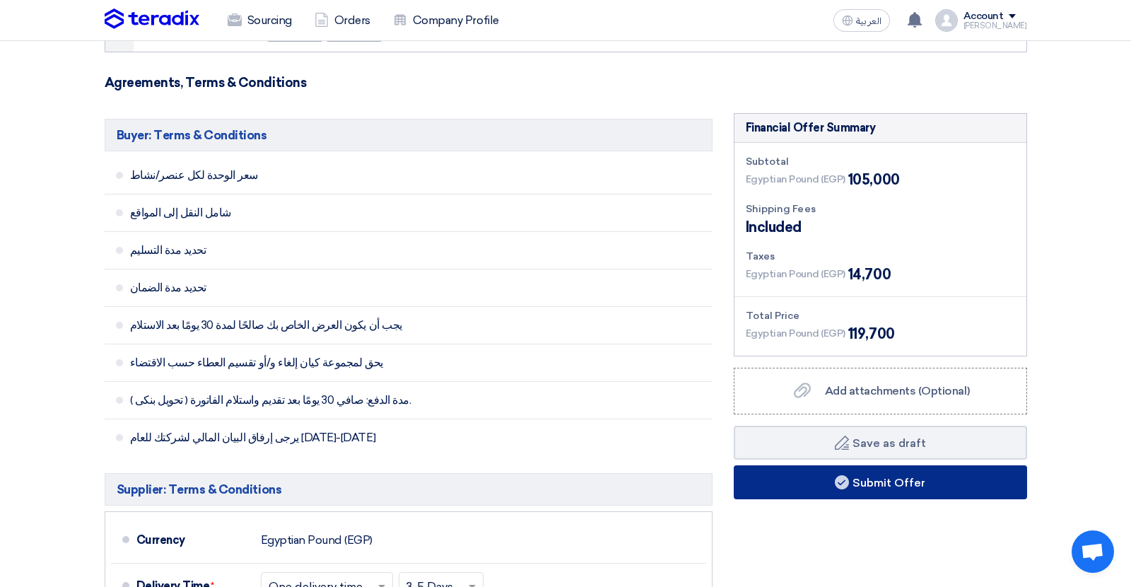
click at [804, 490] on button "Submit Offer" at bounding box center [880, 482] width 293 height 34
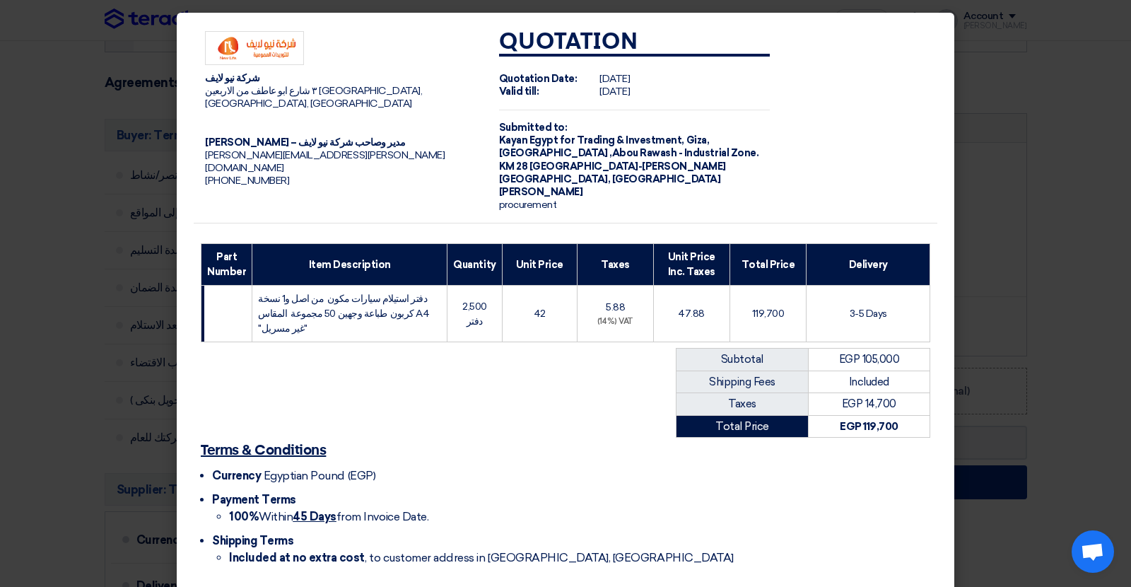
scroll to position [45, 0]
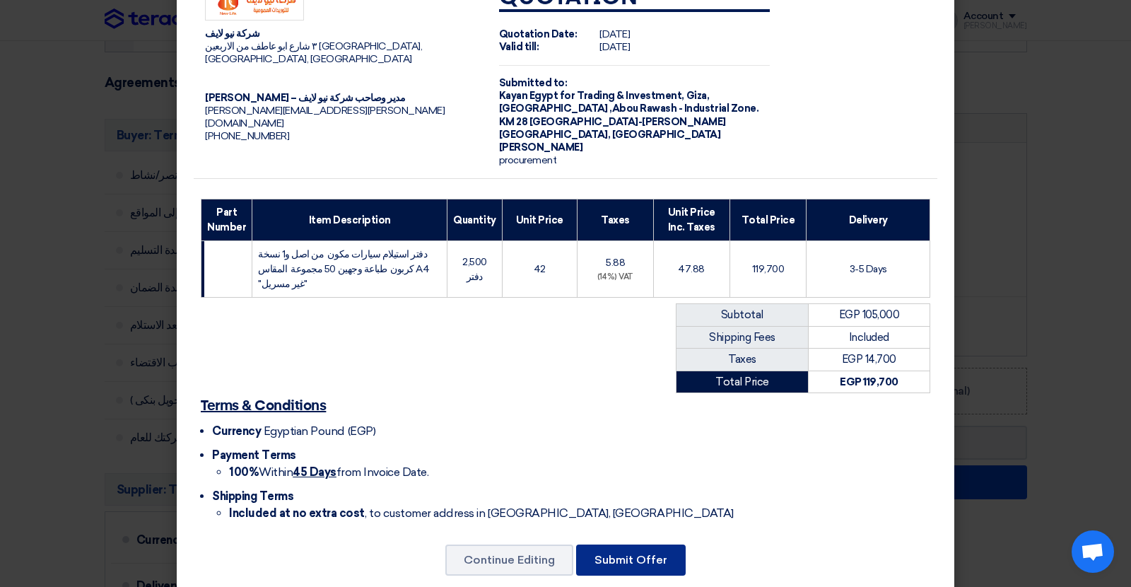
click at [635, 544] on button "Submit Offer" at bounding box center [631, 559] width 110 height 31
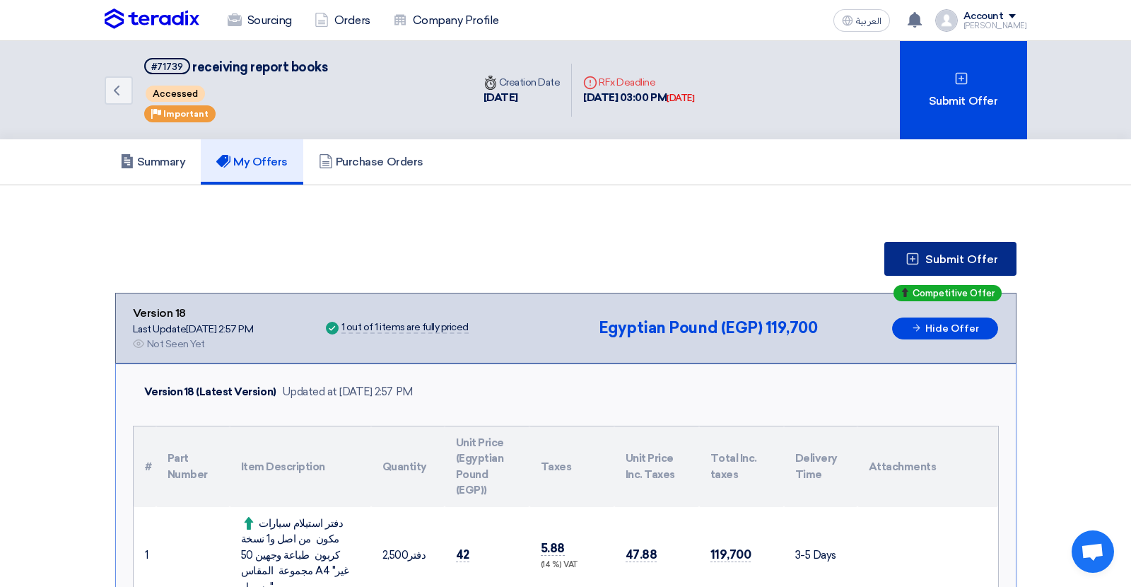
click at [954, 254] on span "Submit Offer" at bounding box center [961, 259] width 73 height 11
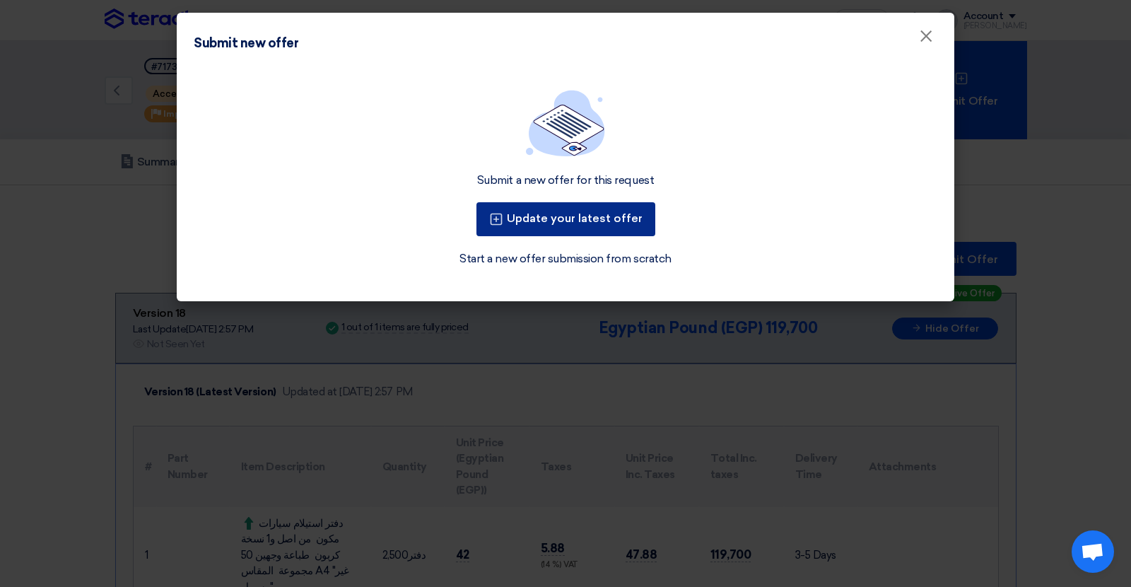
click at [623, 230] on button "Update your latest offer" at bounding box center [565, 219] width 179 height 34
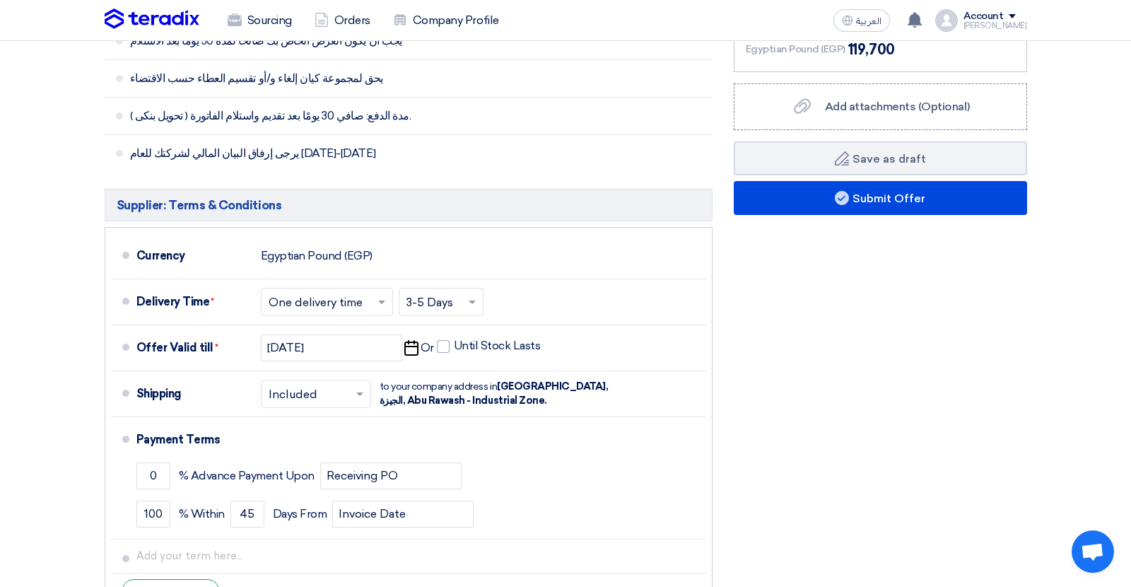
scroll to position [598, 0]
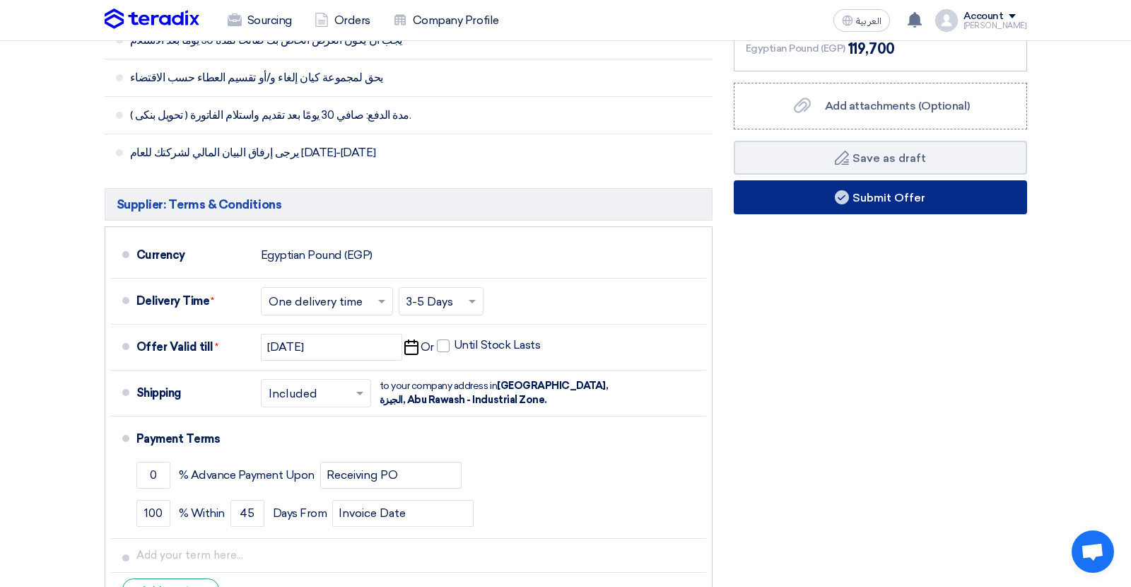
click at [841, 205] on button "Submit Offer" at bounding box center [880, 197] width 293 height 34
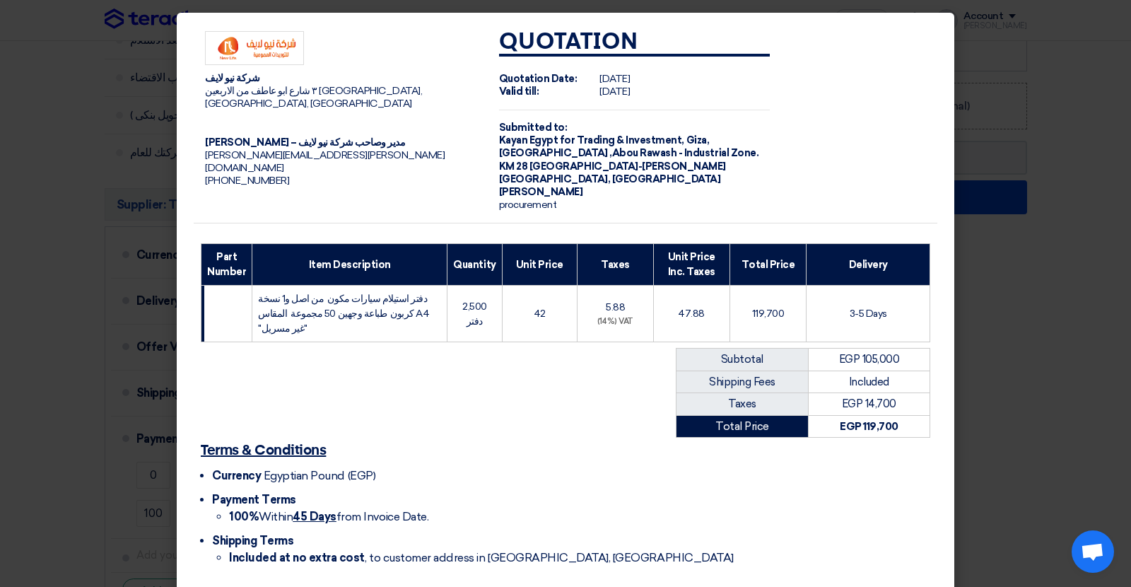
scroll to position [45, 0]
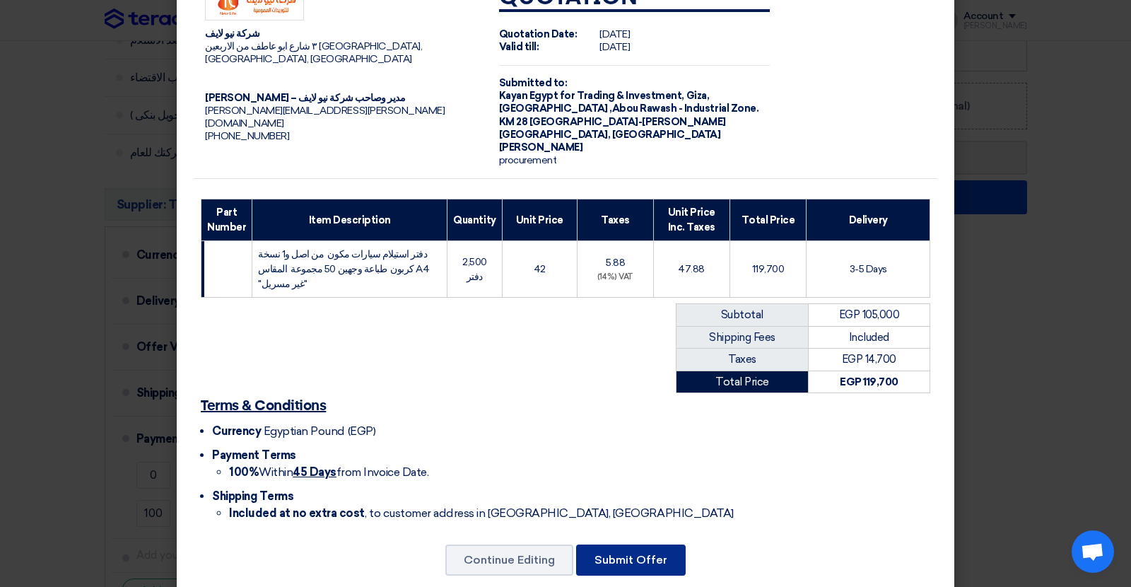
click at [638, 544] on button "Submit Offer" at bounding box center [631, 559] width 110 height 31
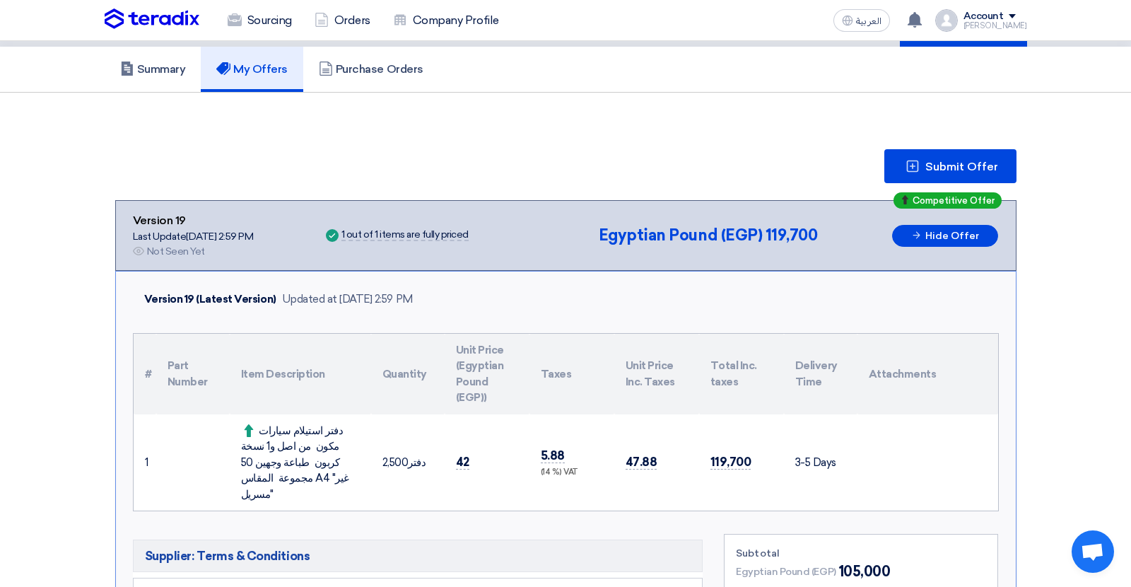
scroll to position [90, 0]
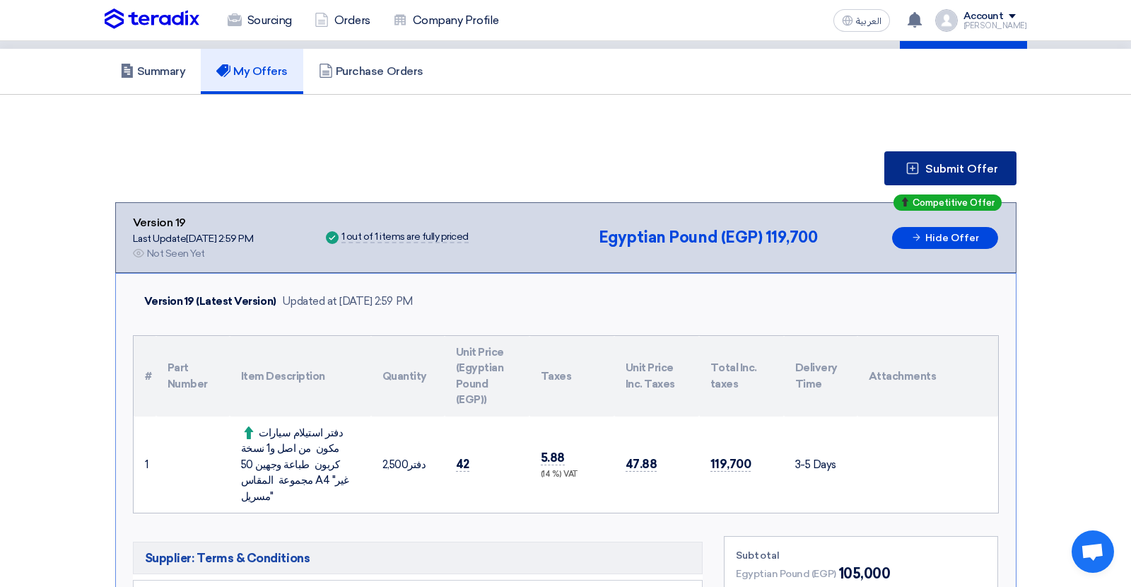
click at [954, 165] on span "Submit Offer" at bounding box center [961, 168] width 73 height 11
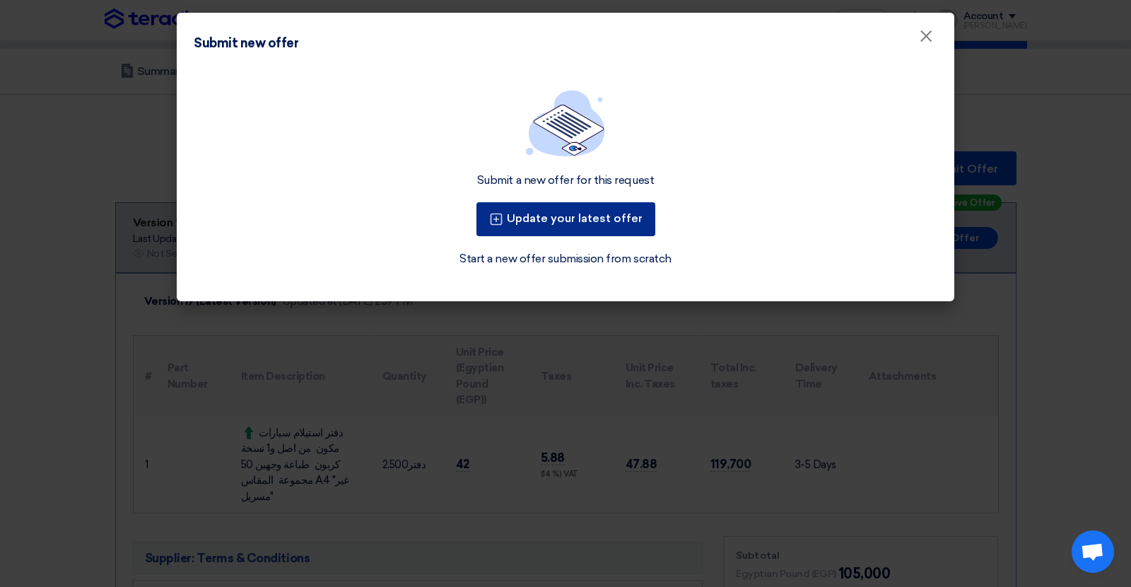
click at [576, 226] on button "Update your latest offer" at bounding box center [565, 219] width 179 height 34
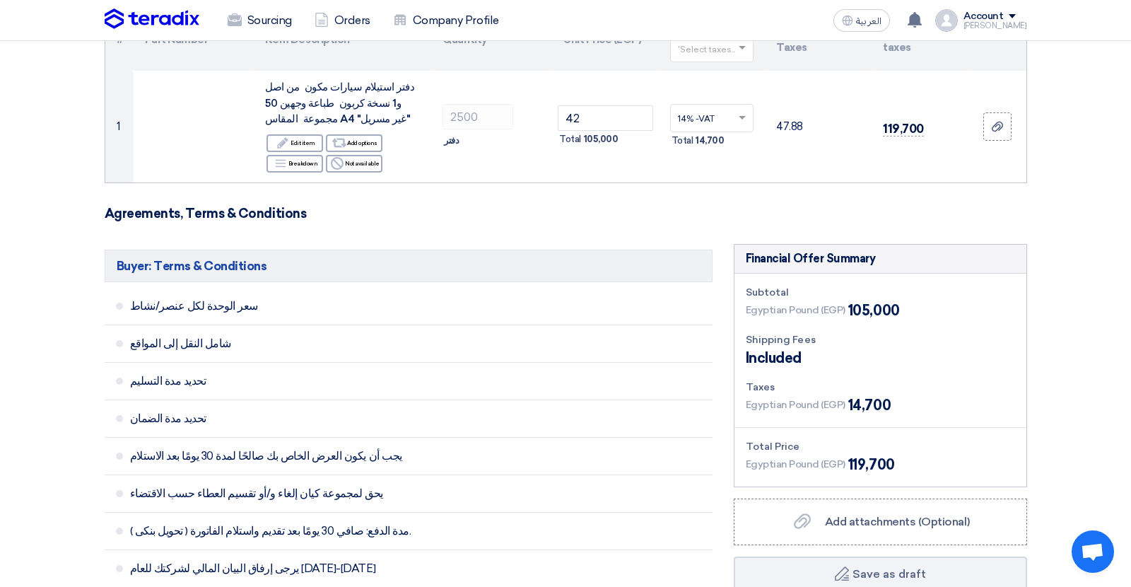
scroll to position [386, 0]
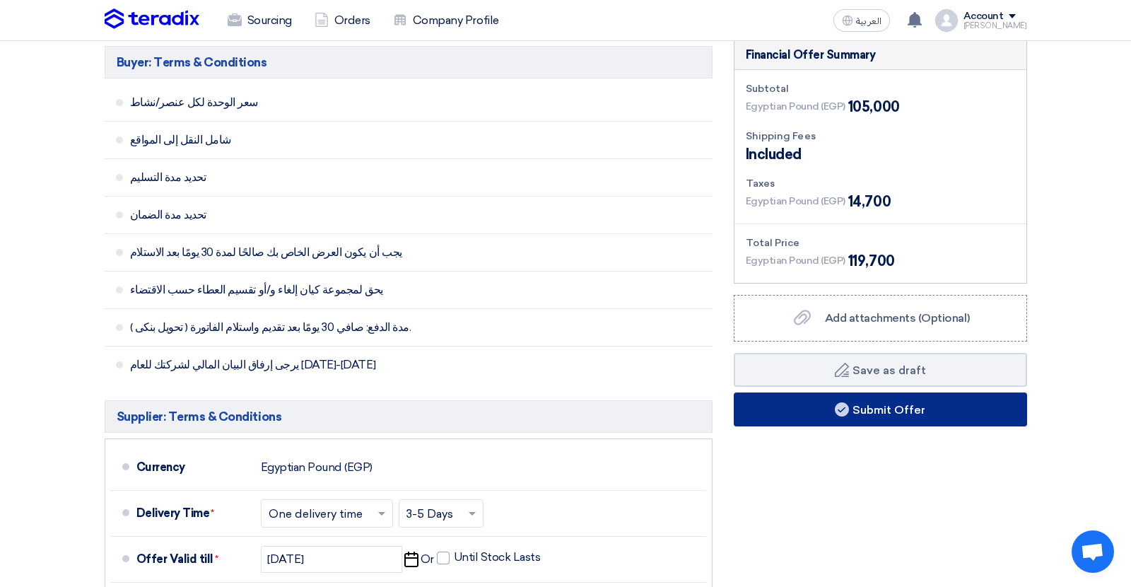
click at [833, 409] on button "Submit Offer" at bounding box center [880, 409] width 293 height 34
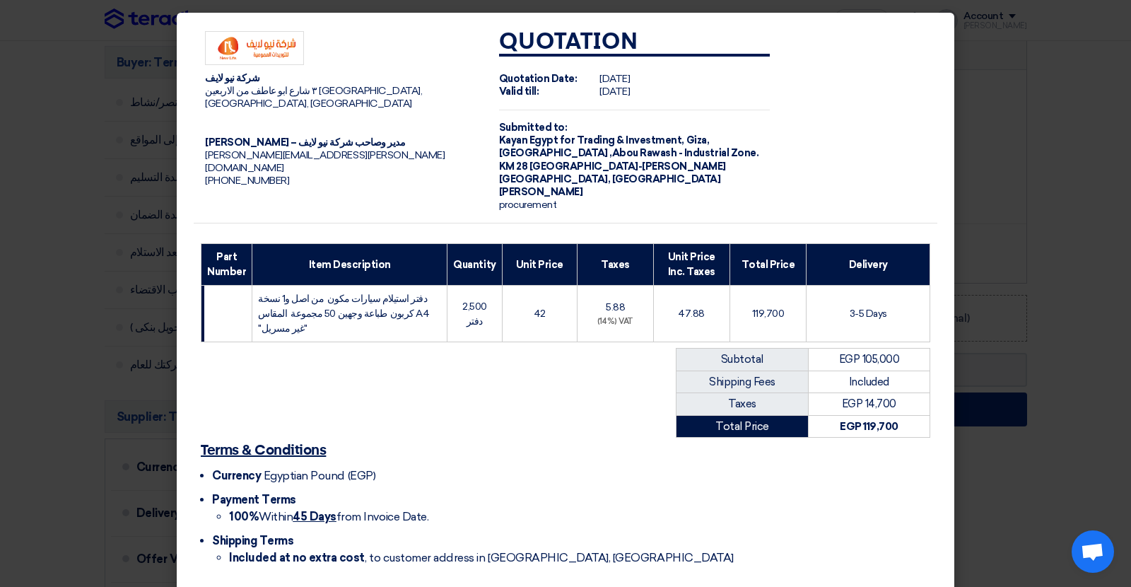
scroll to position [45, 0]
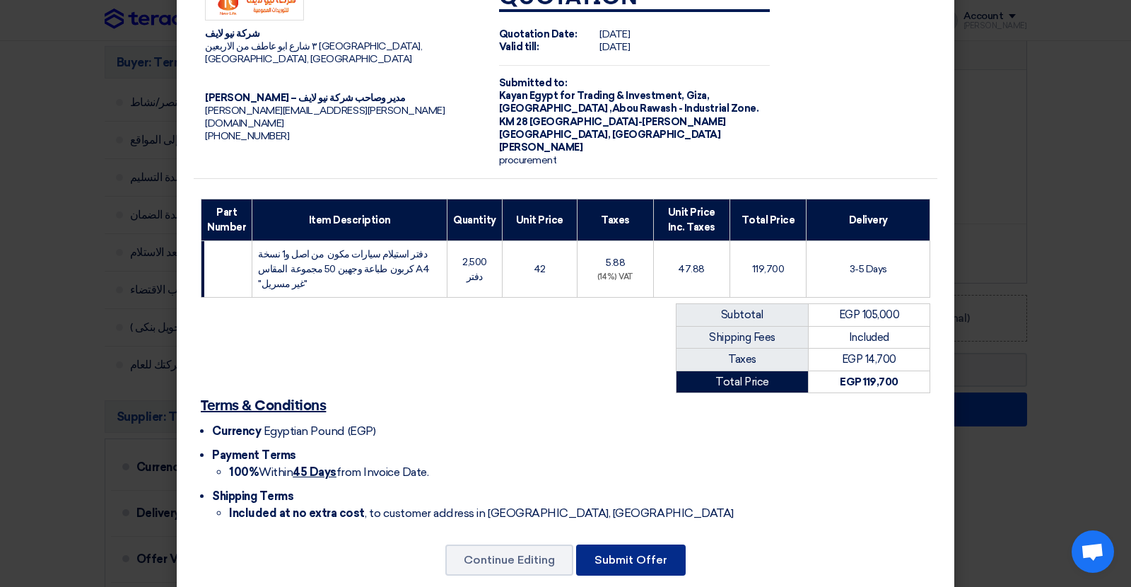
click at [633, 544] on button "Submit Offer" at bounding box center [631, 559] width 110 height 31
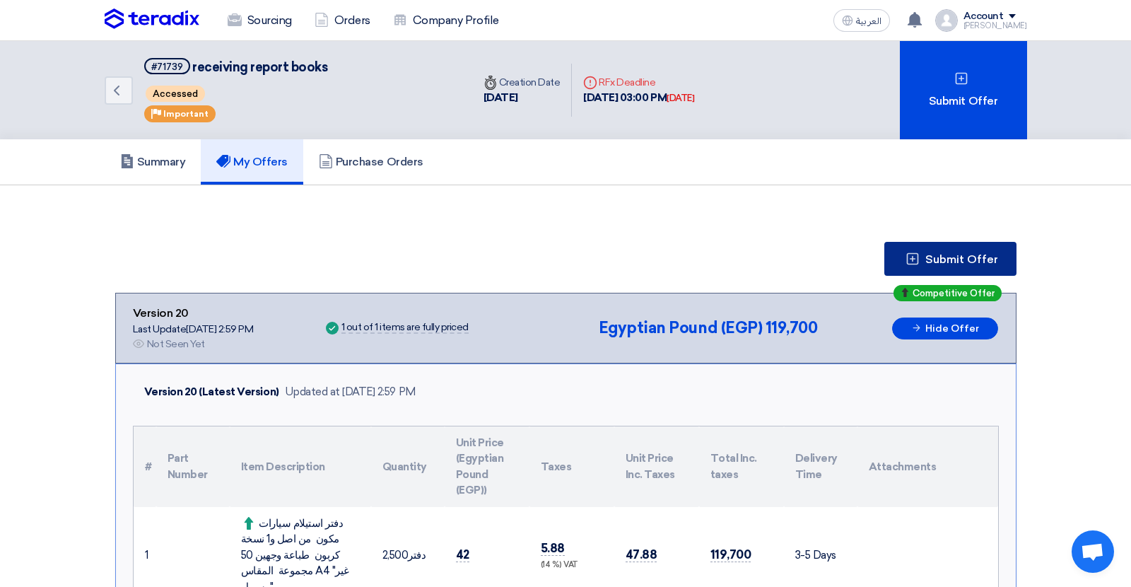
click at [952, 260] on span "Submit Offer" at bounding box center [961, 259] width 73 height 11
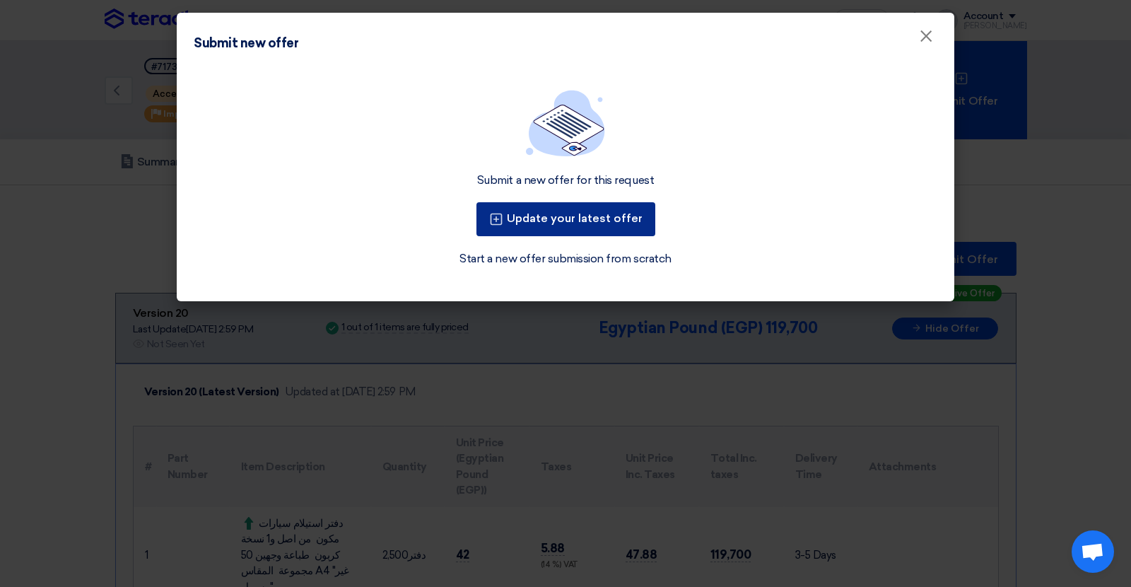
click at [575, 211] on button "Update your latest offer" at bounding box center [565, 219] width 179 height 34
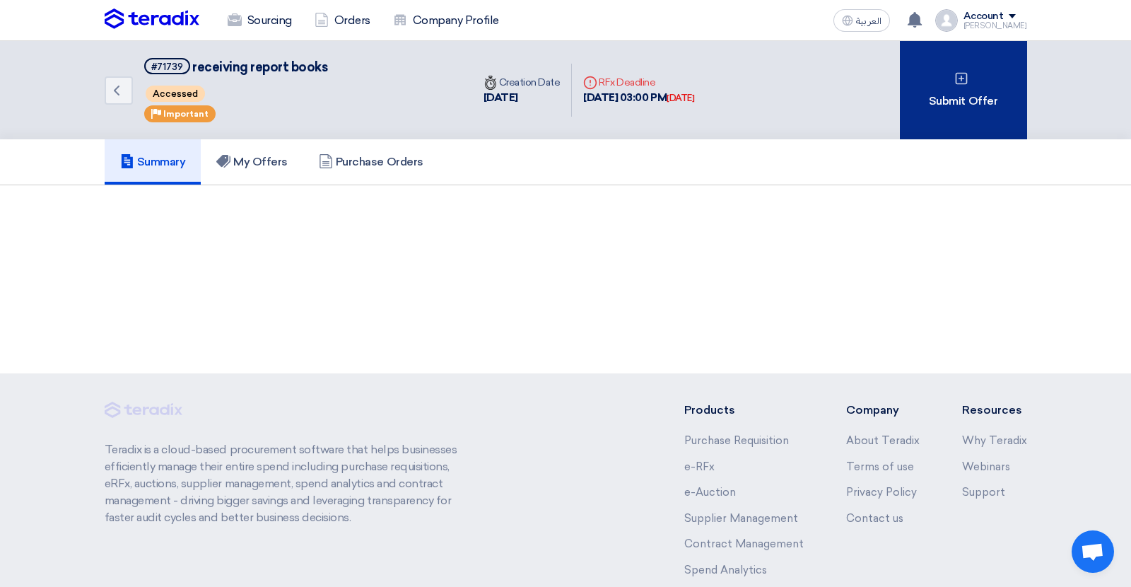
click at [930, 87] on div "Submit Offer" at bounding box center [963, 90] width 127 height 98
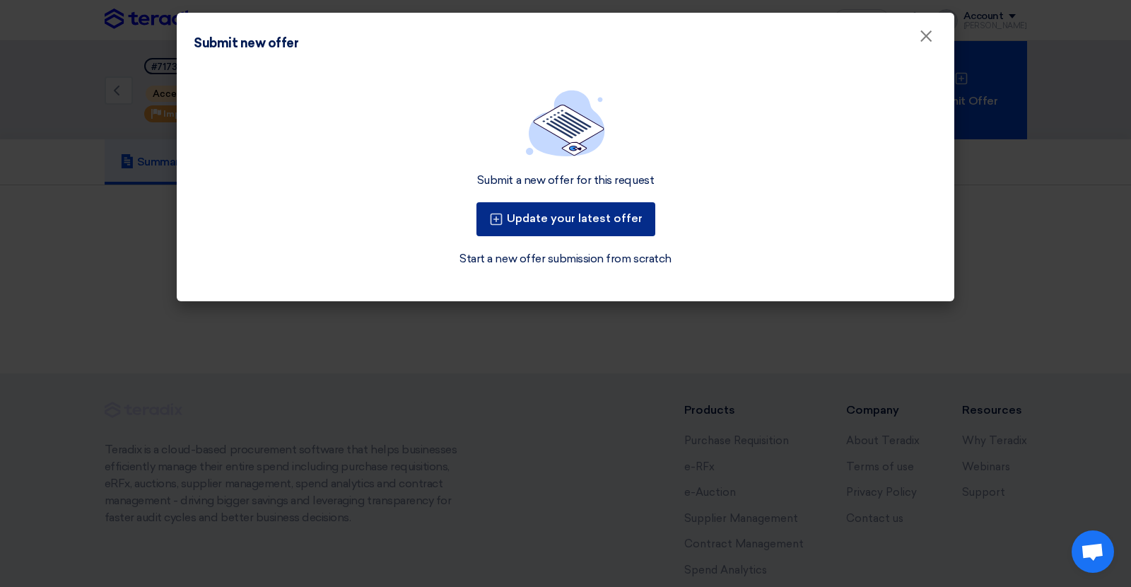
click at [576, 213] on button "Update your latest offer" at bounding box center [565, 219] width 179 height 34
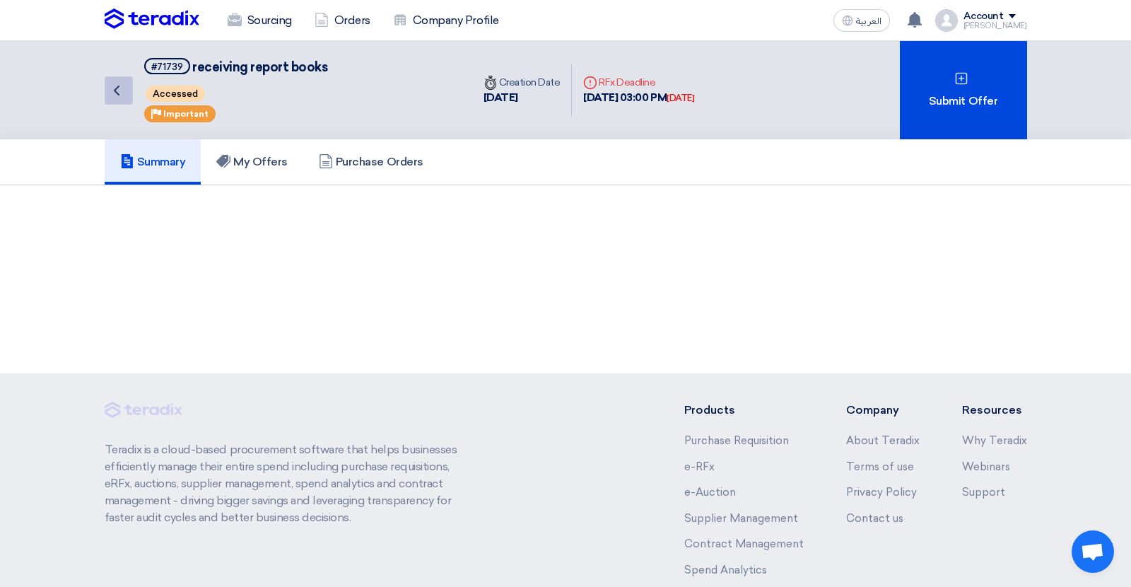
click at [119, 92] on icon "Back" at bounding box center [116, 90] width 17 height 17
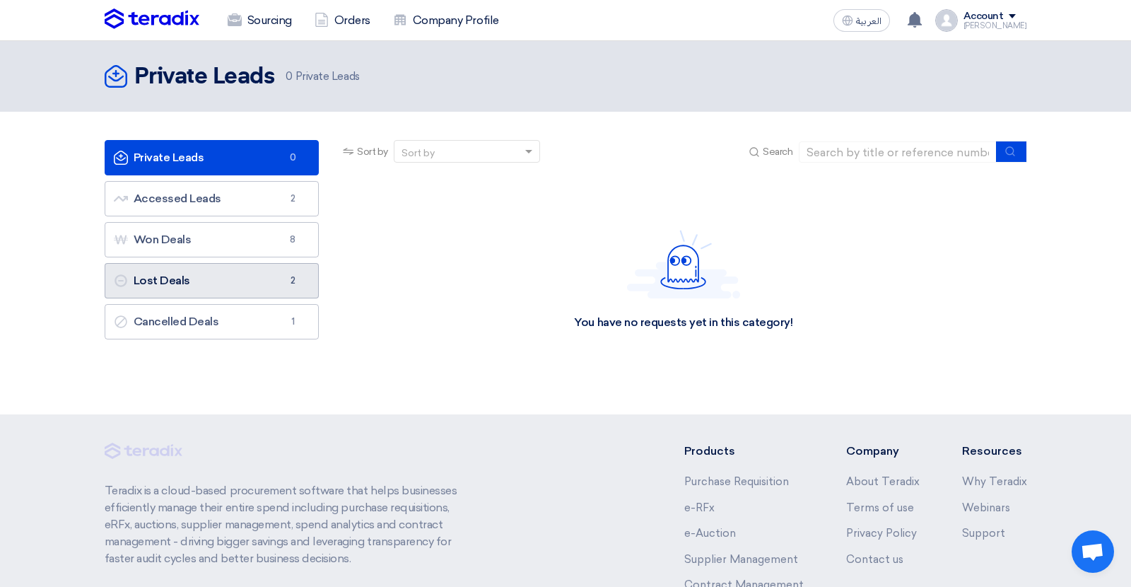
click at [242, 278] on link "Lost Deals Lost Deals 2" at bounding box center [212, 280] width 215 height 35
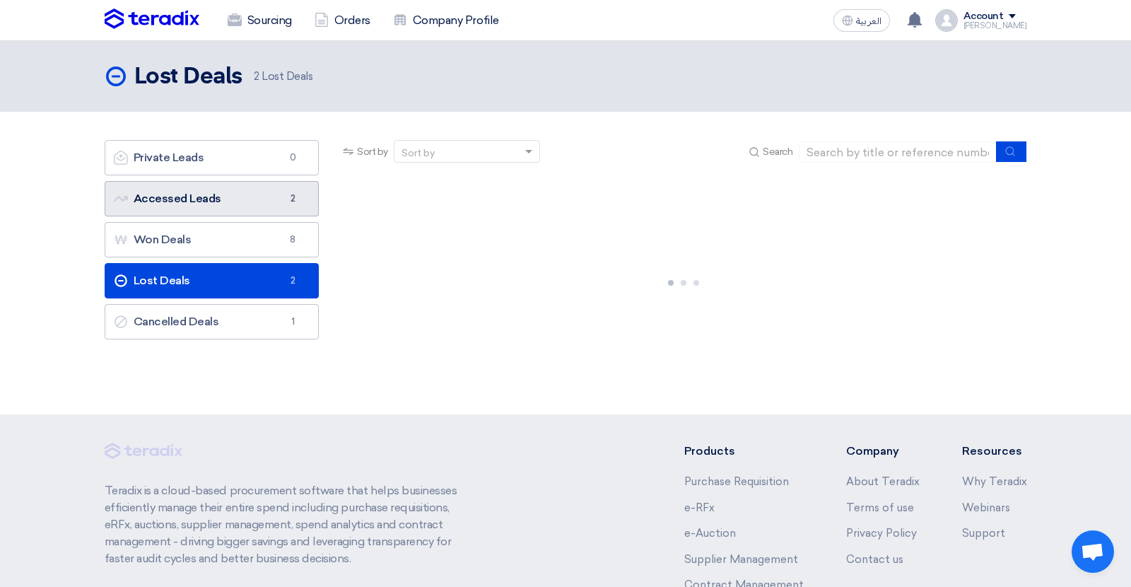
click at [246, 195] on link "Accessed Leads Accessed Leads 2" at bounding box center [212, 198] width 215 height 35
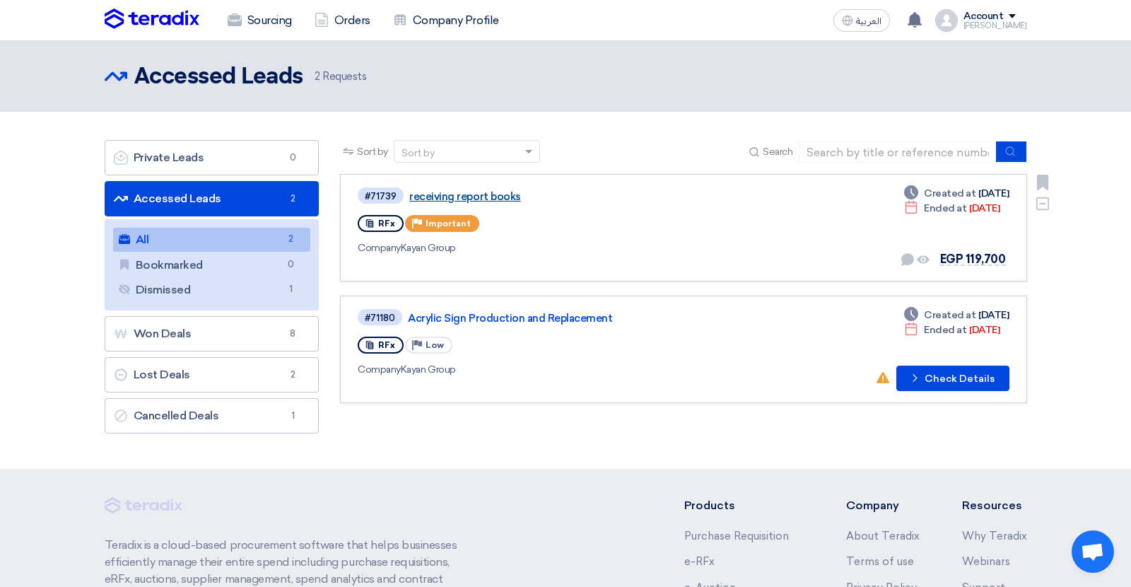
click at [480, 191] on link "receiving report books" at bounding box center [585, 196] width 353 height 13
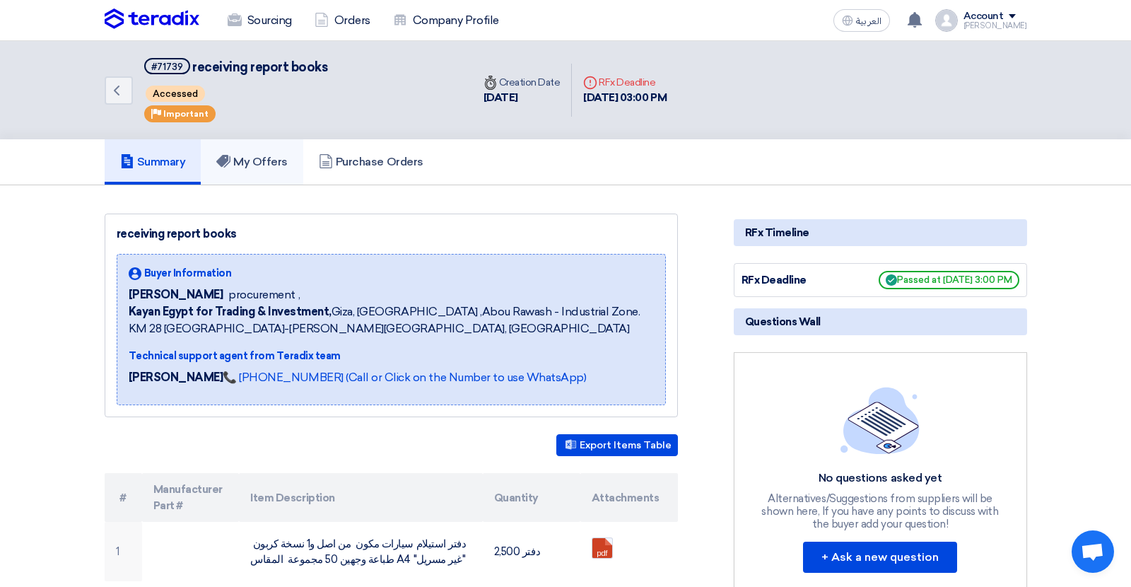
click at [293, 161] on link "My Offers" at bounding box center [252, 161] width 103 height 45
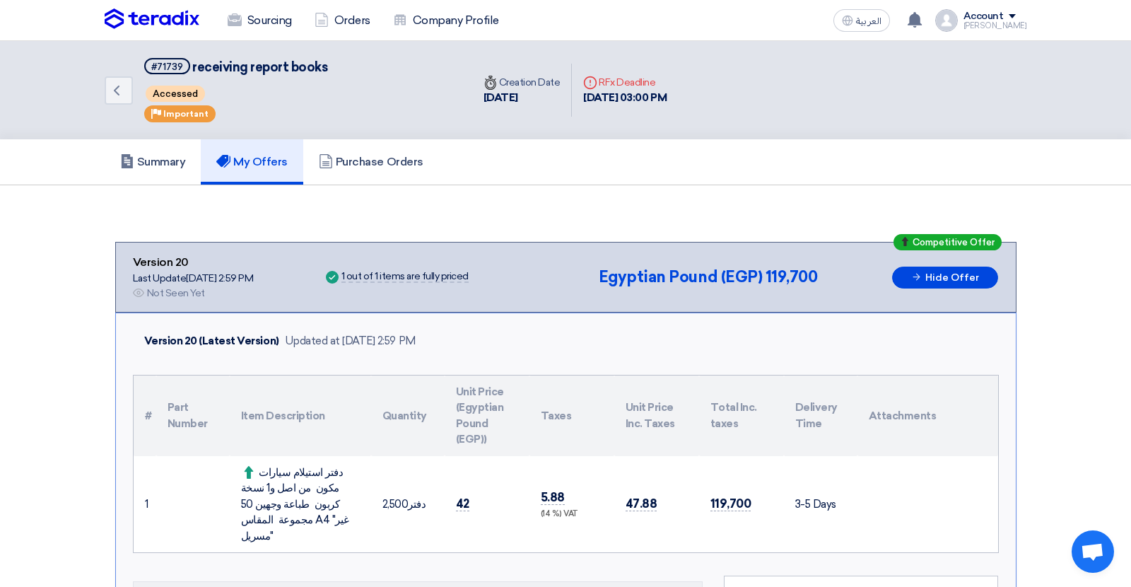
click at [36, 87] on div "Back #71739 receiving report books Accessed Priority Important Time Creation Da…" at bounding box center [565, 90] width 1131 height 98
click at [169, 165] on h5 "Summary" at bounding box center [153, 162] width 66 height 14
